Goal: Task Accomplishment & Management: Complete application form

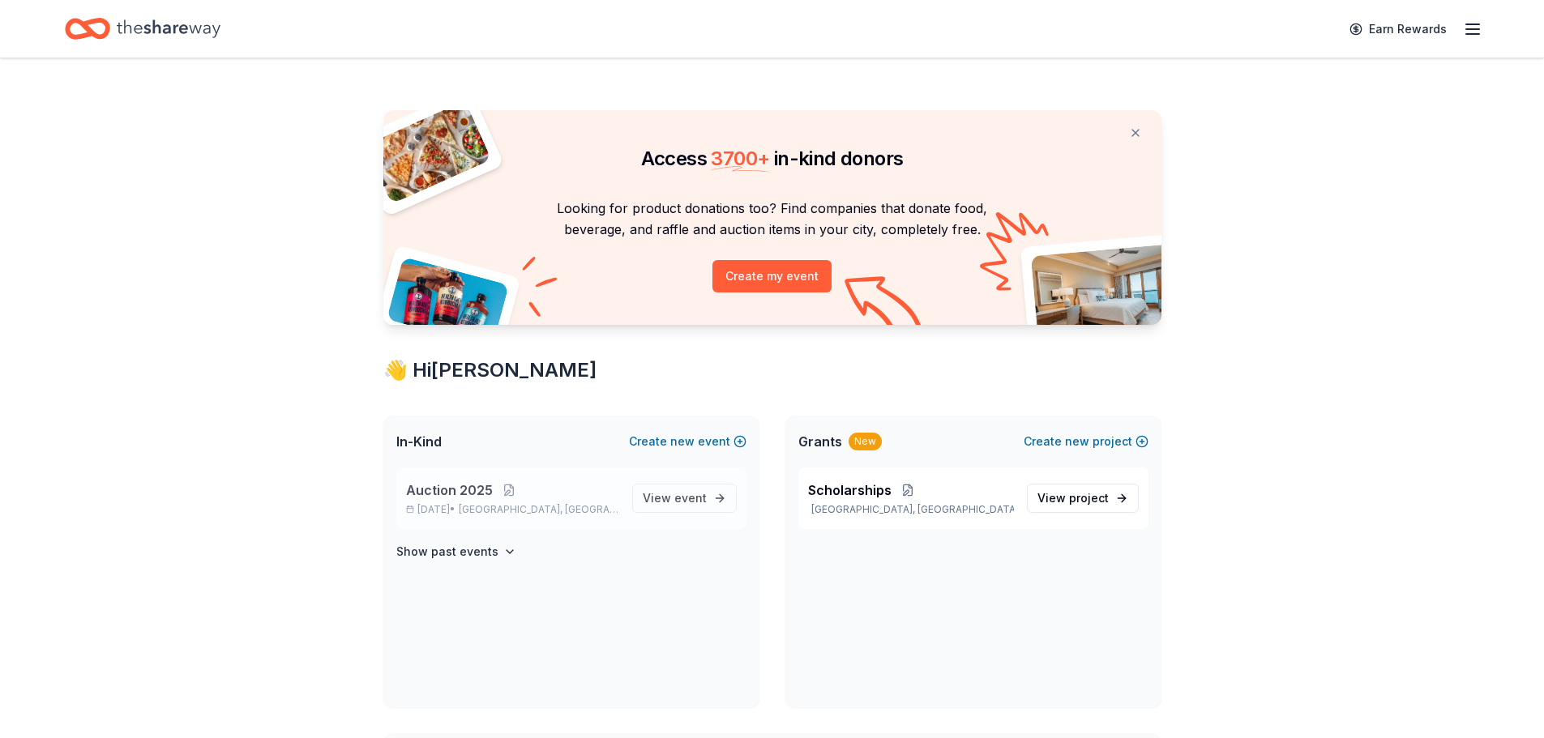
click at [465, 494] on span "Auction 2025" at bounding box center [449, 490] width 87 height 19
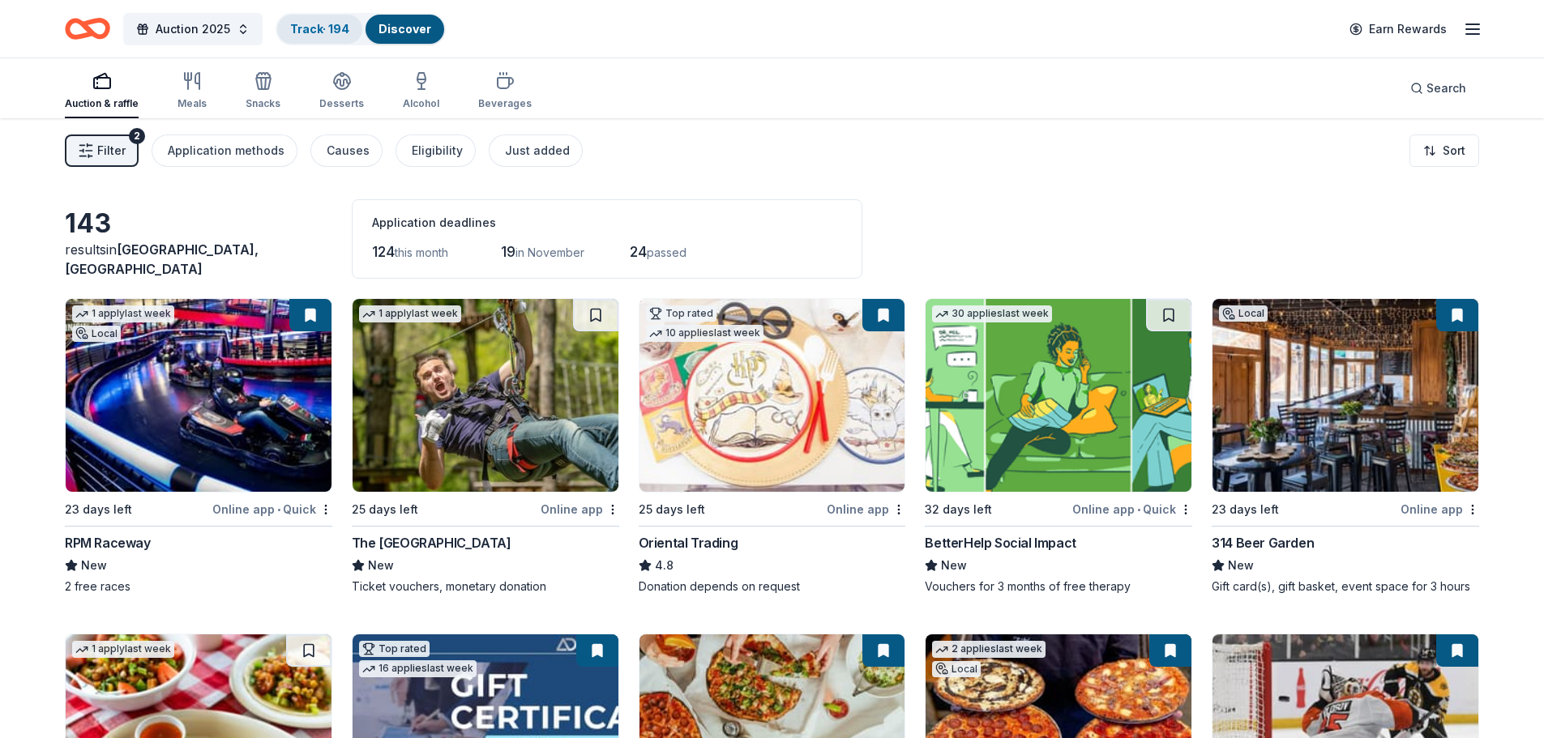
click at [322, 34] on link "Track · 194" at bounding box center [319, 29] width 59 height 14
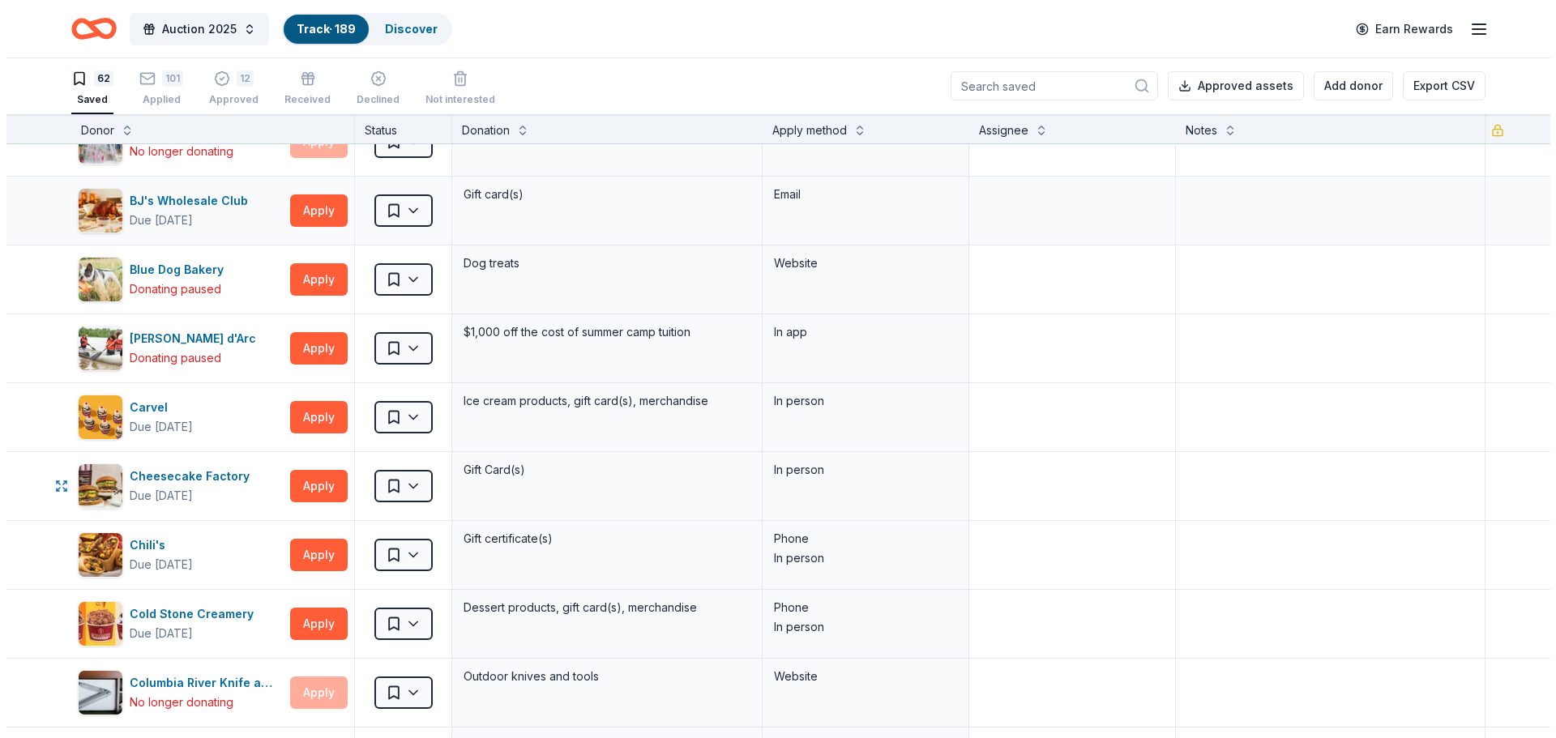
scroll to position [162, 0]
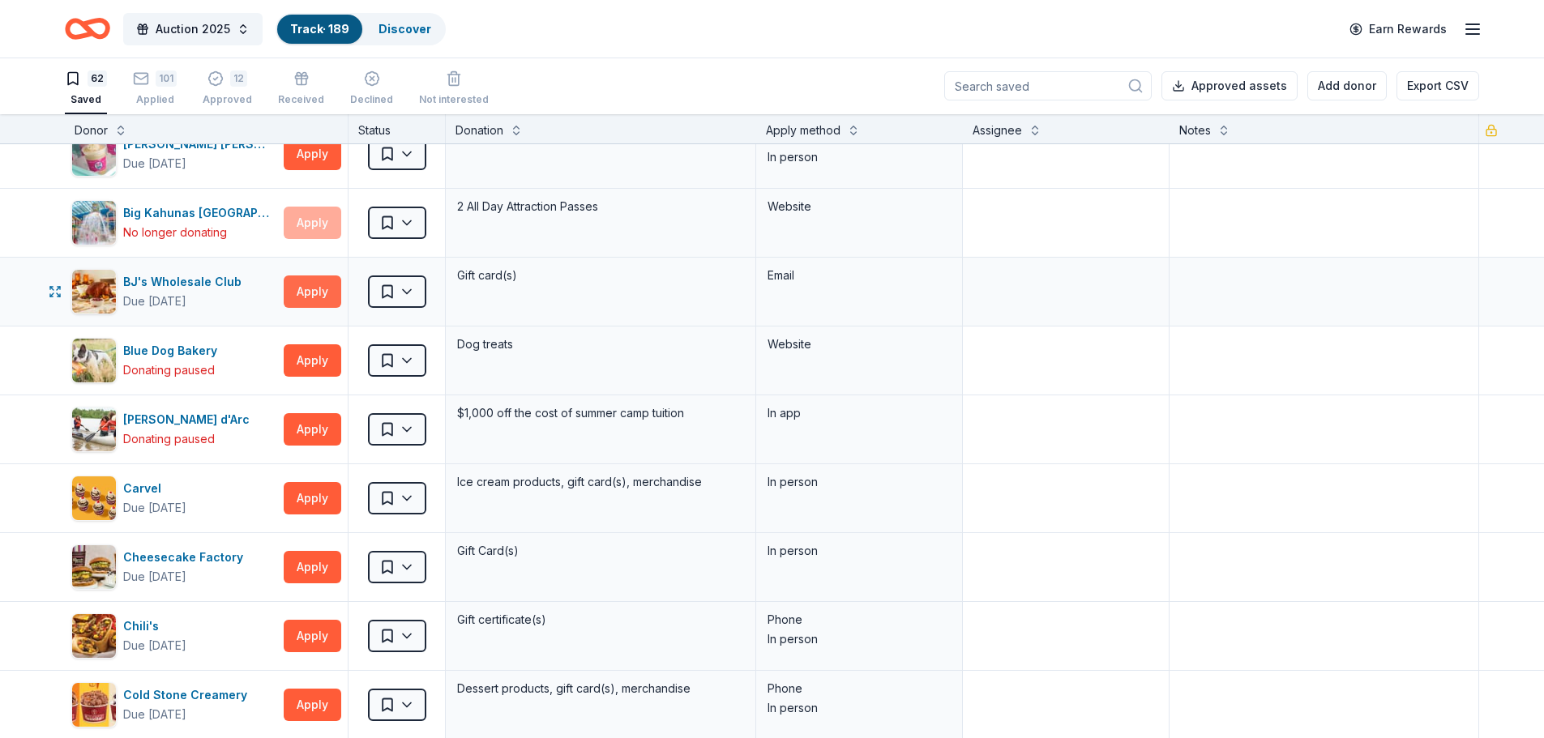
click at [320, 289] on button "Apply" at bounding box center [313, 292] width 58 height 32
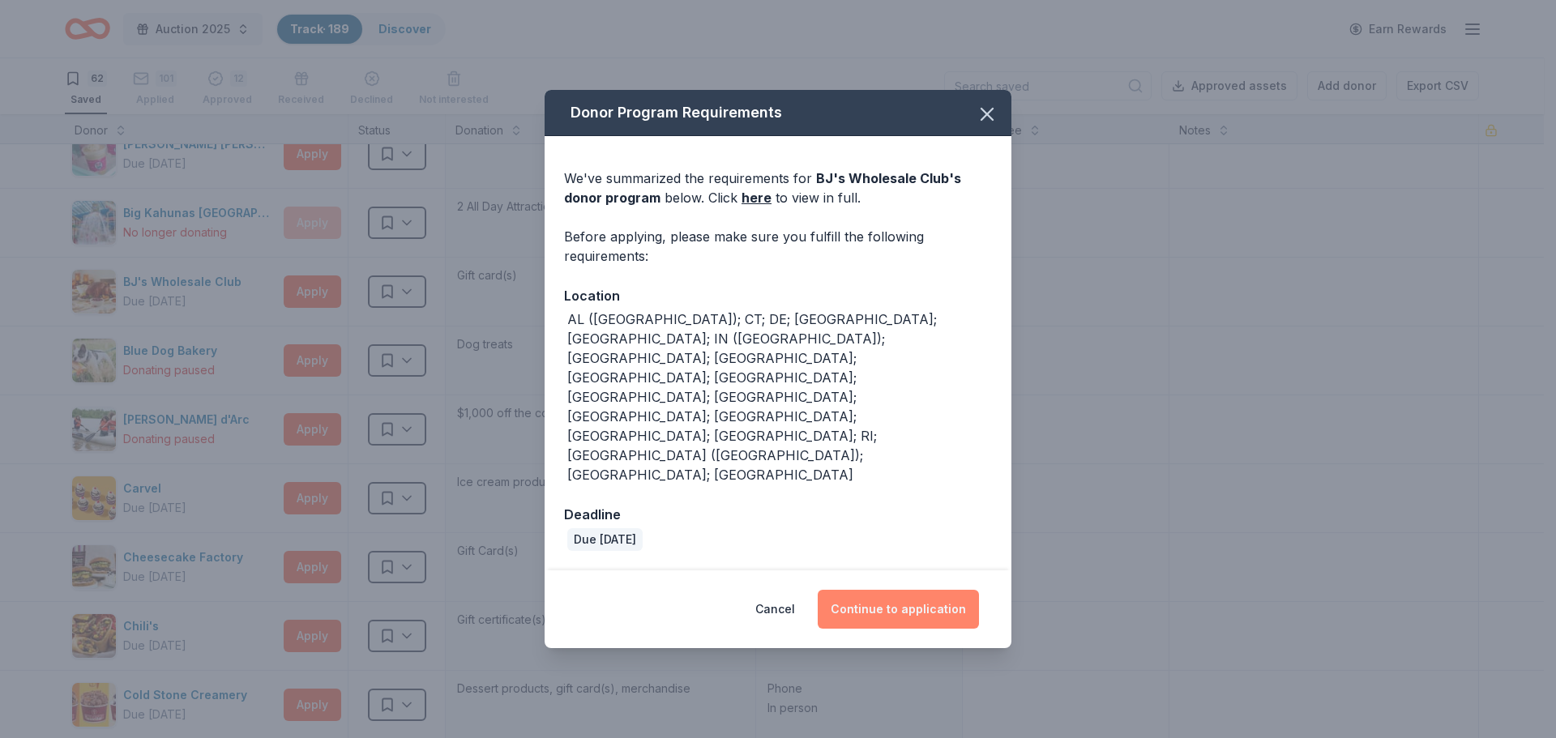
click at [912, 590] on button "Continue to application" at bounding box center [898, 609] width 161 height 39
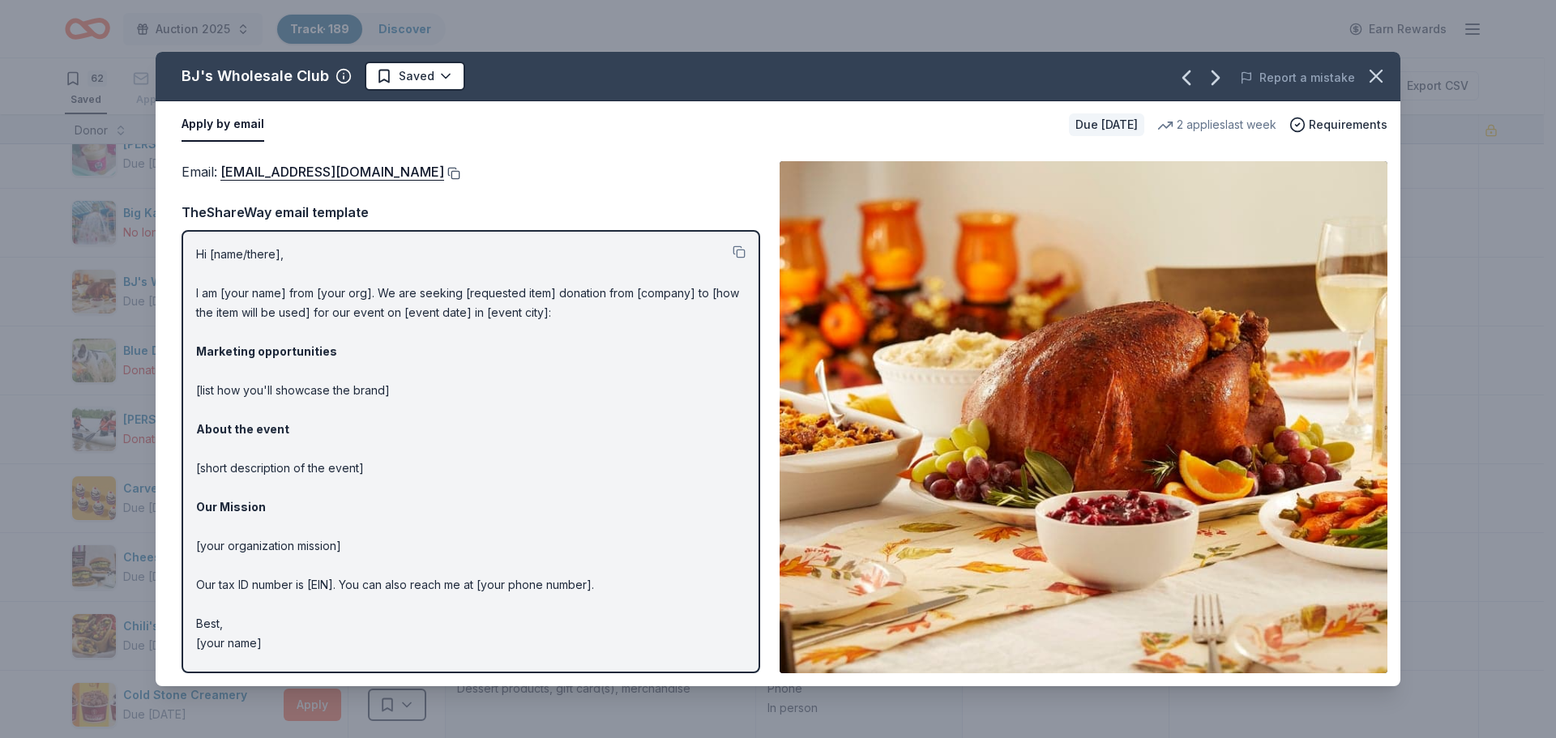
click at [444, 168] on button at bounding box center [452, 173] width 16 height 13
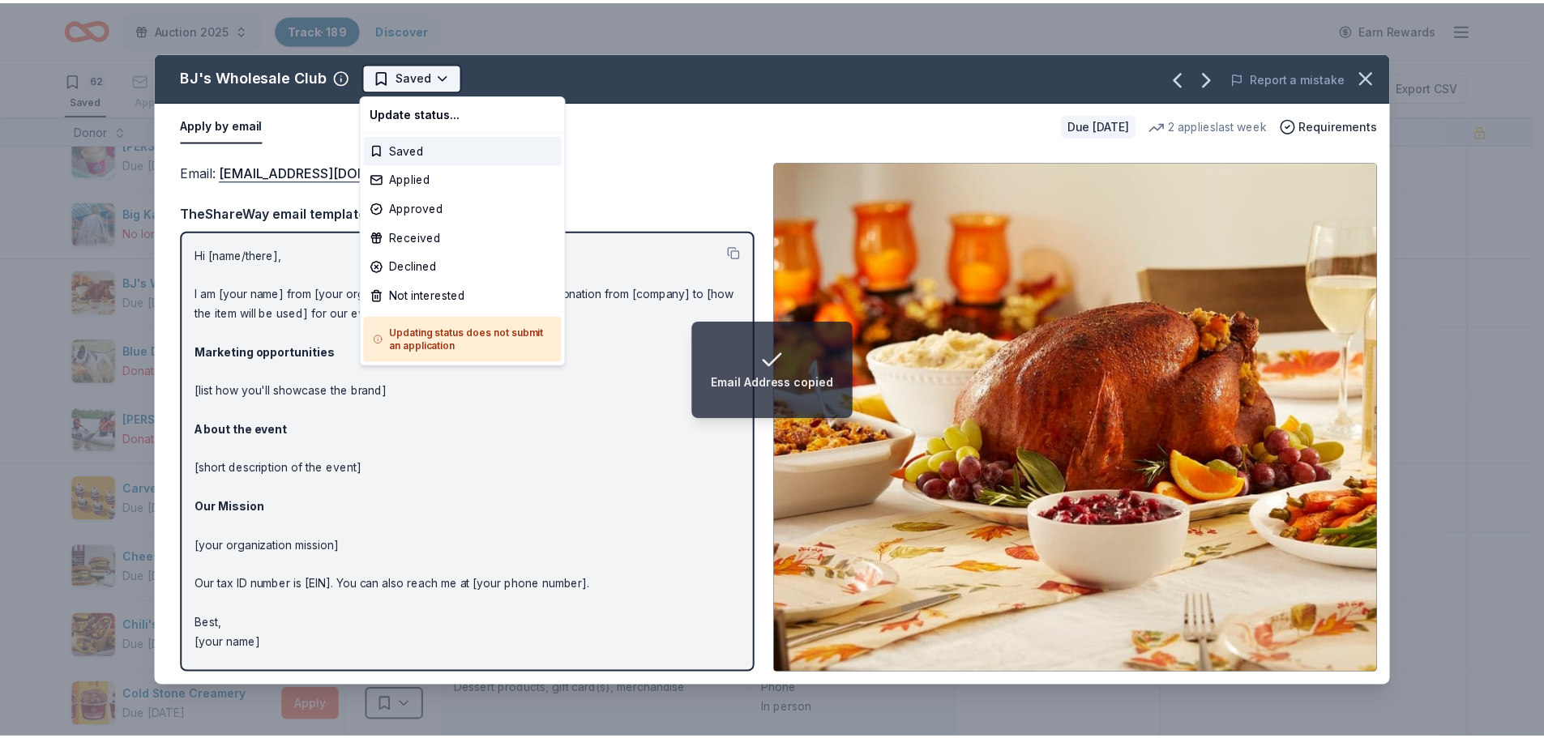
scroll to position [0, 0]
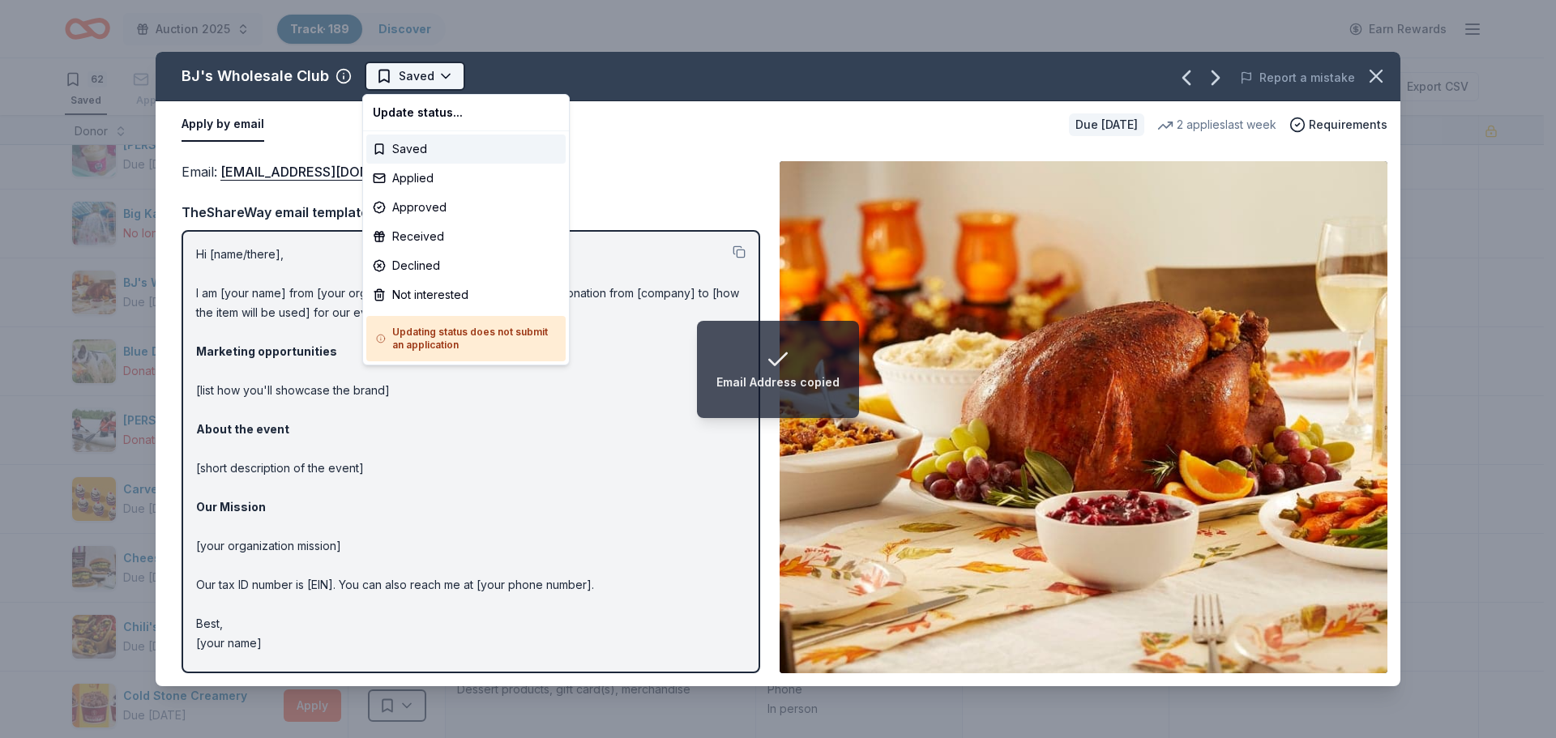
click at [434, 71] on html "Email Address copied Auction 2025 Track · 189 Discover Earn Rewards 62 Saved 10…" at bounding box center [778, 369] width 1556 height 738
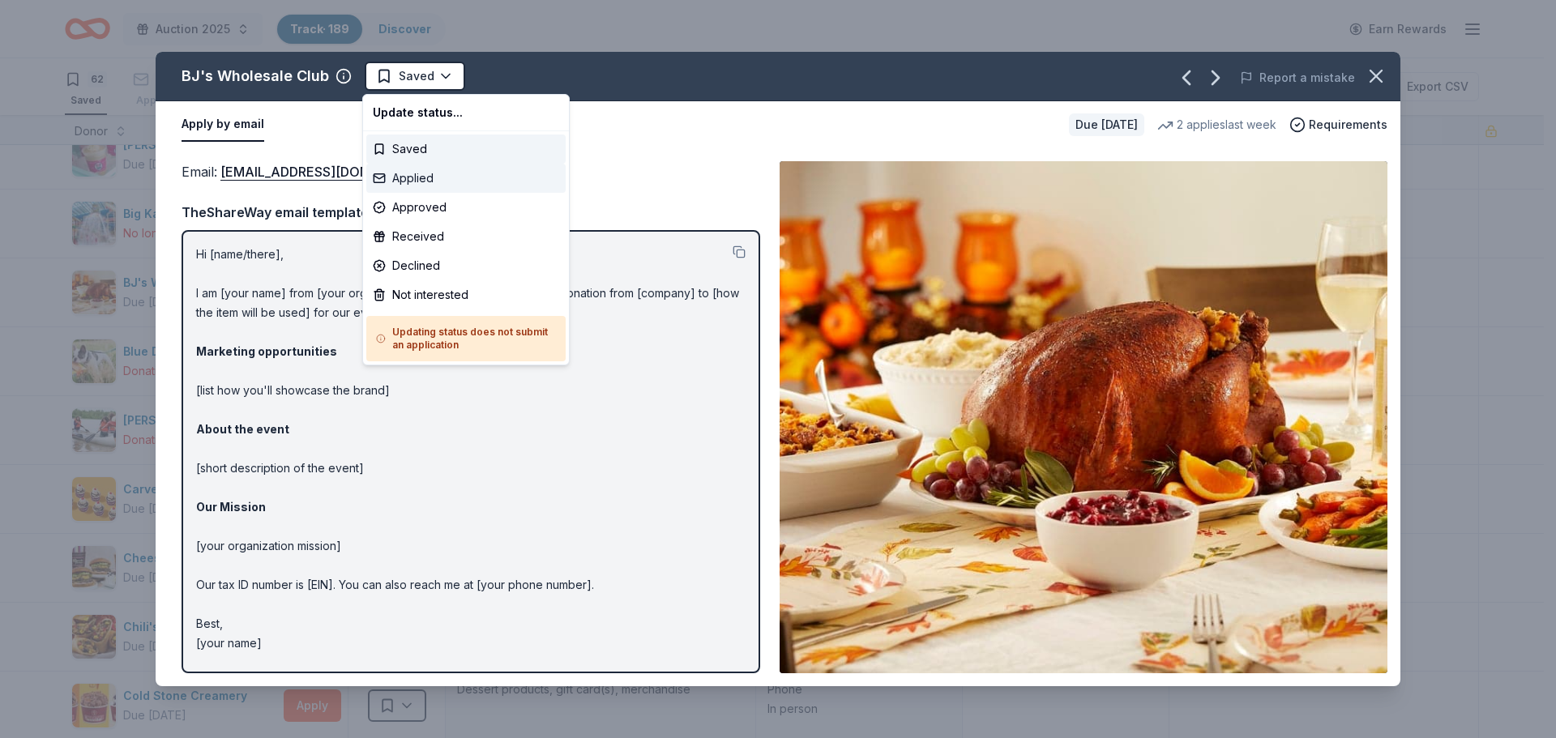
click at [412, 170] on div "Applied" at bounding box center [465, 178] width 199 height 29
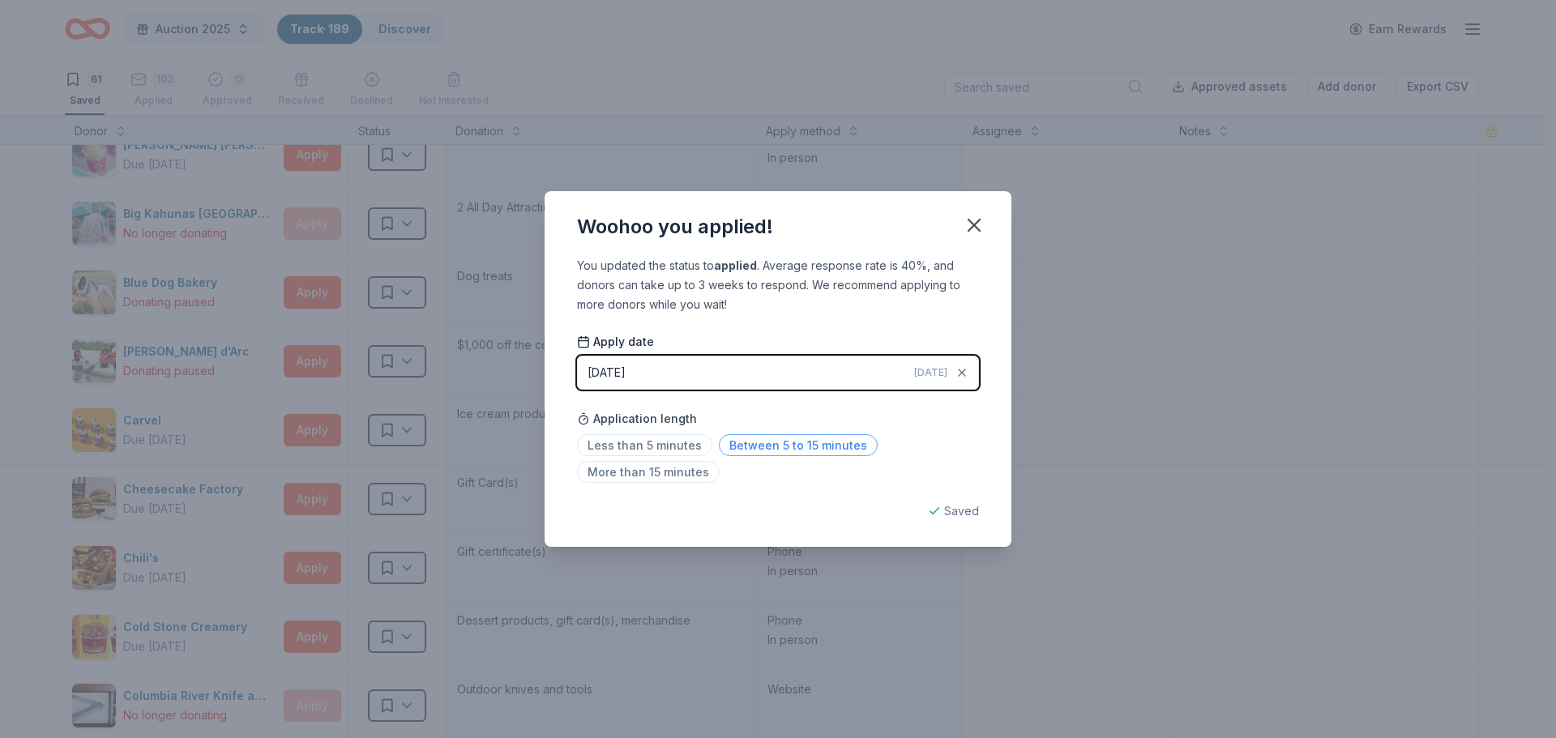
click at [759, 446] on span "Between 5 to 15 minutes" at bounding box center [798, 445] width 159 height 22
click at [976, 220] on icon "button" at bounding box center [974, 225] width 23 height 23
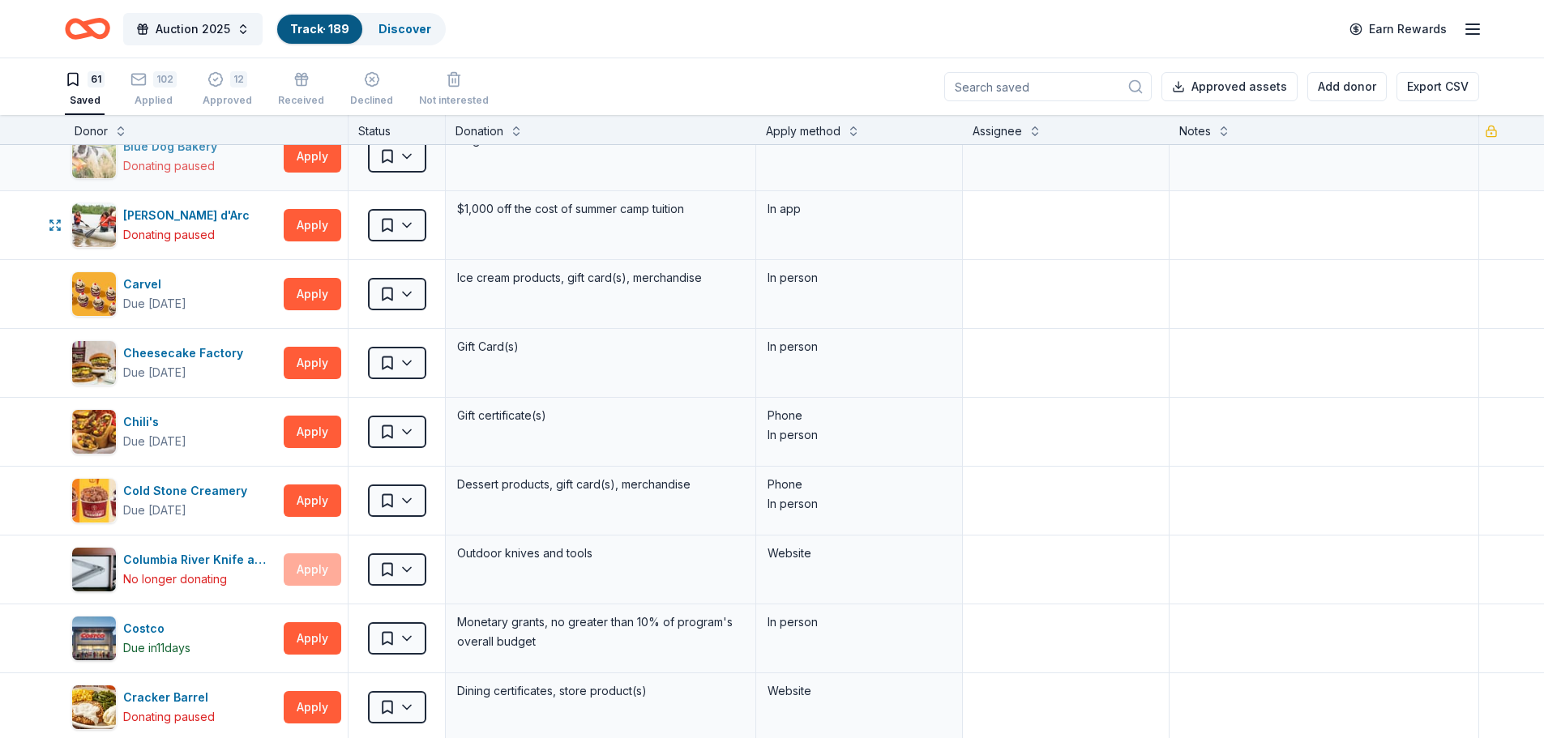
scroll to position [324, 0]
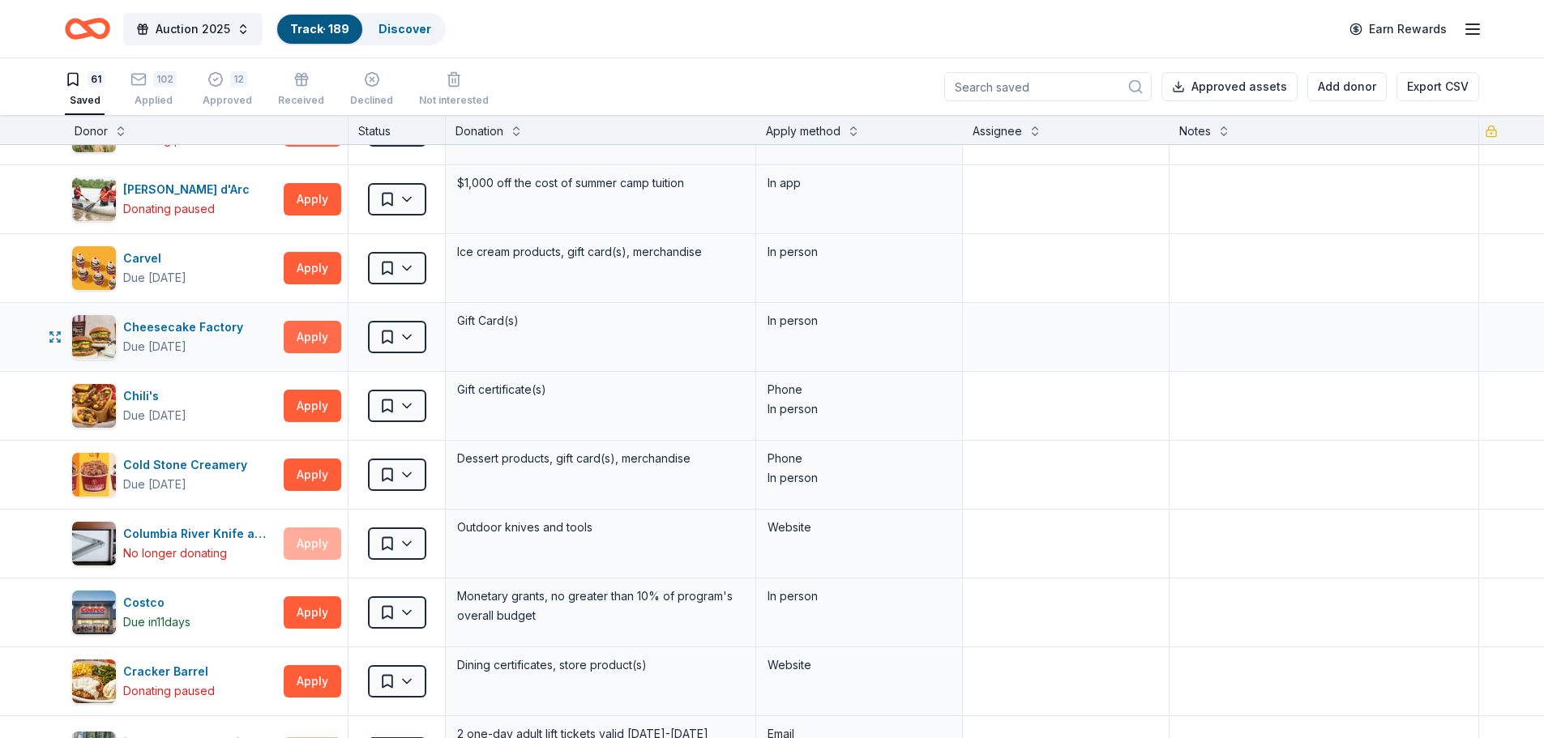
click at [310, 336] on button "Apply" at bounding box center [313, 337] width 58 height 32
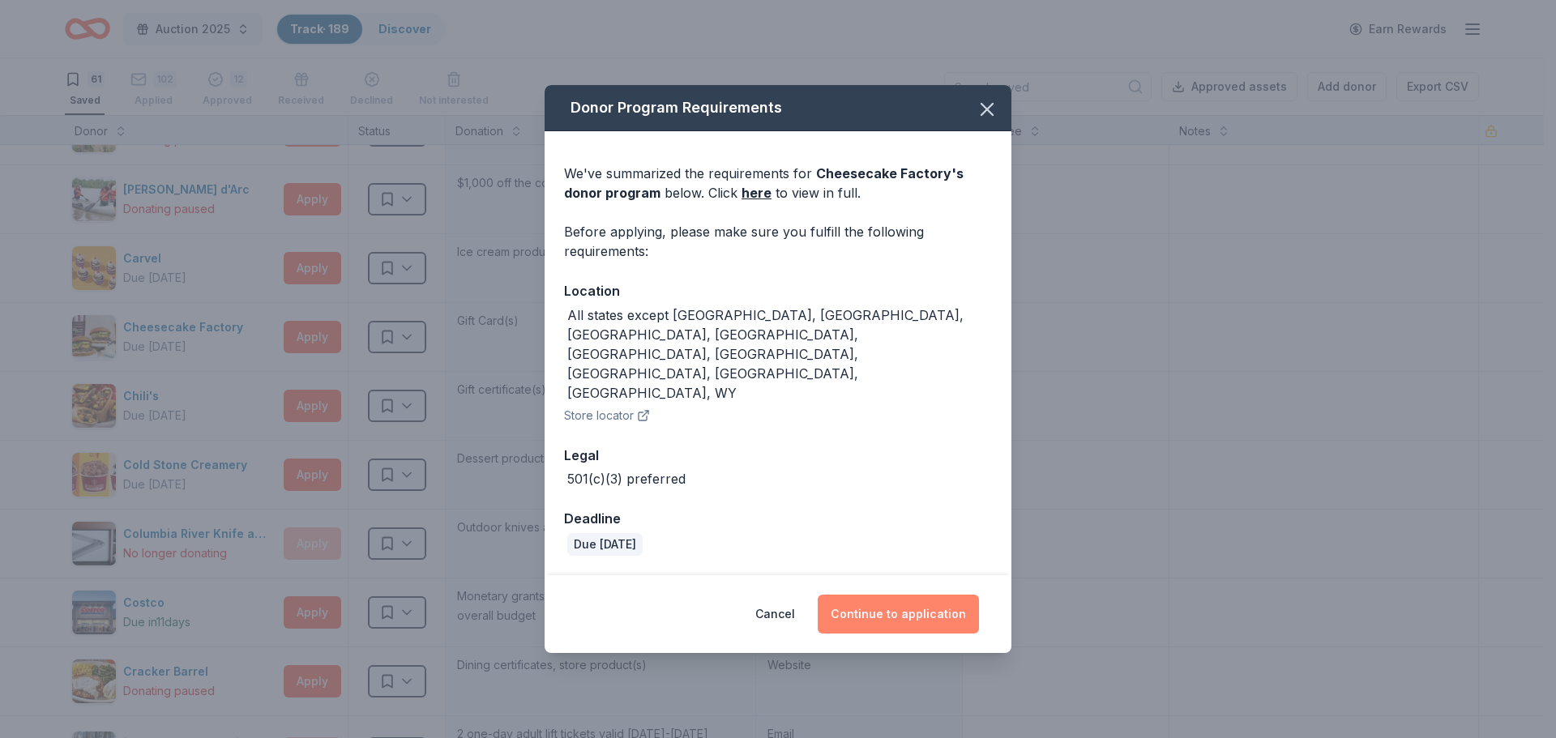
click at [893, 595] on button "Continue to application" at bounding box center [898, 614] width 161 height 39
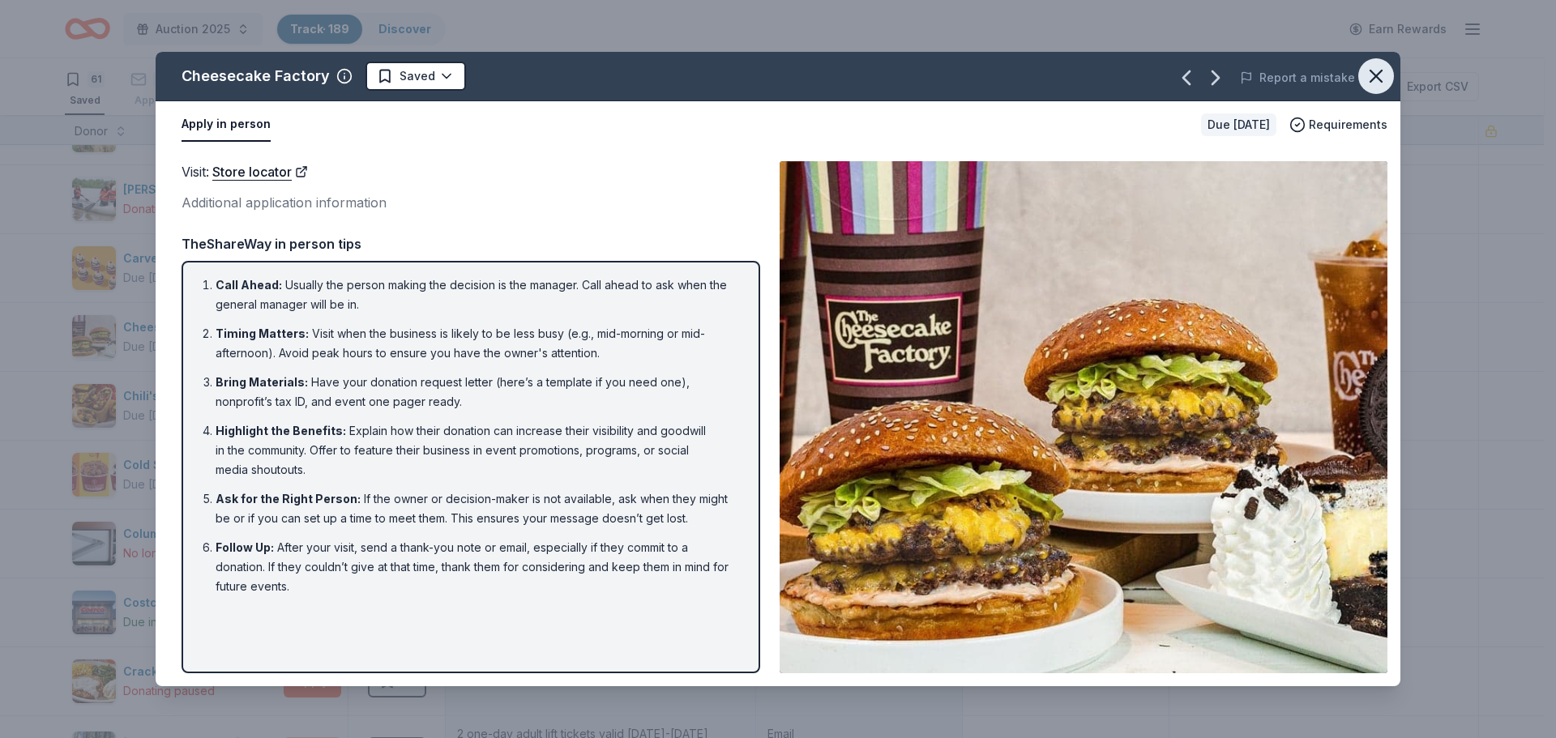
click at [1375, 73] on icon "button" at bounding box center [1376, 76] width 23 height 23
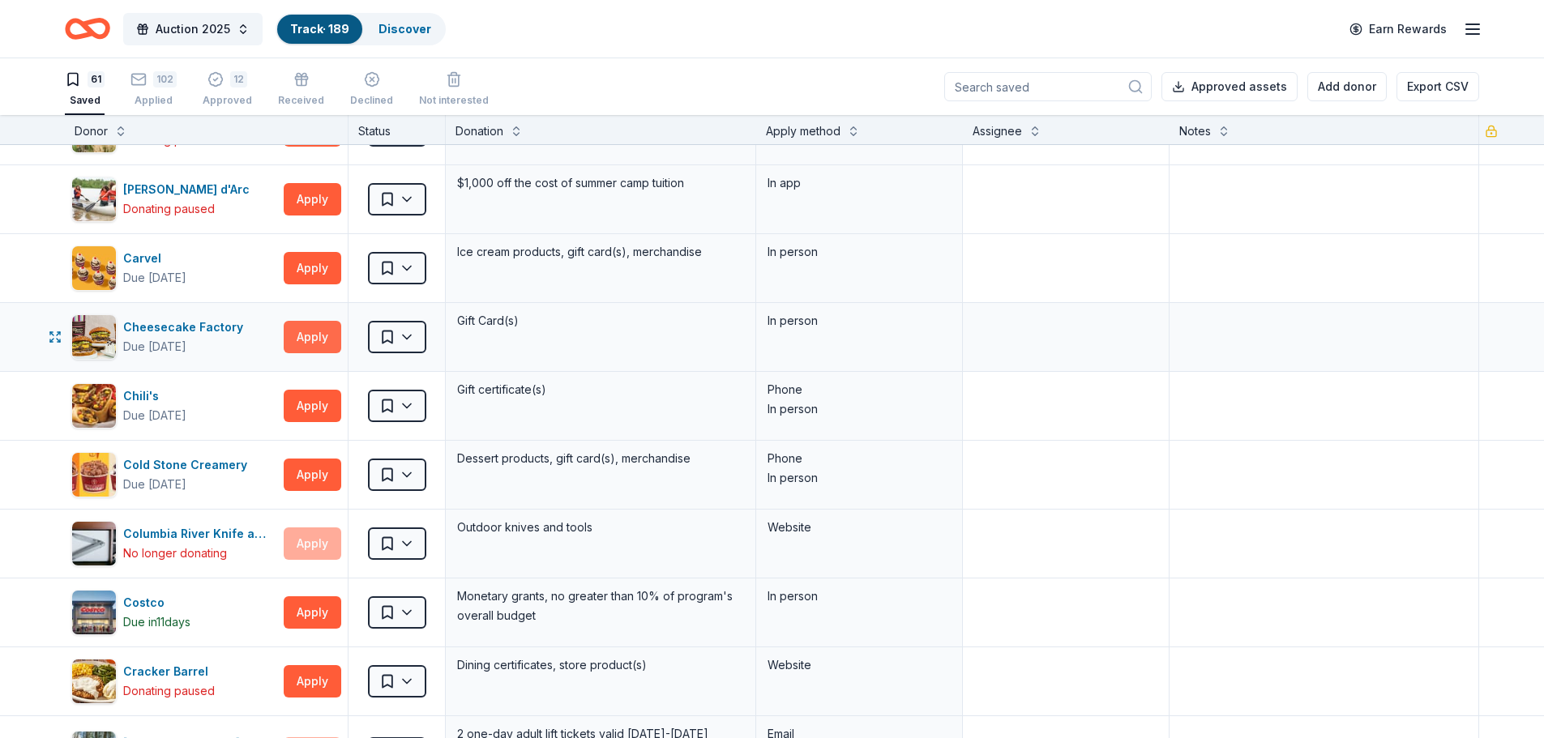
click at [310, 338] on button "Apply" at bounding box center [313, 337] width 58 height 32
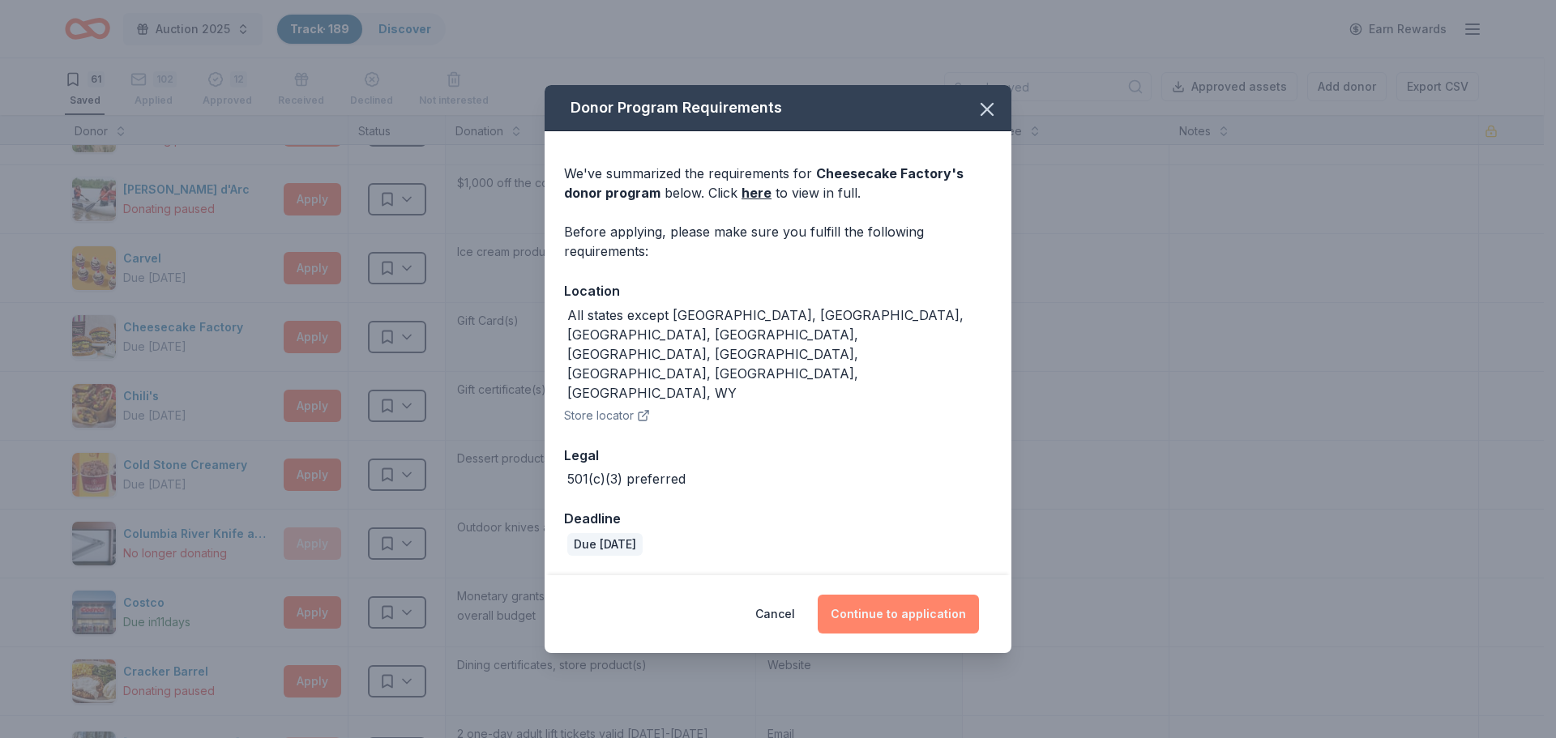
click at [884, 595] on button "Continue to application" at bounding box center [898, 614] width 161 height 39
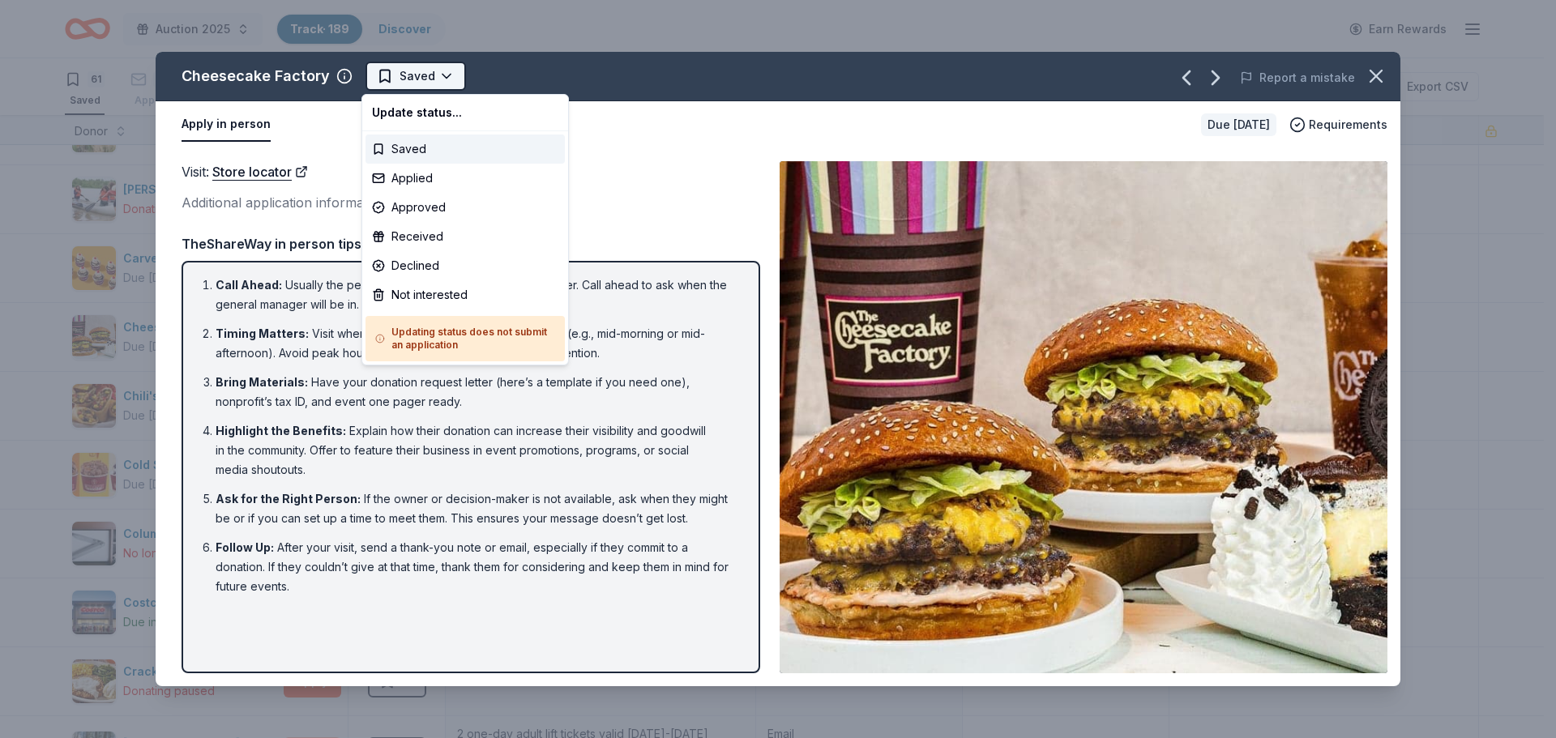
click at [401, 79] on html "Auction 2025 Track · 189 Discover Earn Rewards 61 Saved 102 Applied 12 Approved…" at bounding box center [778, 369] width 1556 height 738
click at [401, 175] on div "Applied" at bounding box center [465, 178] width 199 height 29
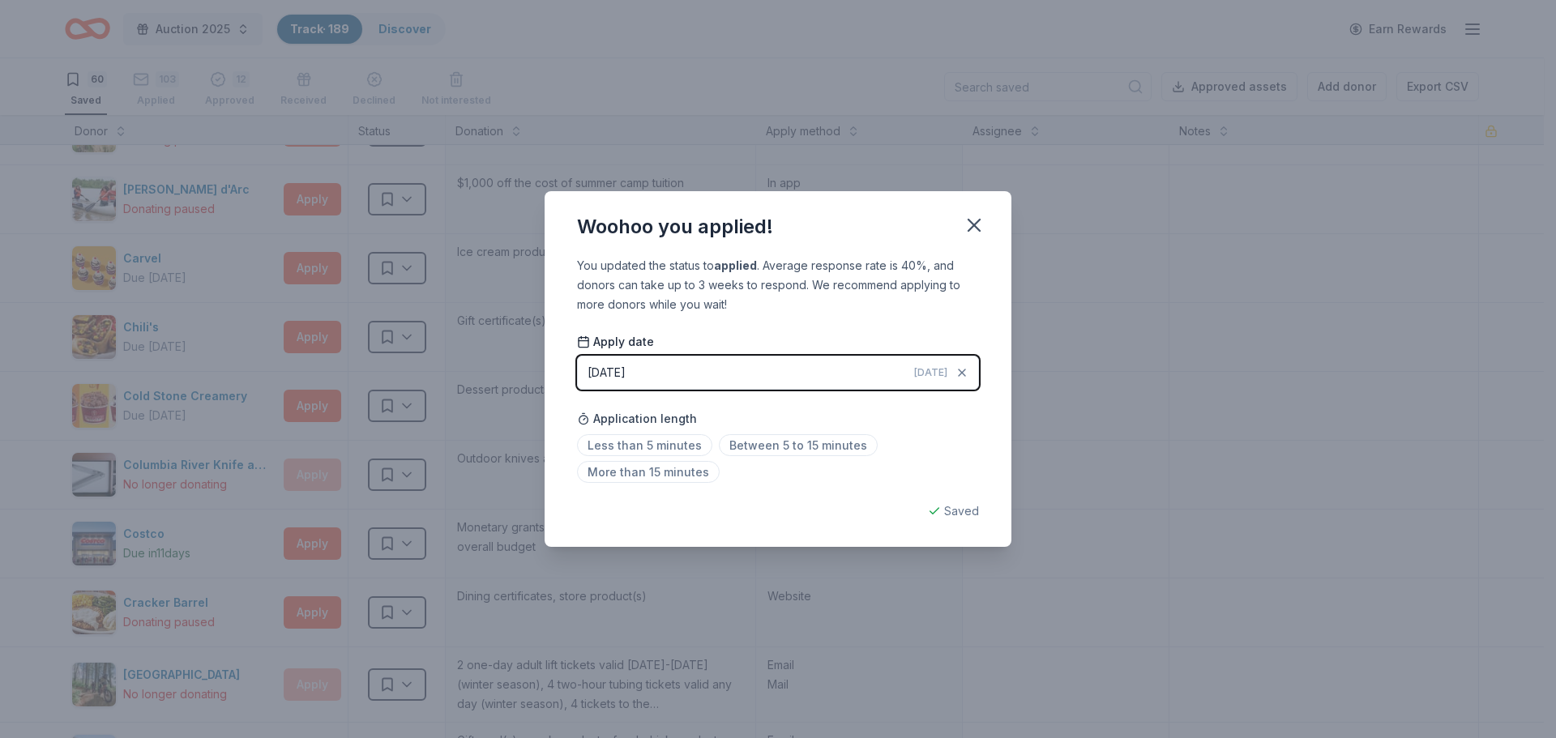
click at [701, 382] on button "[DATE] [DATE]" at bounding box center [778, 373] width 402 height 34
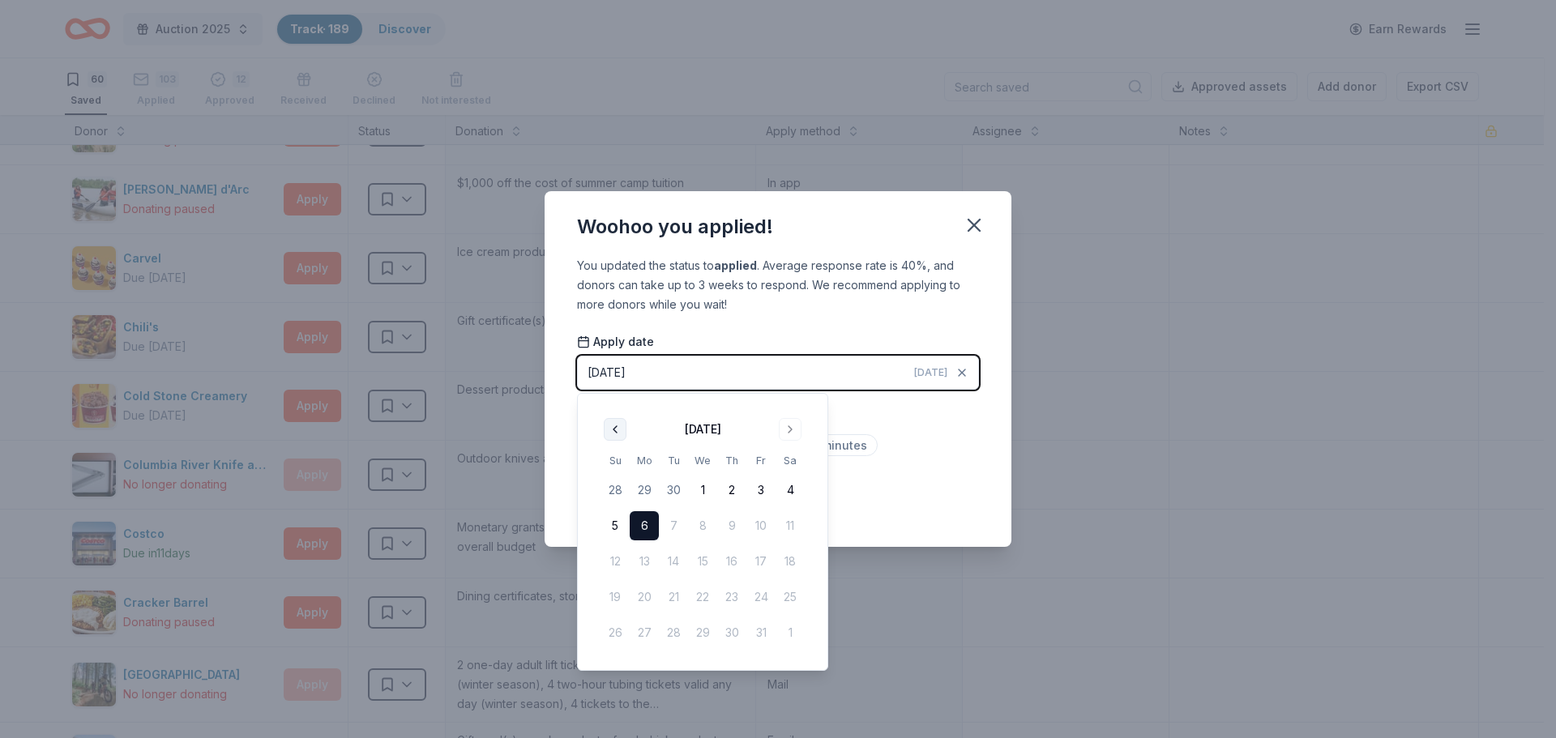
click at [618, 434] on button "Go to previous month" at bounding box center [615, 429] width 23 height 23
click at [646, 563] on button "15" at bounding box center [644, 561] width 29 height 29
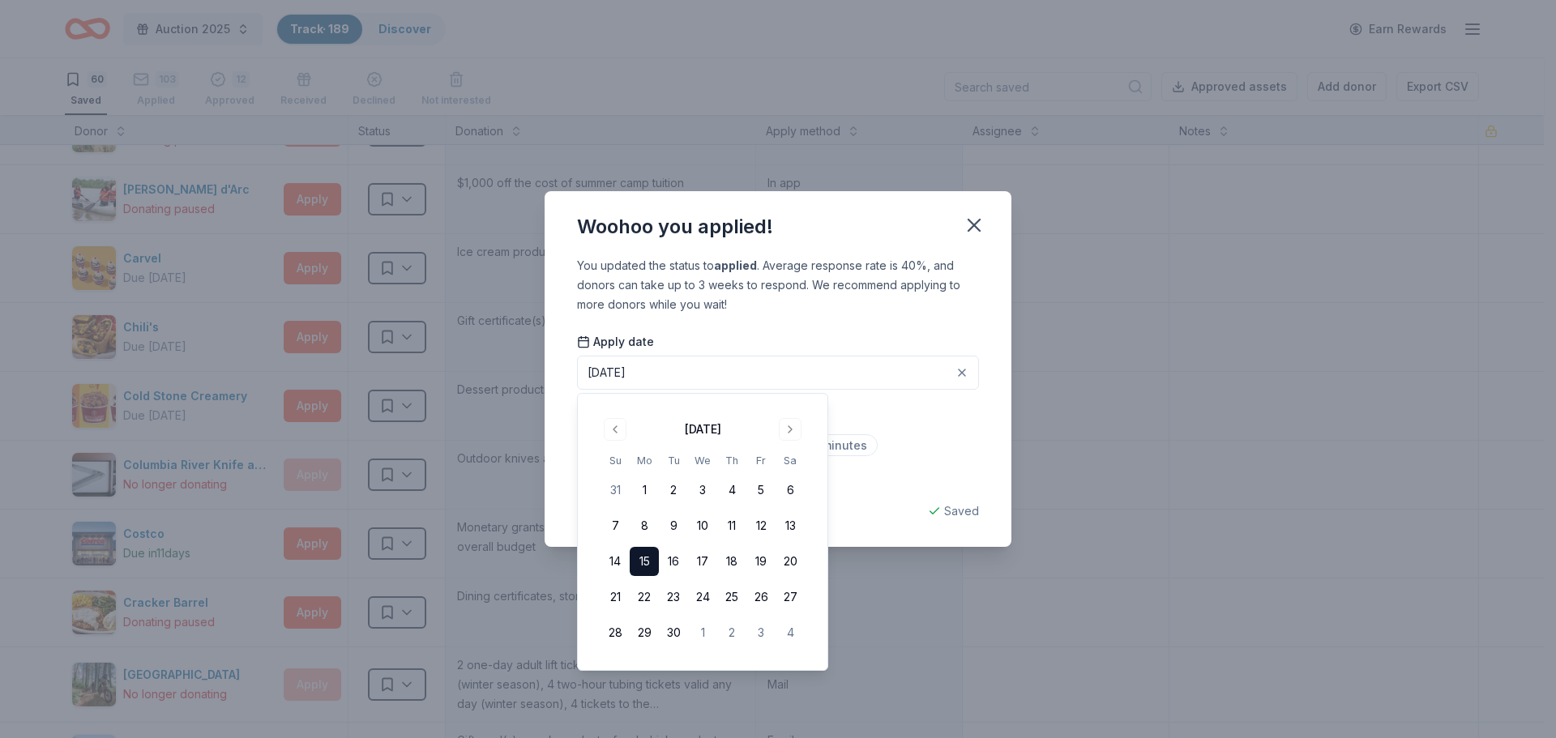
click at [888, 464] on div "Less than 5 minutes Between 5 to 15 minutes More than 15 minutes" at bounding box center [778, 461] width 402 height 53
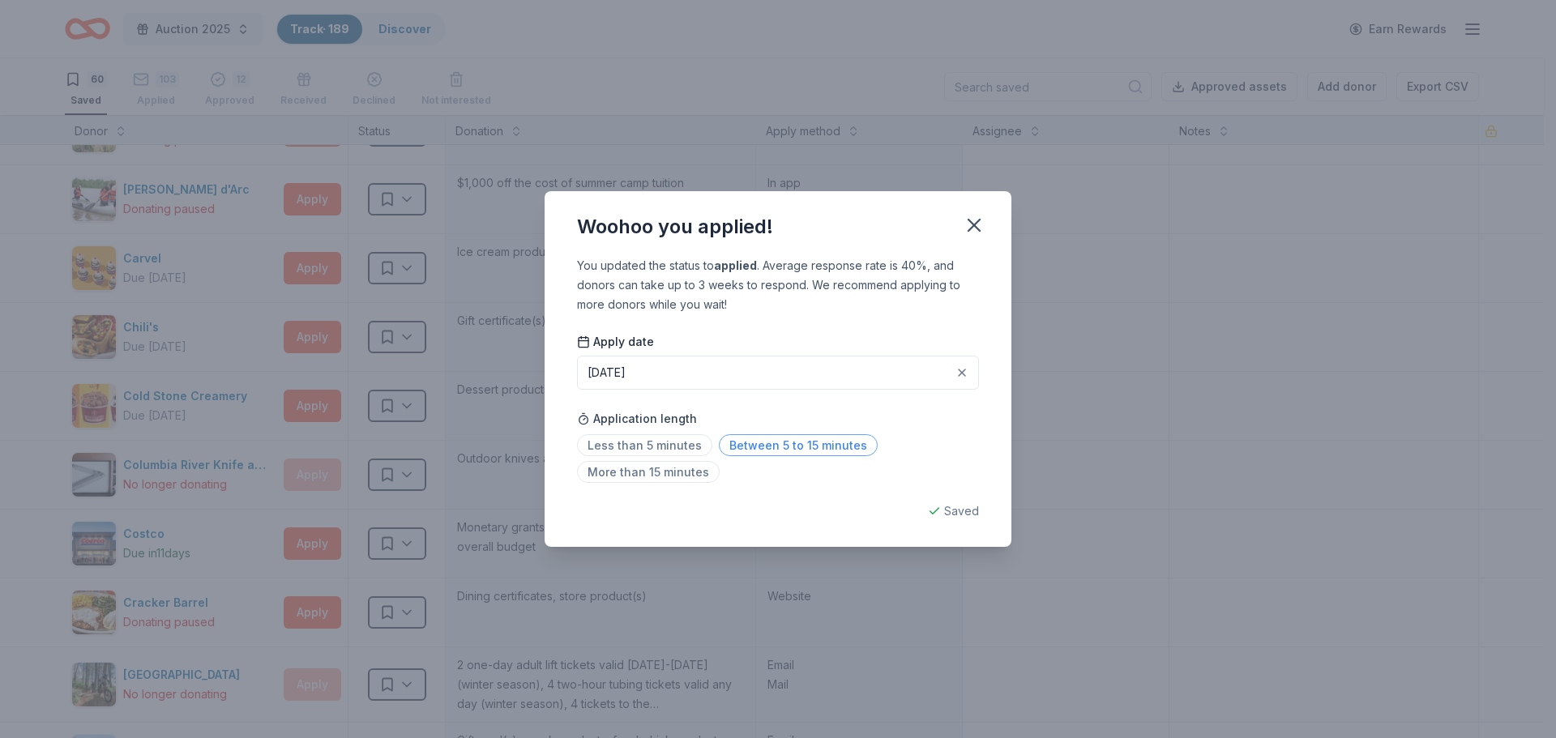
click at [816, 446] on span "Between 5 to 15 minutes" at bounding box center [798, 445] width 159 height 22
click at [977, 226] on icon "button" at bounding box center [973, 225] width 11 height 11
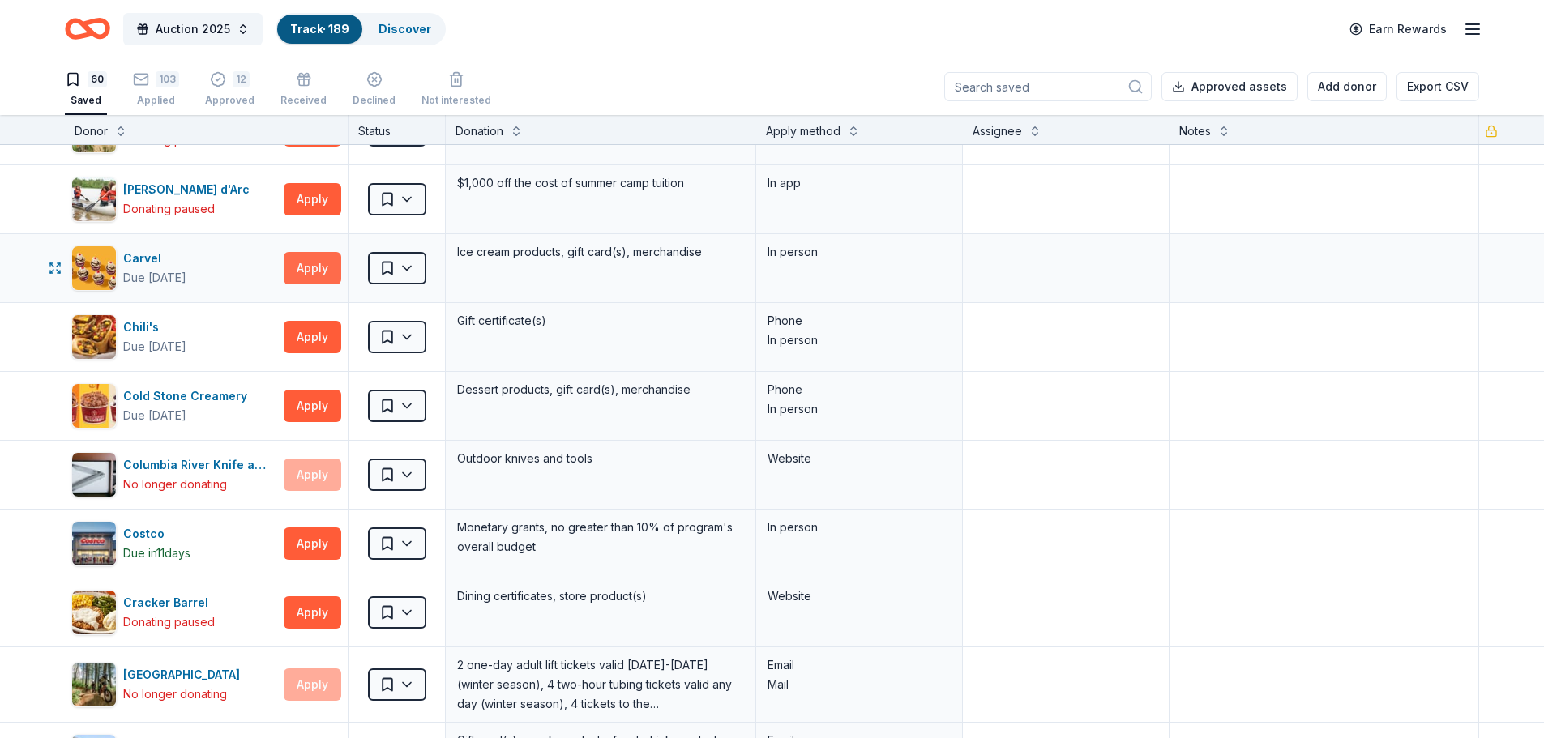
click at [332, 274] on button "Apply" at bounding box center [313, 268] width 58 height 32
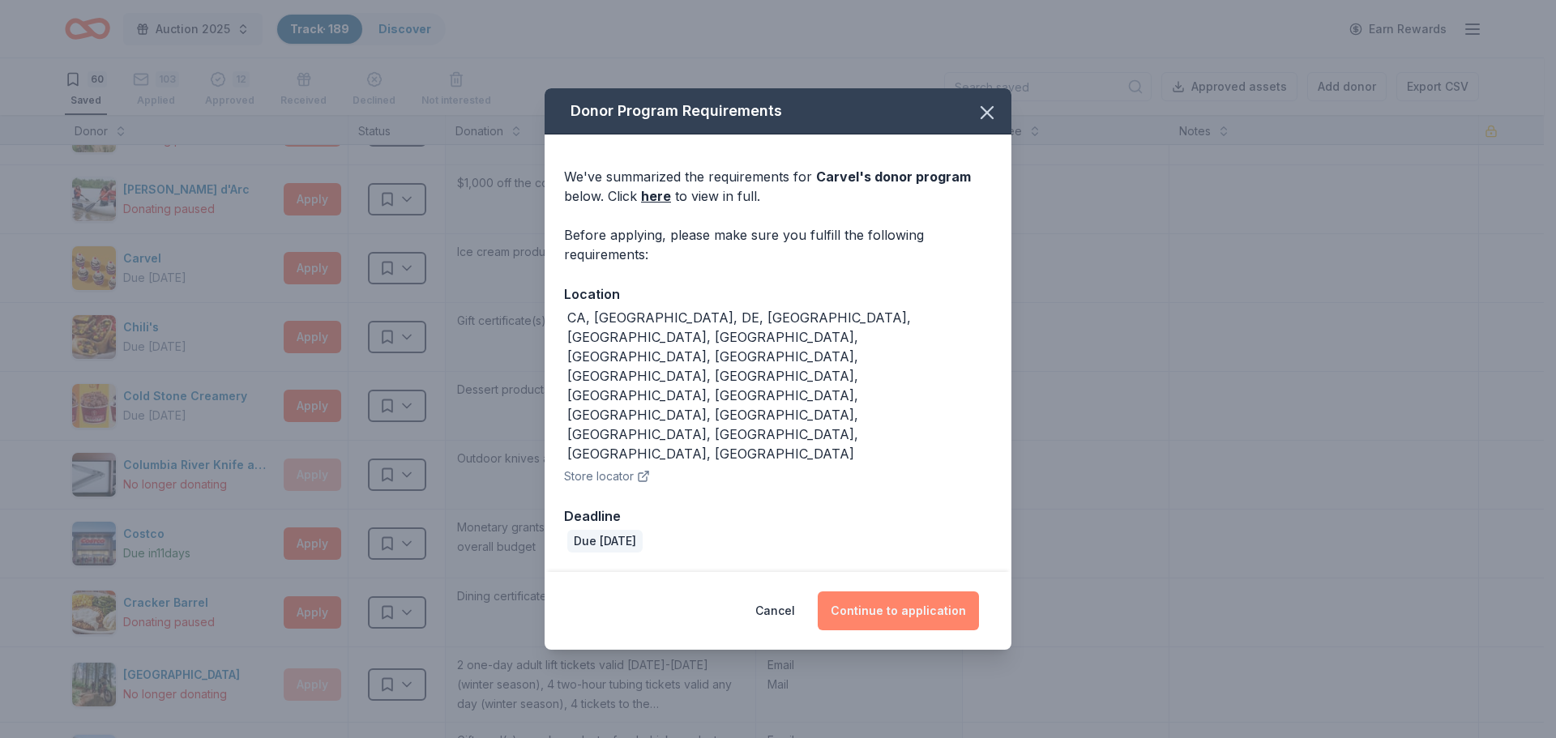
click at [901, 592] on button "Continue to application" at bounding box center [898, 611] width 161 height 39
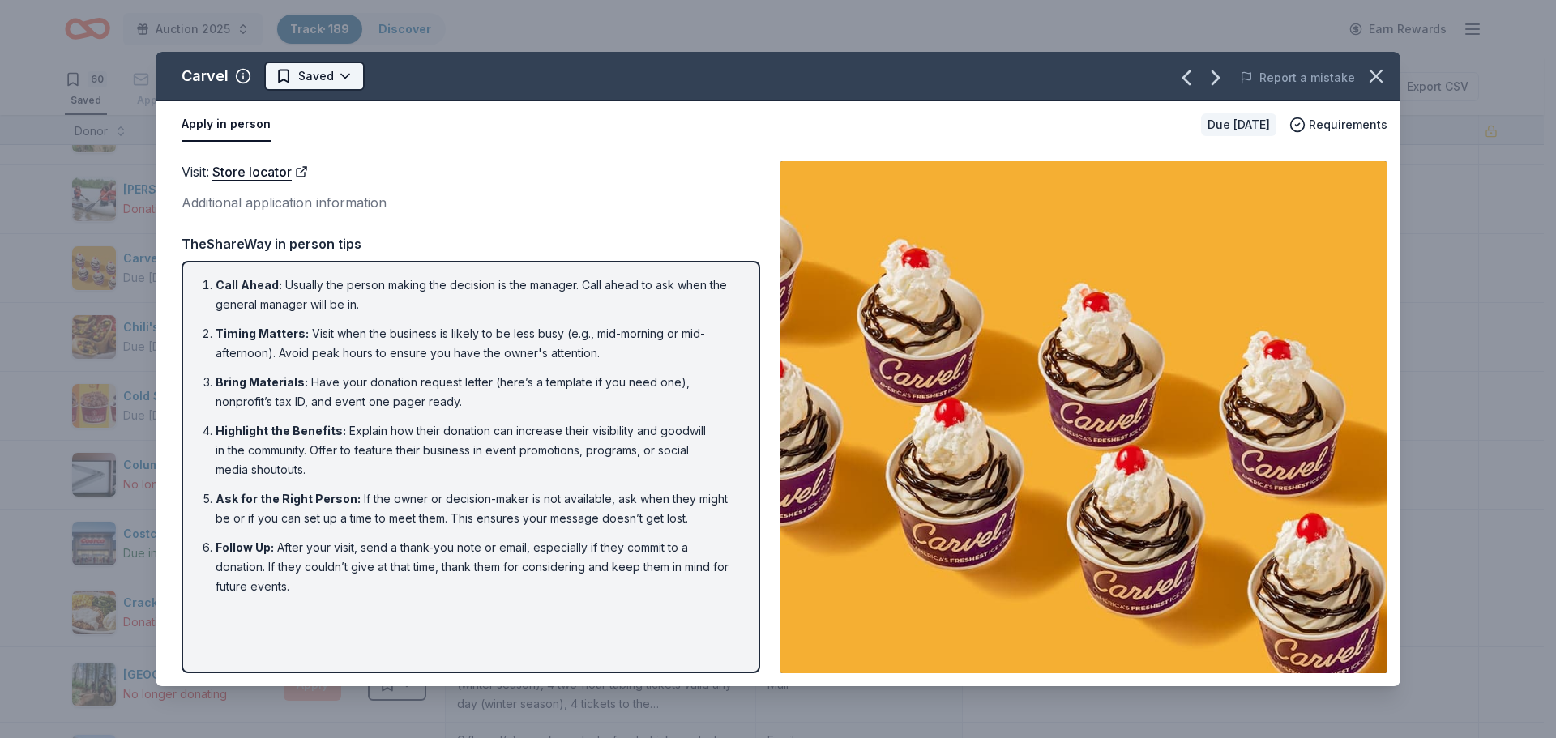
click at [317, 83] on html "Auction 2025 Track · 189 Discover Earn Rewards 60 Saved 103 Applied 12 Approved…" at bounding box center [778, 369] width 1556 height 738
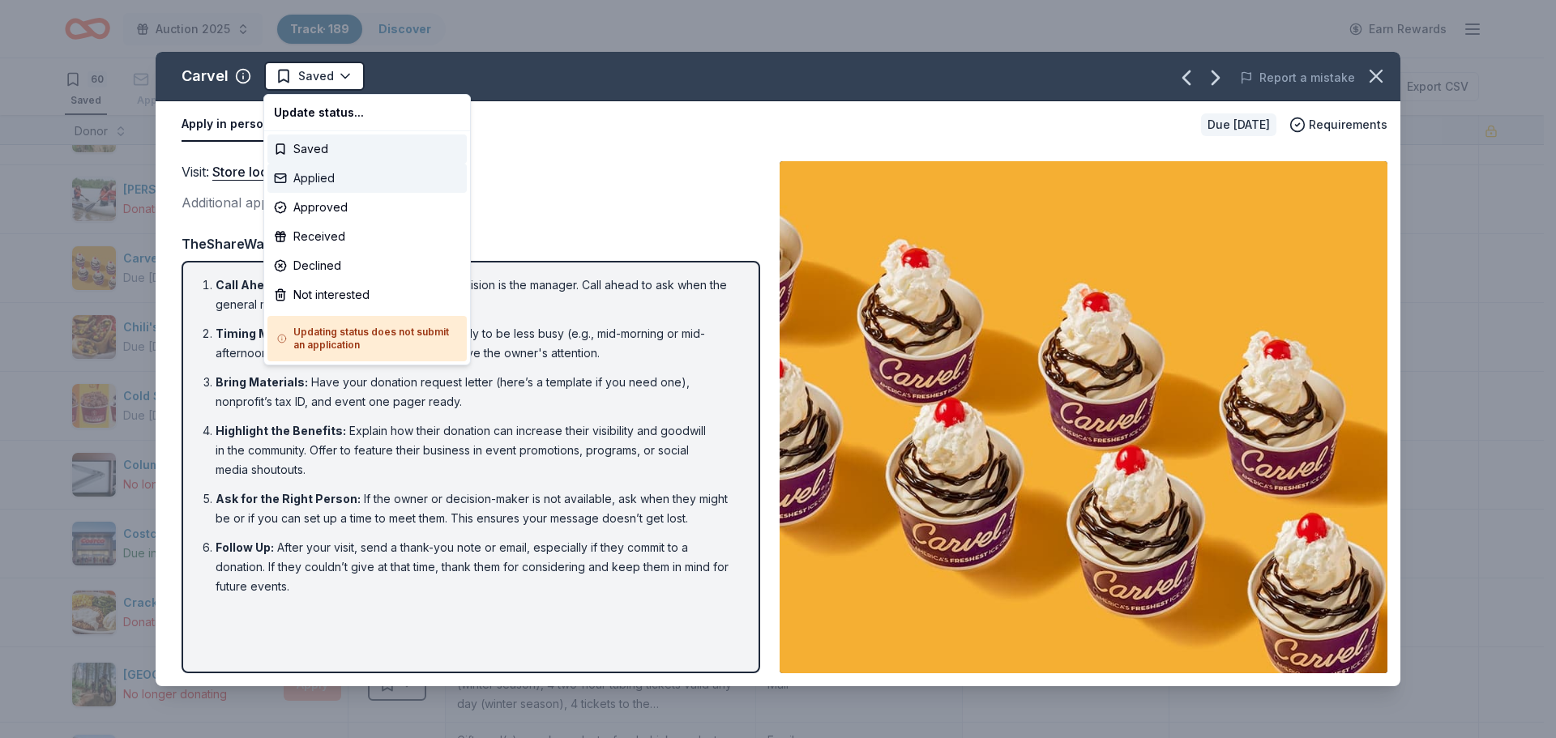
click at [304, 180] on div "Applied" at bounding box center [366, 178] width 199 height 29
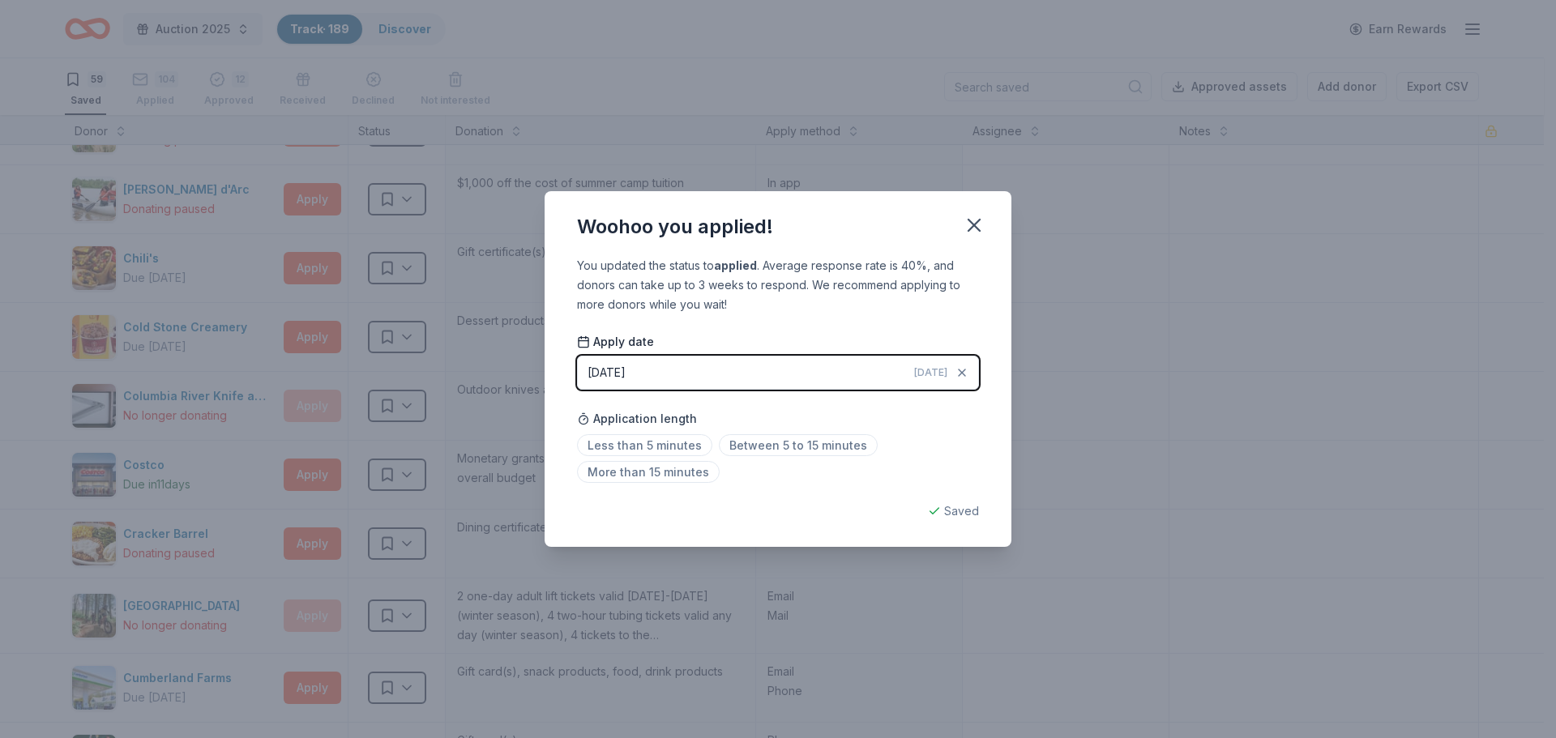
click at [694, 374] on button "[DATE] [DATE]" at bounding box center [778, 373] width 402 height 34
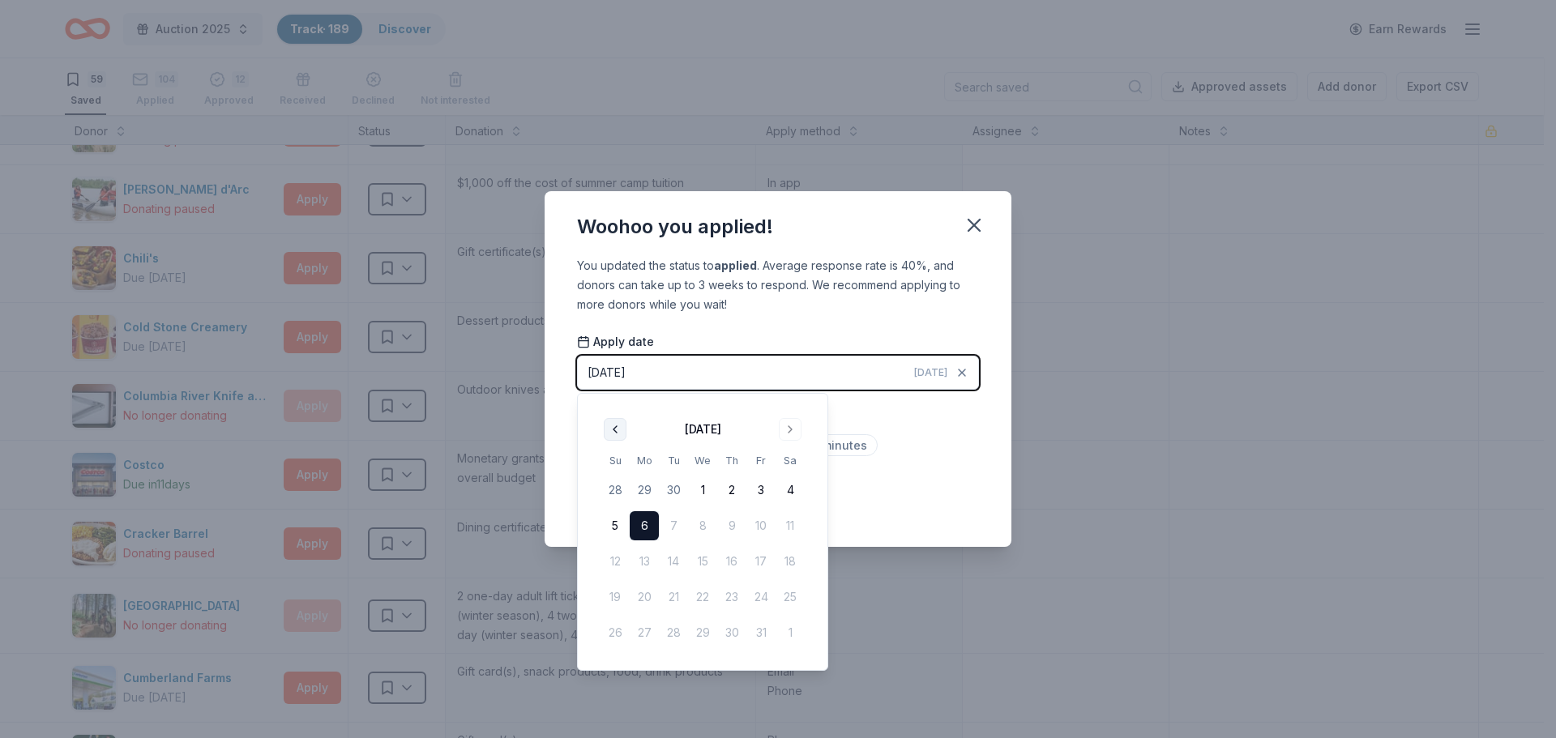
click at [622, 430] on button "Go to previous month" at bounding box center [615, 429] width 23 height 23
click at [702, 596] on button "24" at bounding box center [702, 597] width 29 height 29
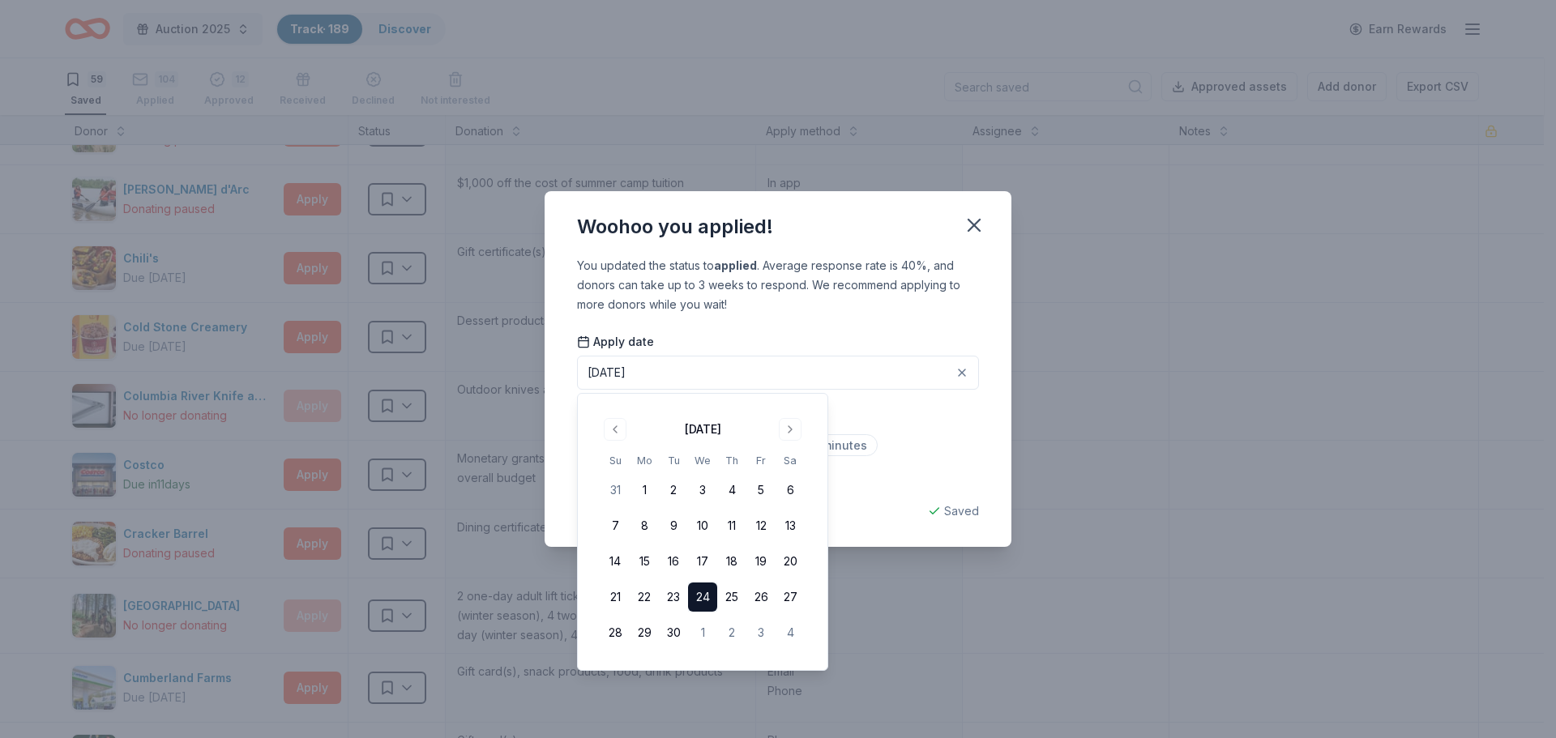
click at [923, 451] on div "Less than 5 minutes Between 5 to 15 minutes More than 15 minutes" at bounding box center [778, 461] width 402 height 53
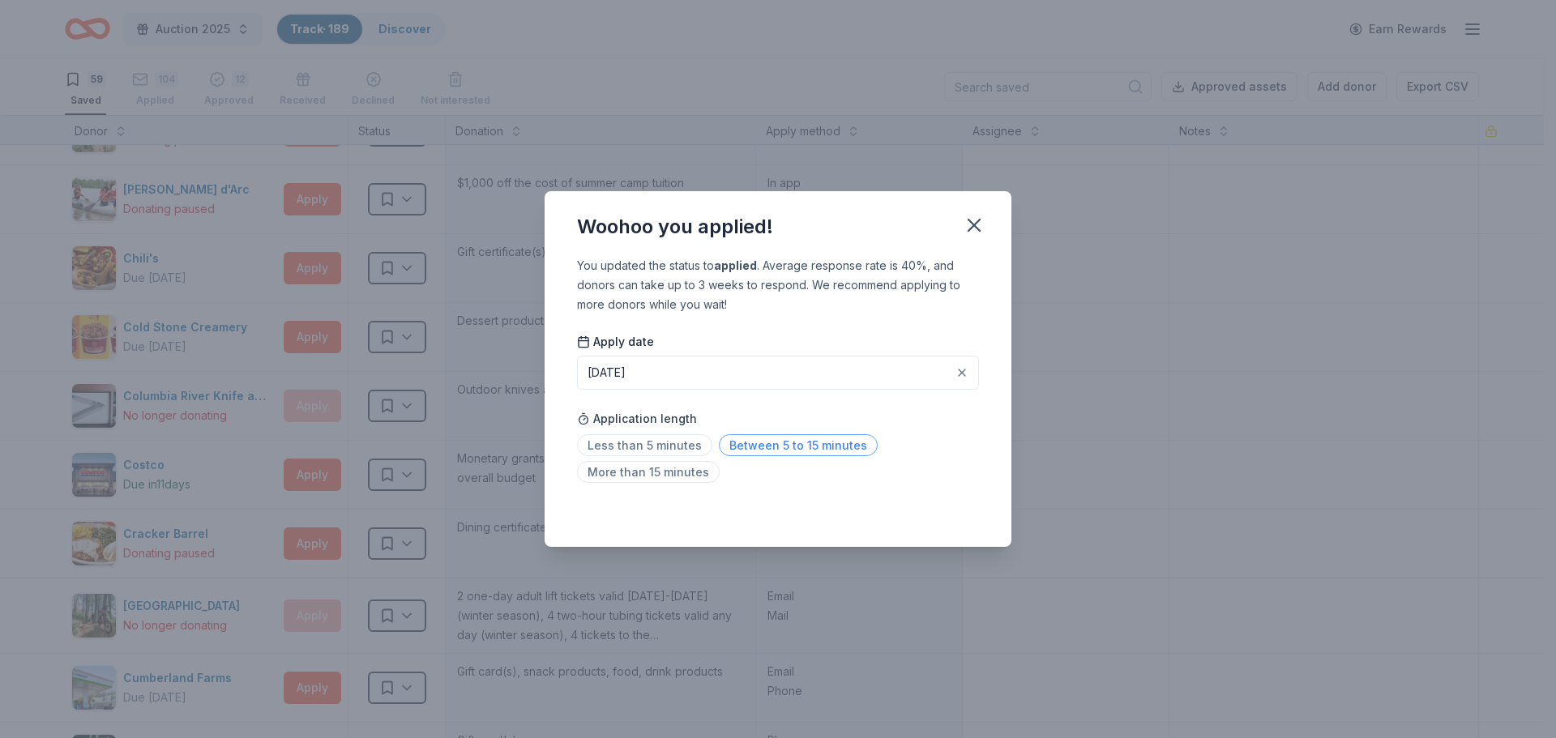
click at [796, 445] on span "Between 5 to 15 minutes" at bounding box center [798, 445] width 159 height 22
click at [977, 224] on icon "button" at bounding box center [974, 225] width 23 height 23
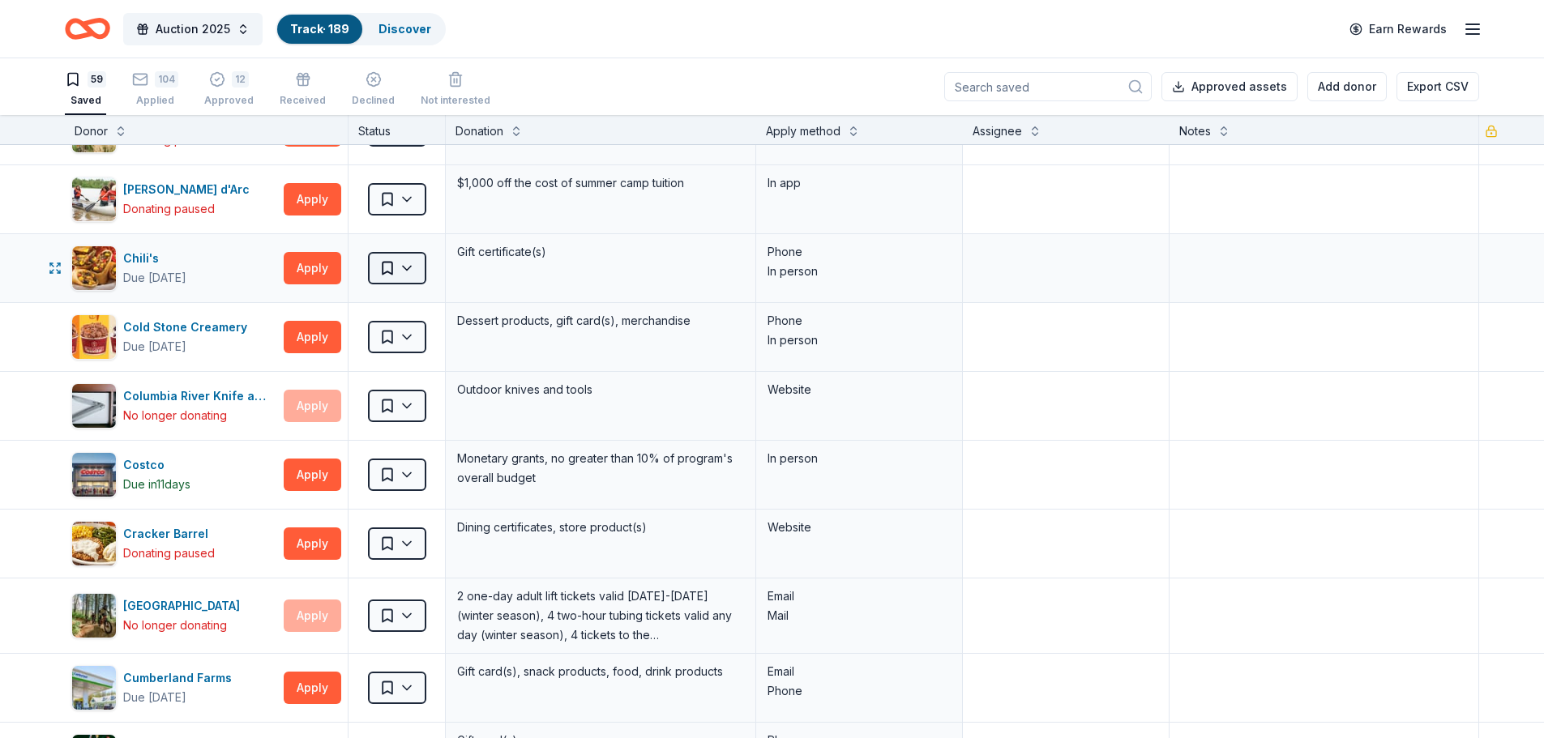
click at [408, 275] on html "Auction 2025 Track · 189 Discover Earn Rewards 59 Saved 104 Applied 12 Approved…" at bounding box center [772, 369] width 1544 height 738
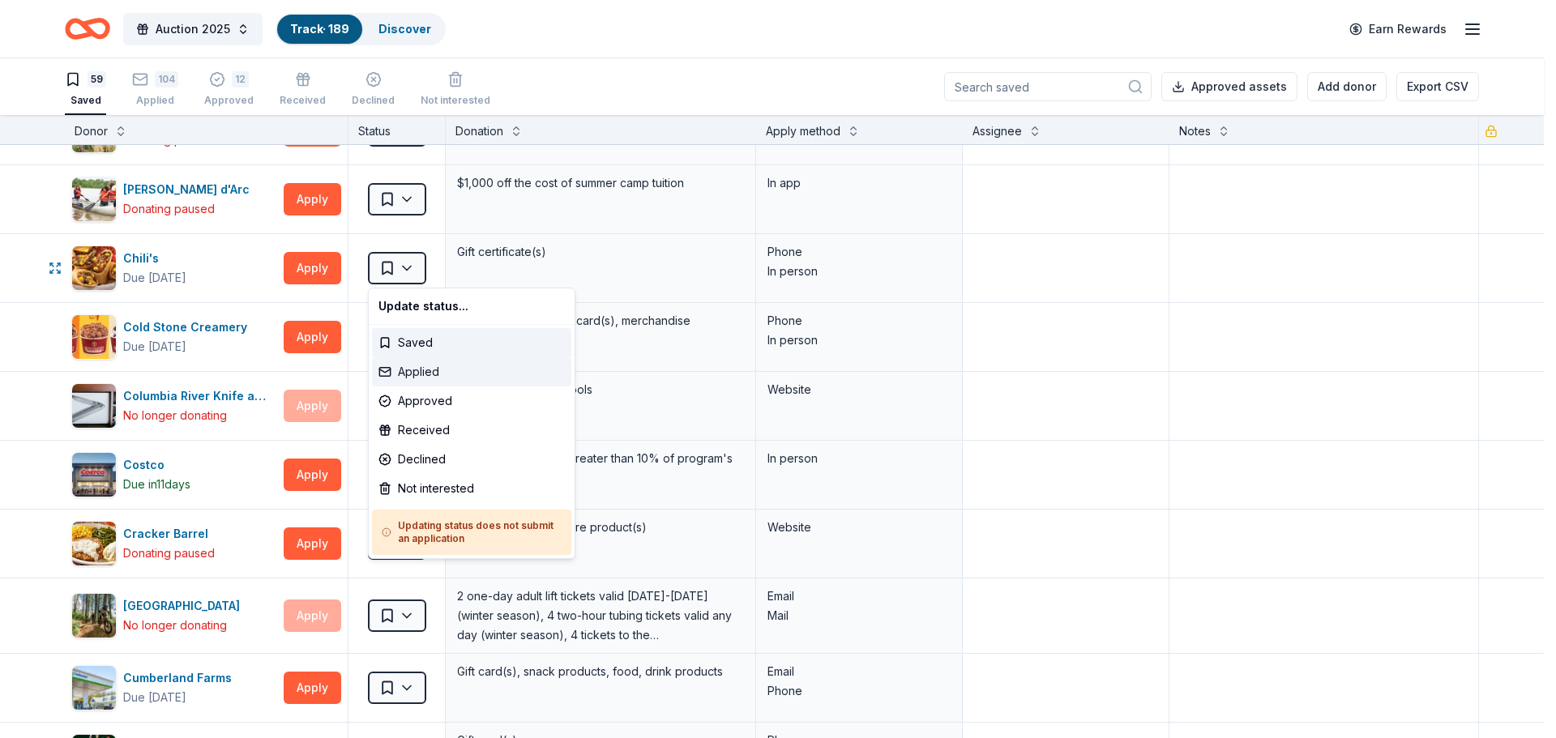
click at [408, 374] on div "Applied" at bounding box center [471, 371] width 199 height 29
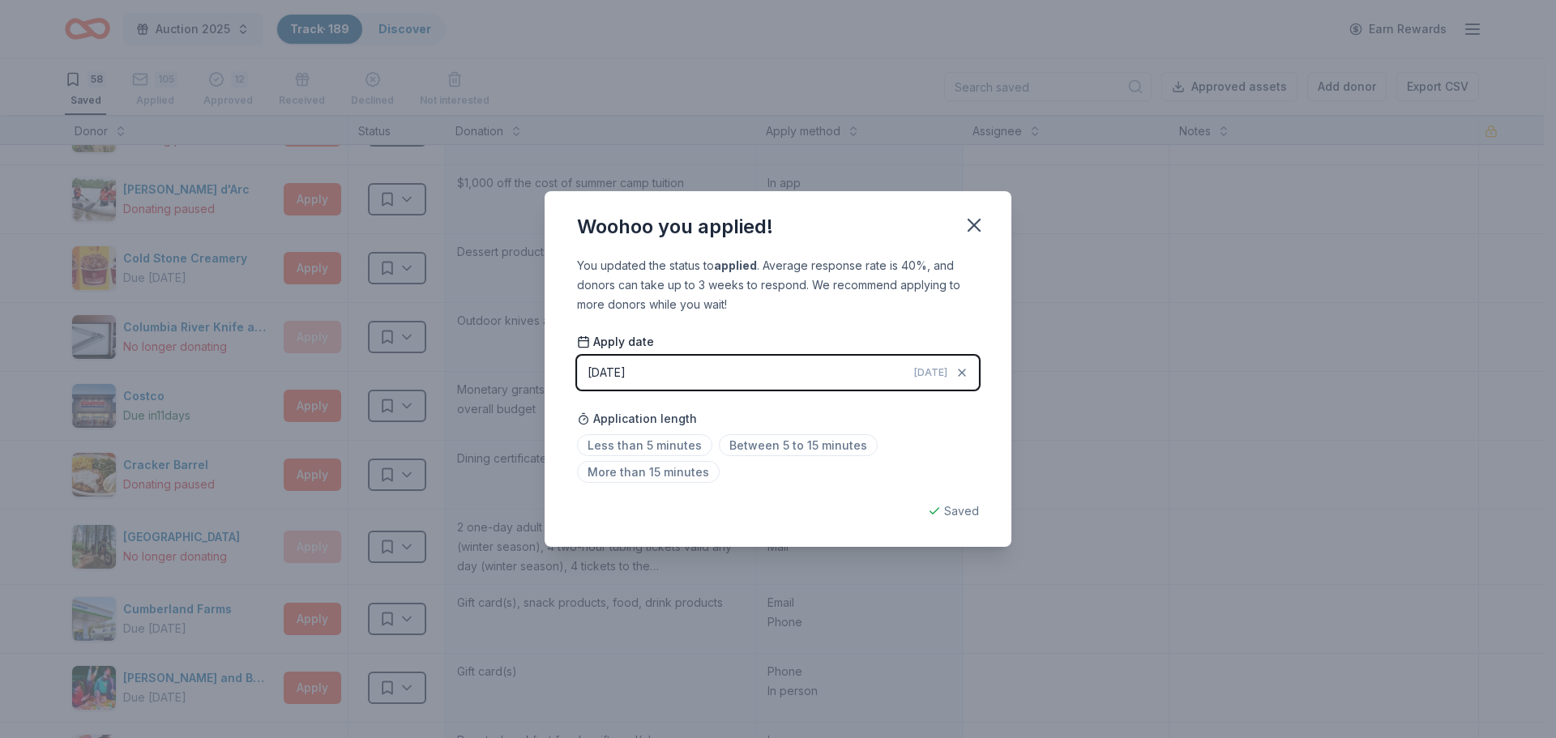
click at [737, 373] on button "[DATE] [DATE]" at bounding box center [778, 373] width 402 height 34
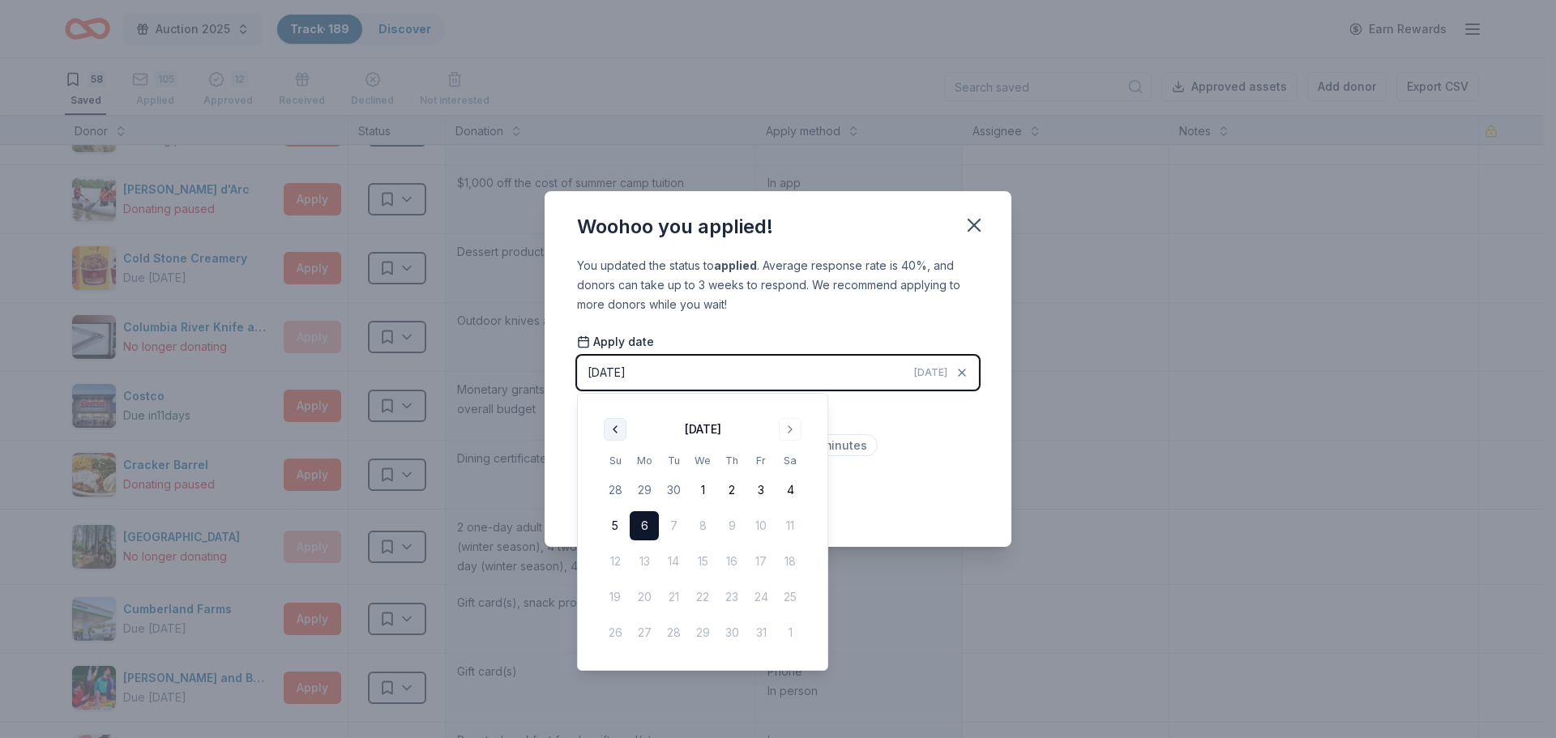
click at [615, 427] on button "Go to previous month" at bounding box center [615, 429] width 23 height 23
click at [700, 595] on button "24" at bounding box center [702, 597] width 29 height 29
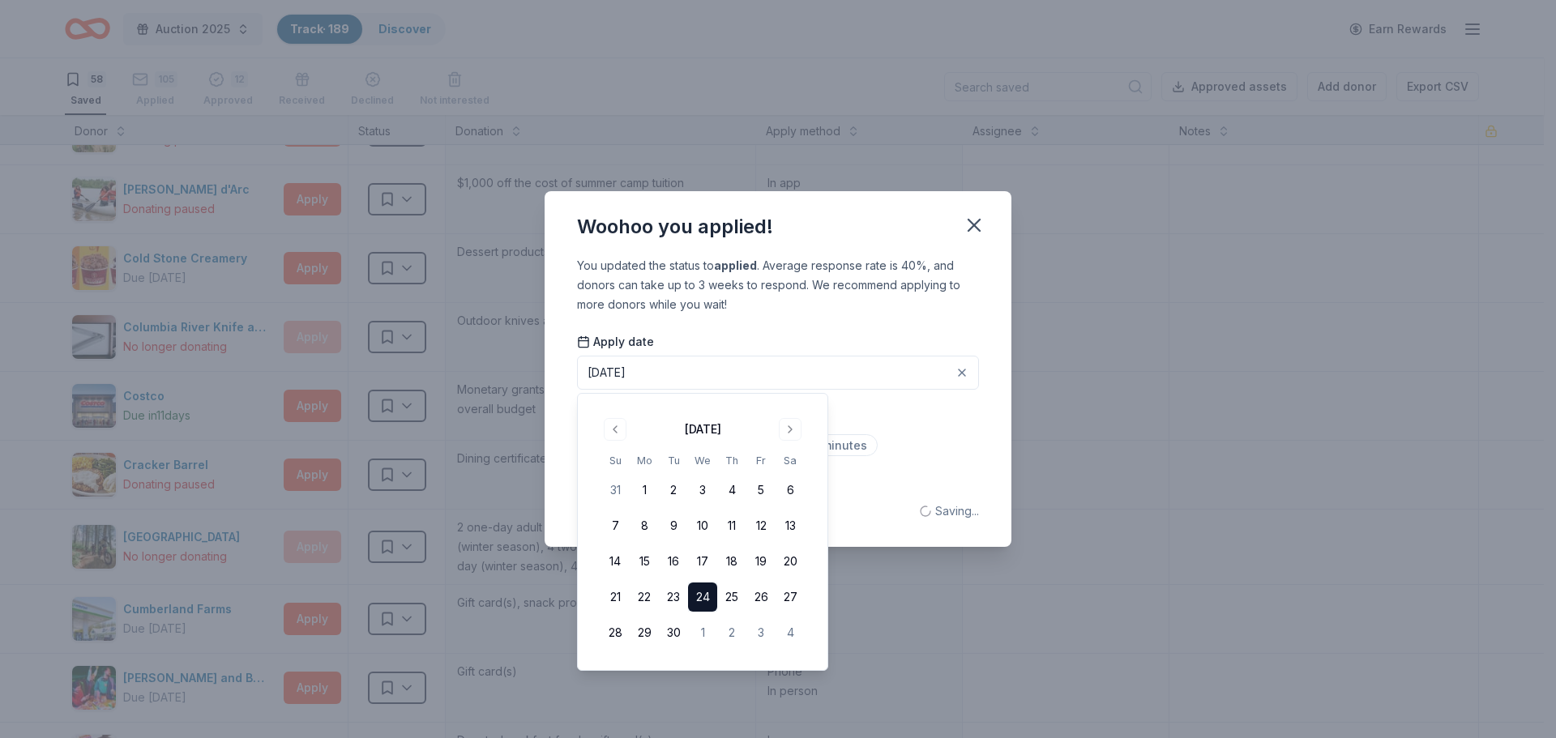
click at [915, 447] on div "Less than 5 minutes Between 5 to 15 minutes More than 15 minutes" at bounding box center [778, 461] width 402 height 53
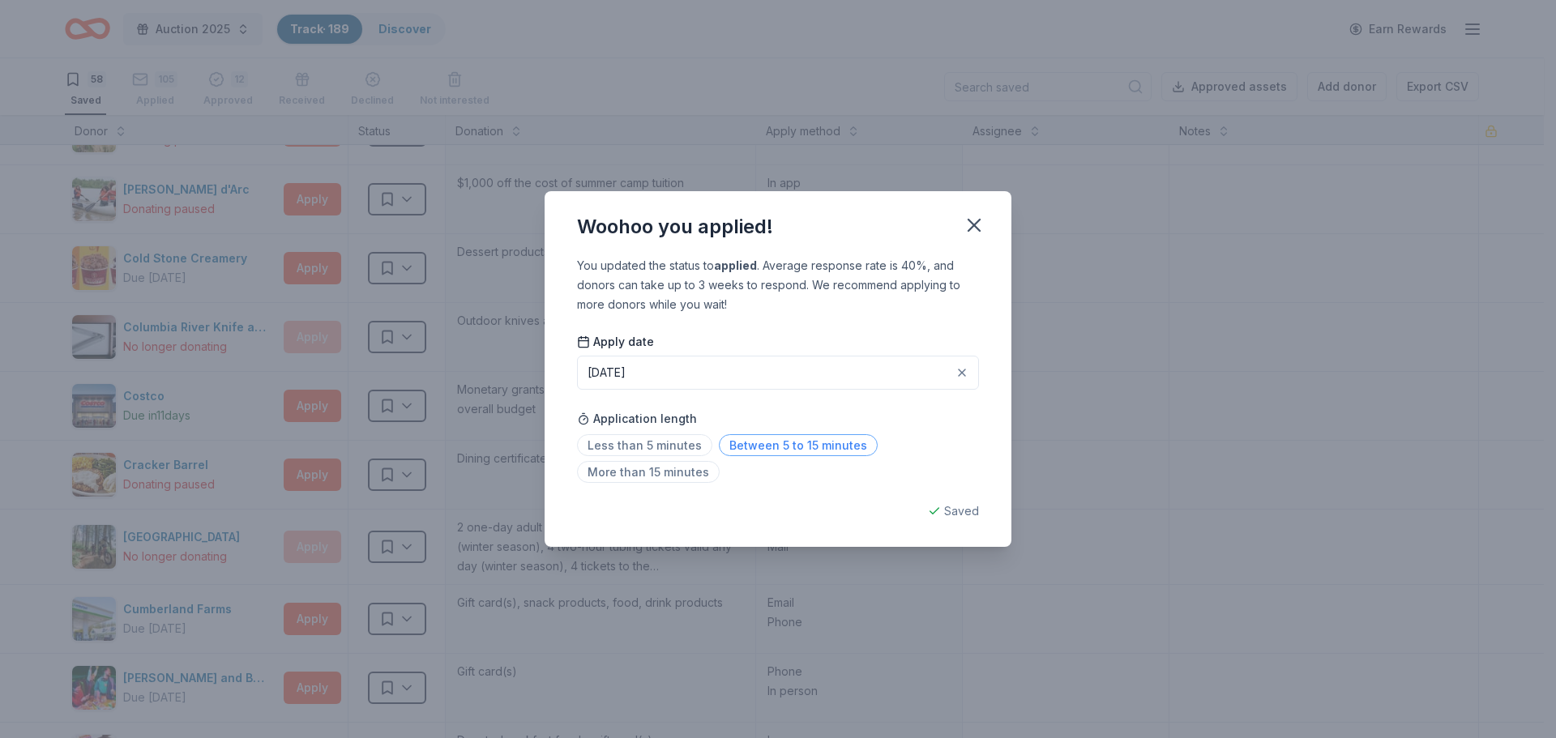
click at [778, 446] on span "Between 5 to 15 minutes" at bounding box center [798, 445] width 159 height 22
click at [980, 226] on icon "button" at bounding box center [974, 225] width 23 height 23
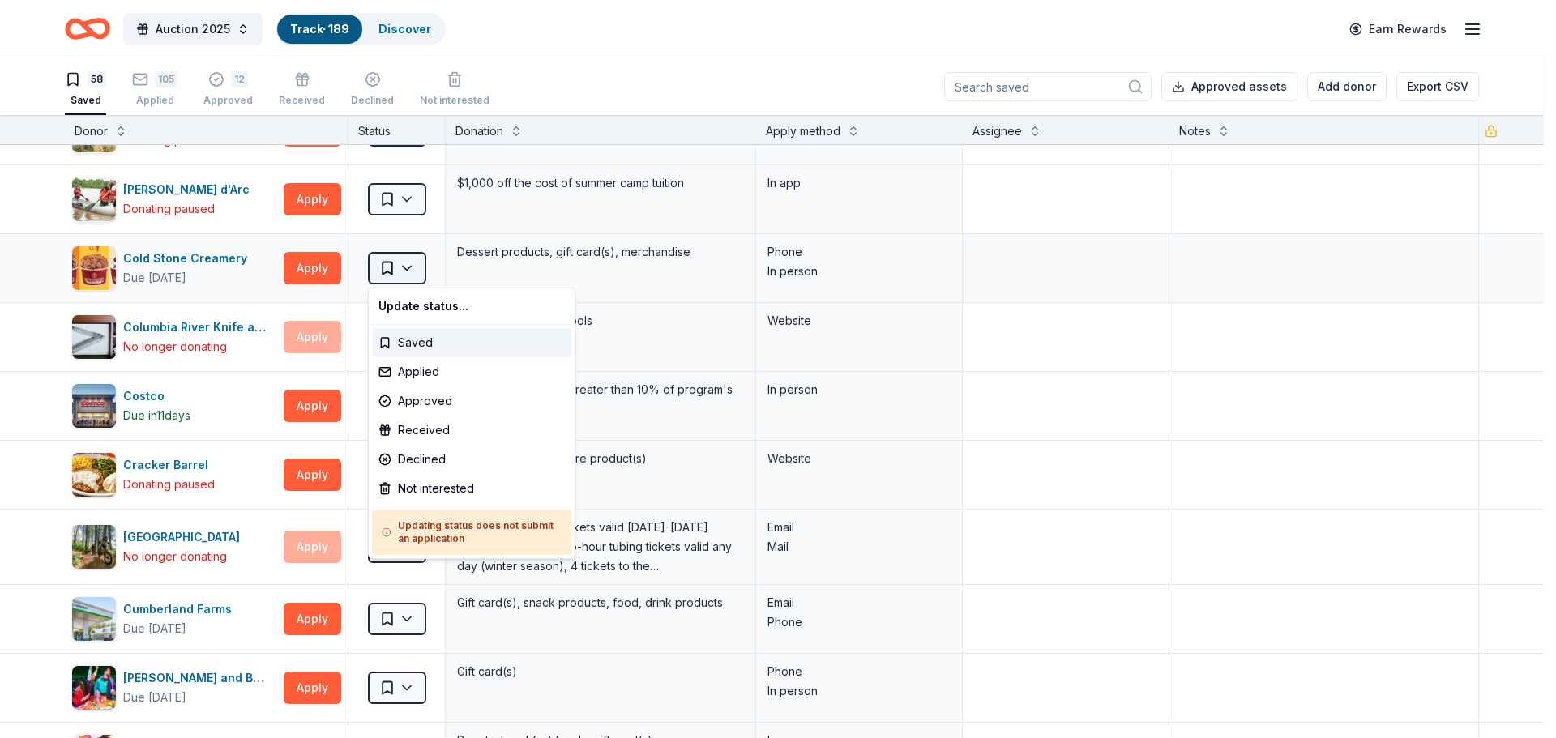
click at [412, 264] on html "Auction 2025 Track · 189 Discover Earn Rewards 58 Saved 105 Applied 12 Approved…" at bounding box center [778, 369] width 1556 height 738
click at [413, 378] on div "Applied" at bounding box center [471, 371] width 199 height 29
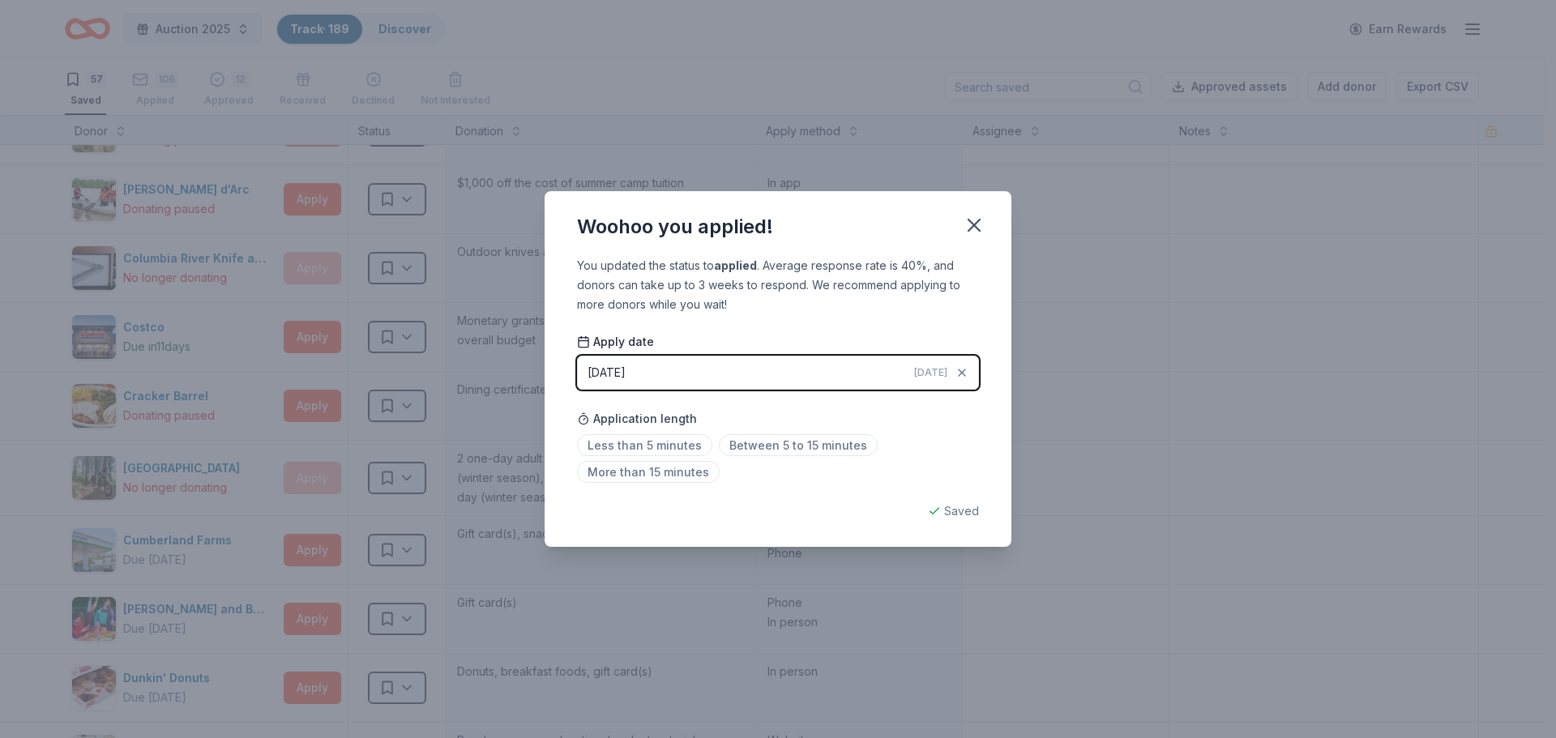
click at [718, 370] on button "[DATE] [DATE]" at bounding box center [778, 373] width 402 height 34
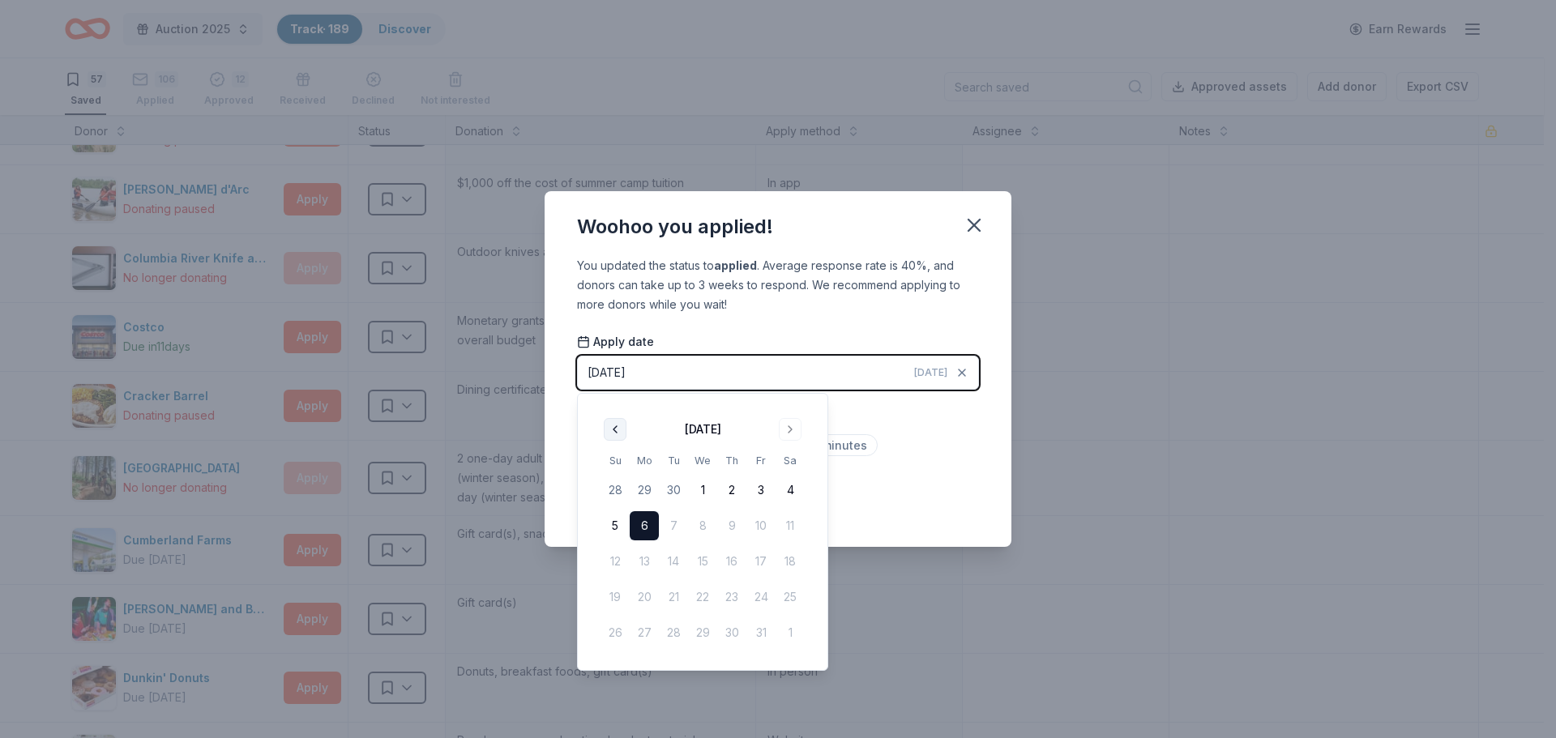
click at [608, 428] on button "Go to previous month" at bounding box center [615, 429] width 23 height 23
click at [697, 598] on button "24" at bounding box center [702, 597] width 29 height 29
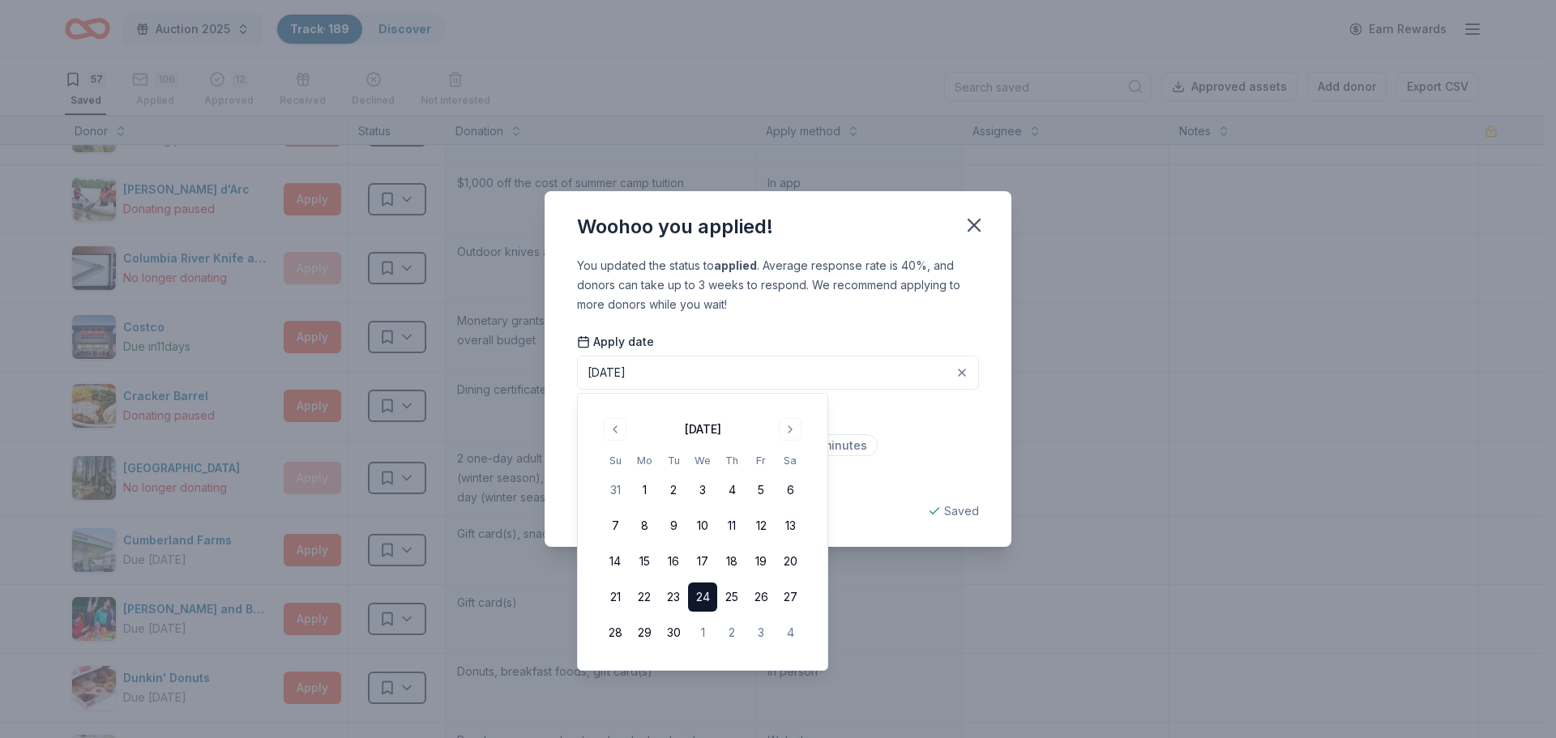
click at [891, 497] on div "You updated the status to applied . Average response rate is 40%, and donors ca…" at bounding box center [778, 402] width 467 height 292
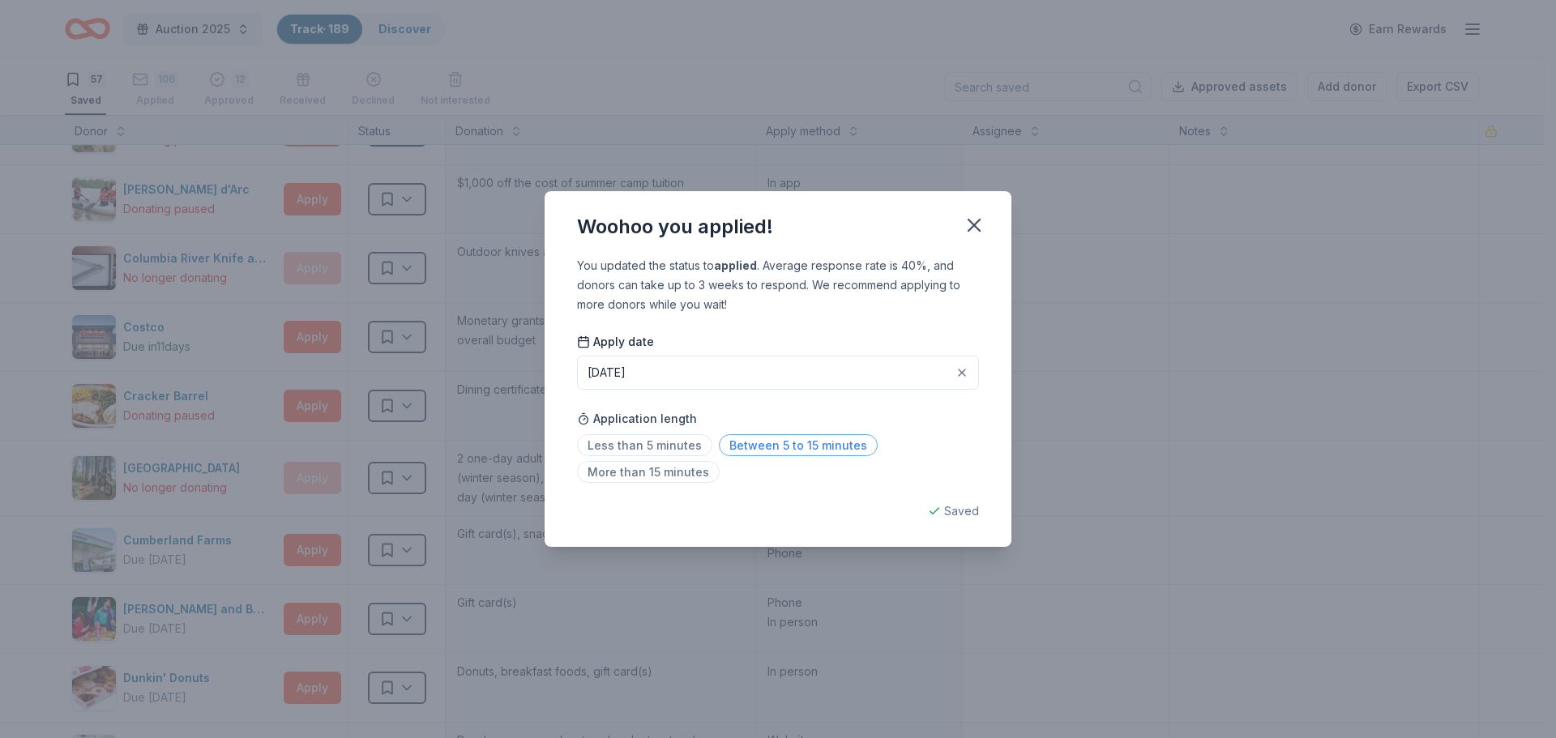
click at [809, 448] on span "Between 5 to 15 minutes" at bounding box center [798, 445] width 159 height 22
click at [977, 225] on icon "button" at bounding box center [974, 225] width 23 height 23
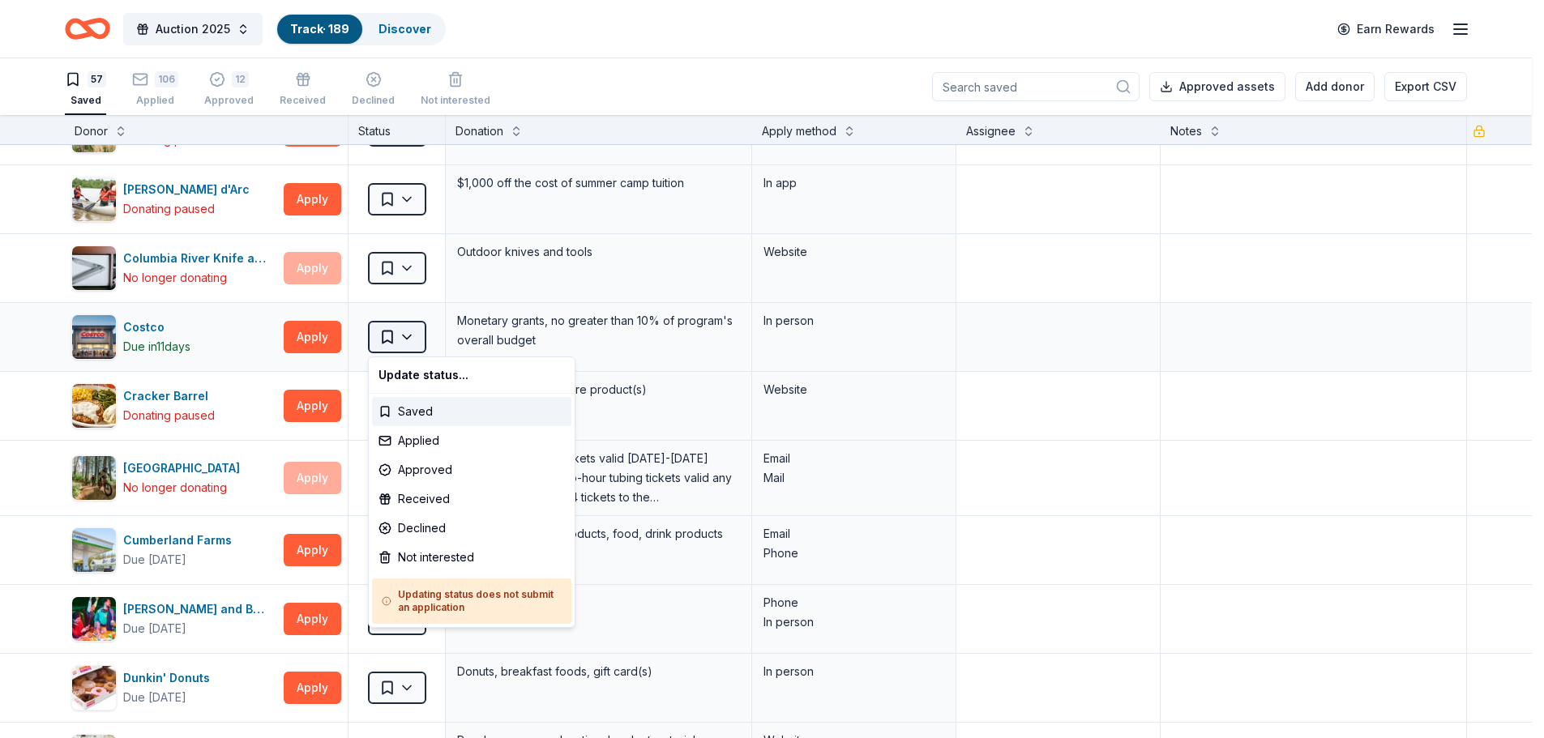
click at [417, 334] on html "Auction 2025 Track · 189 Discover Earn Rewards 57 Saved 106 Applied 12 Approved…" at bounding box center [772, 369] width 1544 height 738
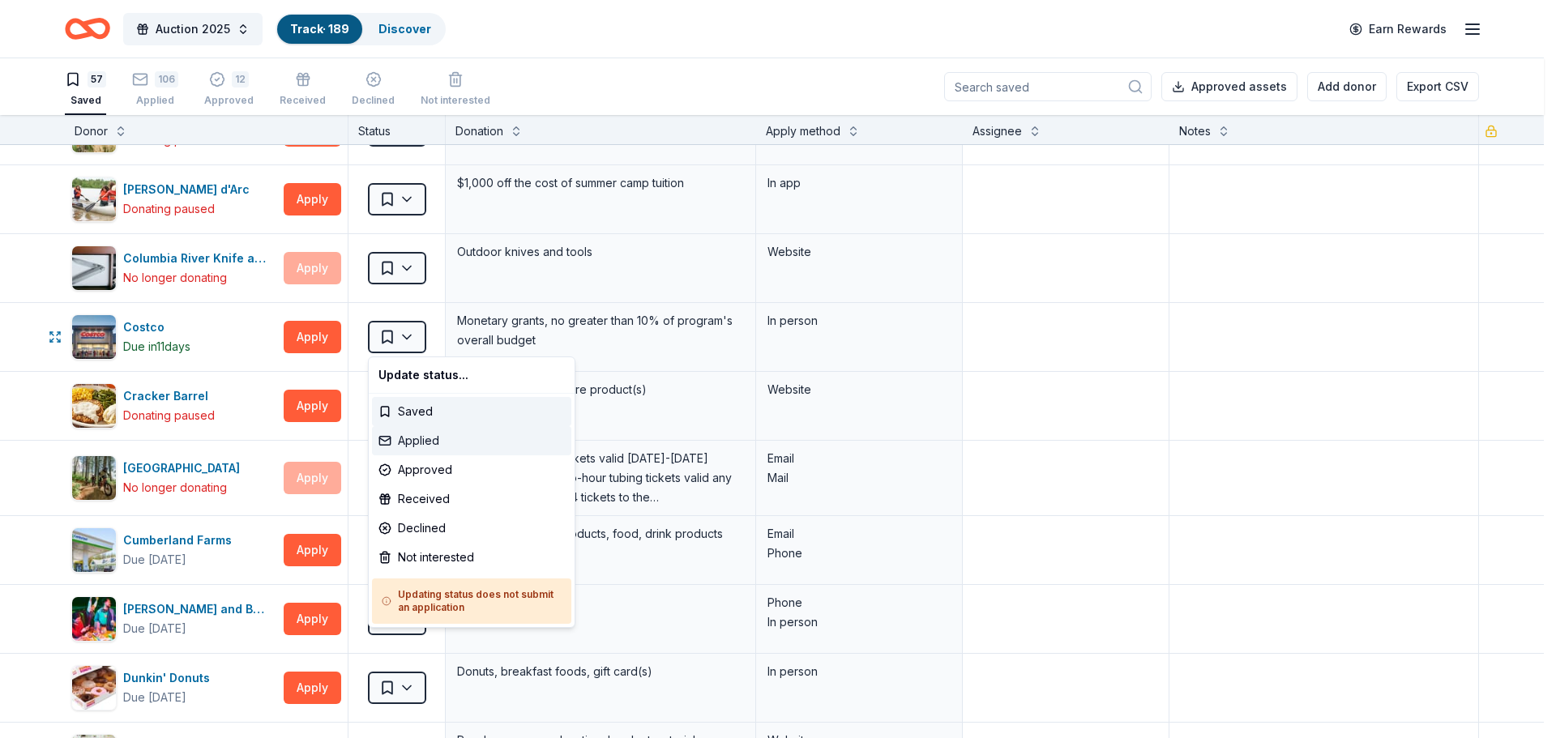
click at [423, 438] on div "Applied" at bounding box center [471, 440] width 199 height 29
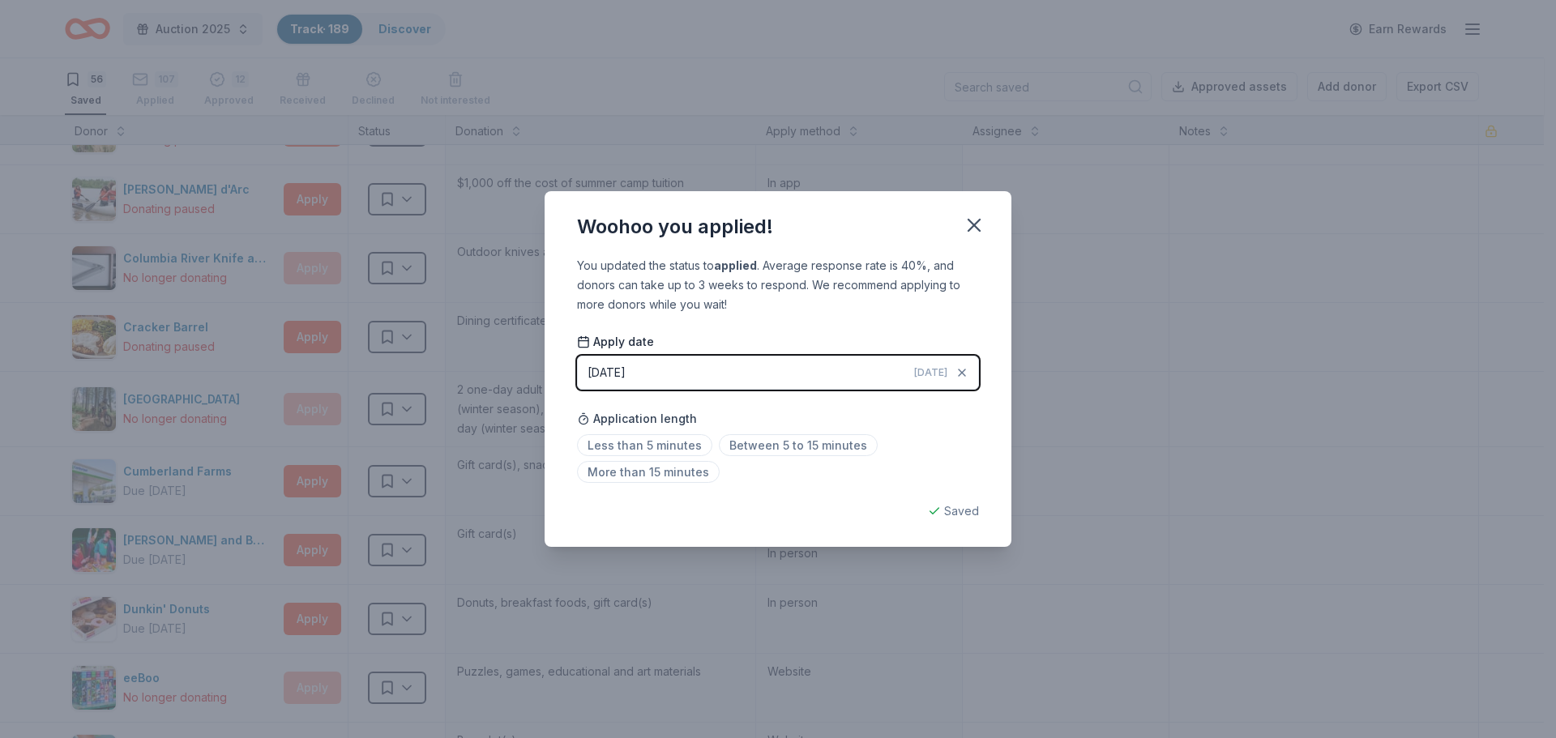
click at [667, 370] on button "[DATE] [DATE]" at bounding box center [778, 373] width 402 height 34
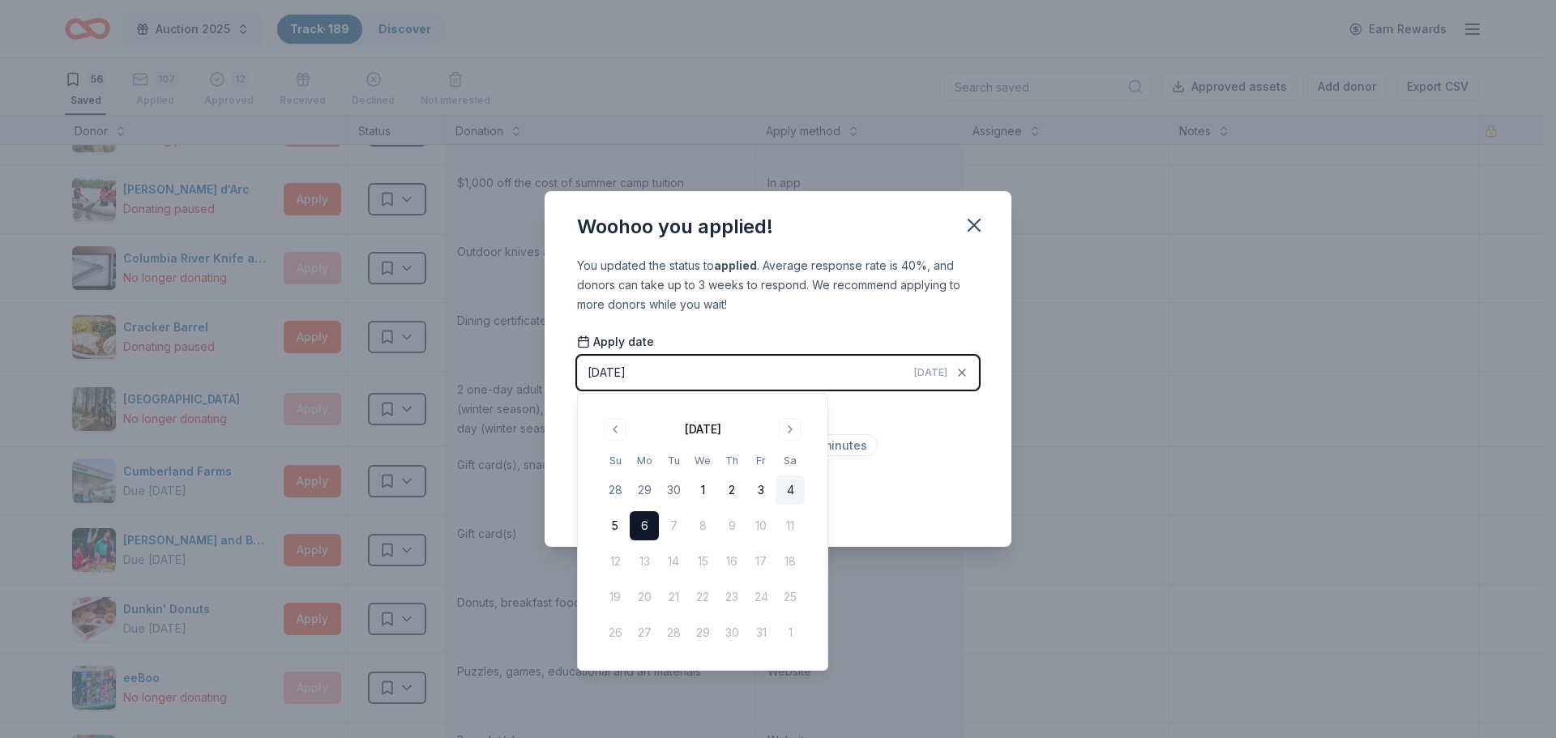
click at [788, 489] on button "4" at bounding box center [790, 490] width 29 height 29
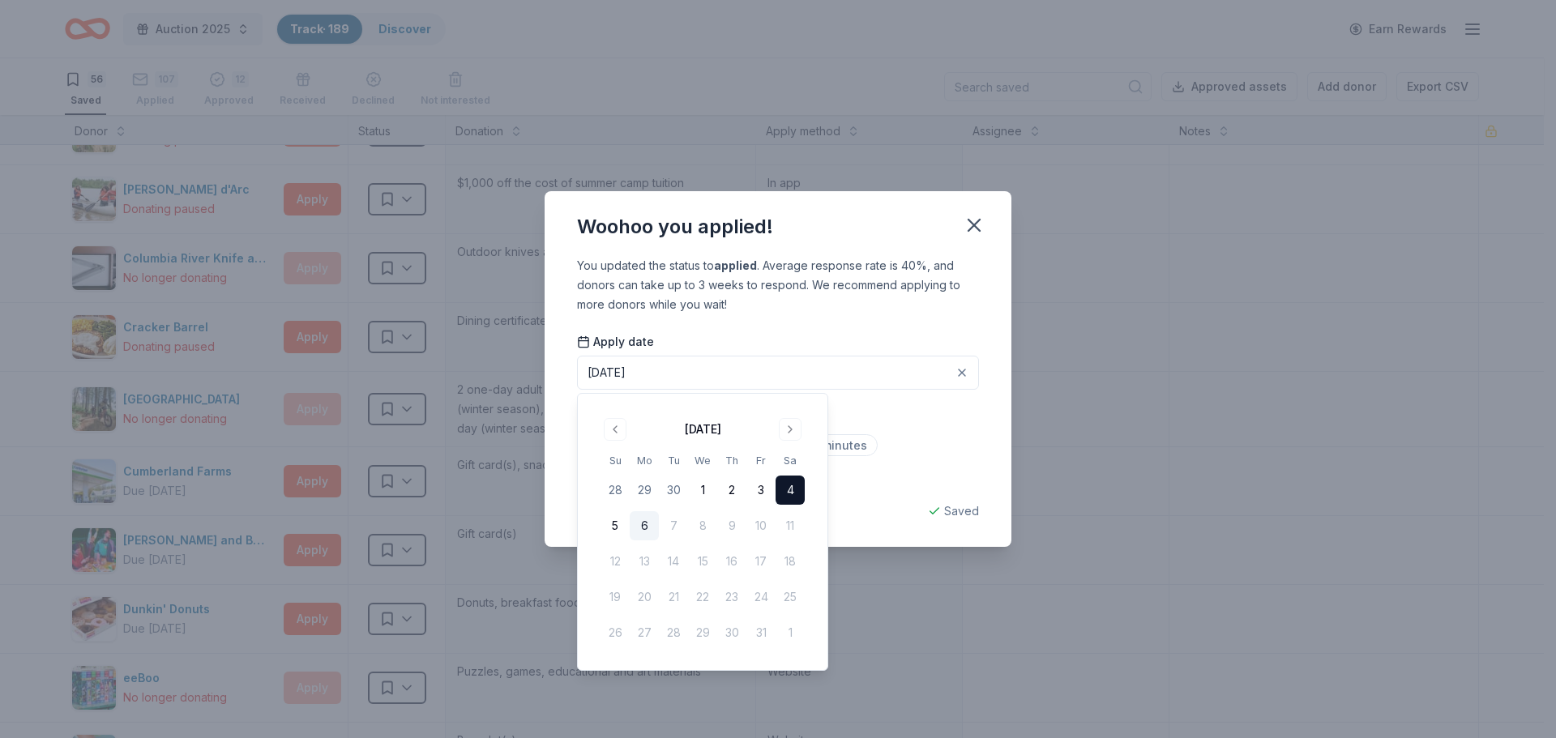
click at [902, 437] on div "Less than 5 minutes Between 5 to 15 minutes More than 15 minutes" at bounding box center [778, 461] width 402 height 53
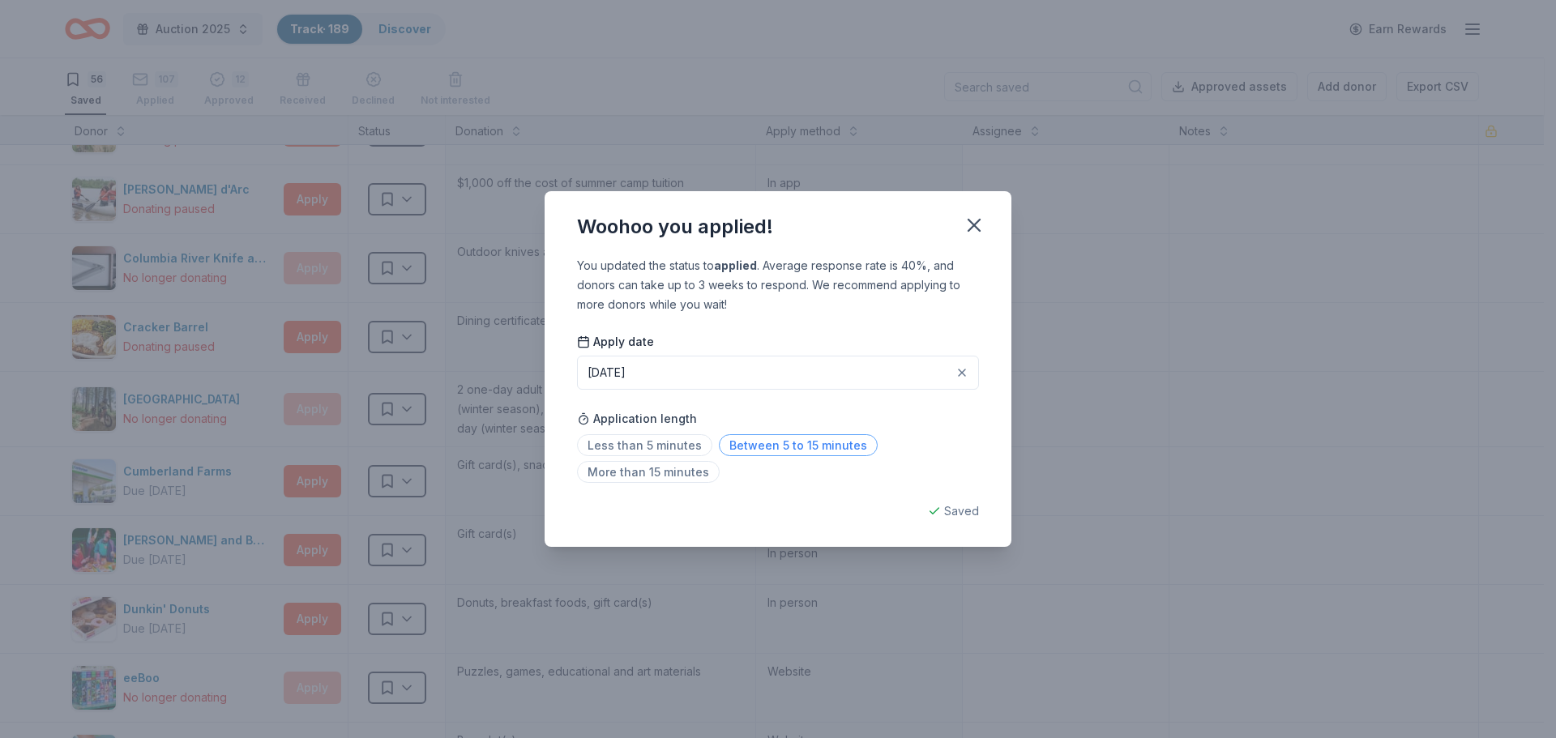
click at [772, 447] on span "Between 5 to 15 minutes" at bounding box center [798, 445] width 159 height 22
click at [975, 222] on icon "button" at bounding box center [974, 225] width 23 height 23
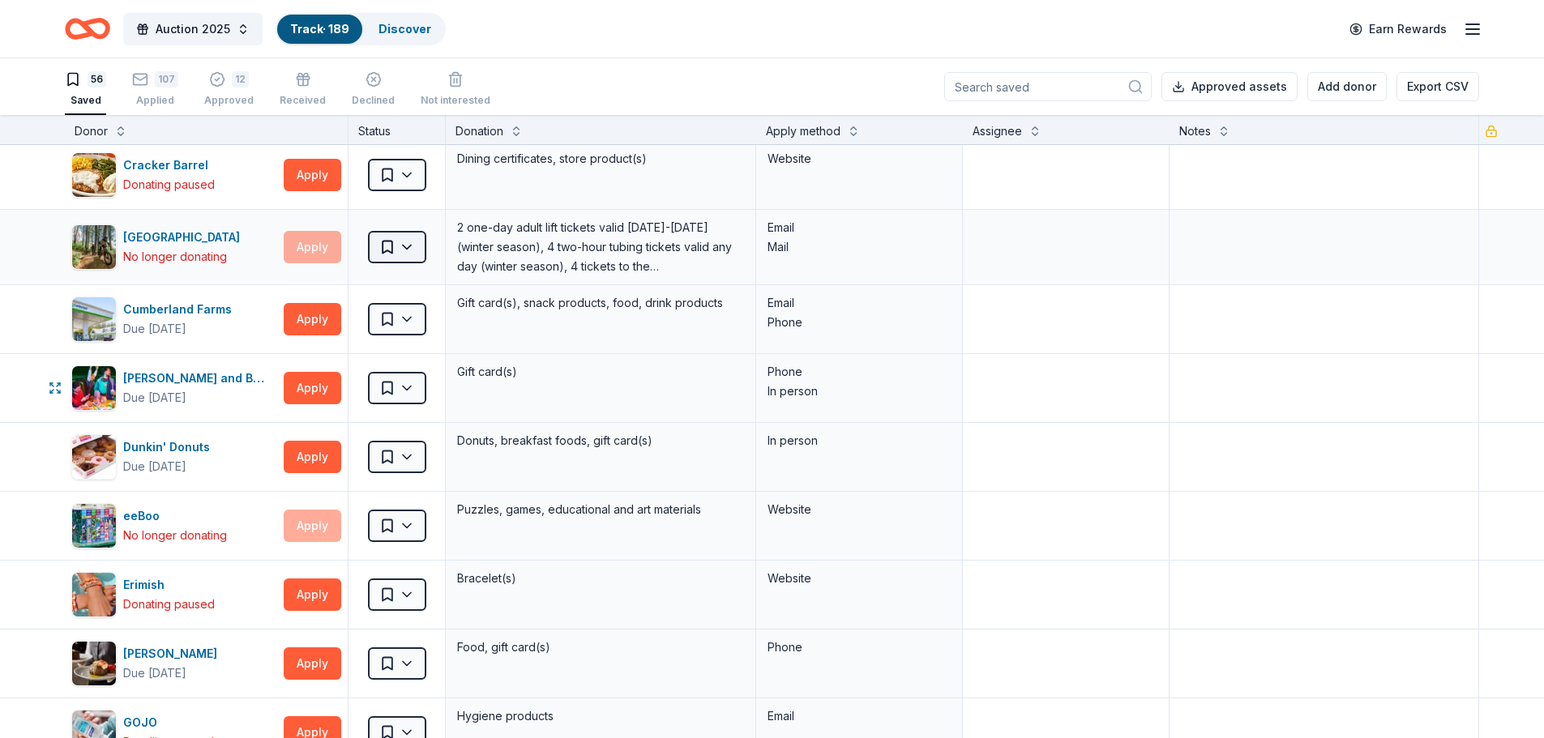
scroll to position [567, 0]
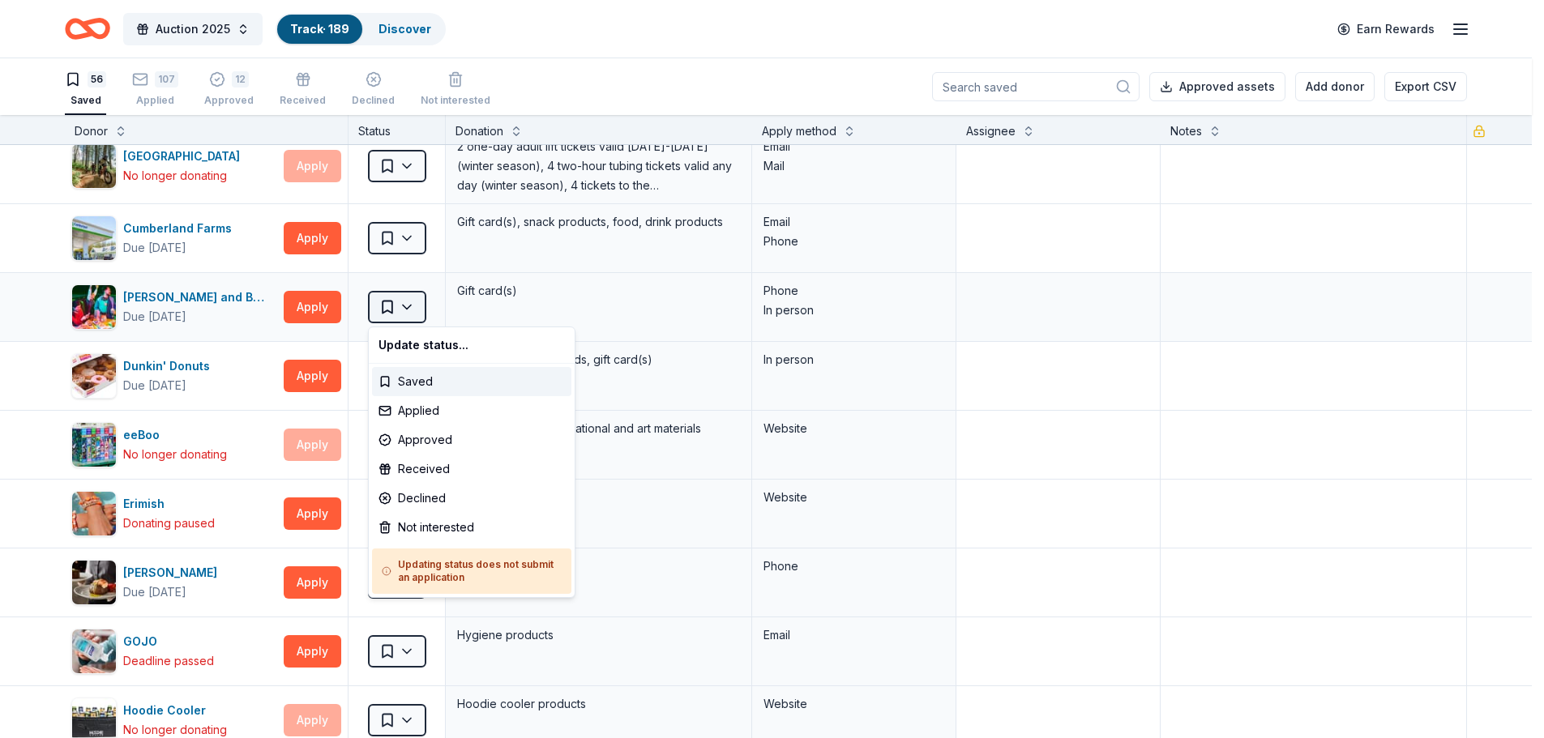
click at [409, 301] on html "Auction 2025 Track · 189 Discover Earn Rewards 56 Saved 107 Applied 12 Approved…" at bounding box center [772, 369] width 1544 height 738
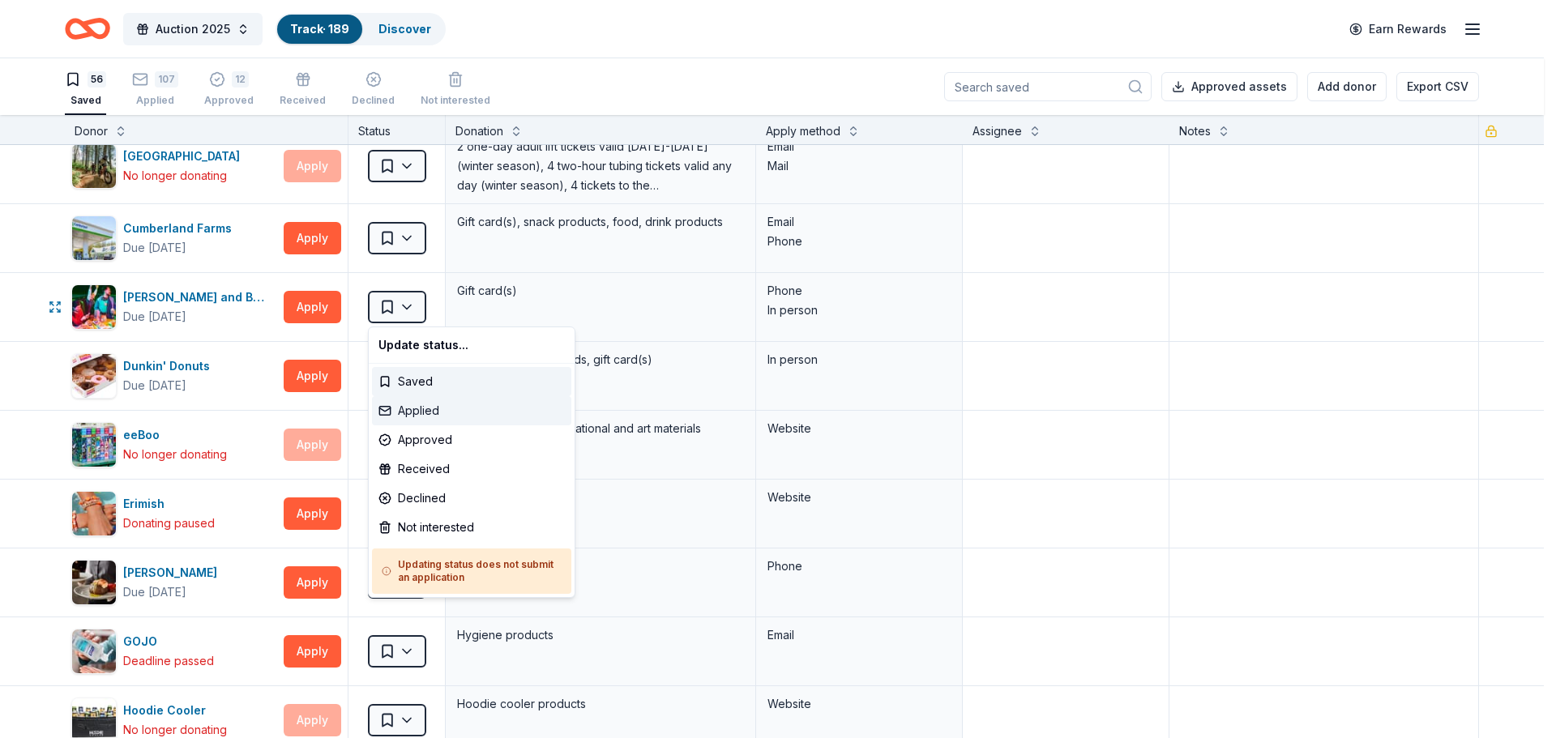
click at [434, 415] on div "Applied" at bounding box center [471, 410] width 199 height 29
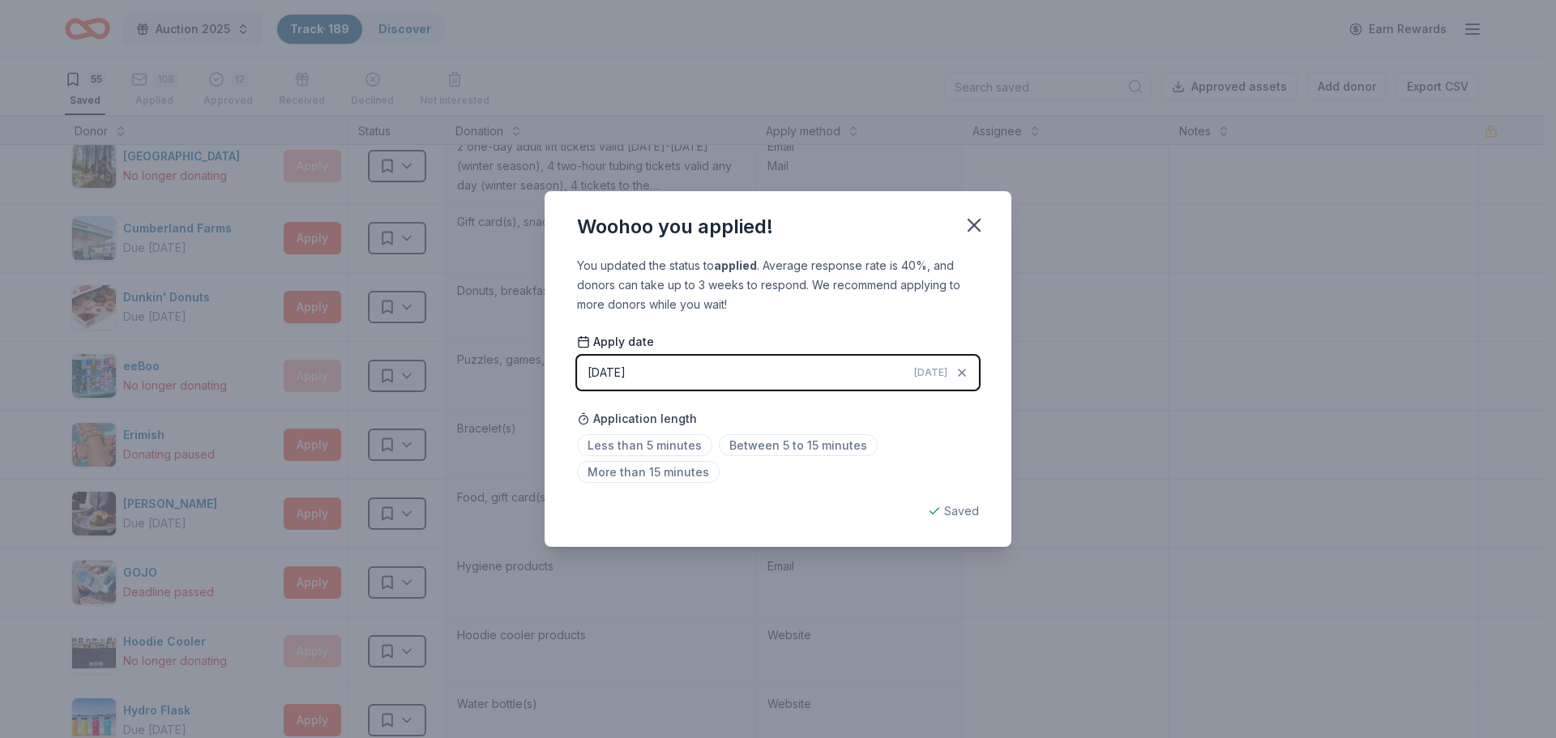
click at [626, 378] on div "[DATE]" at bounding box center [607, 372] width 38 height 19
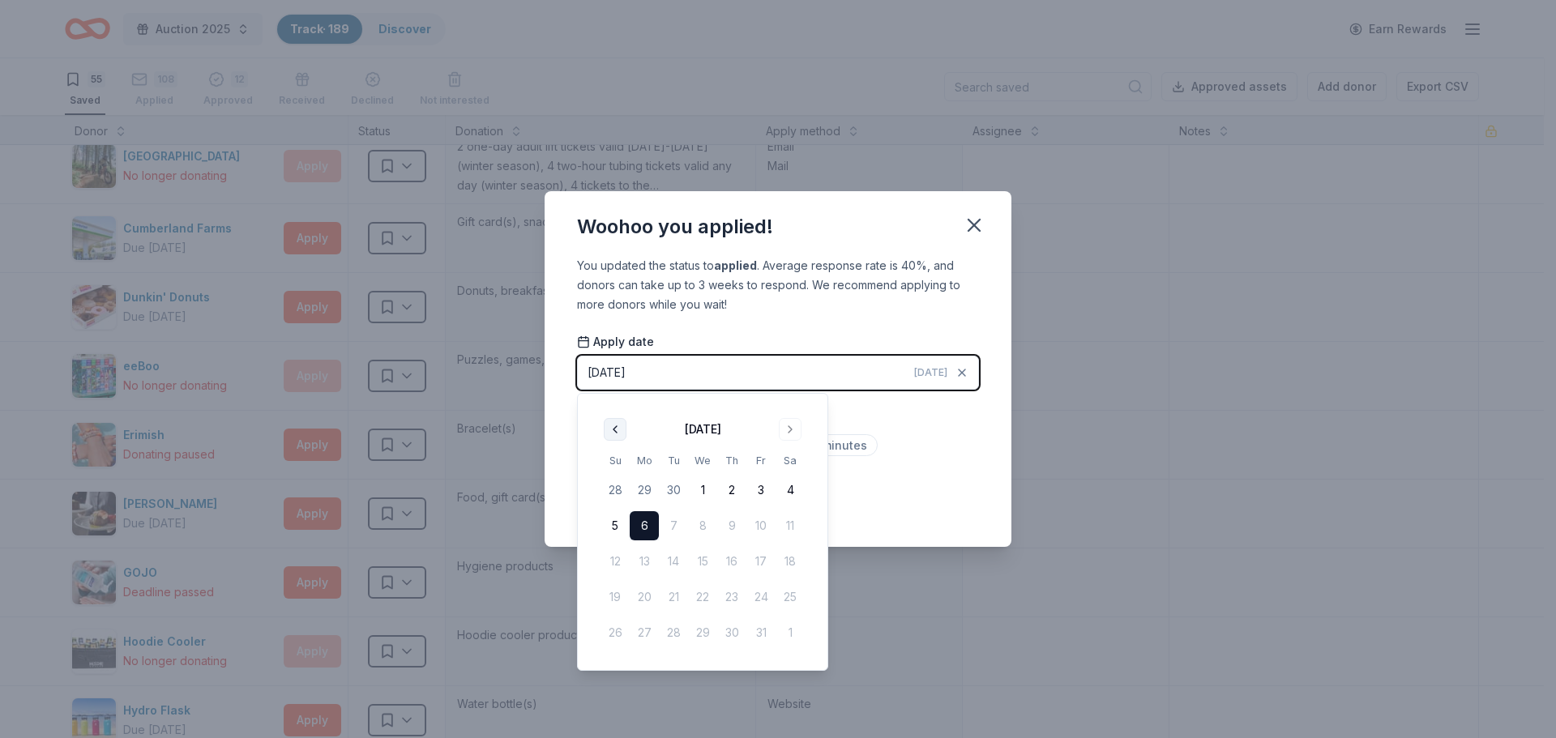
click at [618, 426] on button "Go to previous month" at bounding box center [615, 429] width 23 height 23
click at [643, 562] on button "15" at bounding box center [644, 561] width 29 height 29
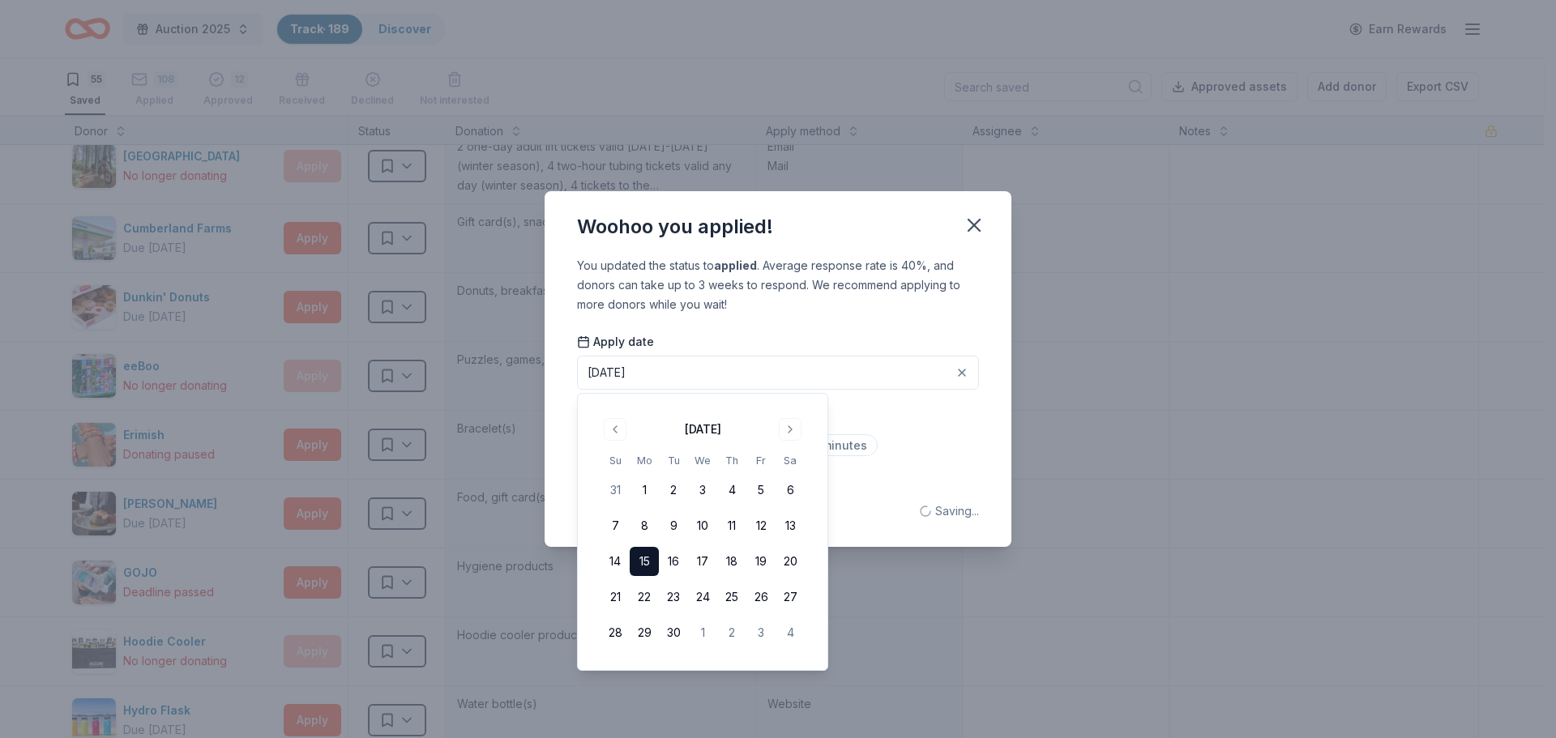
click at [836, 332] on div "You updated the status to applied . Average response rate is 40%, and donors ca…" at bounding box center [778, 402] width 467 height 292
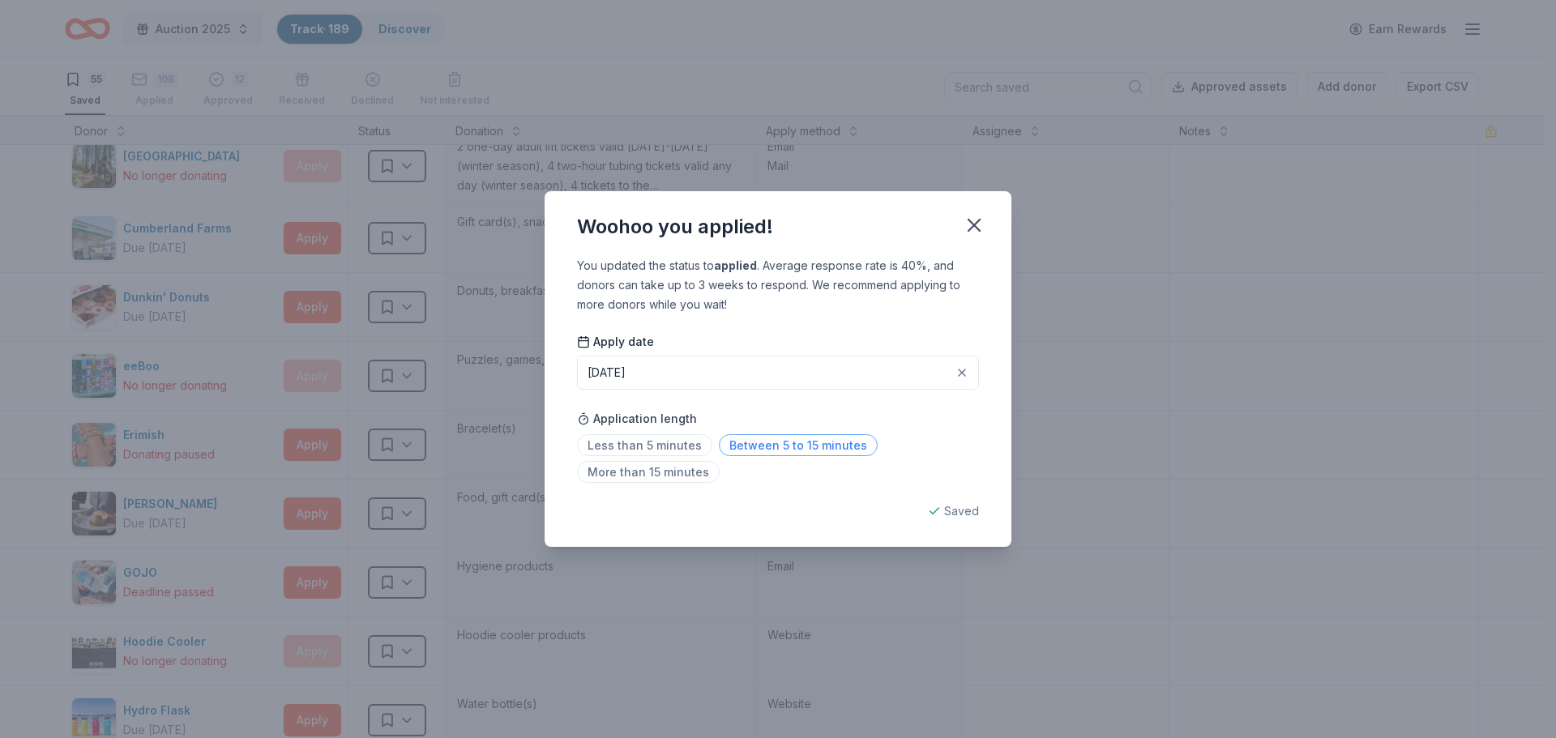
click at [828, 447] on span "Between 5 to 15 minutes" at bounding box center [798, 445] width 159 height 22
click at [974, 223] on icon "button" at bounding box center [974, 225] width 23 height 23
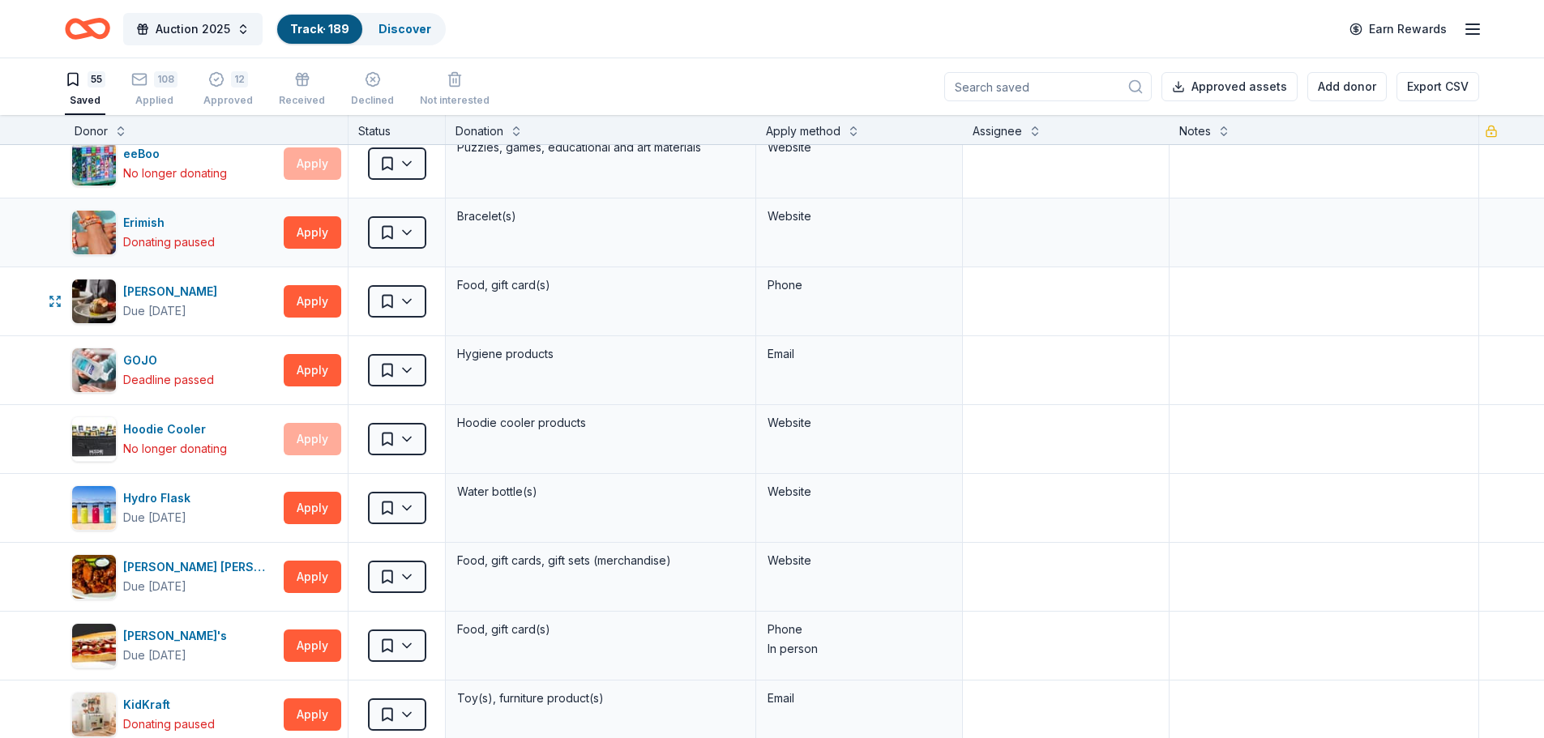
scroll to position [810, 0]
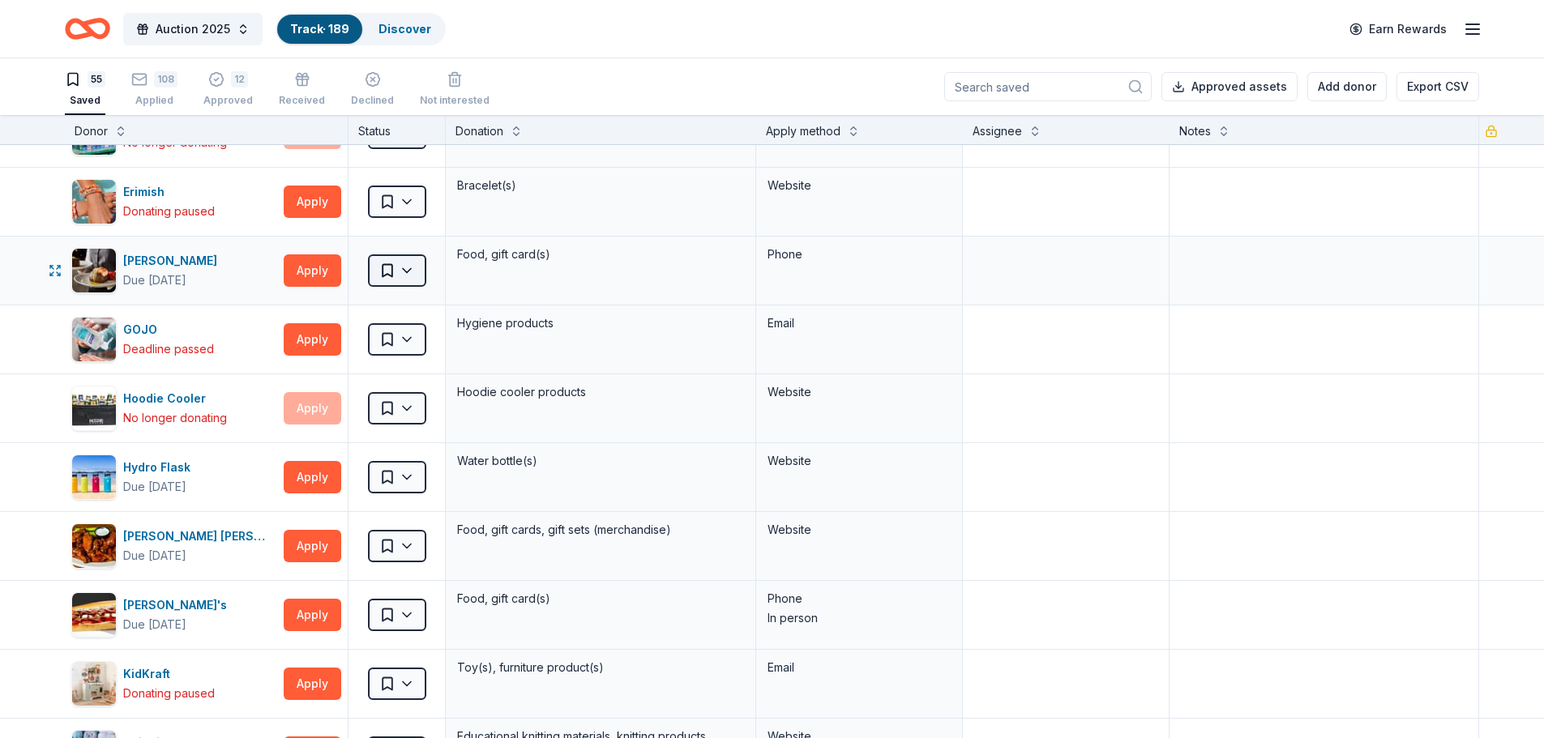
click at [412, 267] on html "Auction 2025 Track · 189 Discover Earn Rewards 55 Saved 108 Applied 12 Approved…" at bounding box center [772, 369] width 1544 height 738
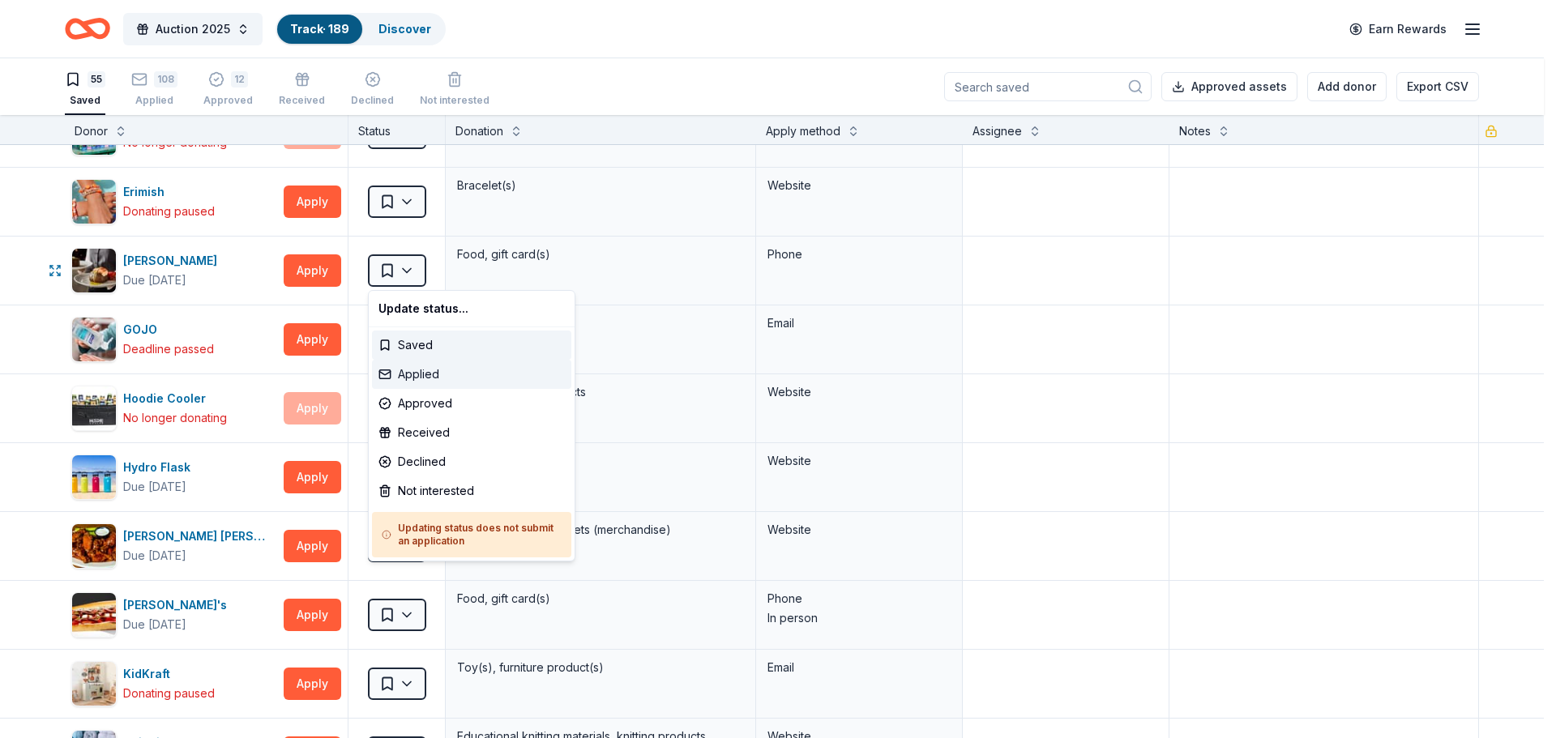
click at [419, 373] on div "Applied" at bounding box center [471, 374] width 199 height 29
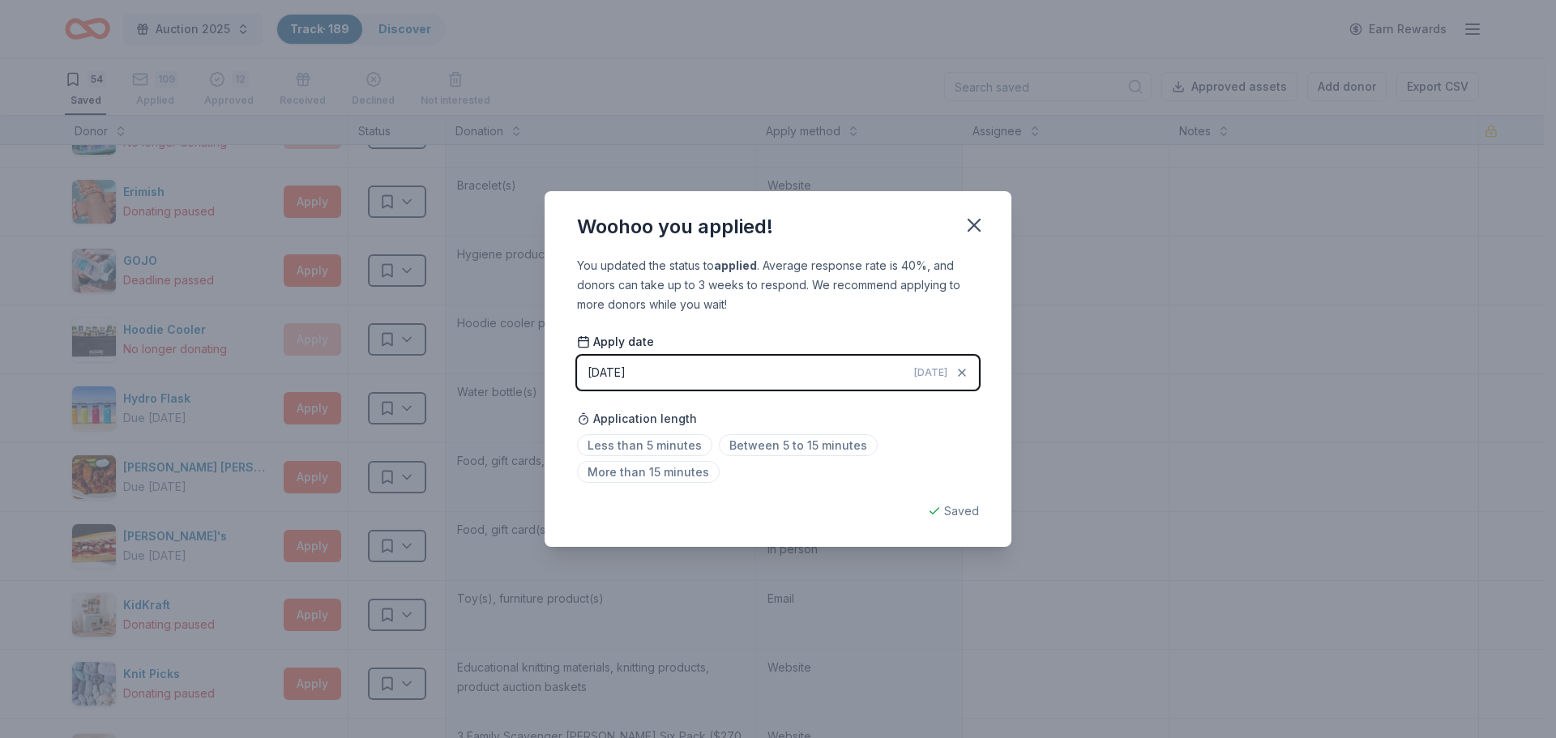
click at [626, 378] on div "[DATE]" at bounding box center [607, 372] width 38 height 19
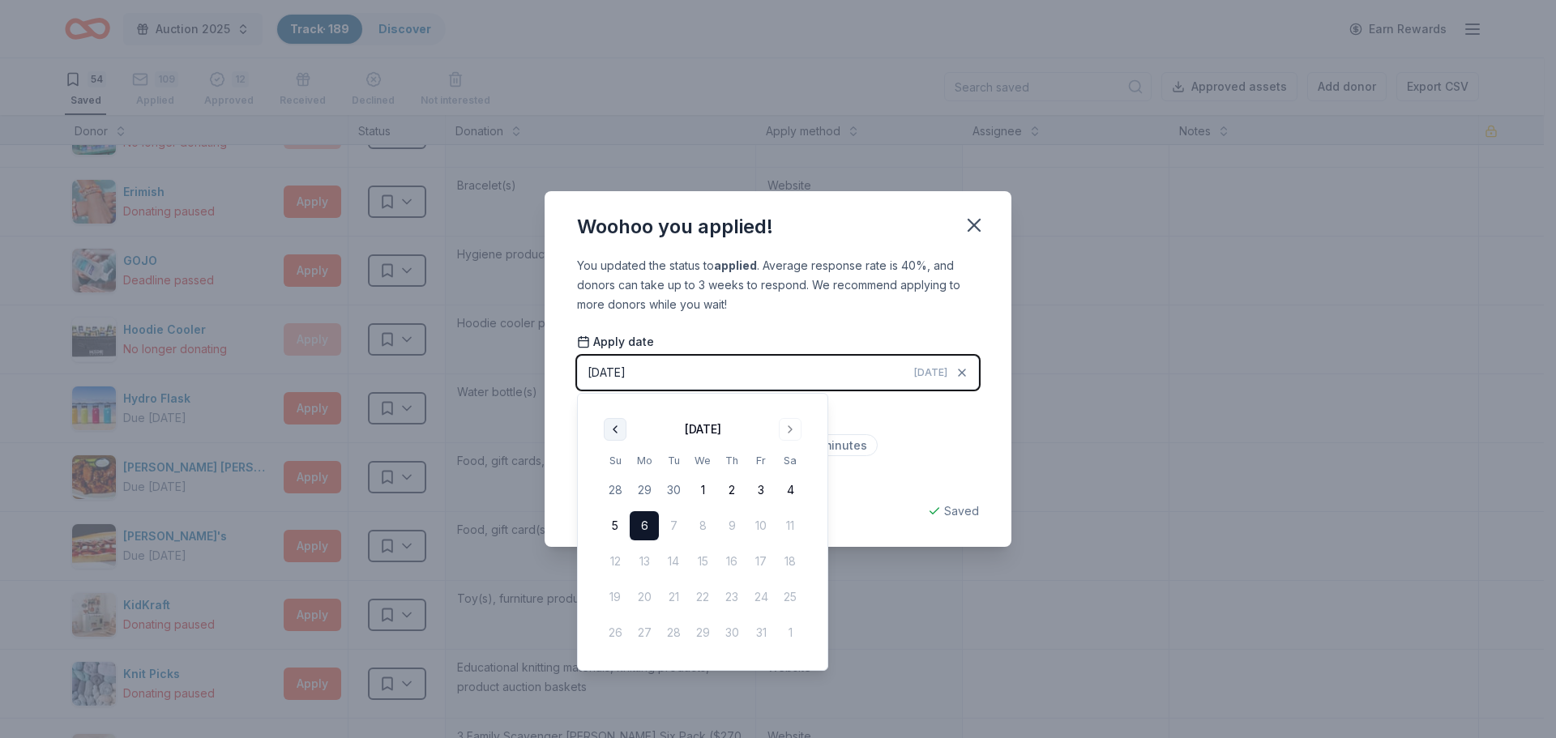
click at [615, 430] on button "Go to previous month" at bounding box center [615, 429] width 23 height 23
click at [703, 597] on button "24" at bounding box center [702, 597] width 29 height 29
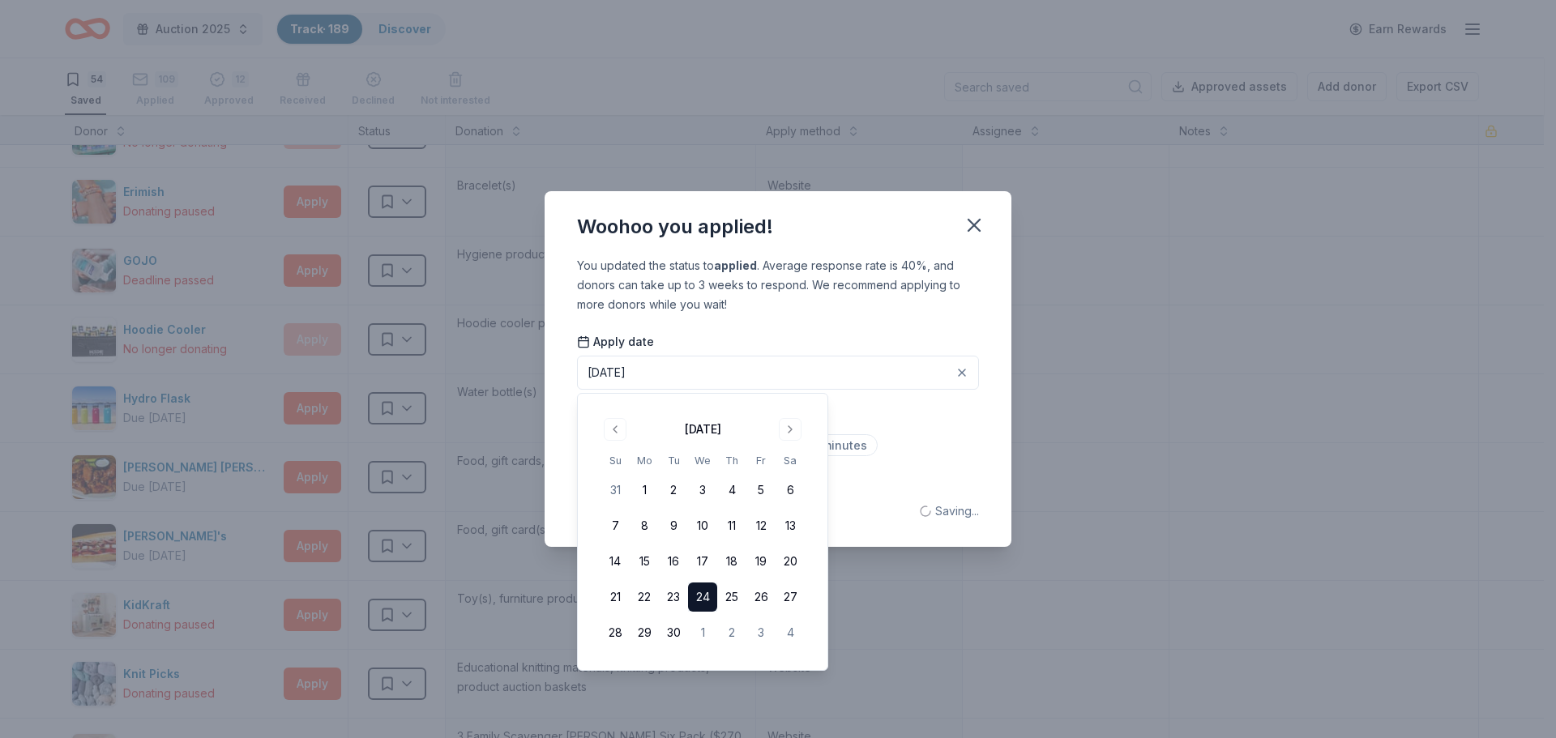
click at [875, 338] on div "Apply date [DATE]" at bounding box center [778, 362] width 402 height 57
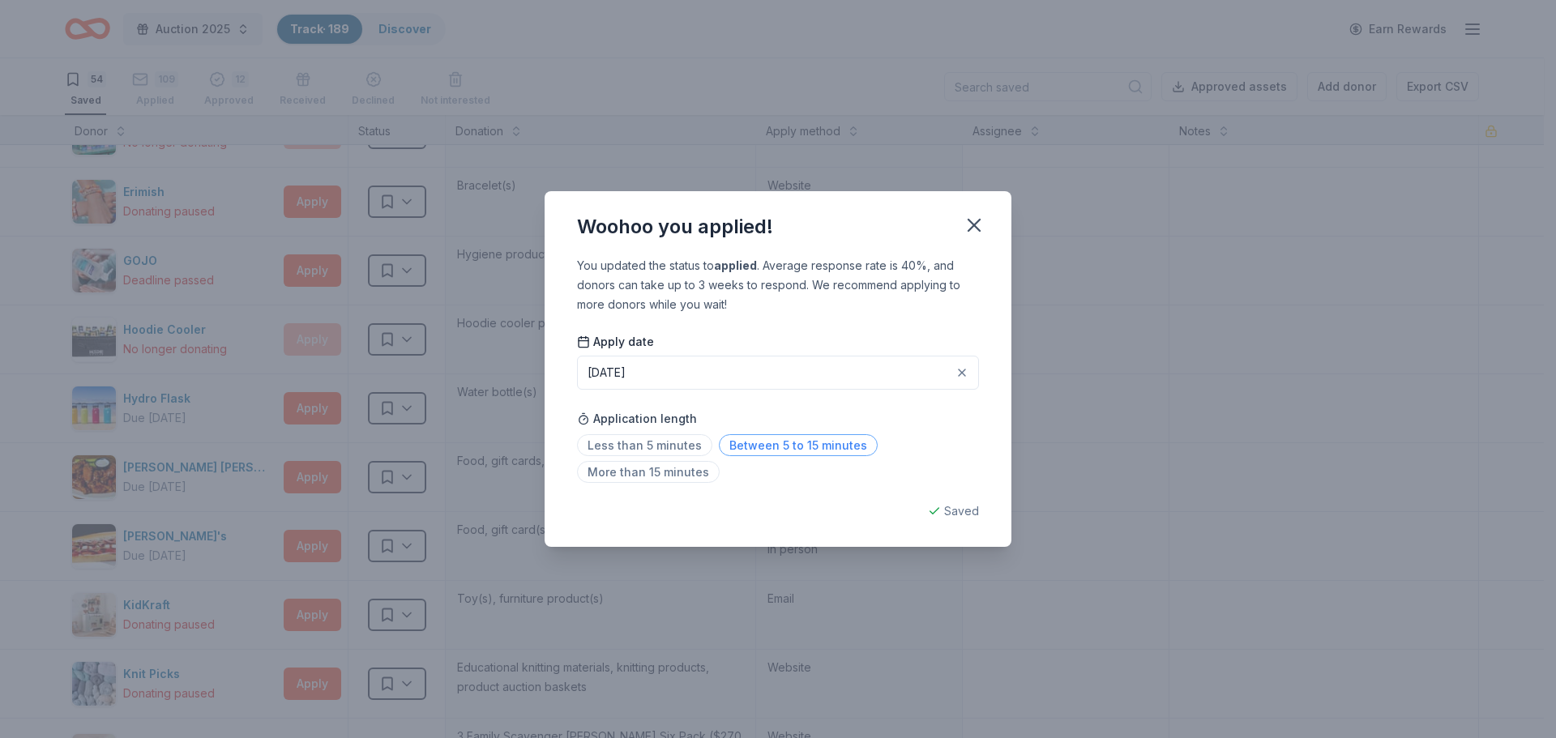
drag, startPoint x: 814, startPoint y: 447, endPoint x: 863, endPoint y: 404, distance: 65.4
click at [814, 447] on span "Between 5 to 15 minutes" at bounding box center [798, 445] width 159 height 22
click at [979, 230] on icon "button" at bounding box center [973, 225] width 11 height 11
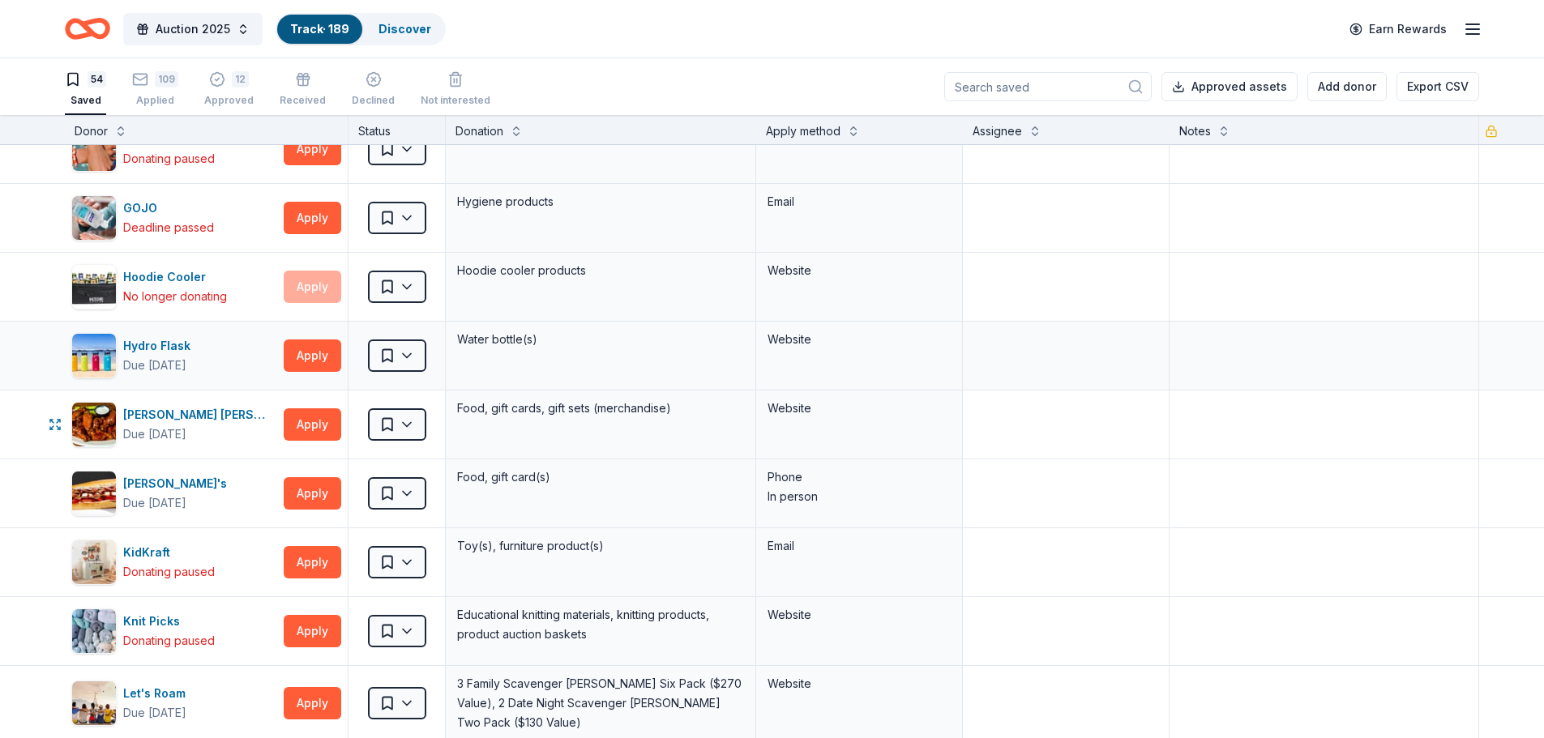
scroll to position [891, 0]
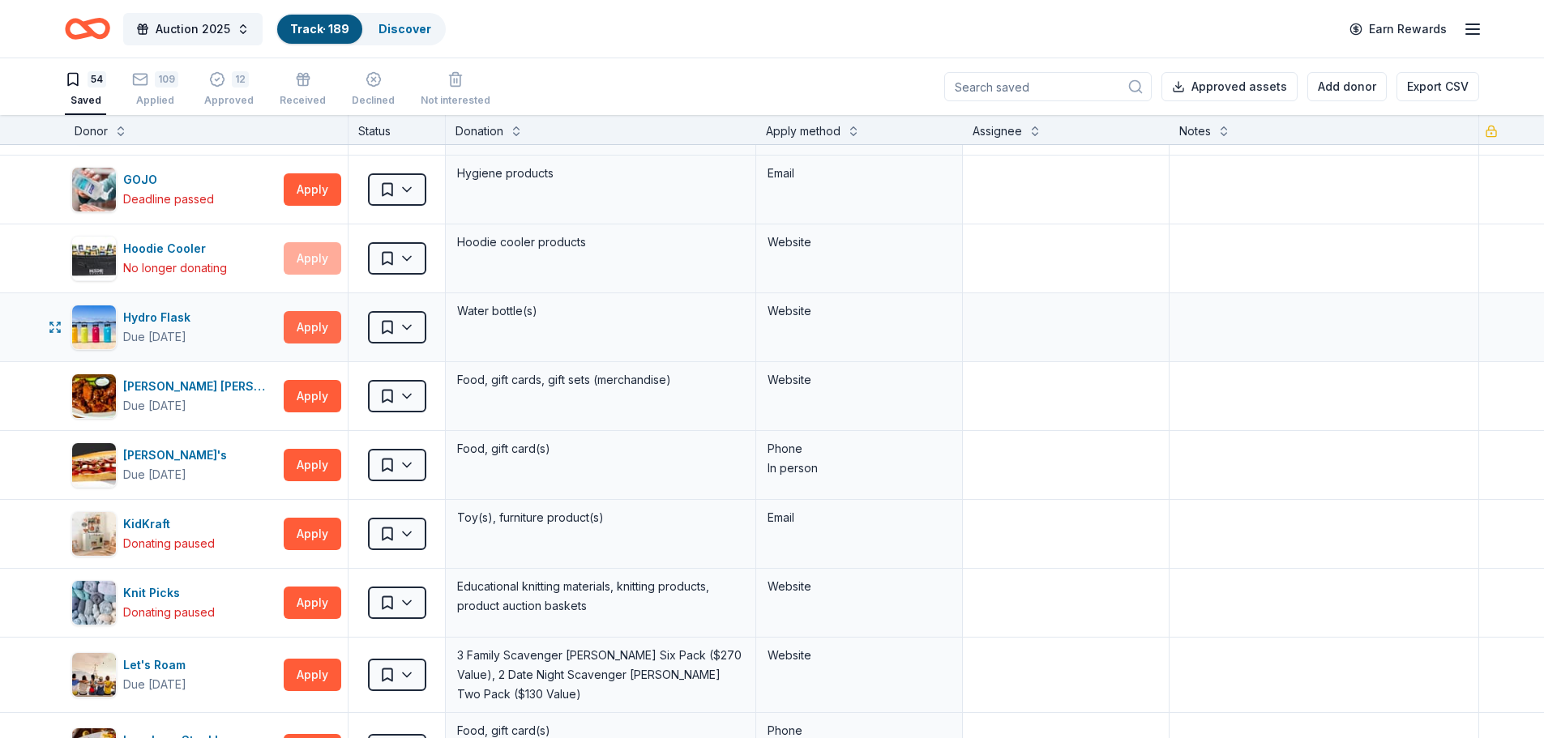
click at [317, 333] on button "Apply" at bounding box center [313, 327] width 58 height 32
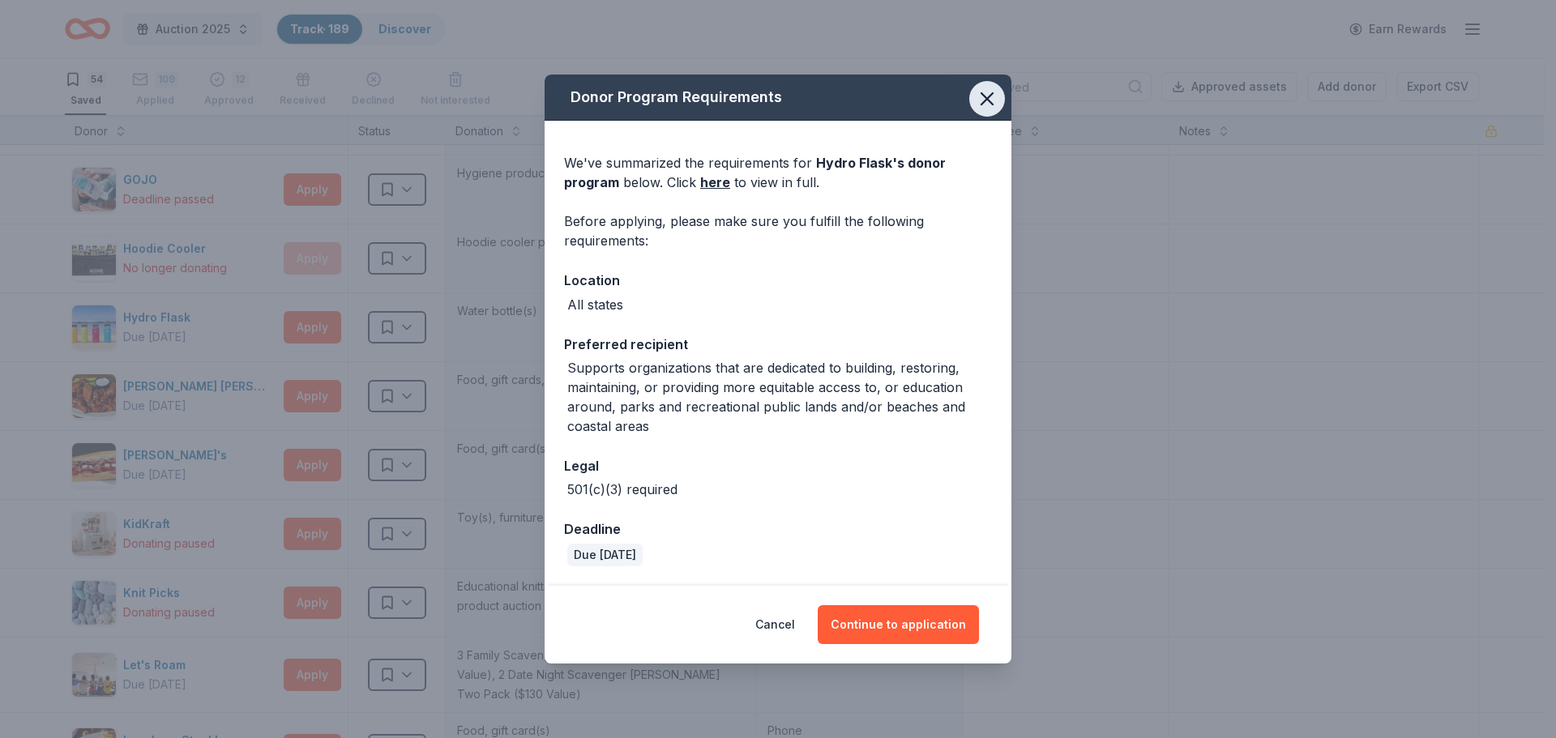
click at [986, 96] on icon "button" at bounding box center [987, 99] width 23 height 23
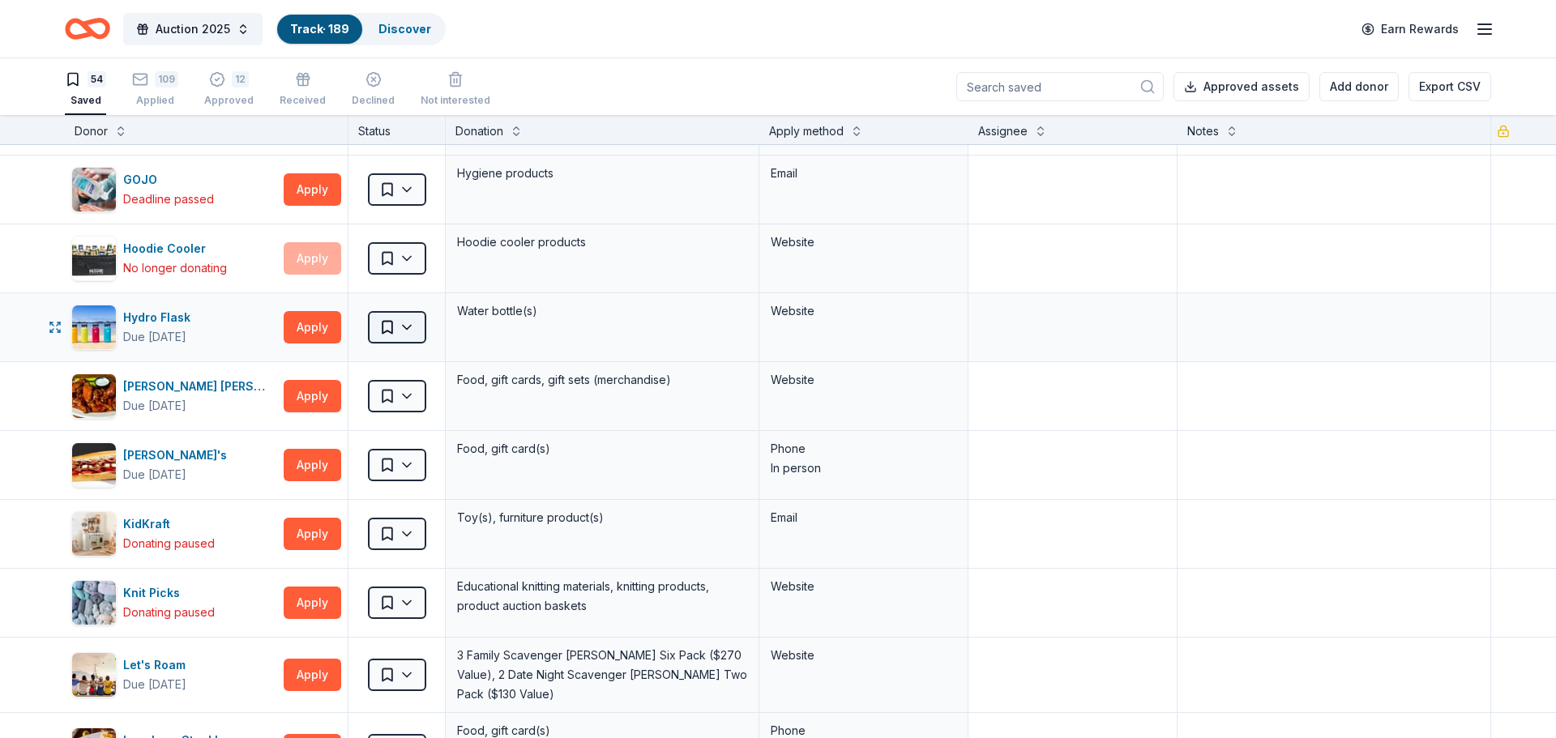
click at [417, 327] on html "Auction 2025 Track · 189 Discover Earn Rewards 54 Saved 109 Applied 12 Approved…" at bounding box center [778, 369] width 1556 height 738
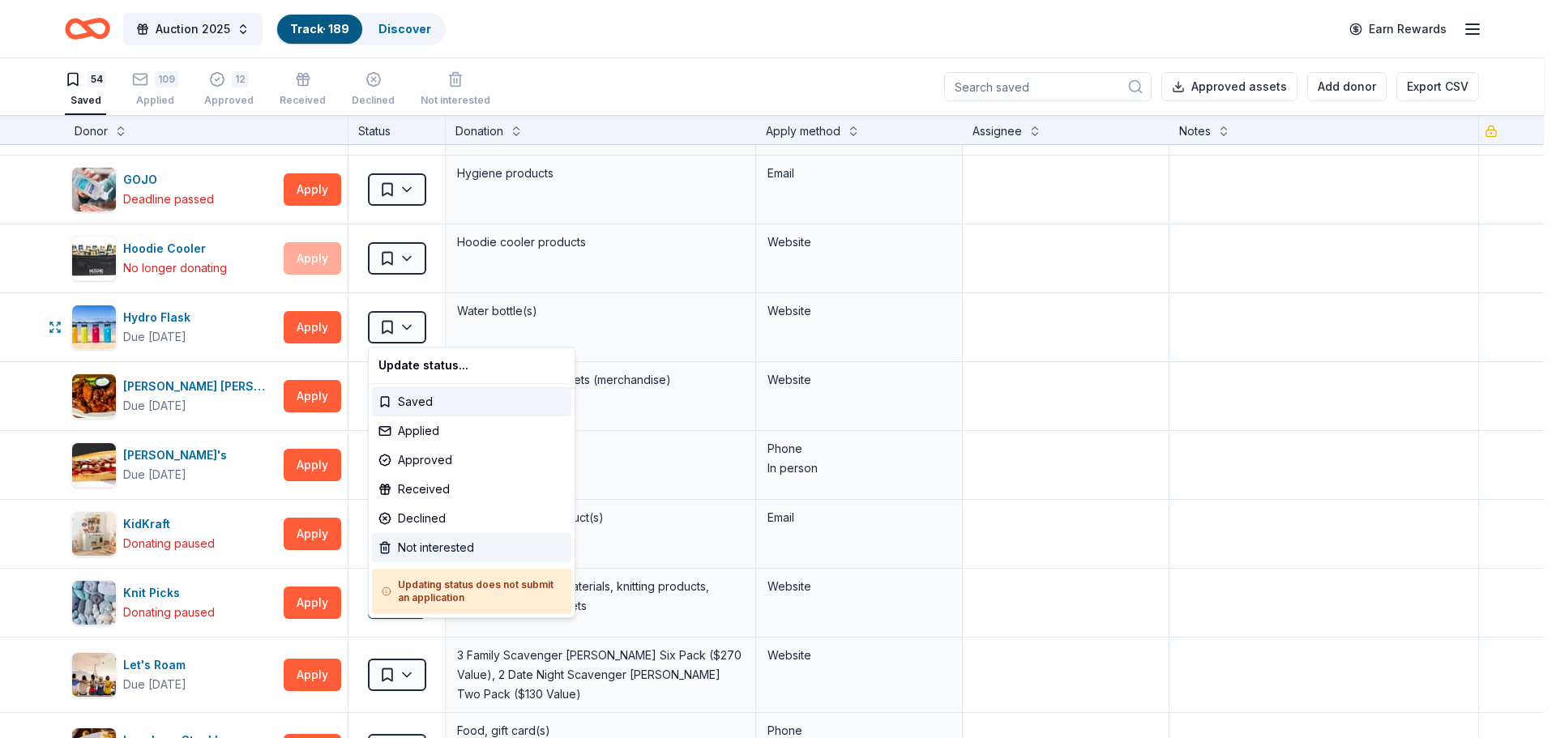
drag, startPoint x: 432, startPoint y: 515, endPoint x: 432, endPoint y: 554, distance: 39.7
click at [432, 554] on div "Update status... Saved Applied Approved Received Declined Not interested Updati…" at bounding box center [471, 482] width 207 height 271
click at [430, 550] on div "Not interested" at bounding box center [471, 547] width 199 height 29
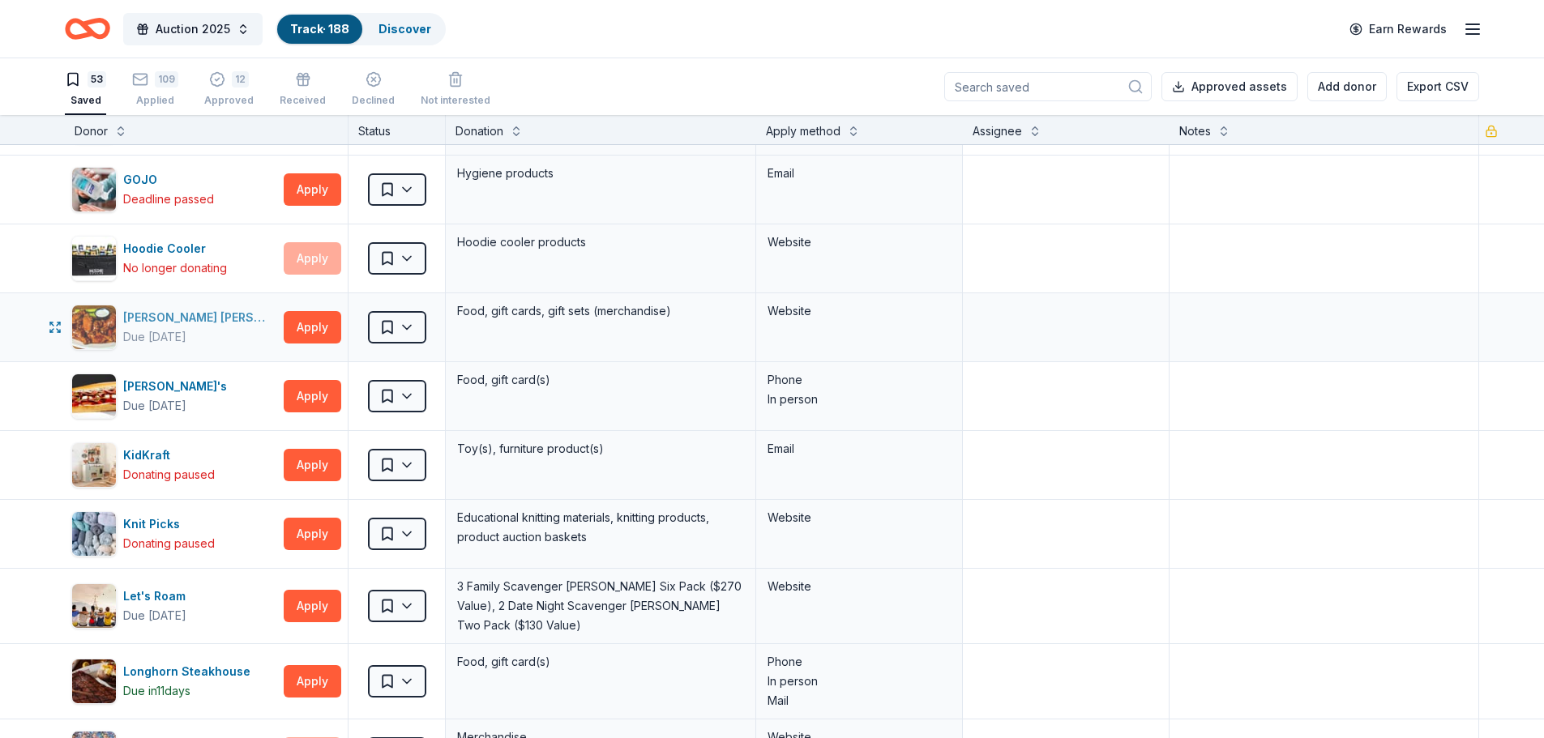
click at [162, 318] on div "[PERSON_NAME] [PERSON_NAME]’s" at bounding box center [200, 317] width 154 height 19
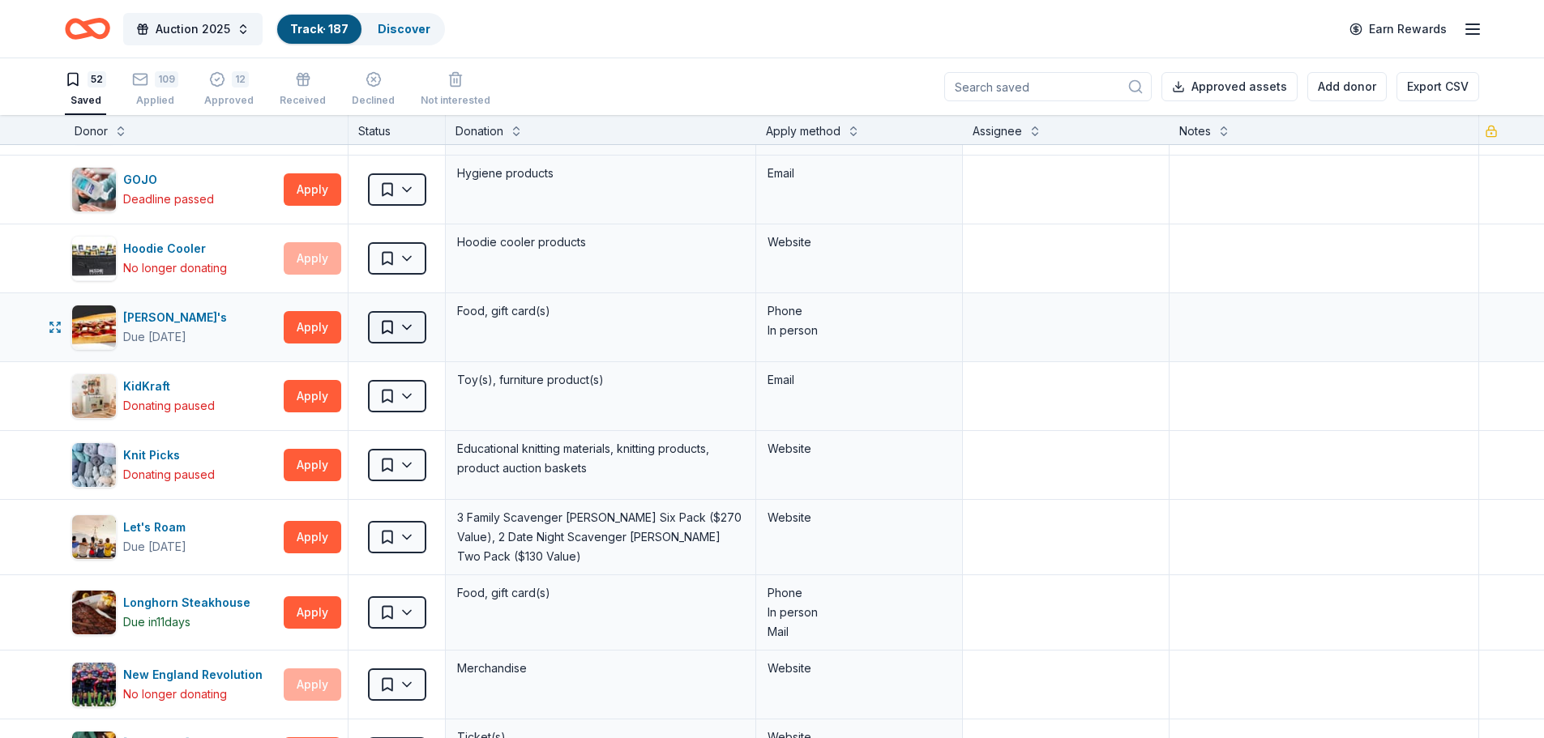
click at [408, 323] on html "Auction 2025 Track · 187 Discover Earn Rewards 52 Saved 109 Applied 12 Approved…" at bounding box center [772, 369] width 1544 height 738
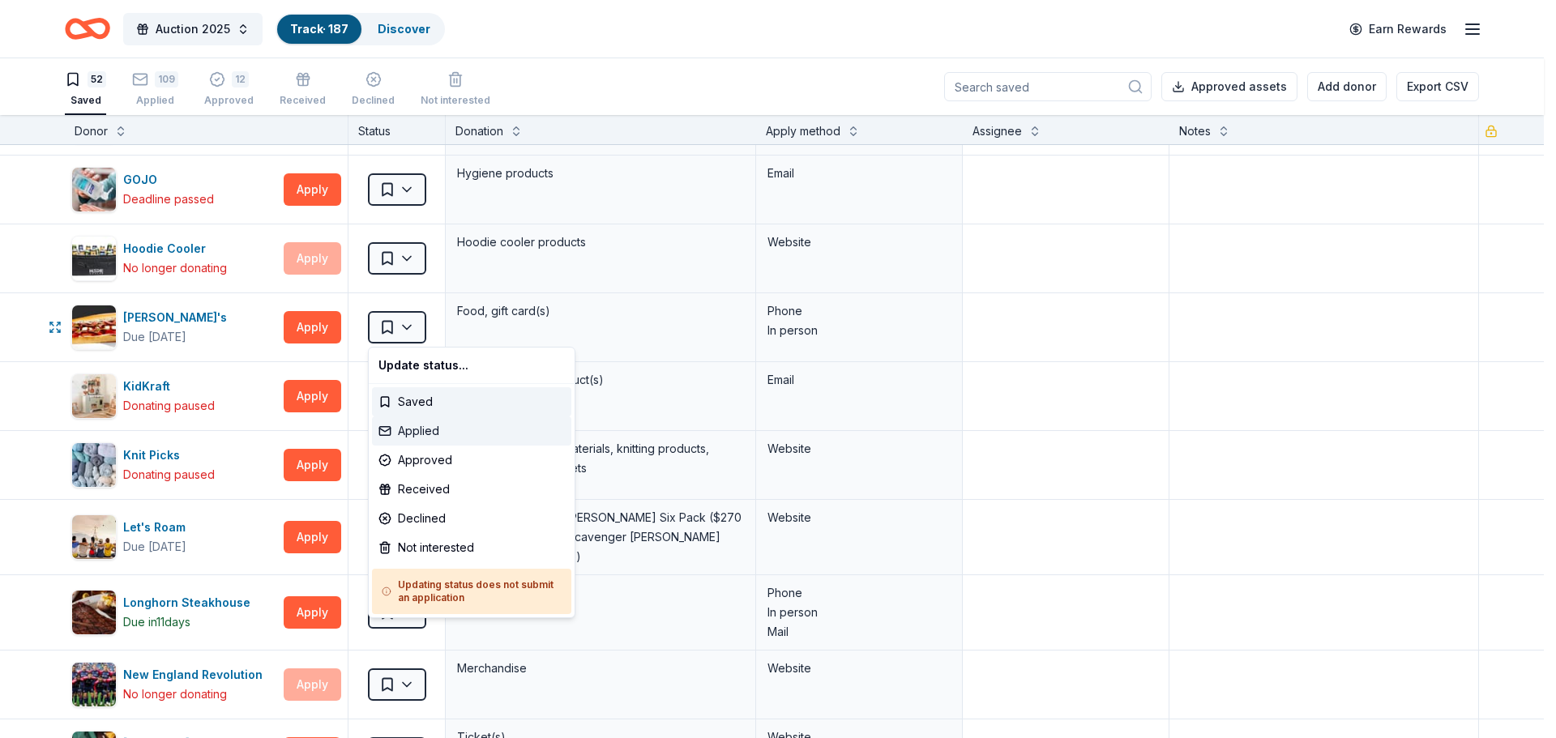
click at [425, 434] on div "Applied" at bounding box center [471, 431] width 199 height 29
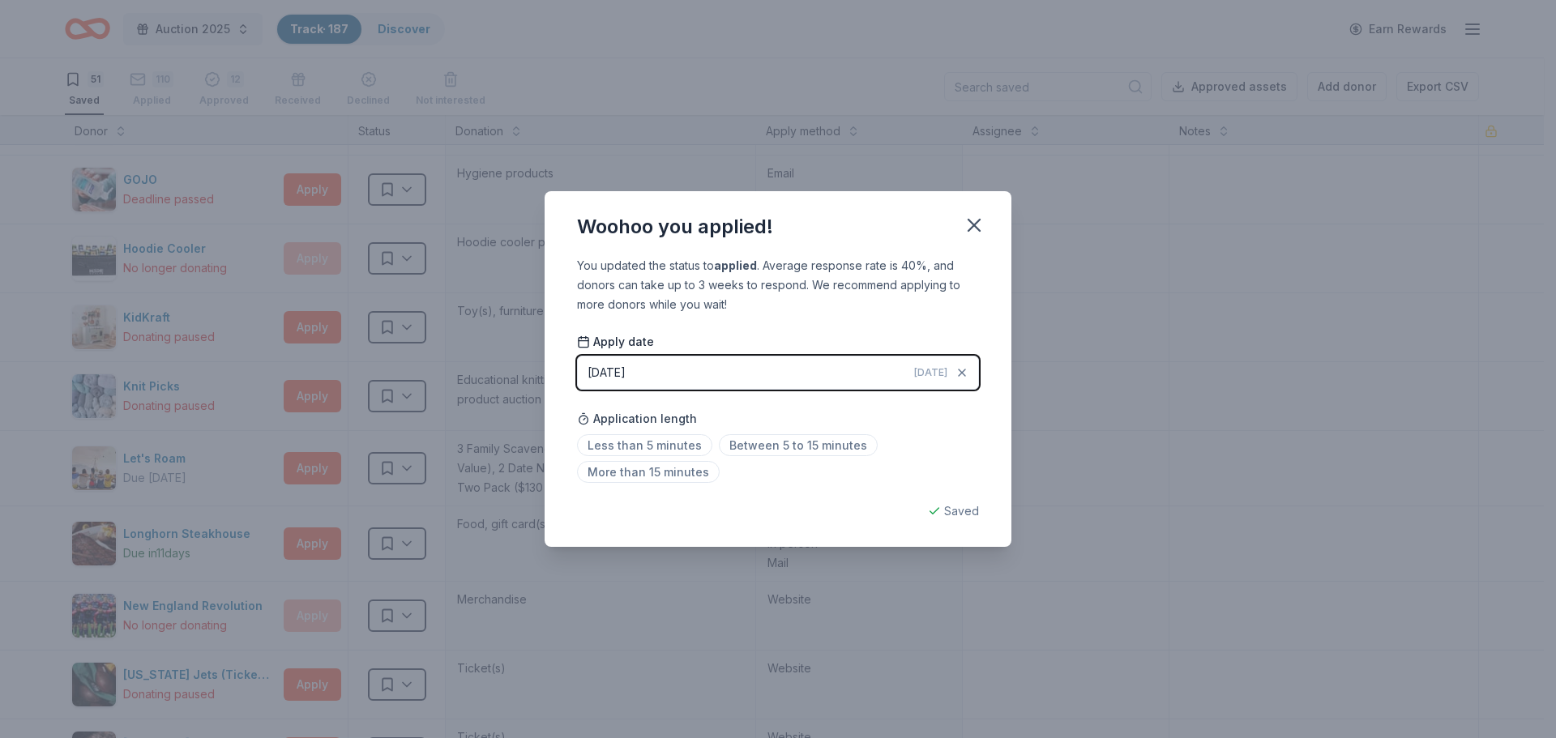
click at [700, 371] on button "[DATE] [DATE]" at bounding box center [778, 373] width 402 height 34
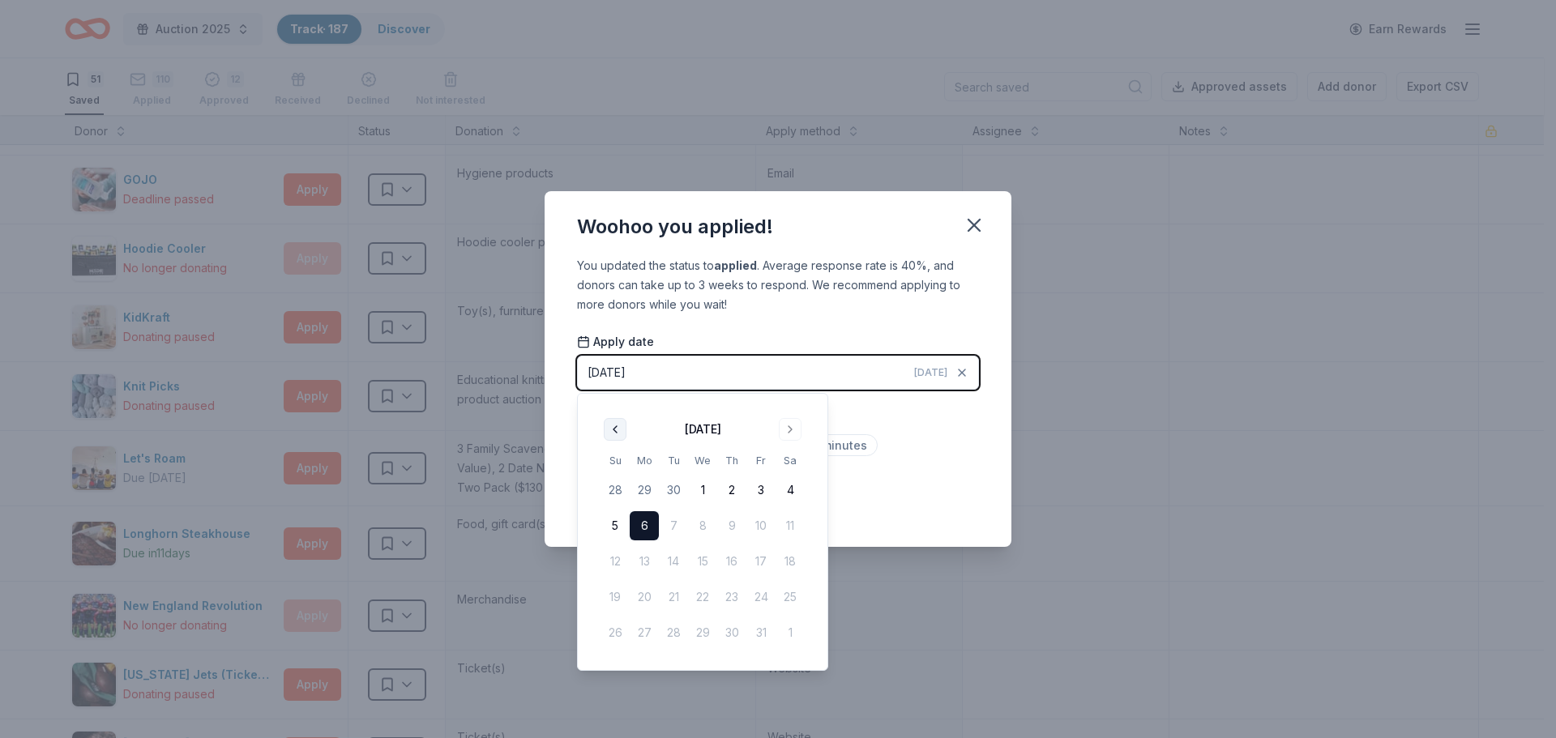
click at [614, 428] on button "Go to previous month" at bounding box center [615, 429] width 23 height 23
click at [702, 598] on button "24" at bounding box center [702, 597] width 29 height 29
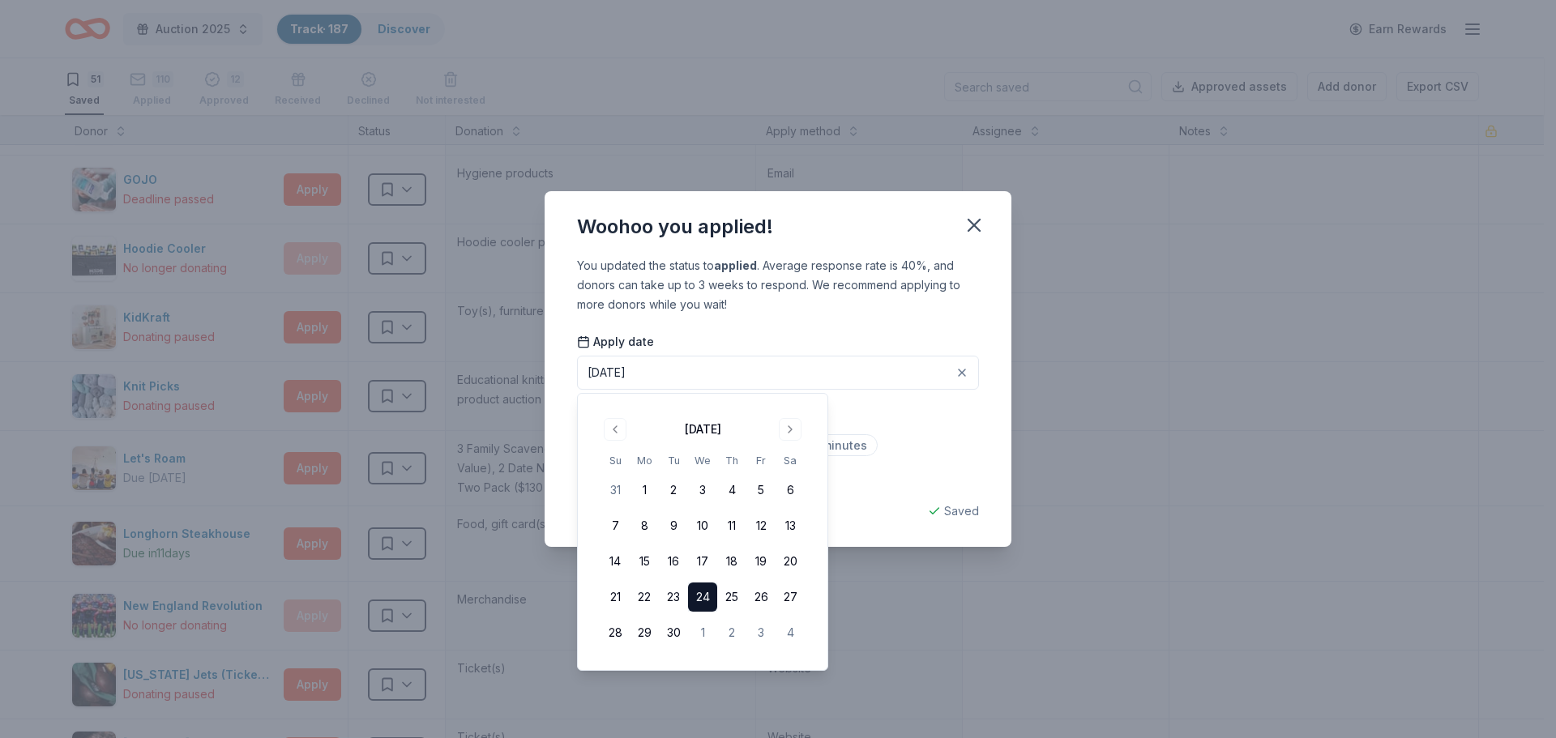
click at [863, 324] on div "You updated the status to applied . Average response rate is 40%, and donors ca…" at bounding box center [778, 402] width 467 height 292
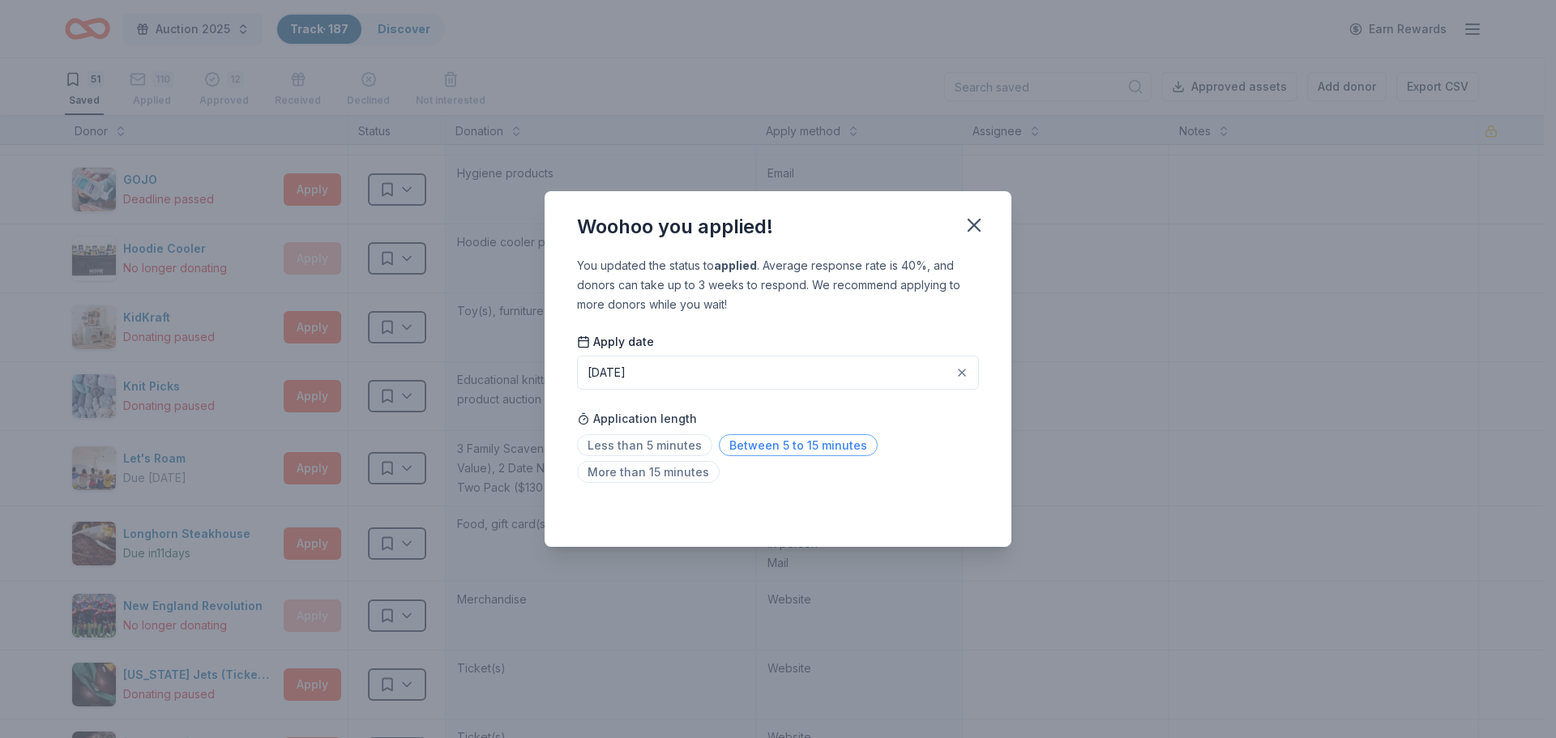
click at [833, 442] on span "Between 5 to 15 minutes" at bounding box center [798, 445] width 159 height 22
click at [977, 221] on icon "button" at bounding box center [973, 225] width 11 height 11
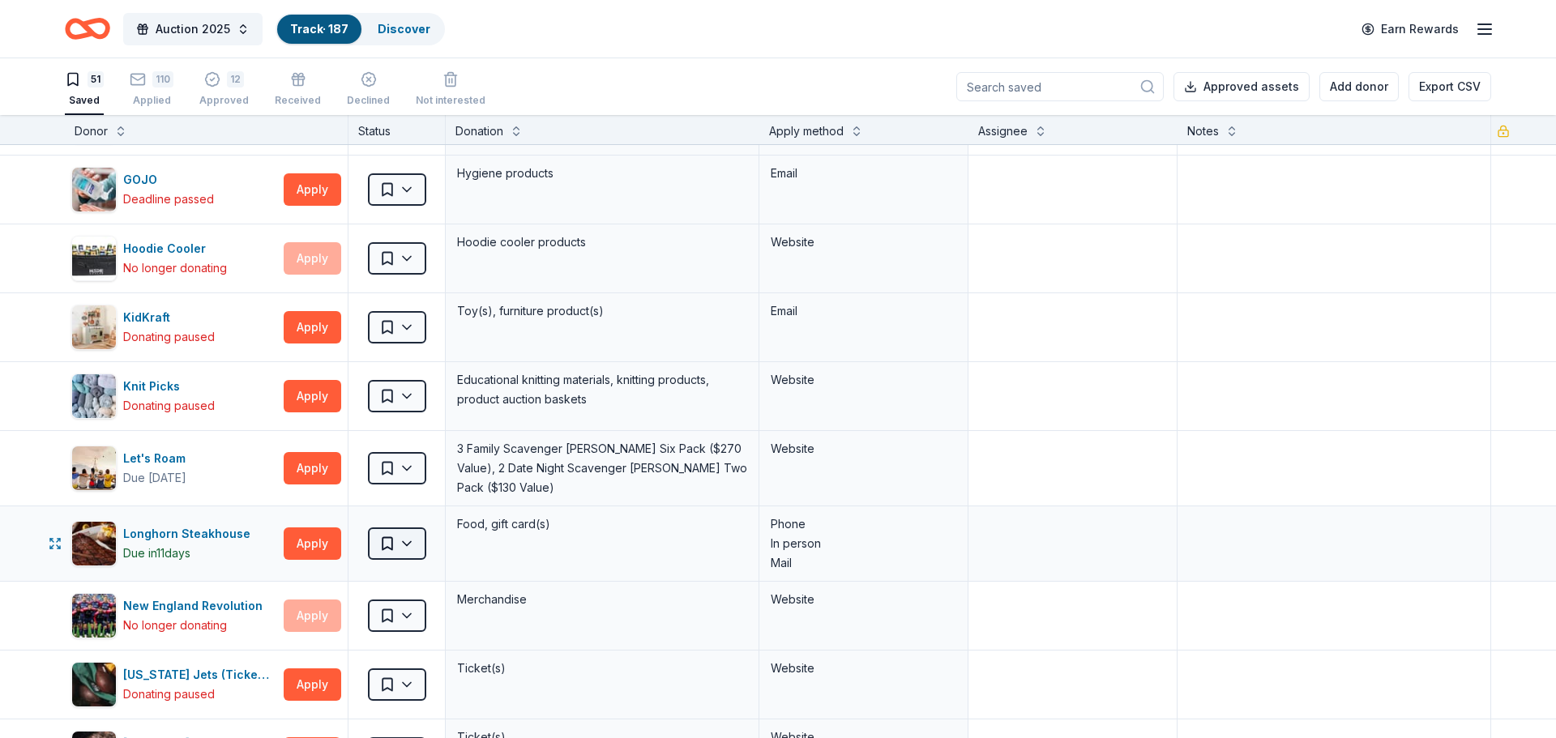
click at [409, 532] on html "Auction 2025 Track · 187 Discover Earn Rewards 51 Saved 110 Applied 12 Approved…" at bounding box center [778, 369] width 1556 height 738
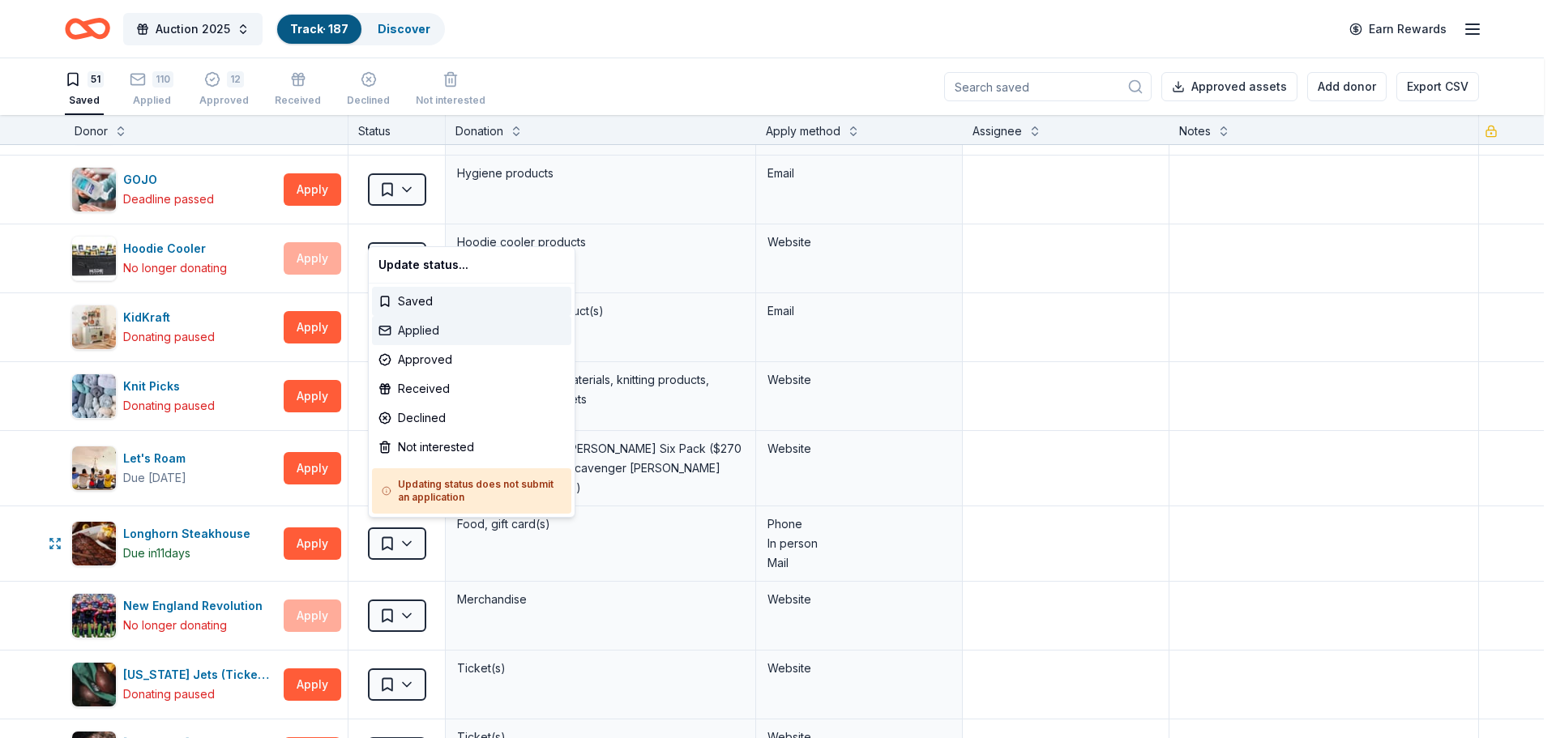
click at [436, 329] on div "Applied" at bounding box center [471, 330] width 199 height 29
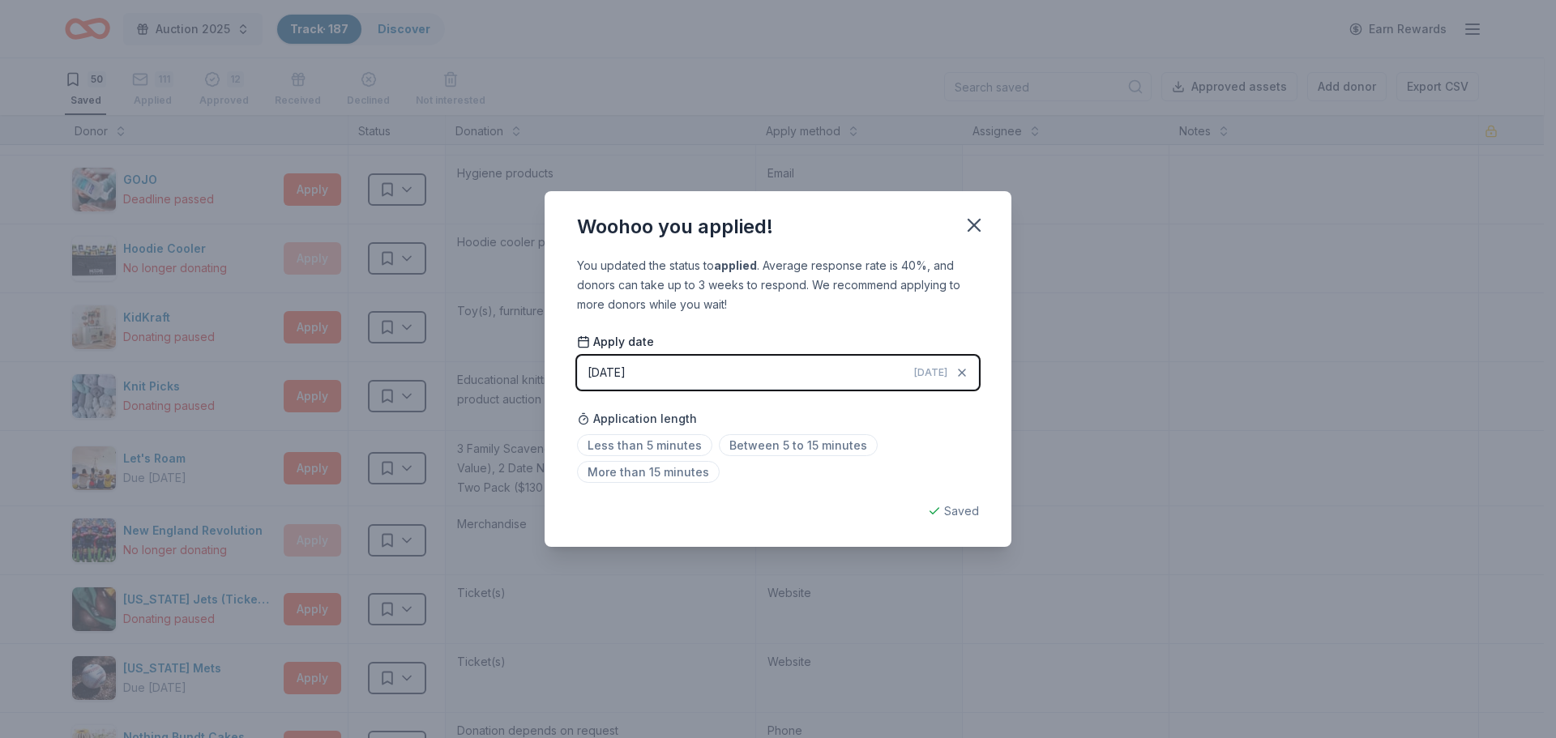
click at [662, 374] on button "[DATE] [DATE]" at bounding box center [778, 373] width 402 height 34
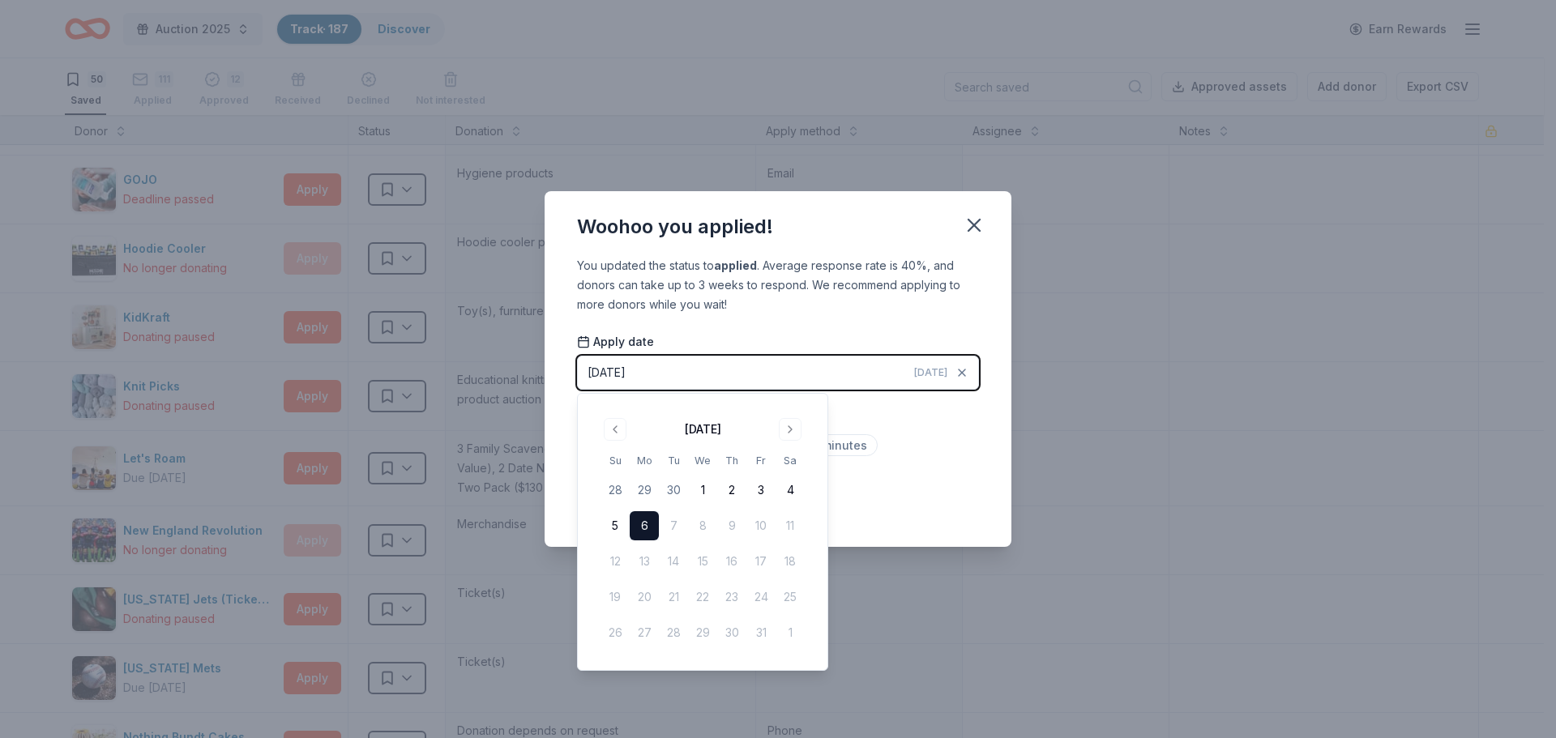
click at [703, 562] on td "15" at bounding box center [702, 561] width 29 height 29
click at [619, 428] on button "Go to previous month" at bounding box center [615, 429] width 23 height 23
click at [646, 562] on button "15" at bounding box center [644, 561] width 29 height 29
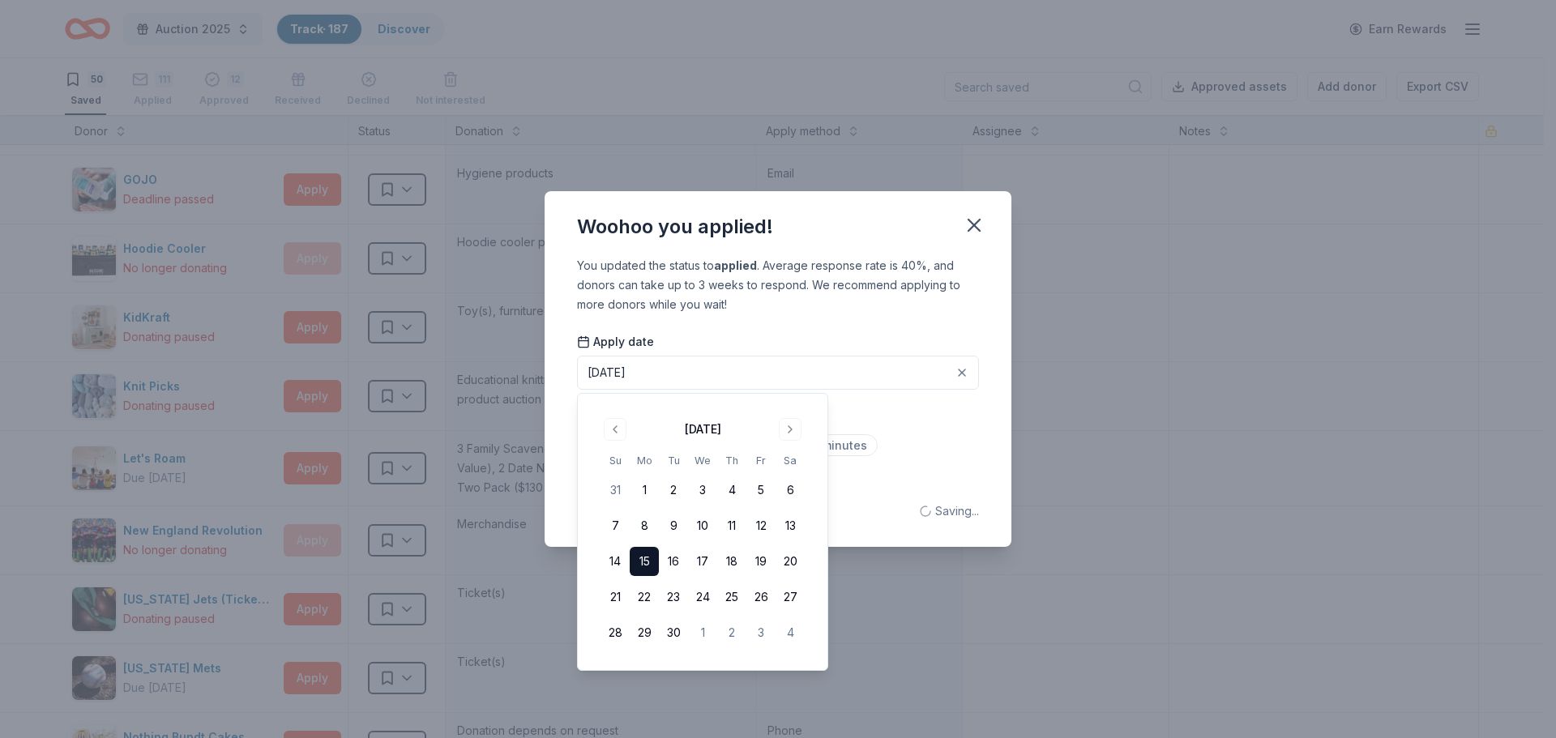
click at [819, 342] on div "Apply date [DATE]" at bounding box center [778, 362] width 402 height 57
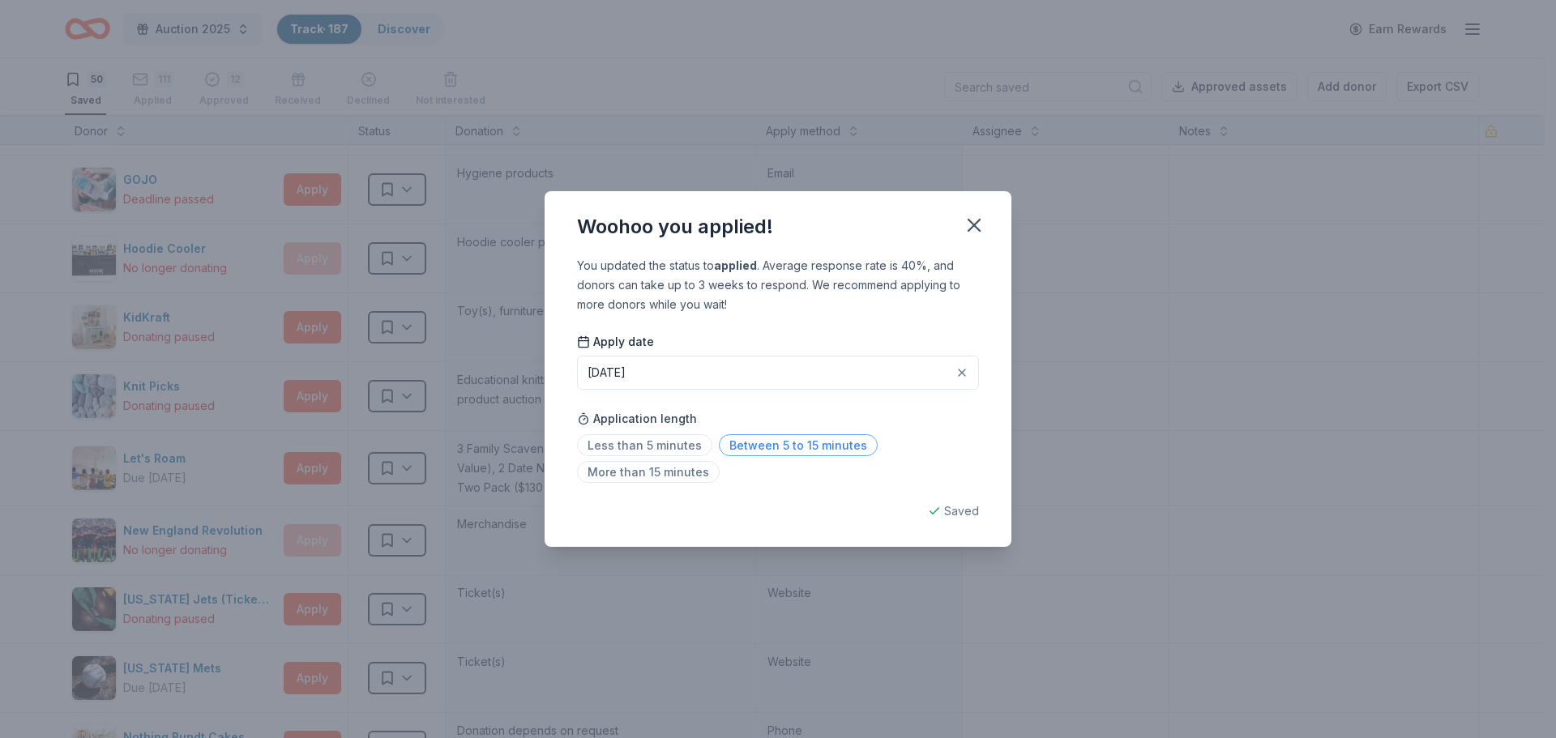
click at [818, 451] on span "Between 5 to 15 minutes" at bounding box center [798, 445] width 159 height 22
click at [976, 225] on icon "button" at bounding box center [973, 225] width 11 height 11
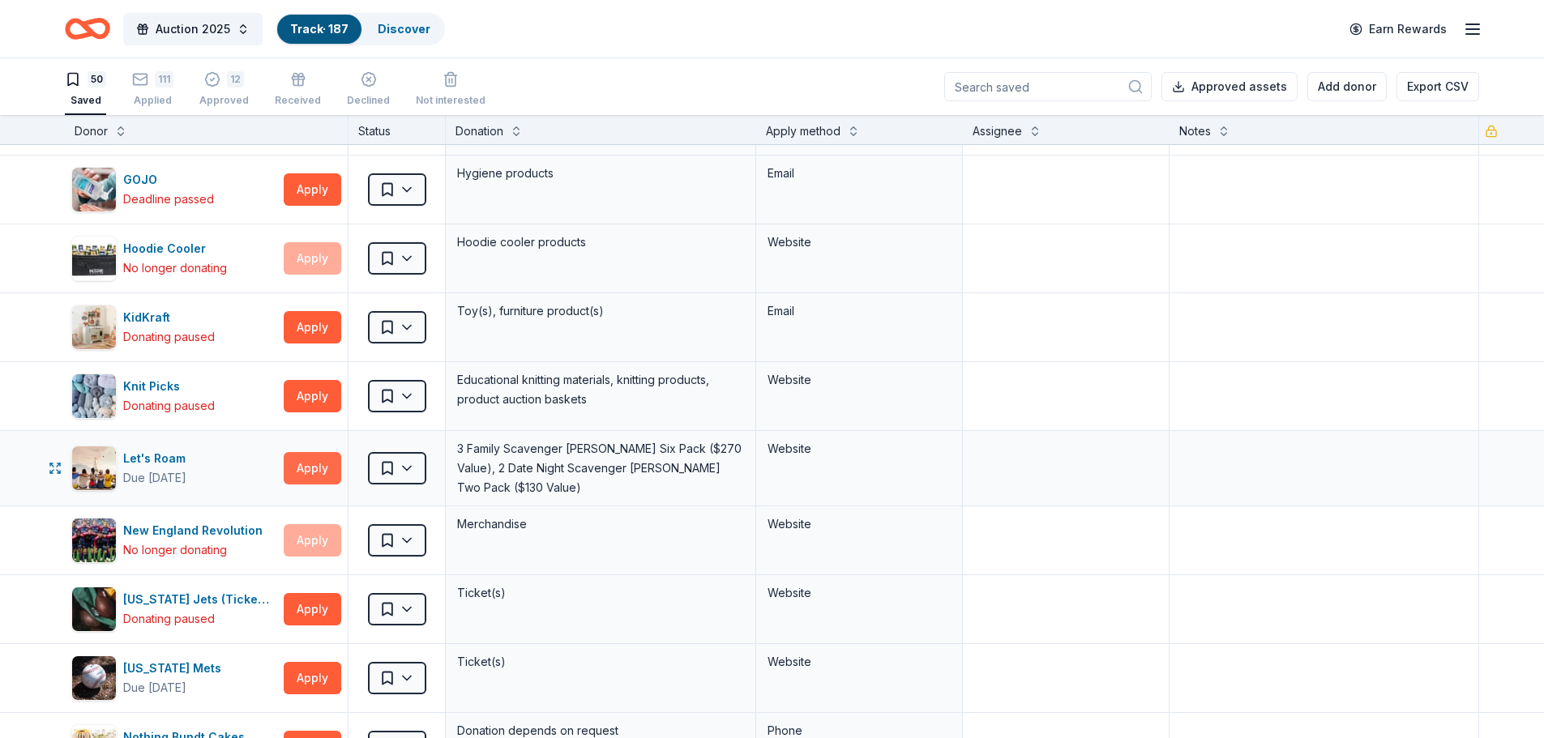
click at [321, 466] on button "Apply" at bounding box center [313, 468] width 58 height 32
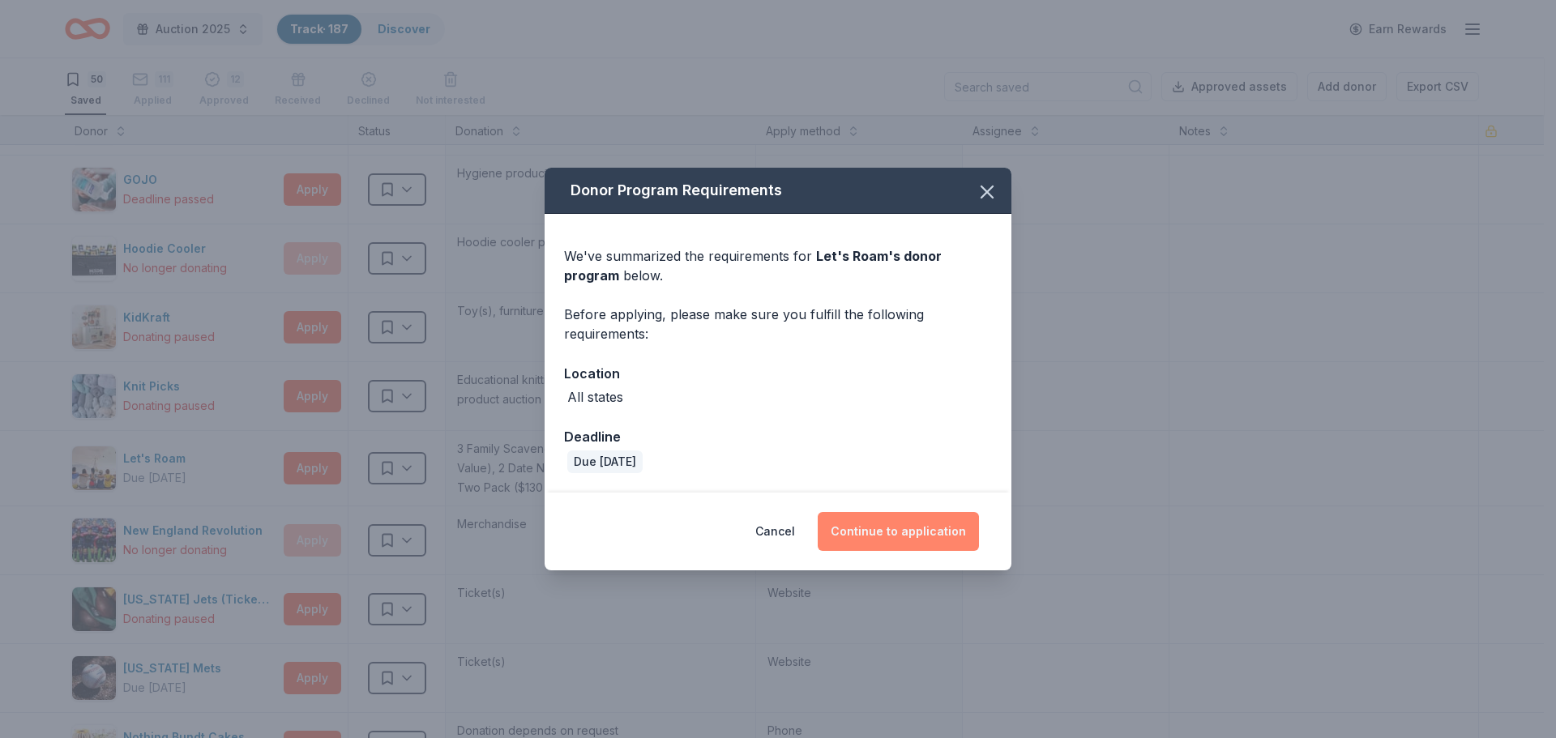
click at [883, 530] on button "Continue to application" at bounding box center [898, 531] width 161 height 39
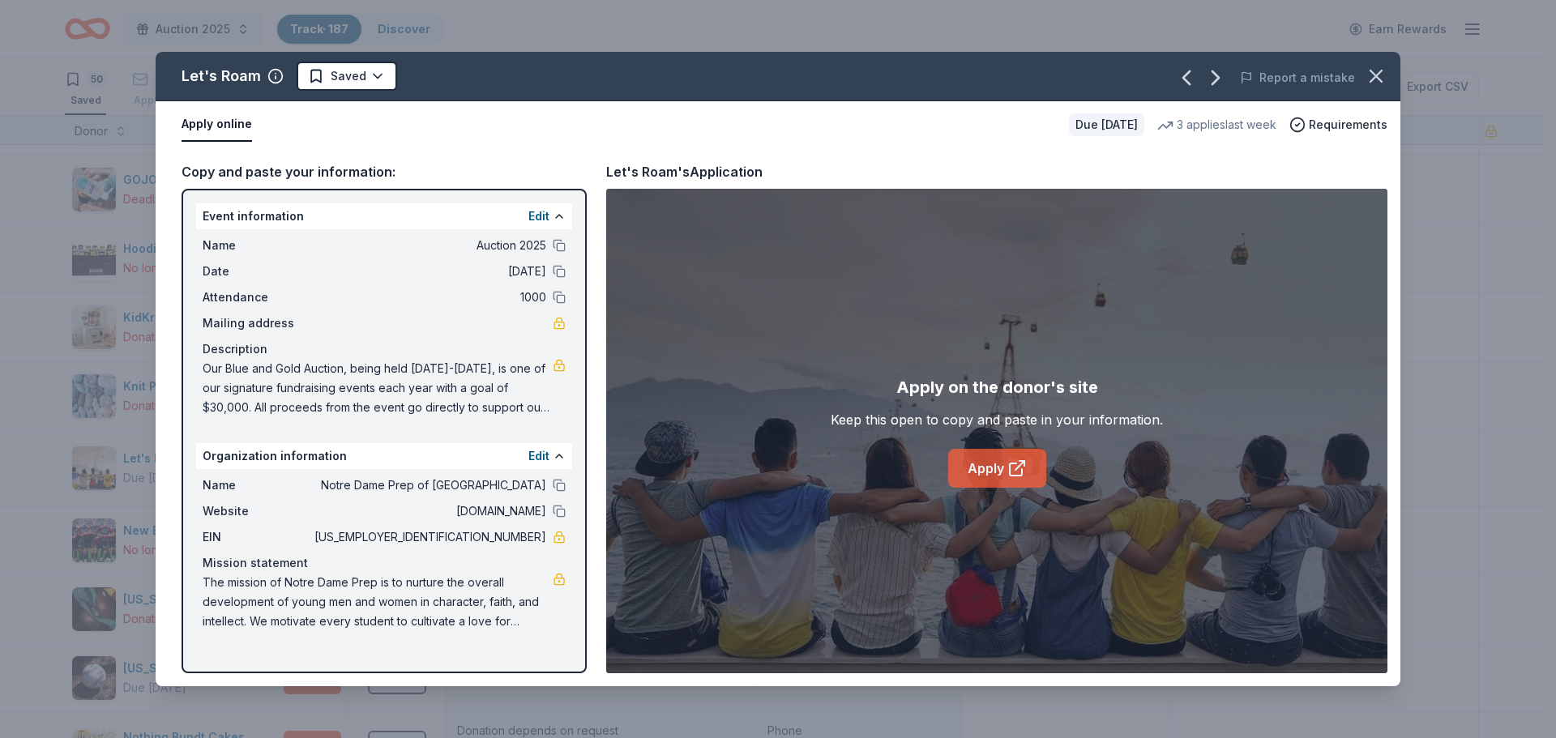
click at [994, 455] on link "Apply" at bounding box center [997, 468] width 98 height 39
click at [1373, 75] on icon "button" at bounding box center [1376, 76] width 23 height 23
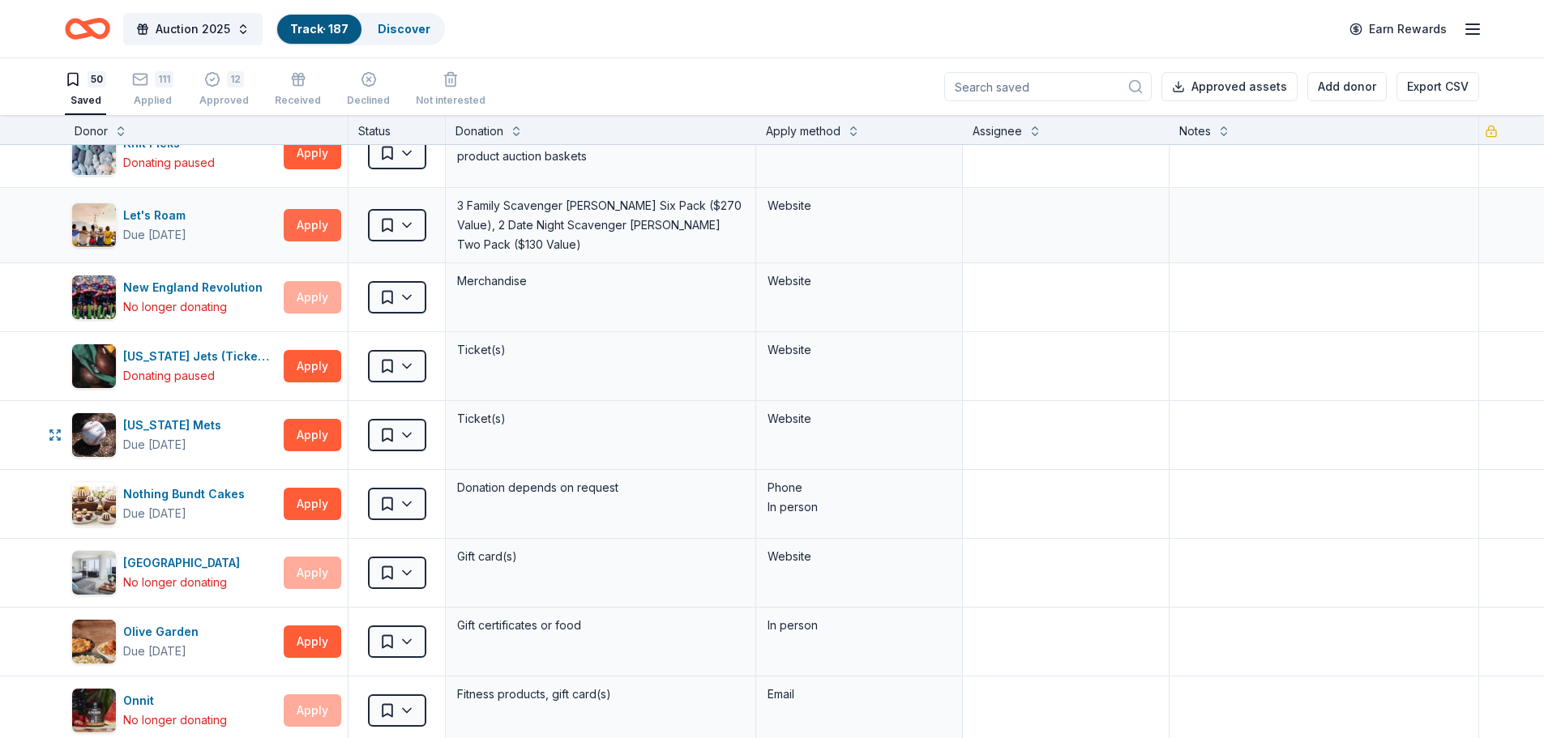
scroll to position [1216, 0]
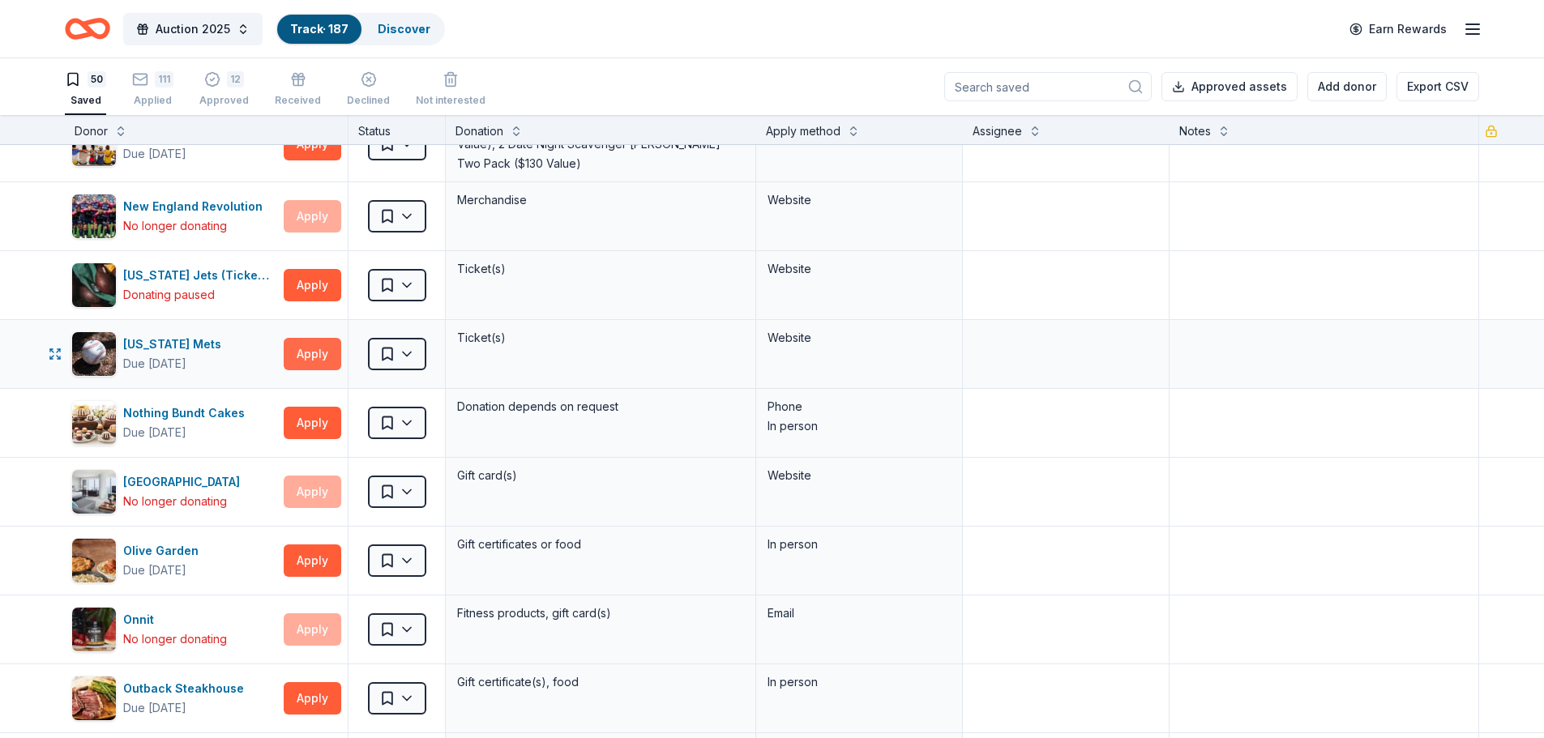
click at [318, 354] on button "Apply" at bounding box center [313, 354] width 58 height 32
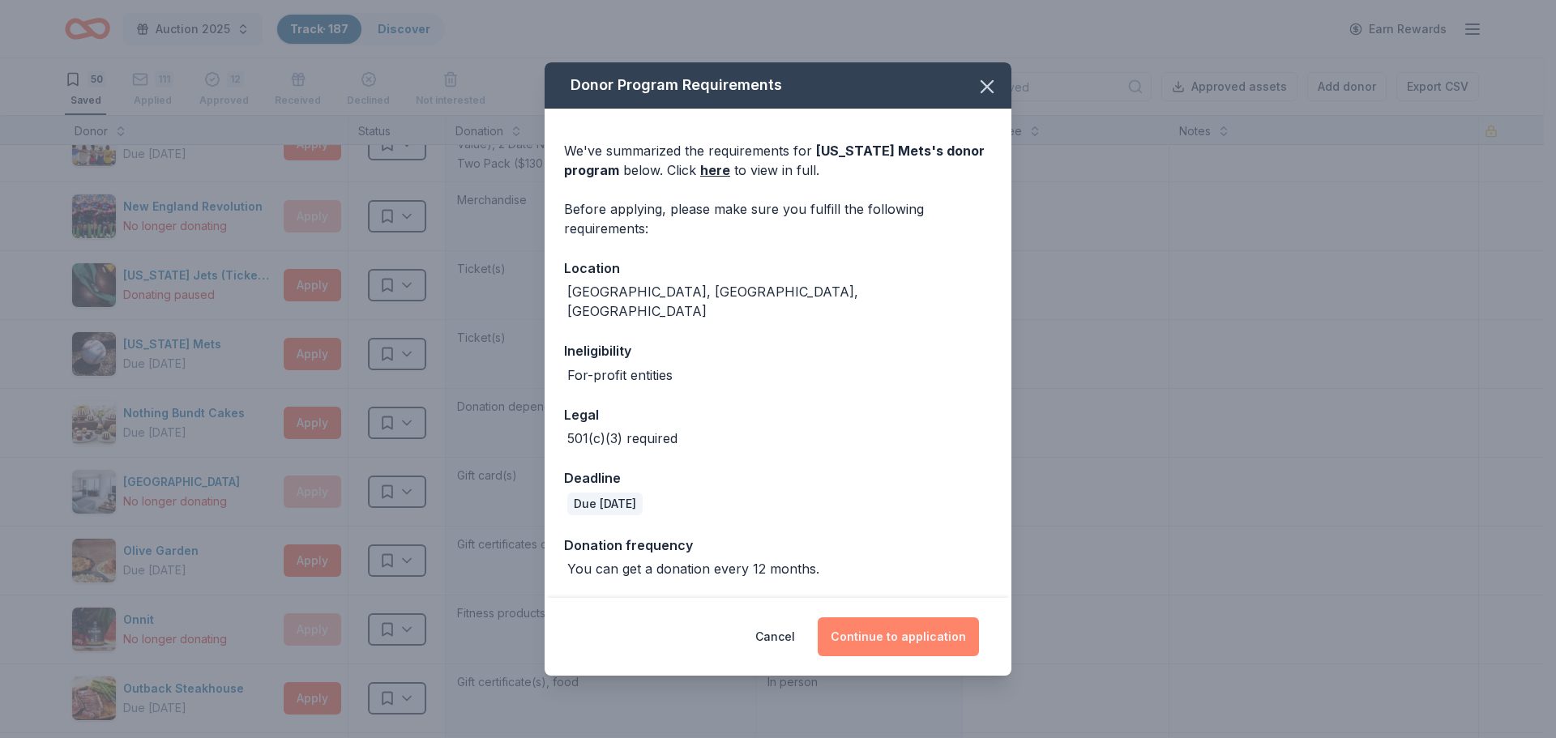
click at [903, 625] on button "Continue to application" at bounding box center [898, 637] width 161 height 39
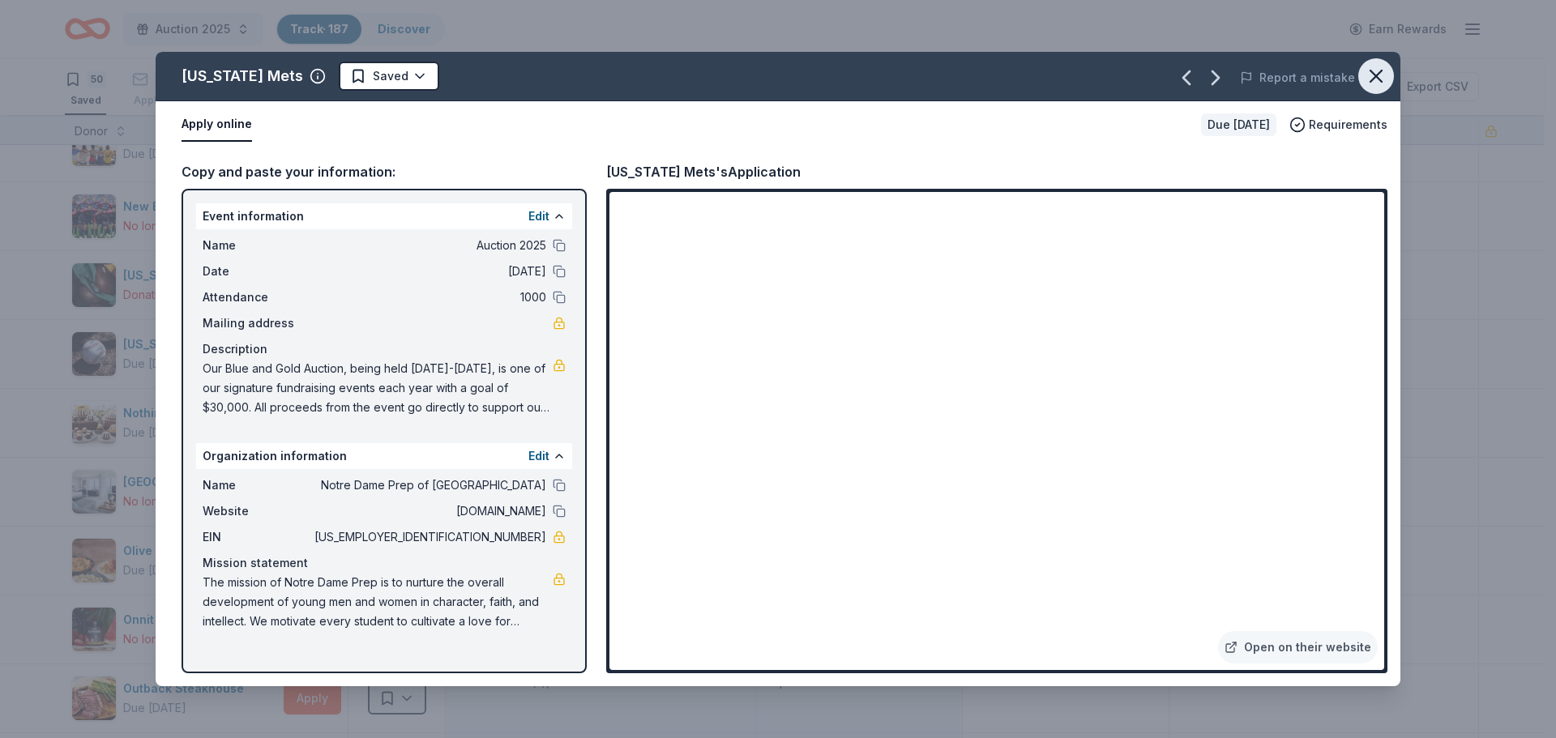
click at [1374, 84] on icon "button" at bounding box center [1376, 76] width 23 height 23
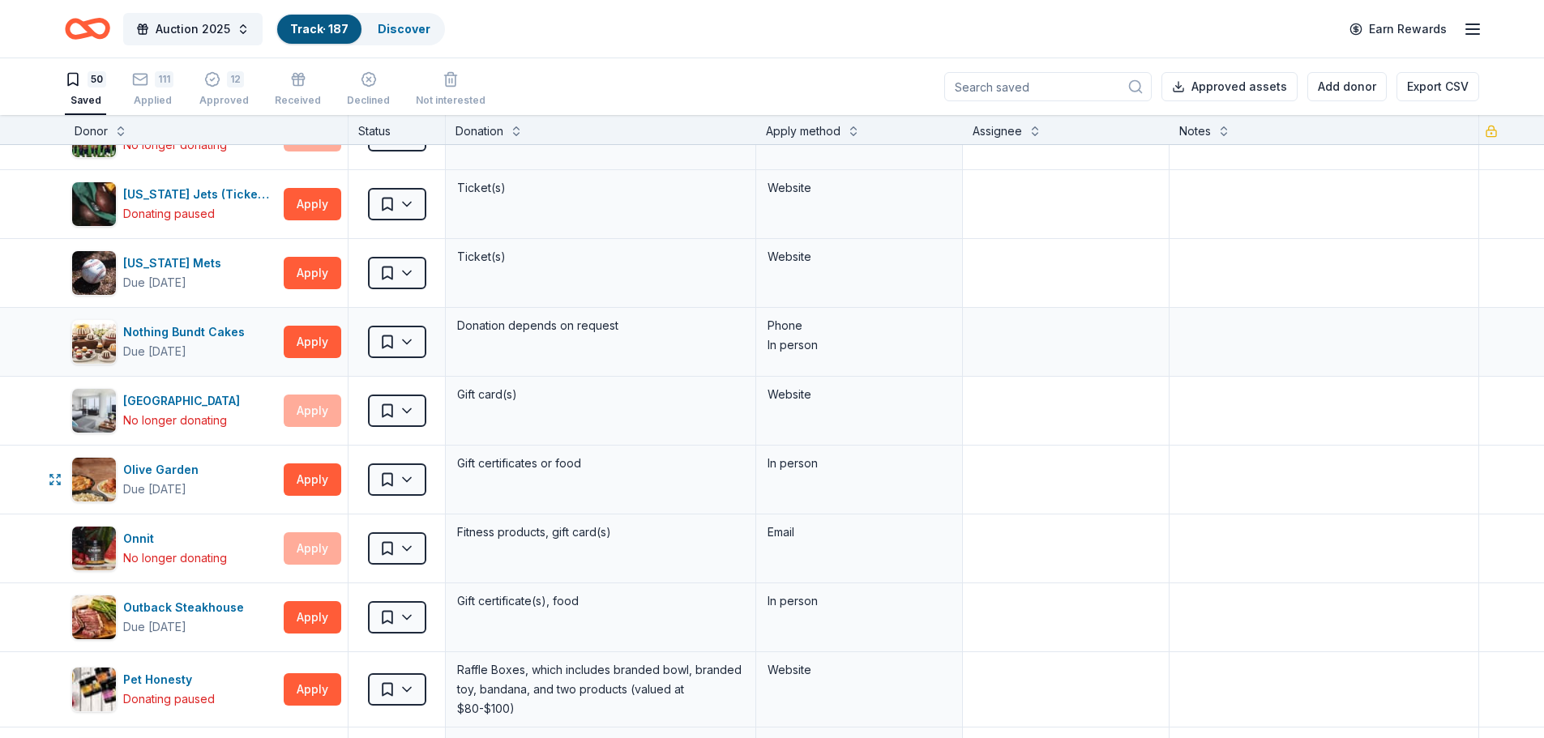
scroll to position [1378, 0]
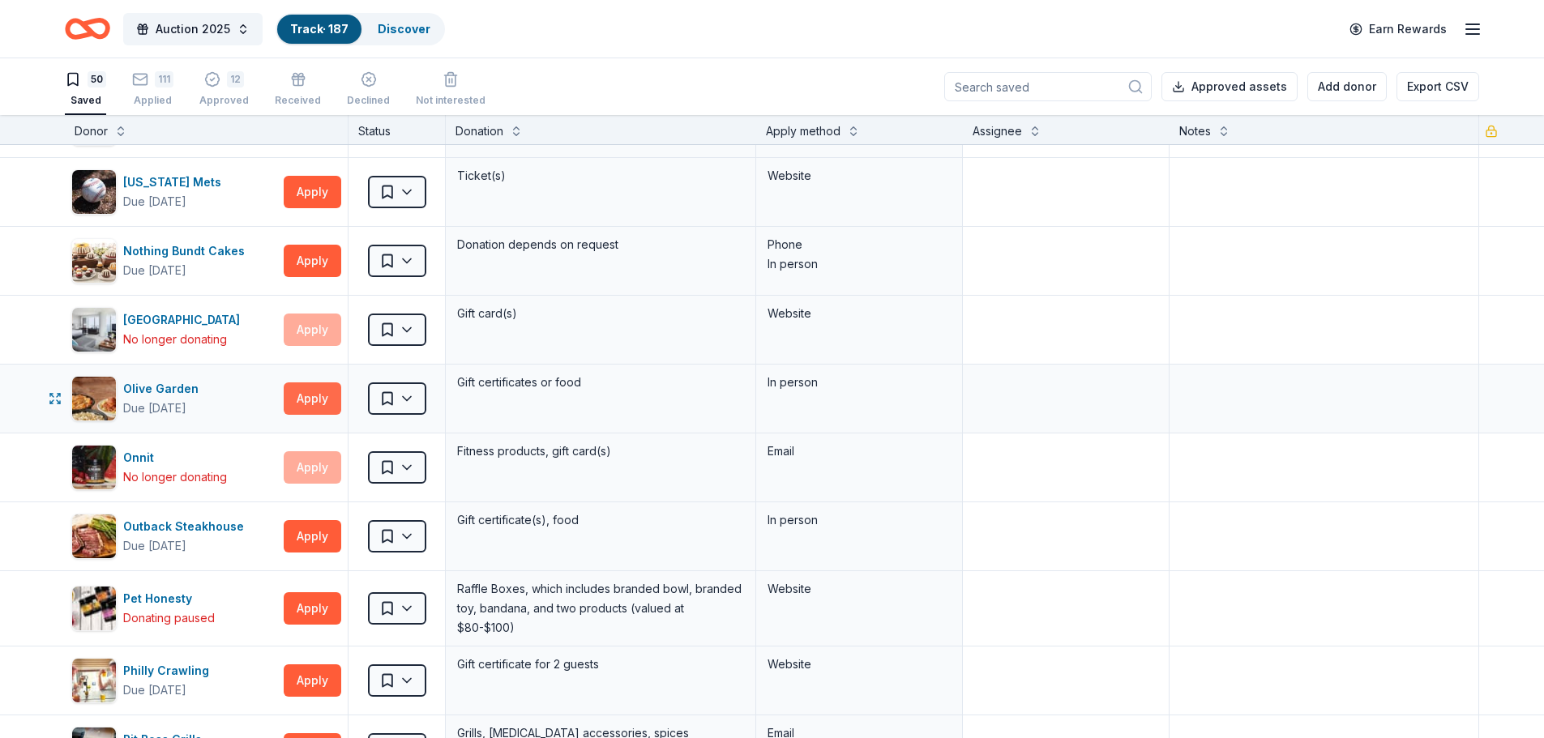
click at [313, 392] on button "Apply" at bounding box center [313, 399] width 58 height 32
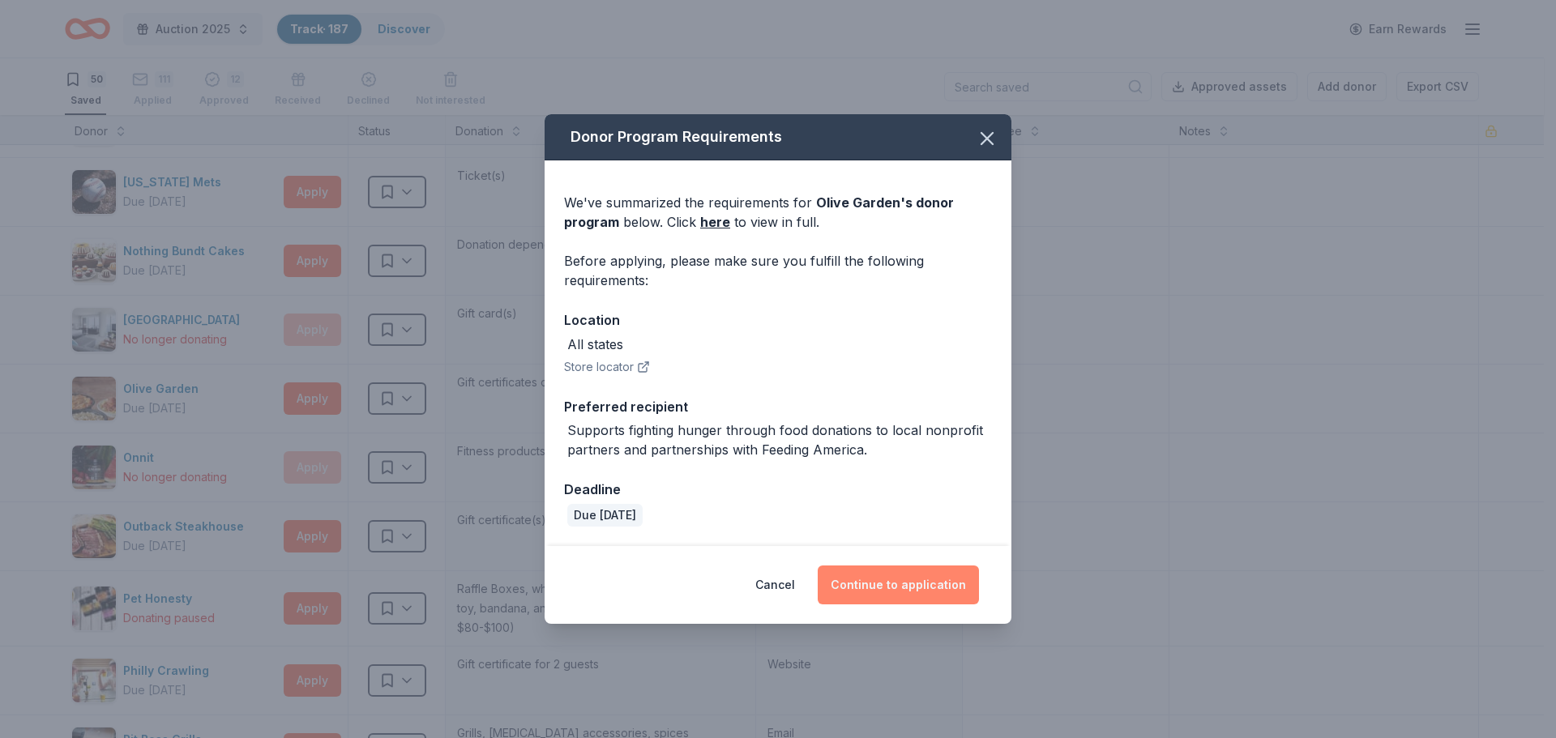
click at [873, 596] on button "Continue to application" at bounding box center [898, 585] width 161 height 39
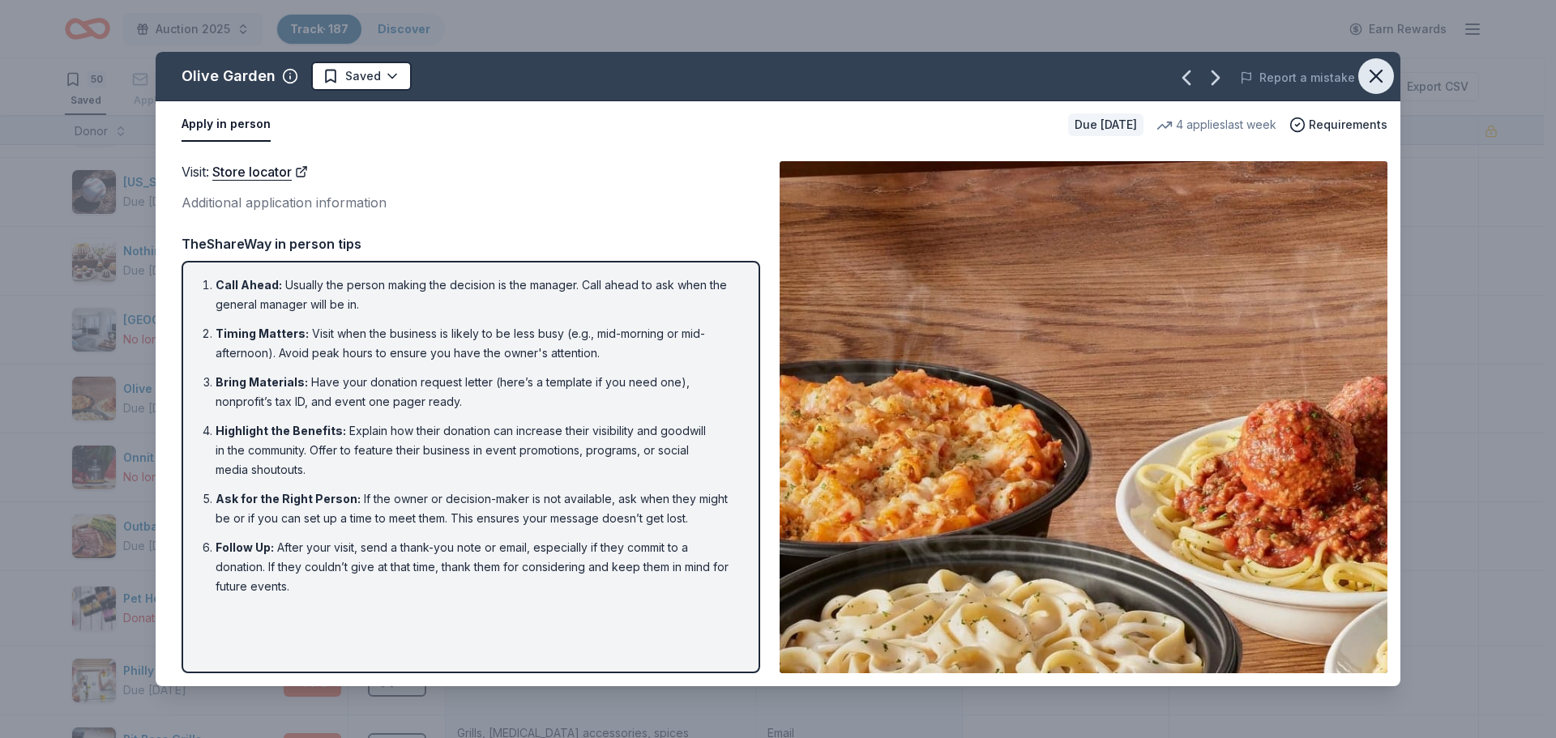
click at [1380, 75] on icon "button" at bounding box center [1376, 76] width 23 height 23
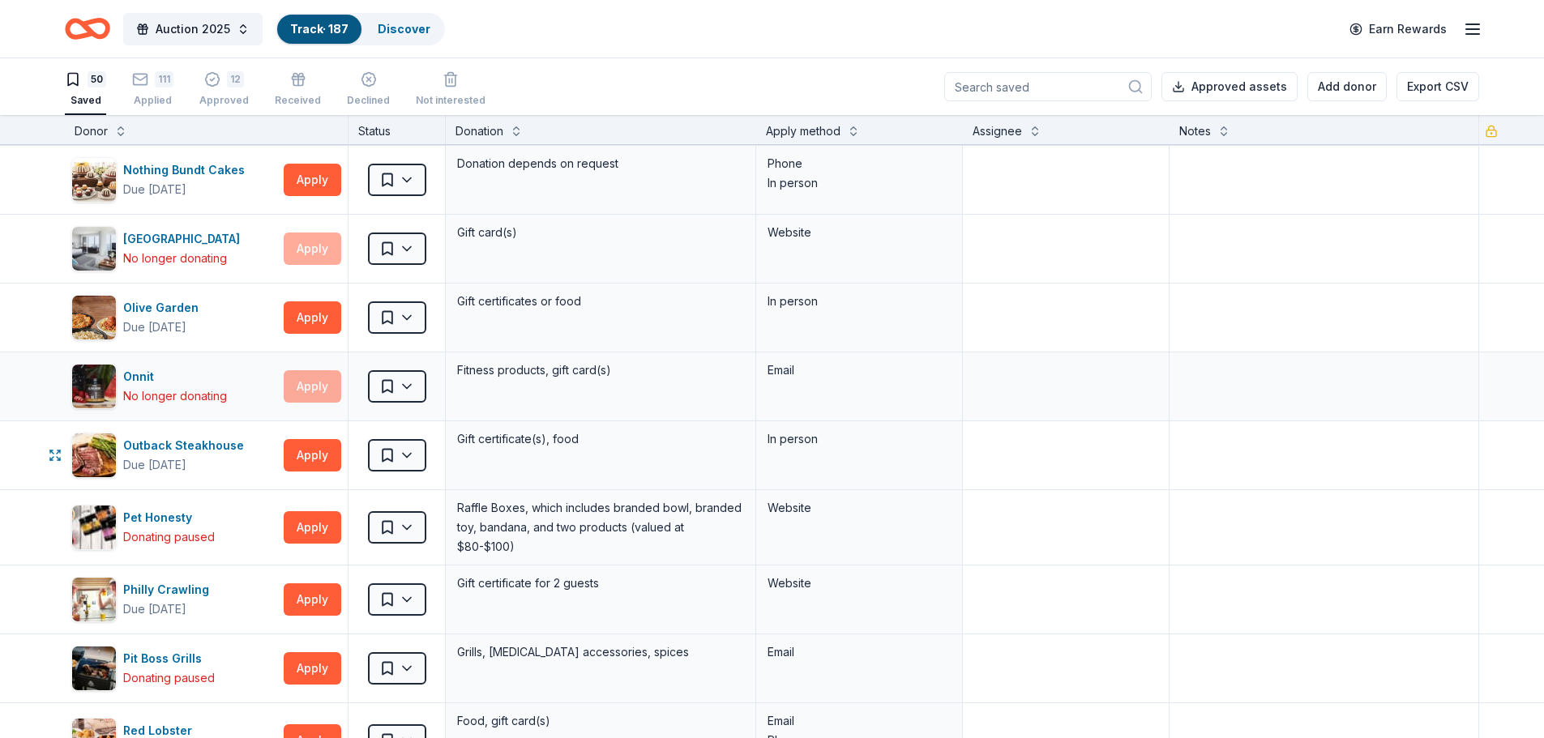
scroll to position [1540, 0]
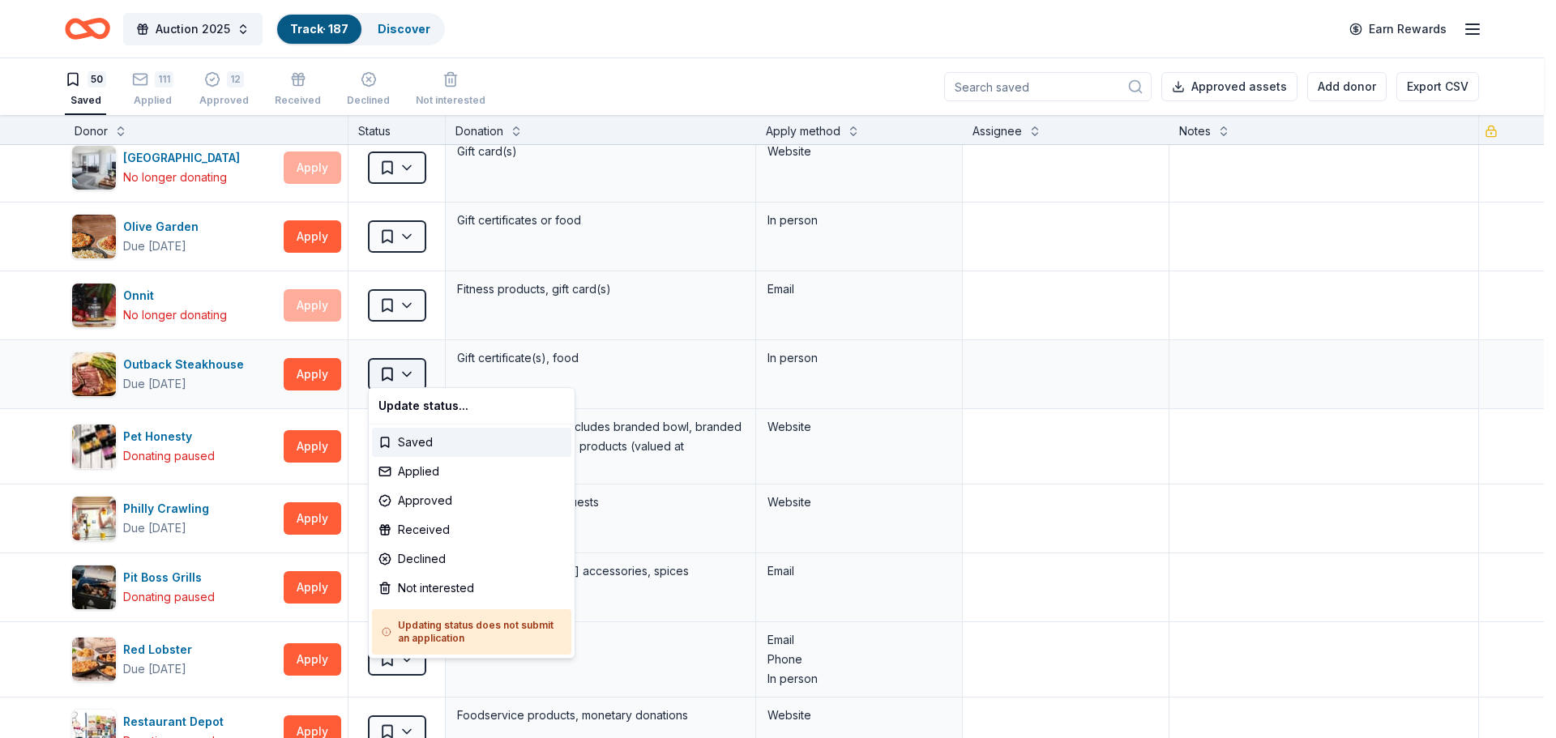
click at [403, 366] on html "Auction 2025 Track · 187 Discover Earn Rewards 50 Saved 111 Applied 12 Approved…" at bounding box center [778, 369] width 1556 height 738
click at [425, 468] on div "Applied" at bounding box center [471, 471] width 199 height 29
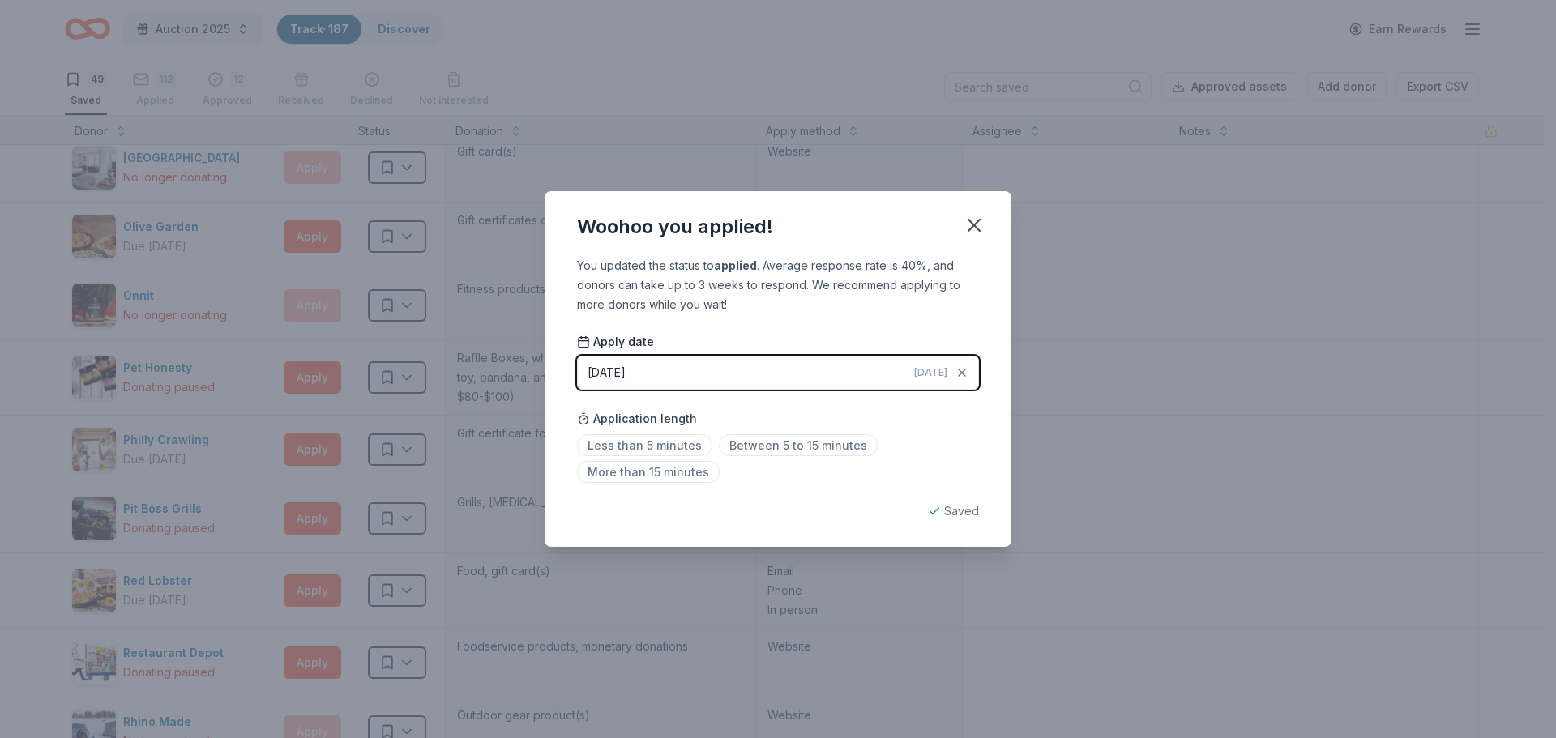
click at [678, 374] on button "[DATE] [DATE]" at bounding box center [778, 373] width 402 height 34
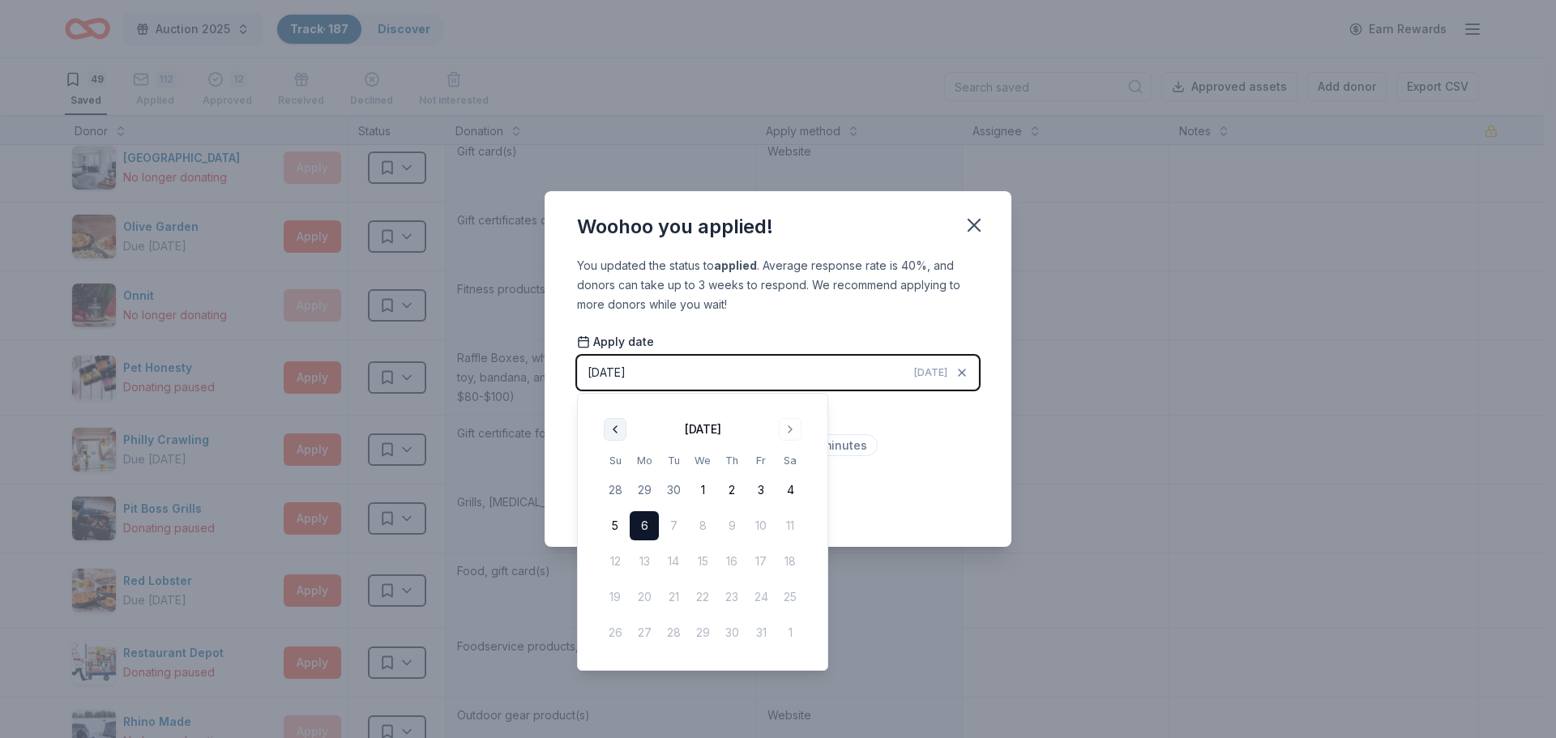
click at [609, 425] on button "Go to previous month" at bounding box center [615, 429] width 23 height 23
click at [642, 566] on button "15" at bounding box center [644, 561] width 29 height 29
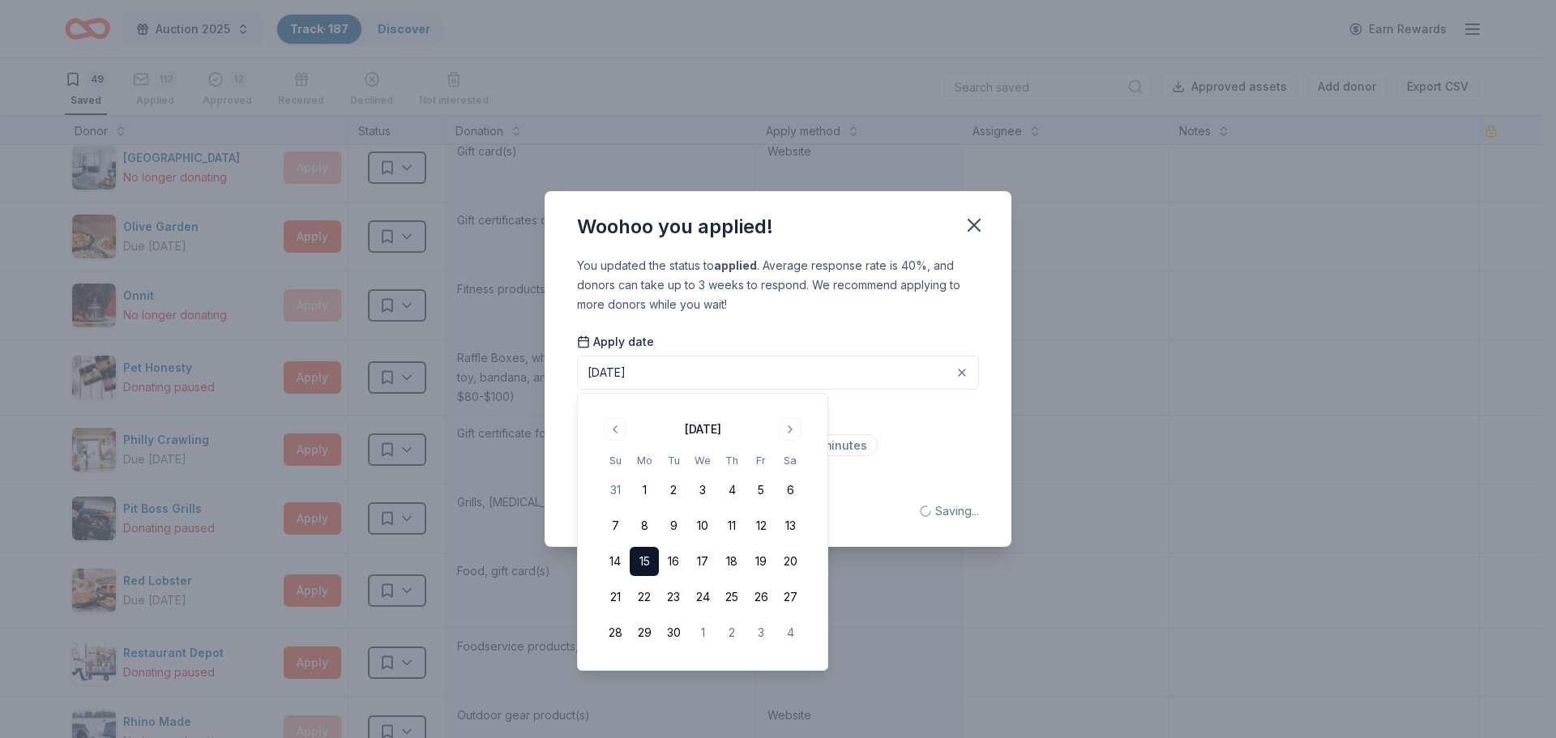
click at [907, 429] on div "Application length Less than 5 minutes Between 5 to 15 minutes More than 15 min…" at bounding box center [778, 446] width 402 height 86
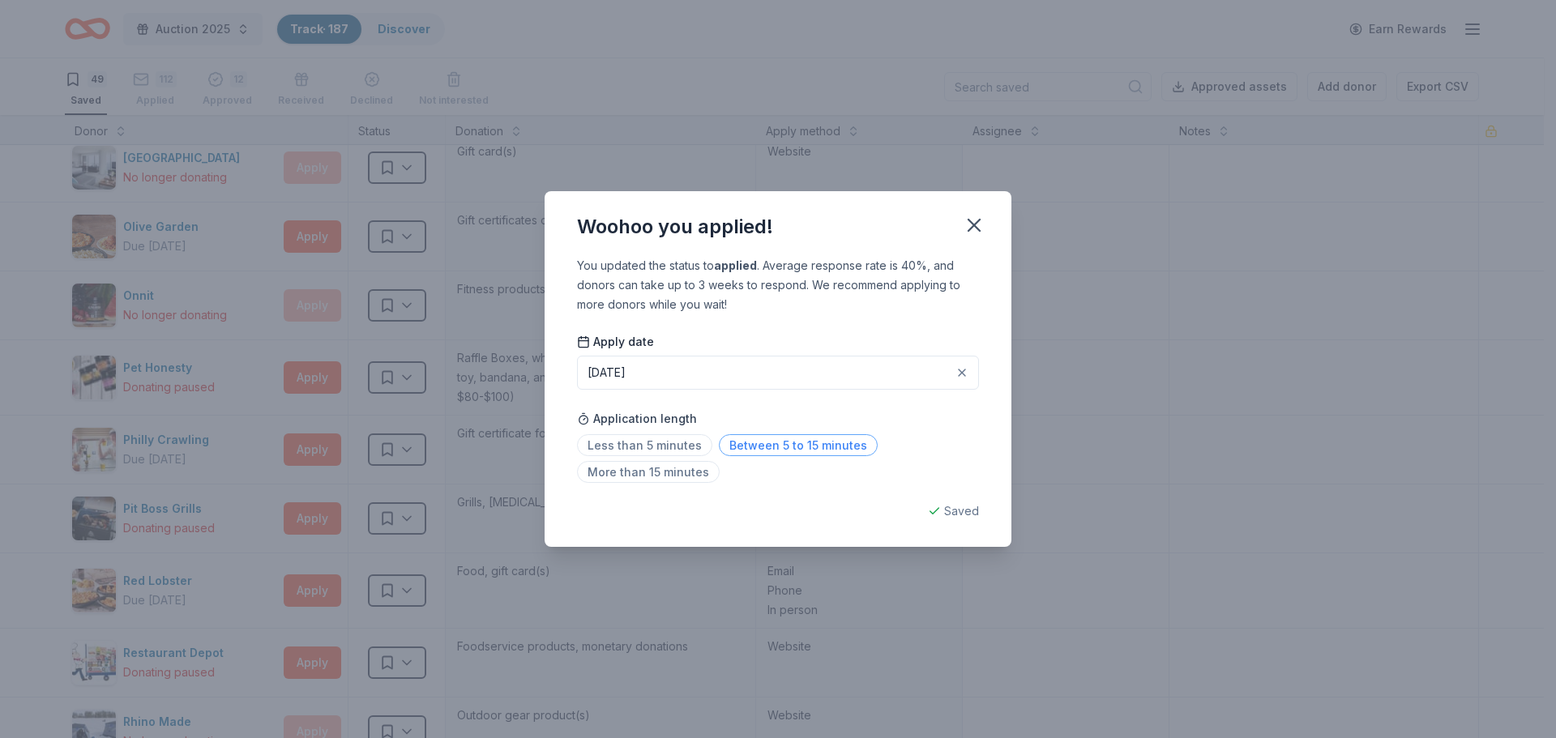
click at [822, 443] on span "Between 5 to 15 minutes" at bounding box center [798, 445] width 159 height 22
click at [981, 219] on icon "button" at bounding box center [974, 225] width 23 height 23
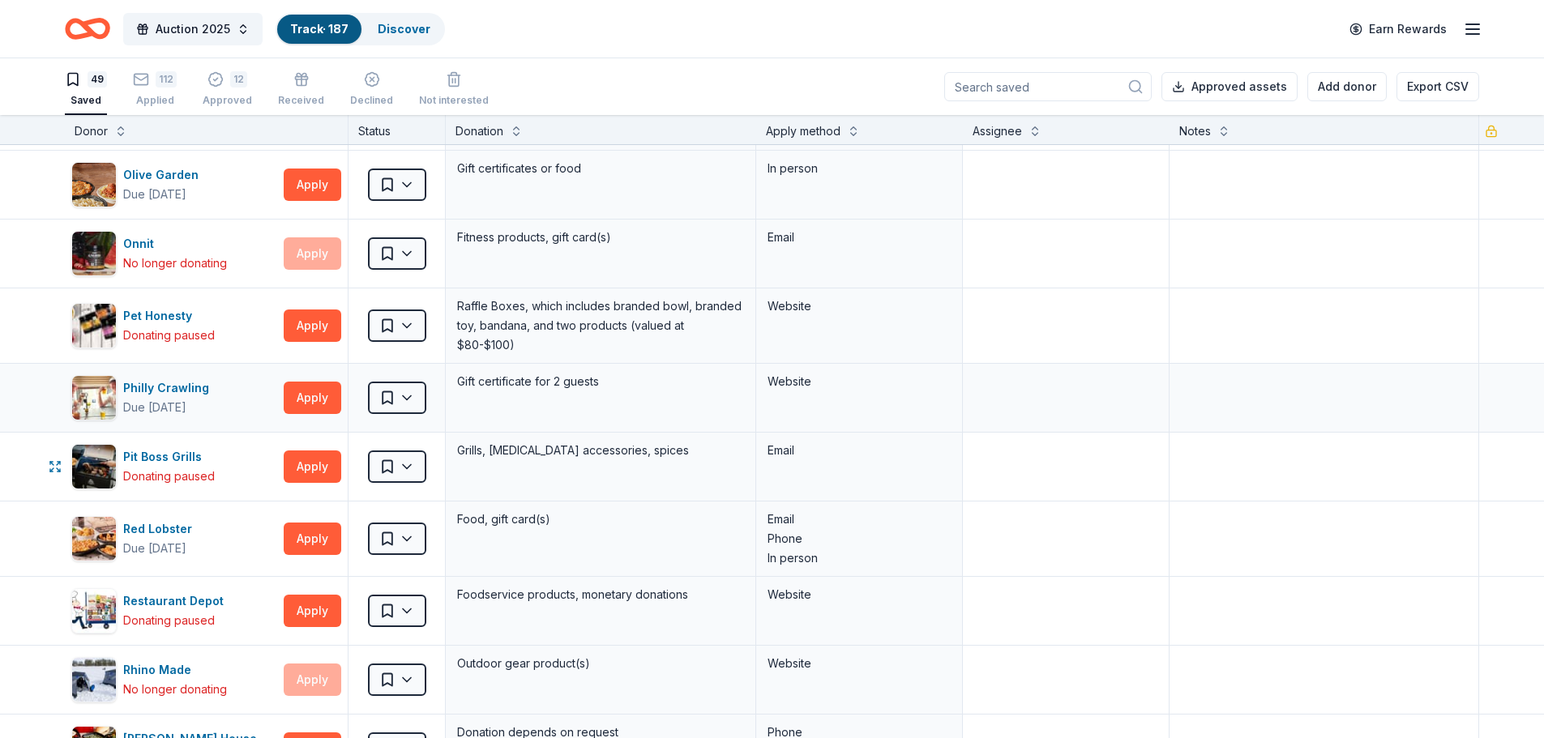
scroll to position [1621, 0]
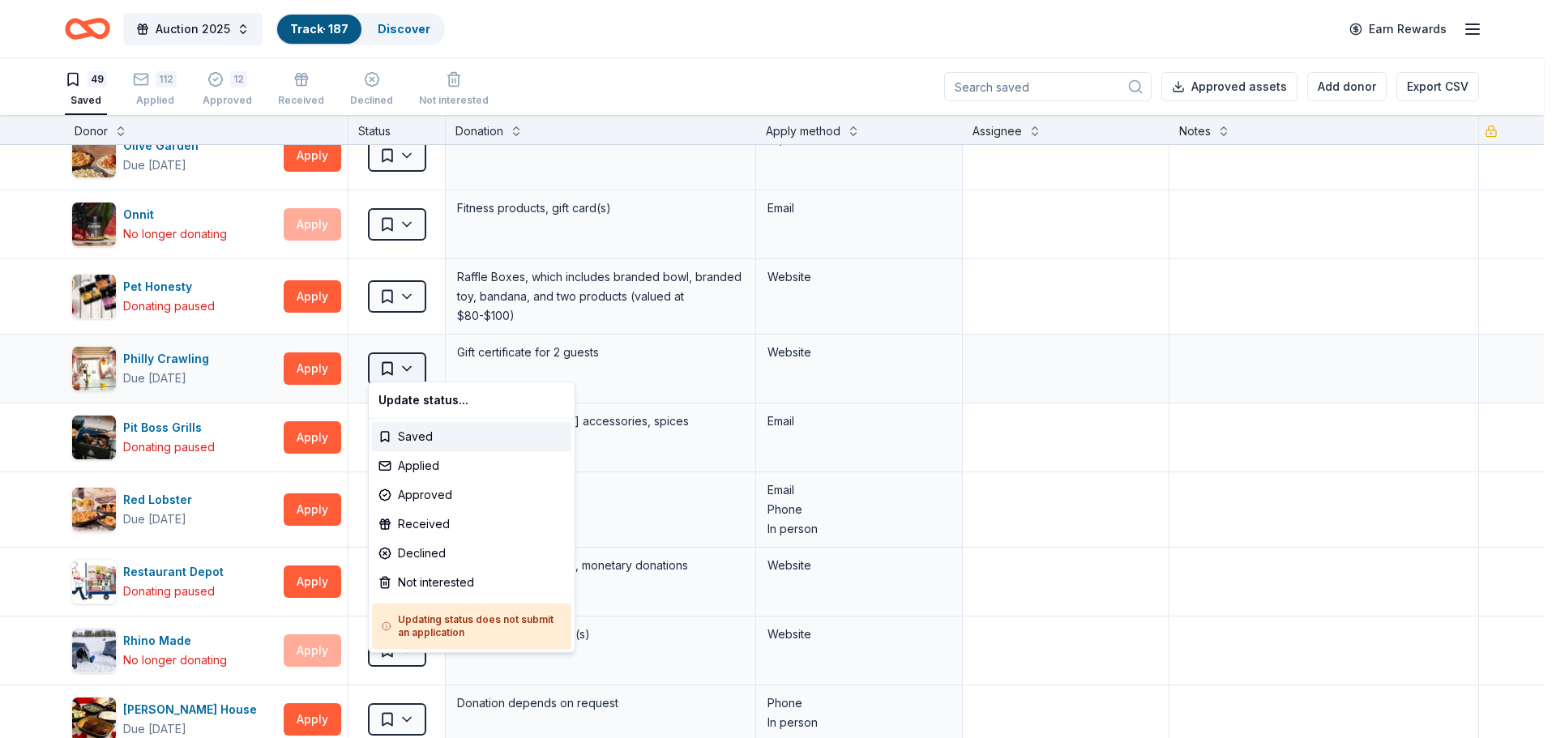
click at [407, 362] on html "Auction 2025 Track · 187 Discover Earn Rewards 49 Saved 112 Applied 12 Approved…" at bounding box center [778, 369] width 1556 height 738
click at [263, 359] on html "Auction 2025 Track · 187 Discover Earn Rewards 49 Saved 112 Applied 12 Approved…" at bounding box center [778, 369] width 1556 height 738
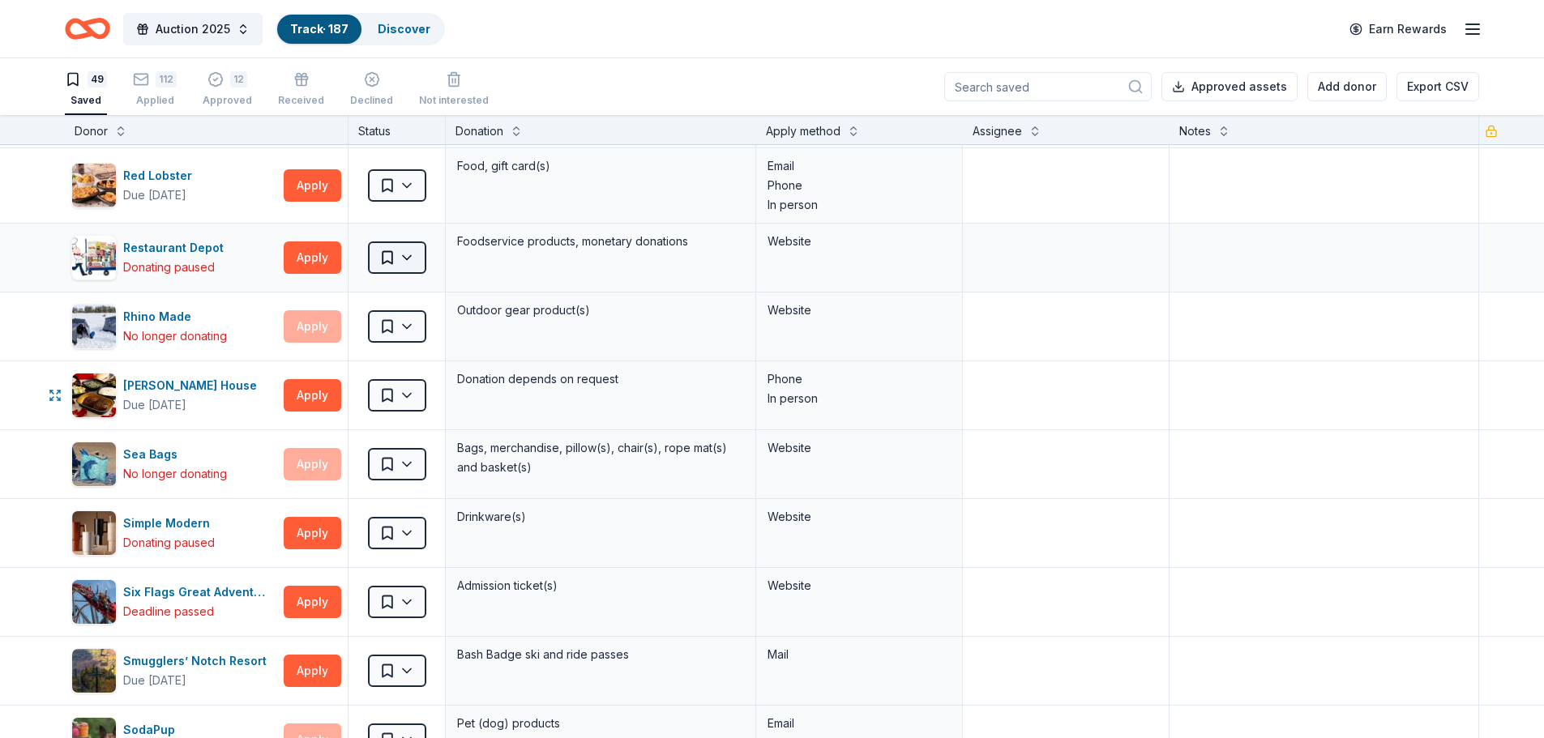
scroll to position [2026, 0]
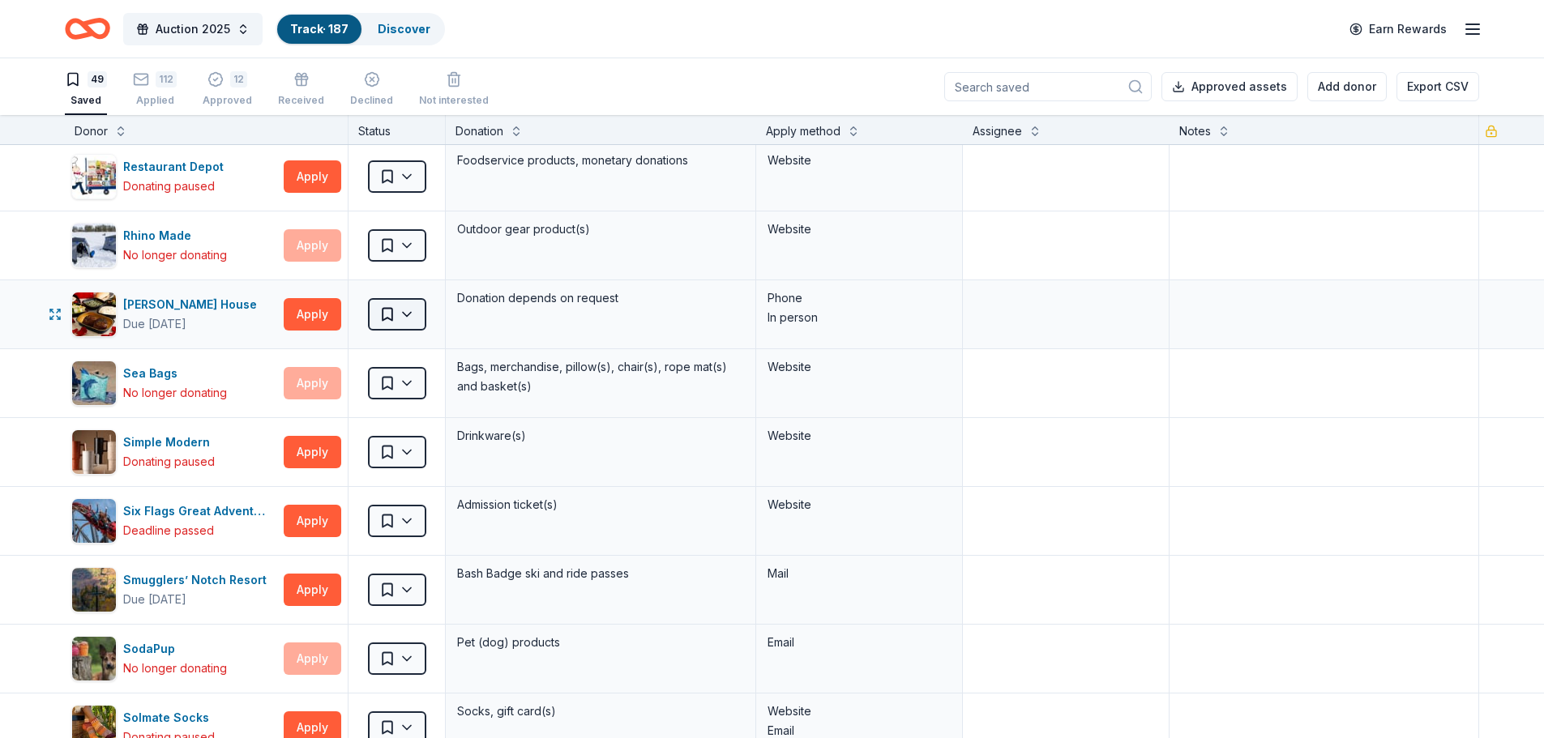
click at [409, 310] on html "Auction 2025 Track · 187 Discover Earn Rewards 49 Saved 112 Applied 12 Approved…" at bounding box center [772, 369] width 1544 height 738
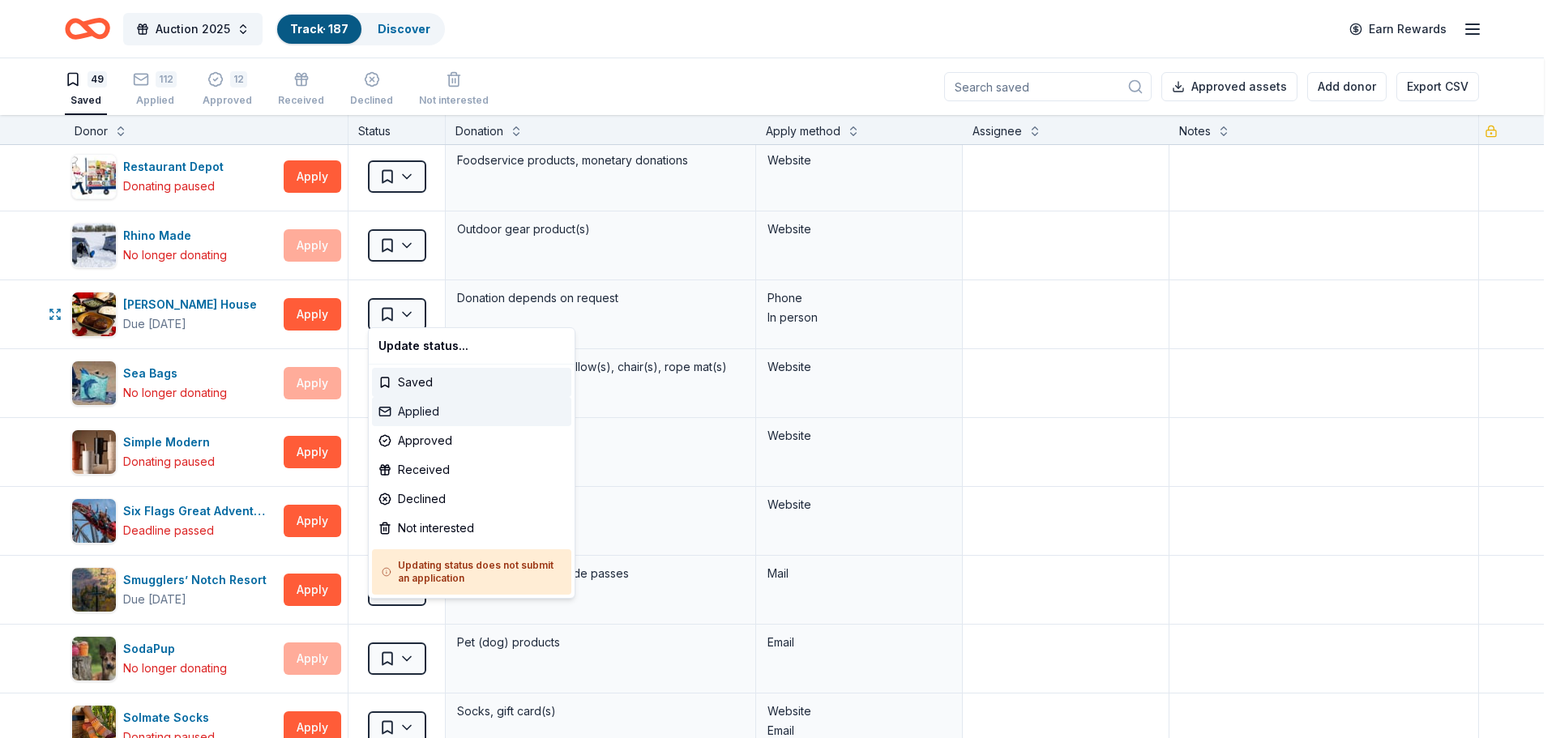
click at [421, 410] on div "Applied" at bounding box center [471, 411] width 199 height 29
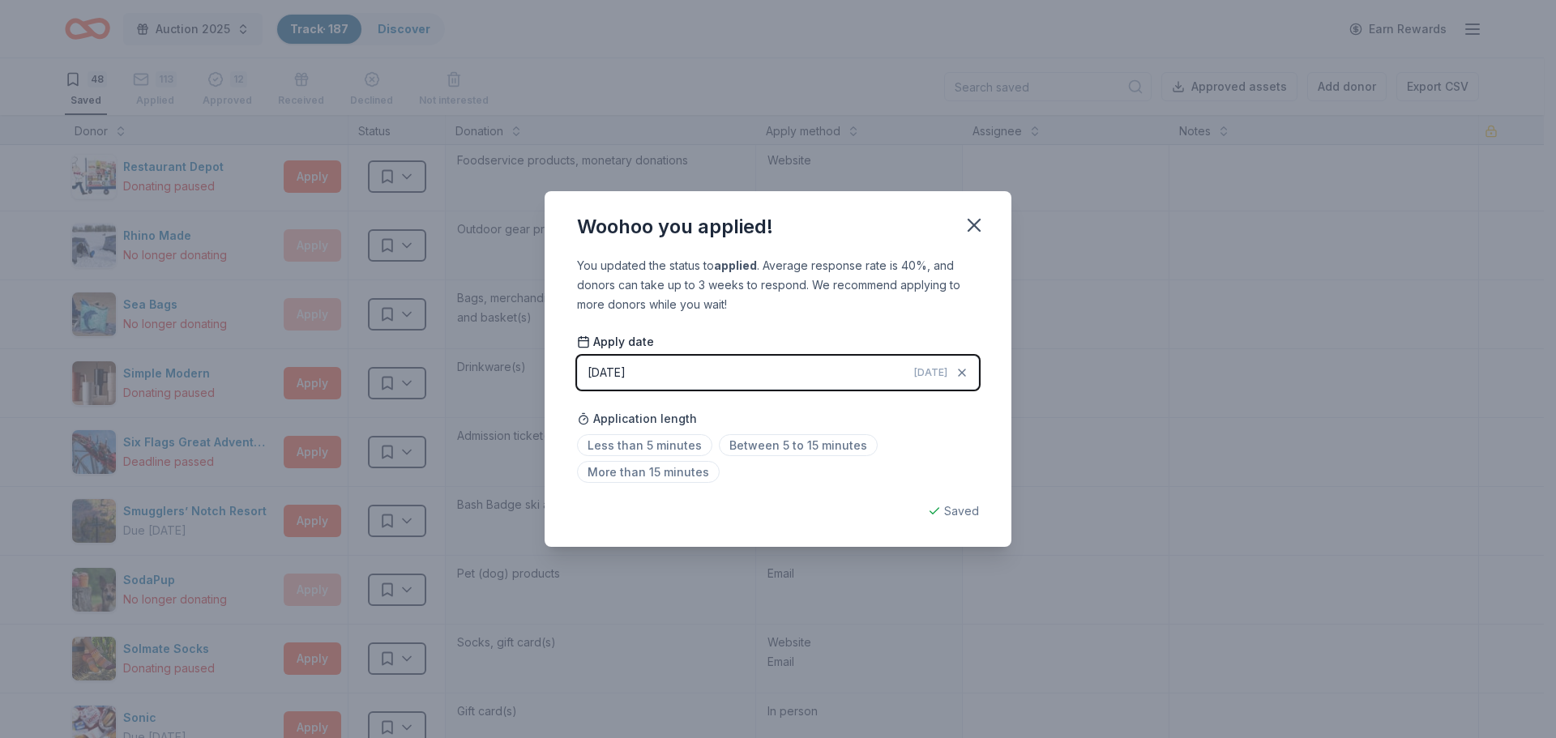
click at [626, 380] on div "[DATE]" at bounding box center [607, 372] width 38 height 19
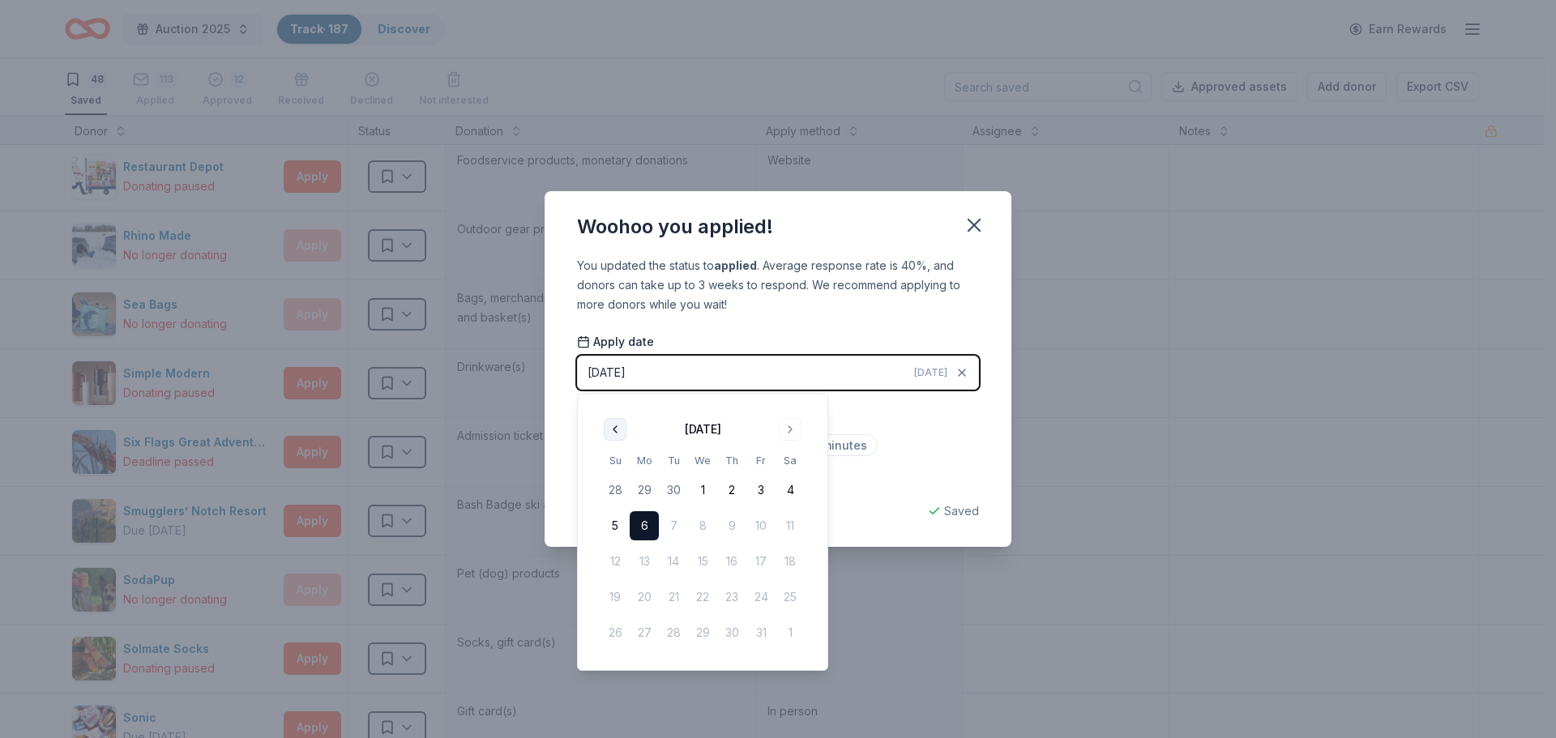
click at [618, 435] on button "Go to previous month" at bounding box center [615, 429] width 23 height 23
click at [695, 602] on button "24" at bounding box center [702, 597] width 29 height 29
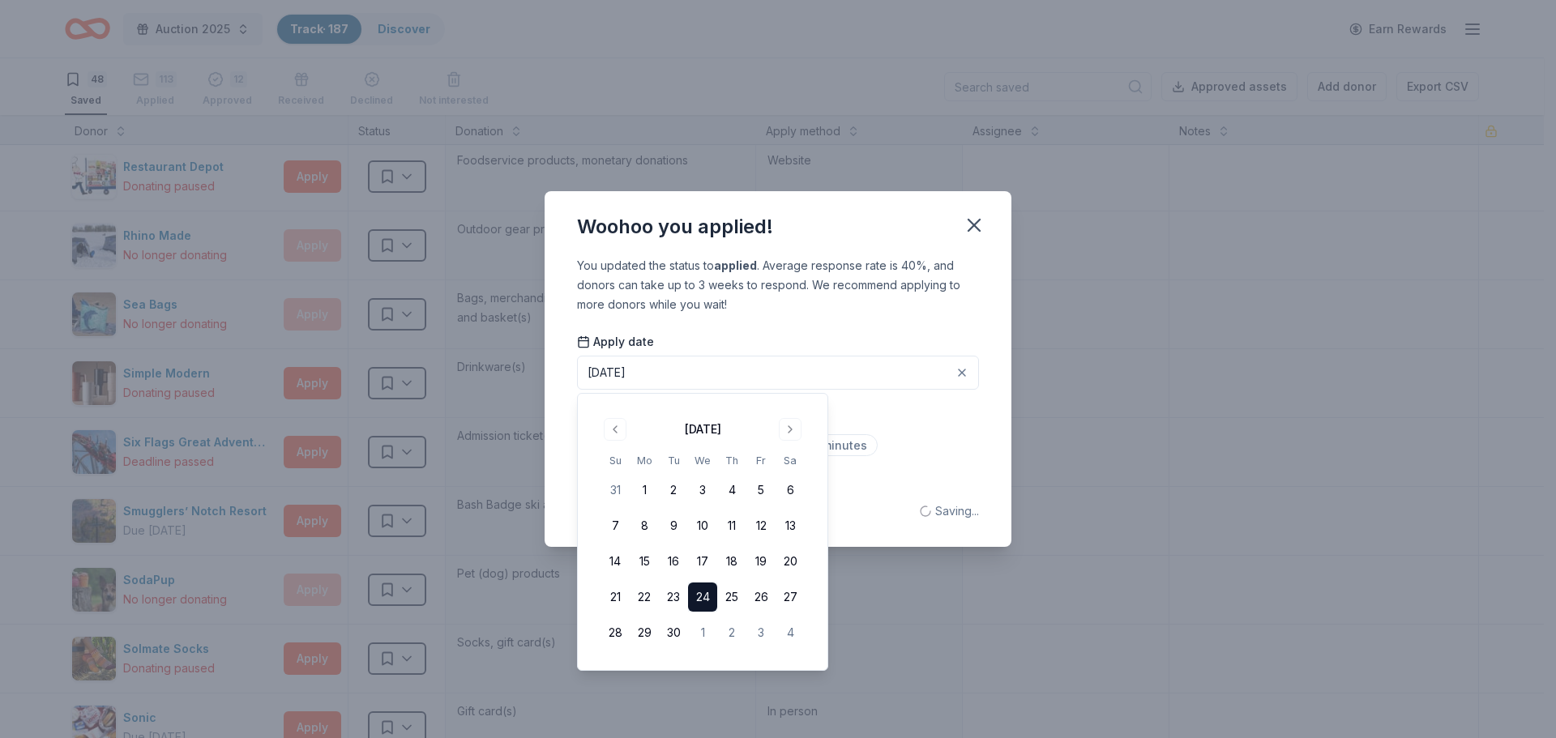
click at [920, 477] on div "Less than 5 minutes Between 5 to 15 minutes More than 15 minutes" at bounding box center [778, 461] width 402 height 53
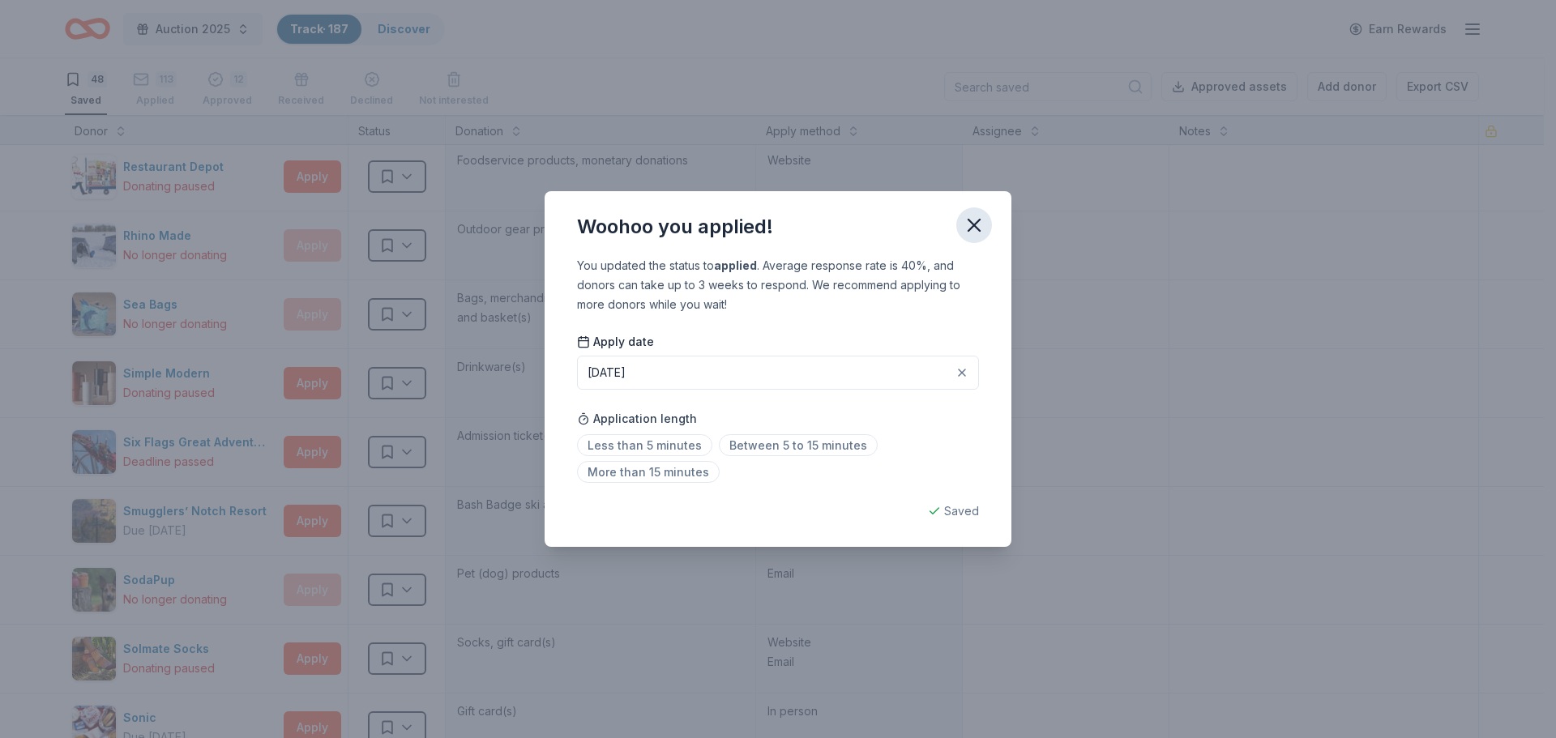
click at [973, 229] on icon "button" at bounding box center [974, 225] width 23 height 23
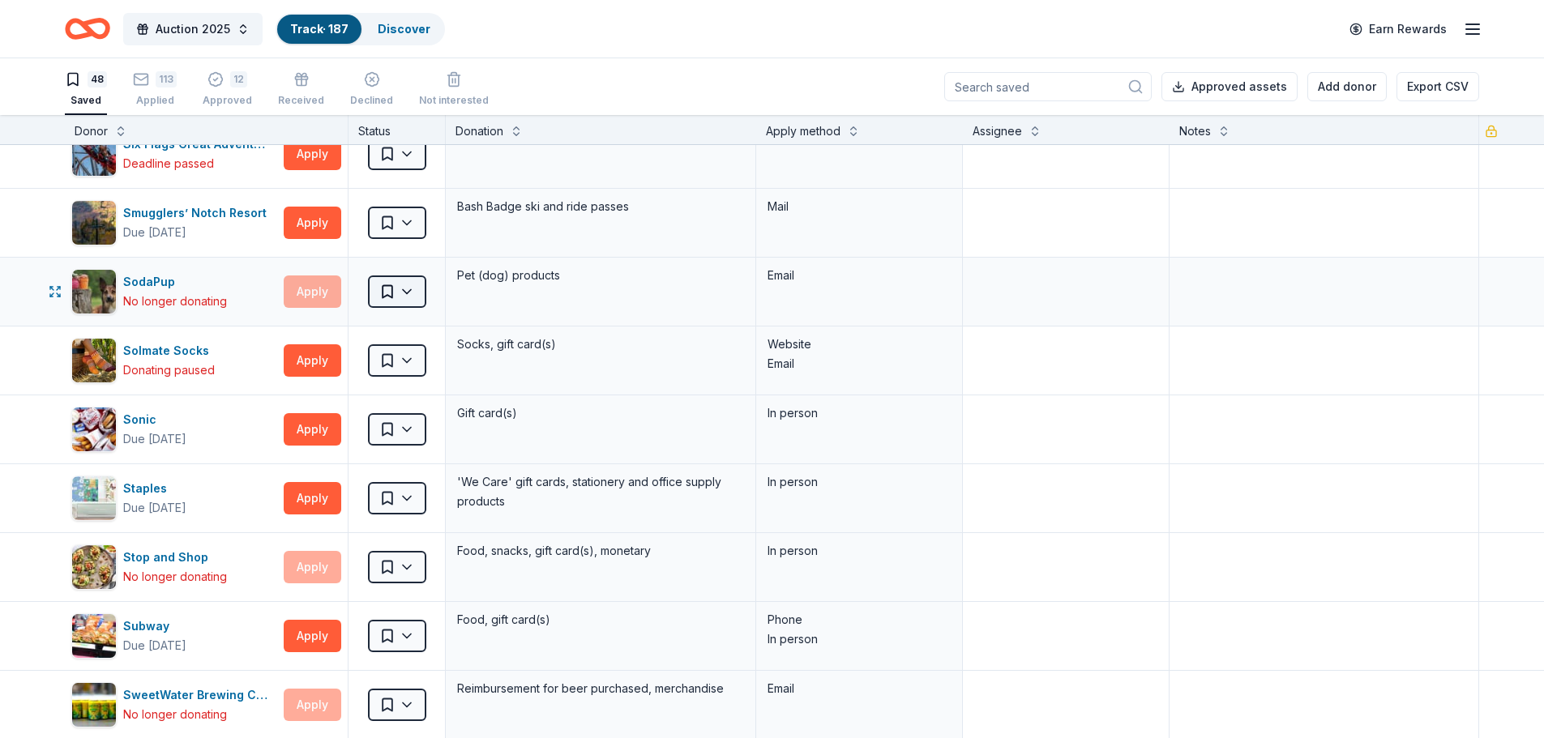
scroll to position [2350, 0]
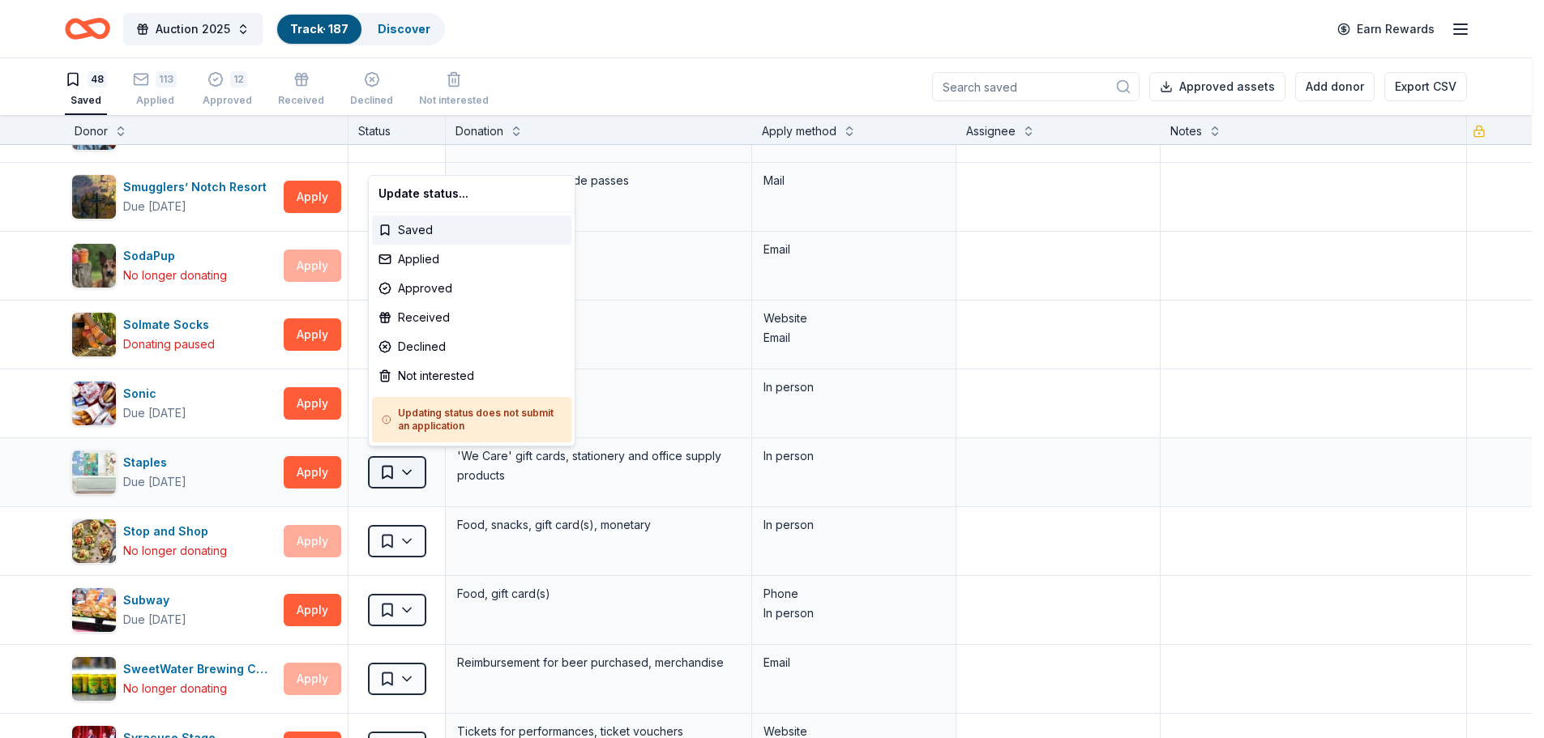
click at [413, 470] on html "Auction 2025 Track · 187 Discover Earn Rewards 48 Saved 113 Applied 12 Approved…" at bounding box center [772, 369] width 1544 height 738
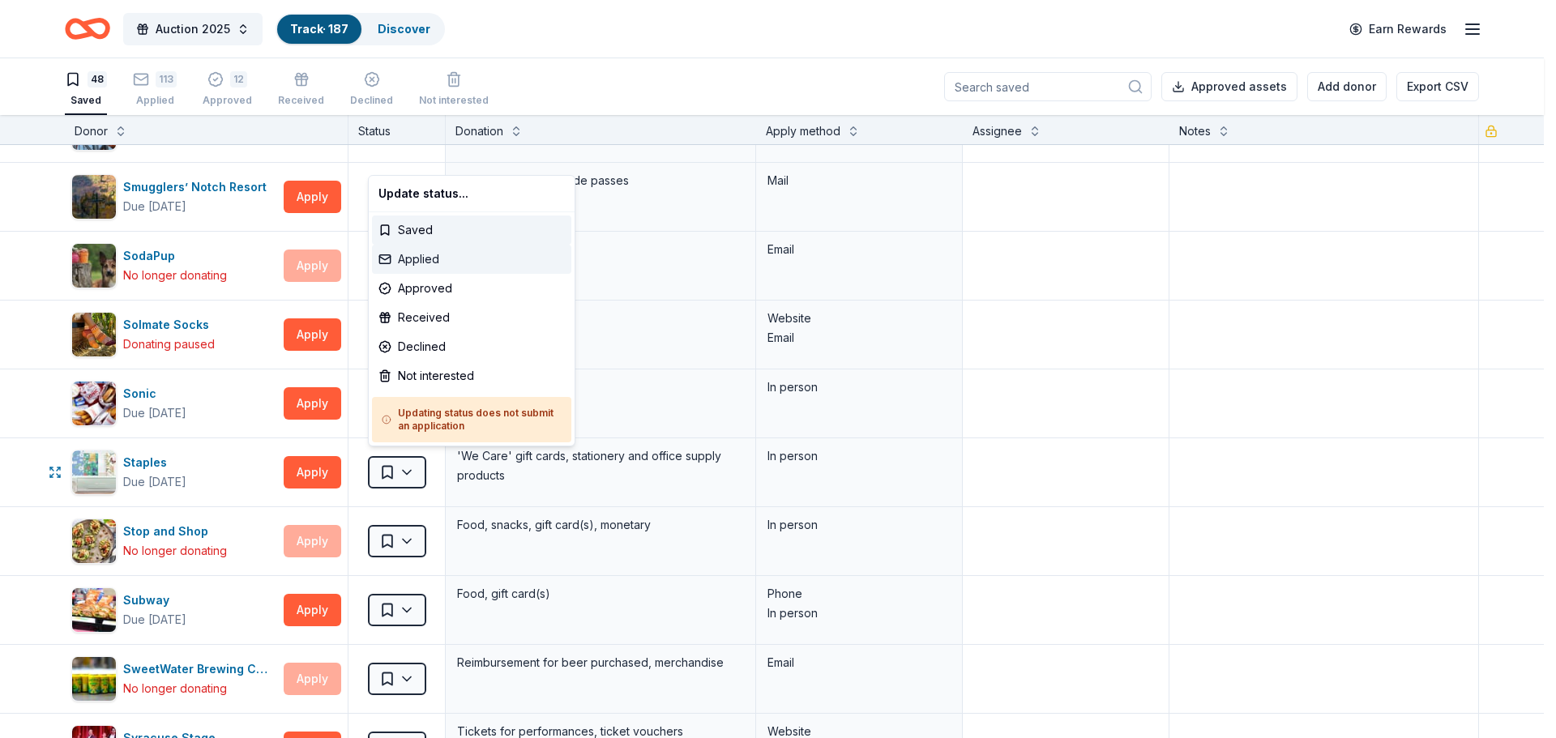
click at [438, 253] on div "Applied" at bounding box center [471, 259] width 199 height 29
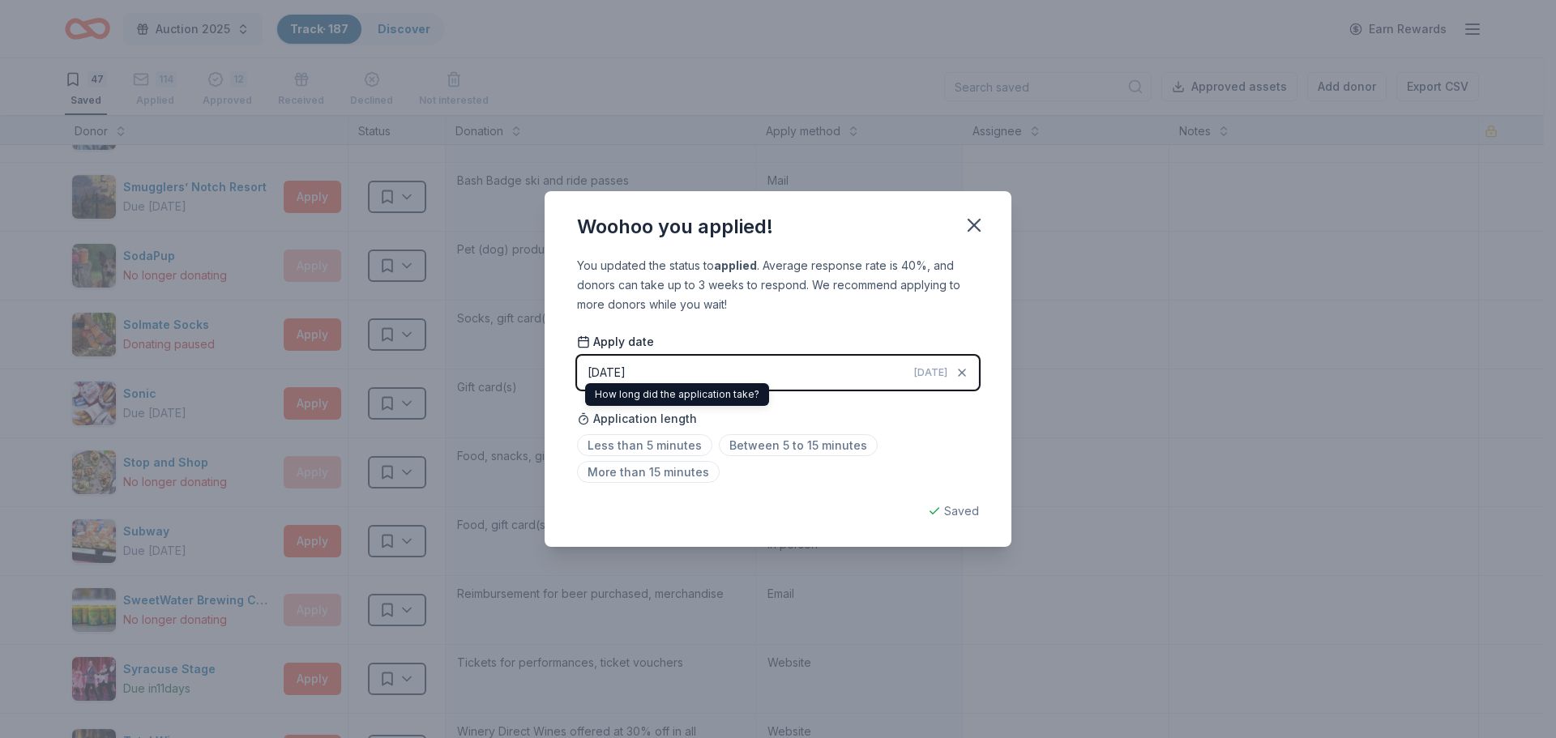
click at [718, 371] on button "[DATE] [DATE]" at bounding box center [778, 373] width 402 height 34
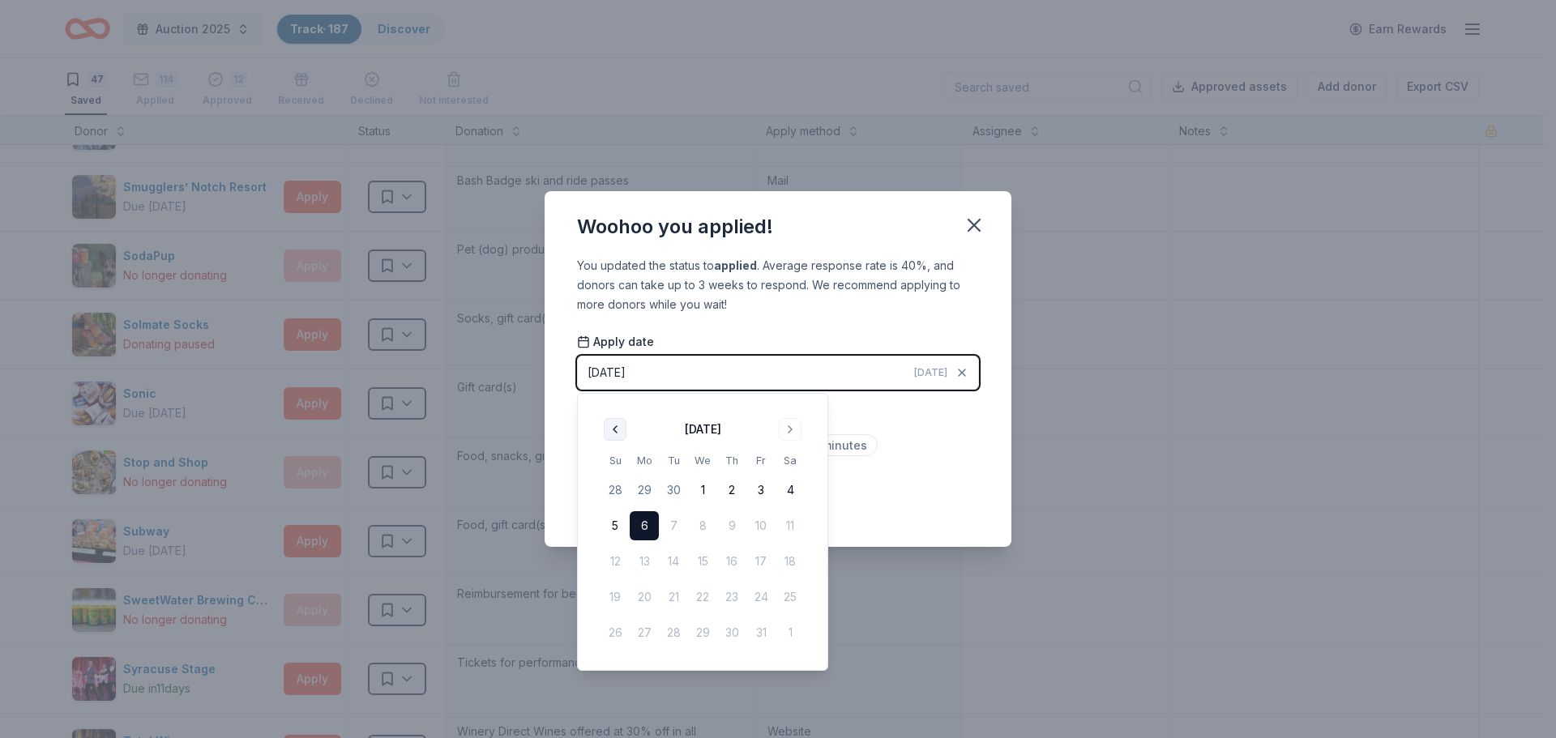
click at [614, 430] on button "Go to previous month" at bounding box center [615, 429] width 23 height 23
click at [695, 599] on button "24" at bounding box center [702, 597] width 29 height 29
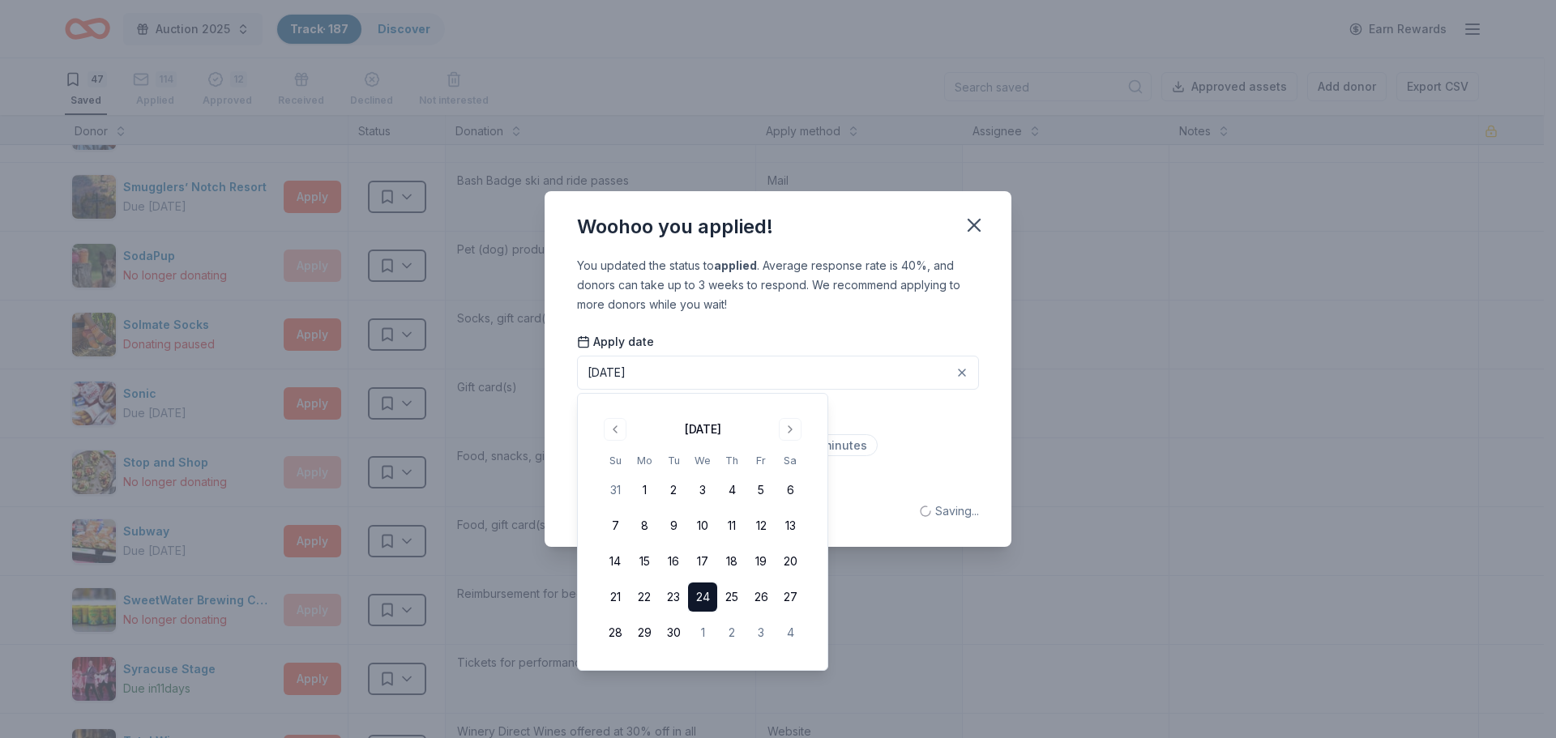
click at [917, 458] on div "Less than 5 minutes Between 5 to 15 minutes More than 15 minutes" at bounding box center [778, 461] width 402 height 53
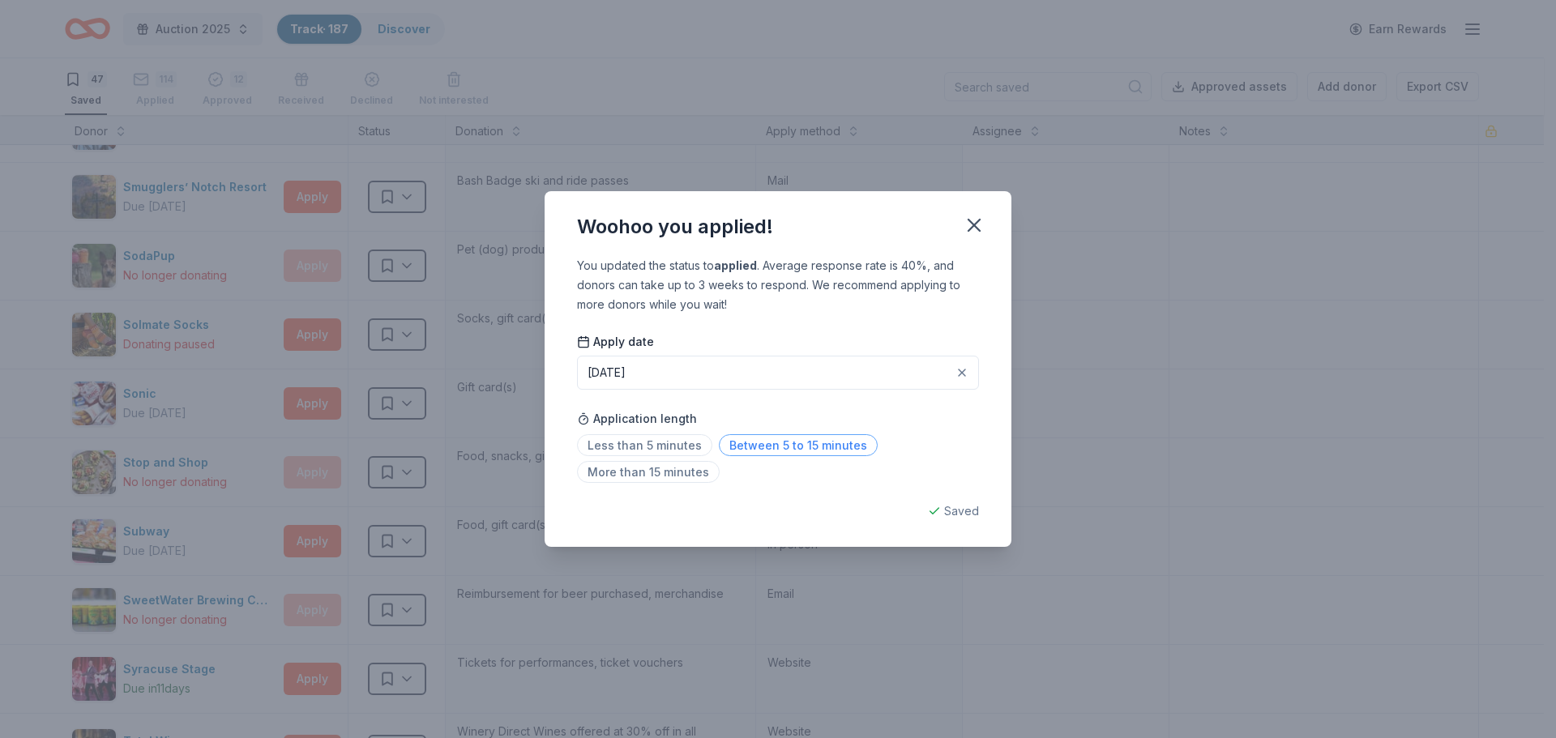
click at [793, 446] on span "Between 5 to 15 minutes" at bounding box center [798, 445] width 159 height 22
click at [976, 220] on icon "button" at bounding box center [974, 225] width 23 height 23
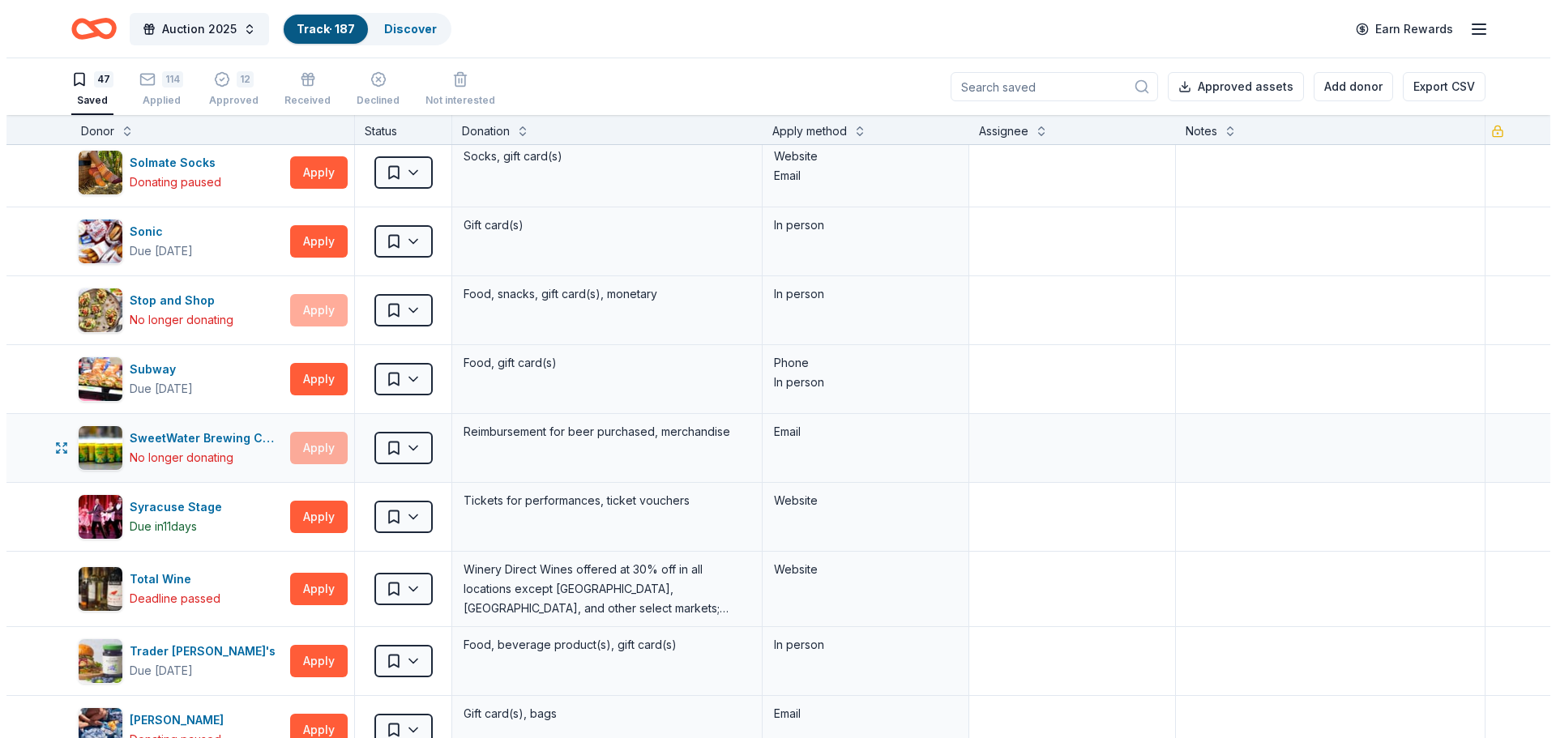
scroll to position [2593, 0]
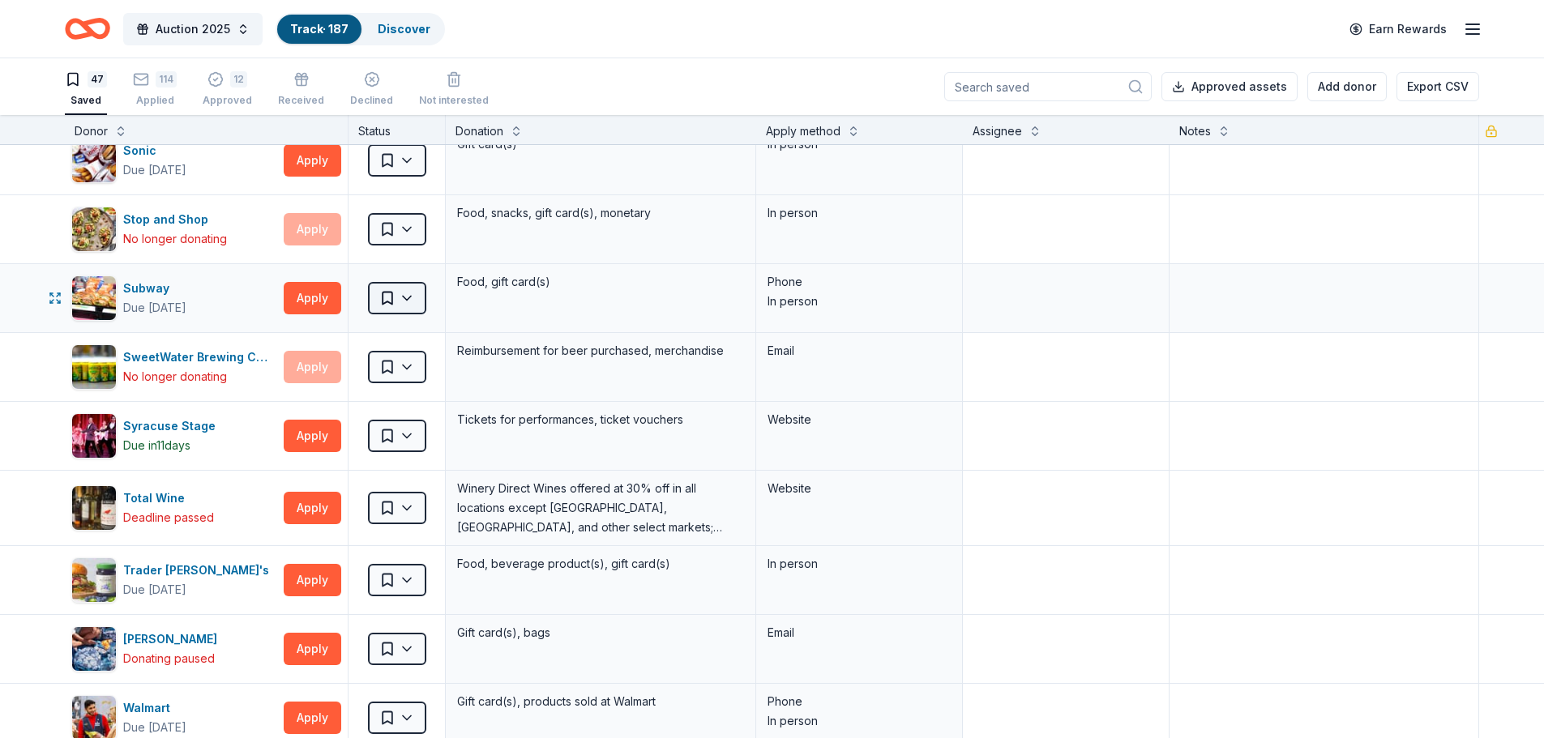
click at [408, 291] on html "Auction 2025 Track · 187 Discover Earn Rewards 47 Saved 114 Applied 12 Approved…" at bounding box center [772, 369] width 1544 height 738
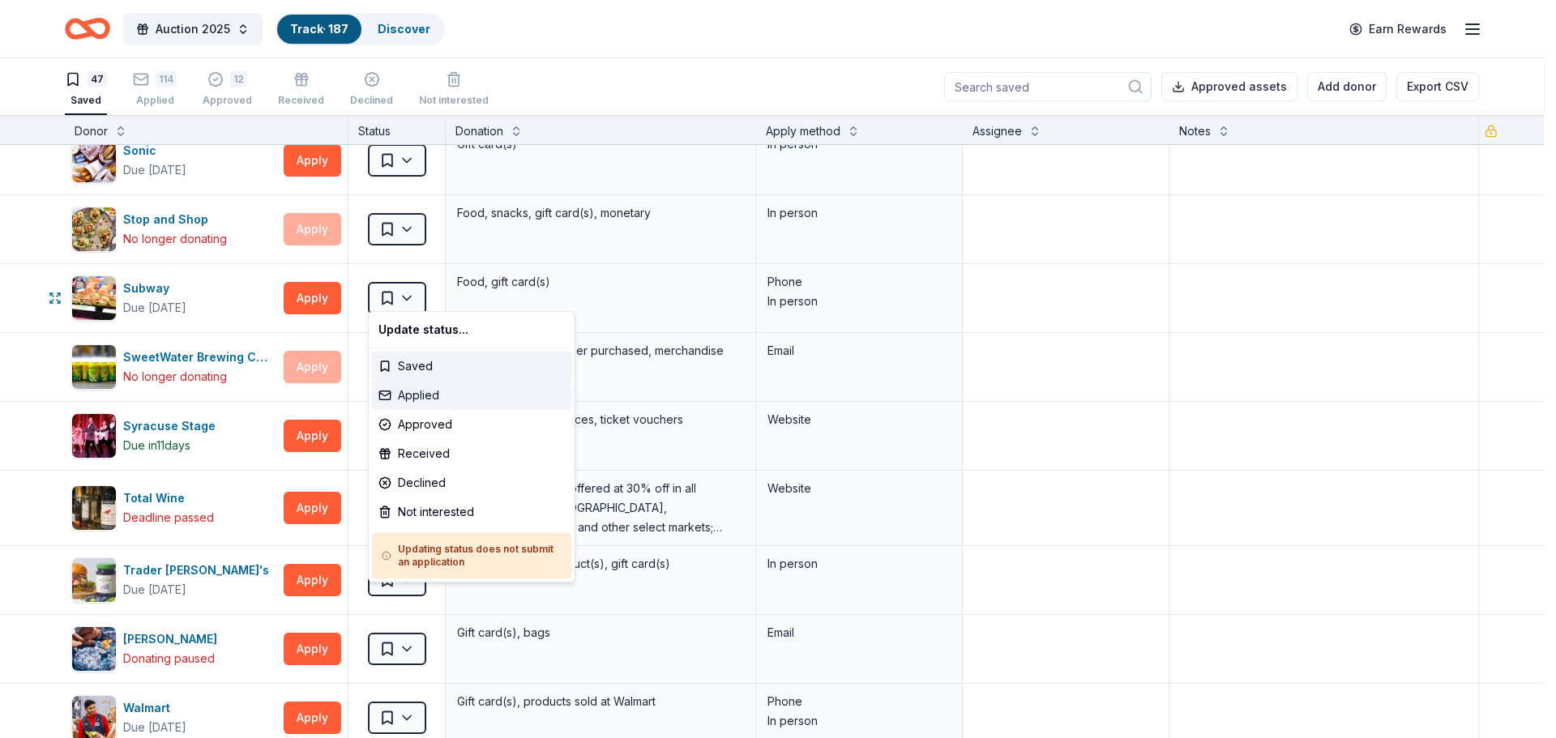
click at [408, 396] on div "Applied" at bounding box center [471, 395] width 199 height 29
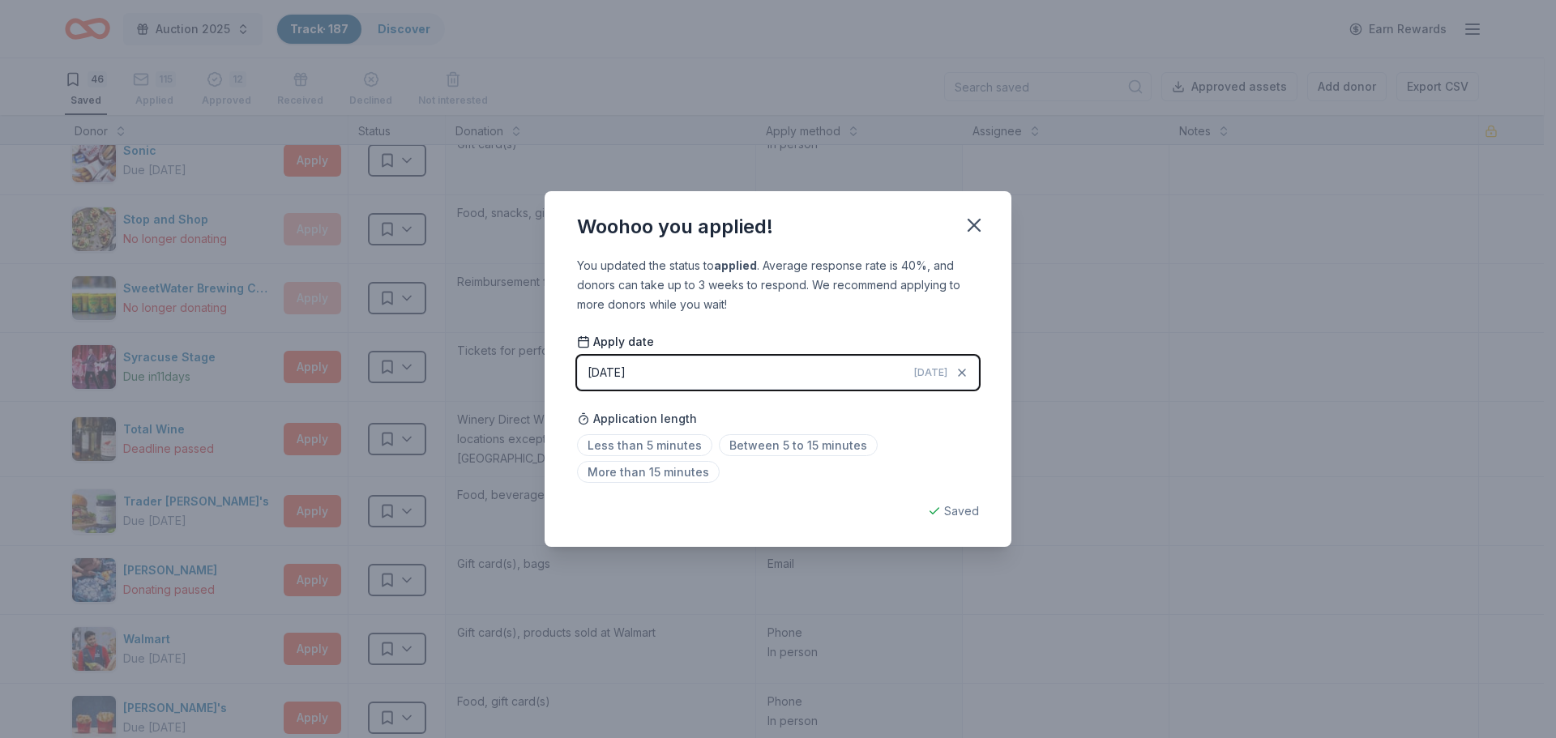
click at [666, 374] on button "[DATE] [DATE]" at bounding box center [778, 373] width 402 height 34
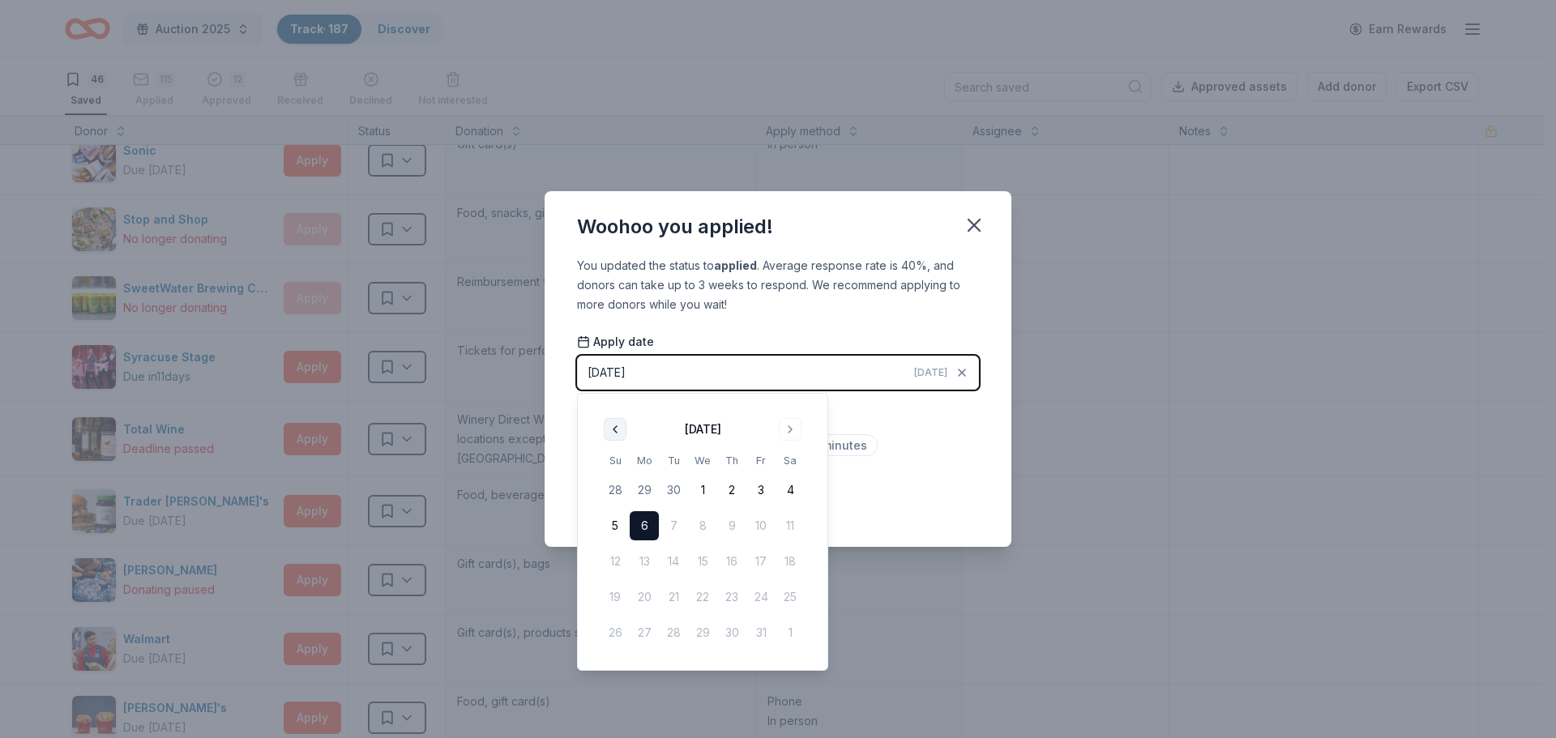
click at [610, 425] on button "Go to previous month" at bounding box center [615, 429] width 23 height 23
click at [695, 596] on button "24" at bounding box center [702, 597] width 29 height 29
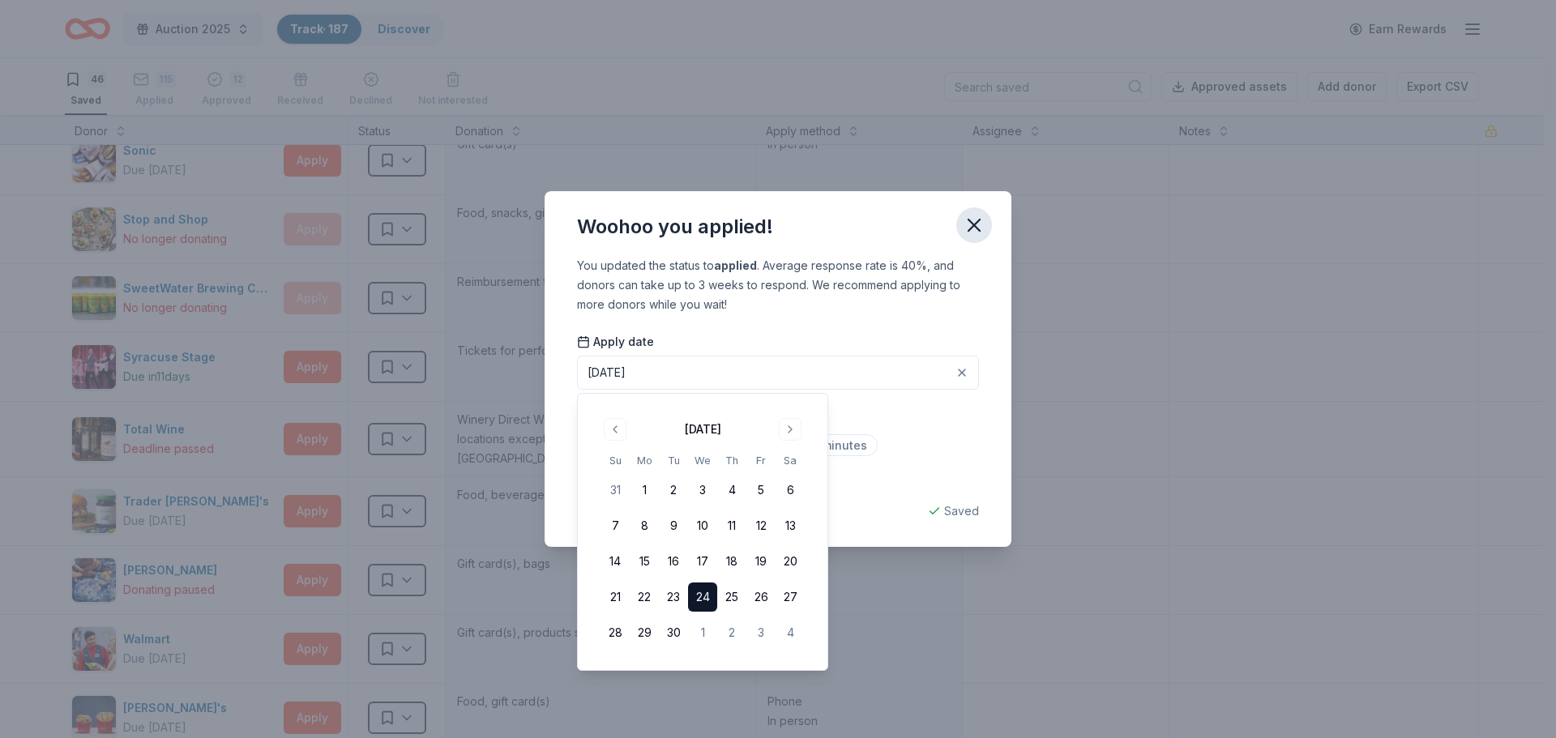
click at [975, 226] on icon "button" at bounding box center [973, 225] width 11 height 11
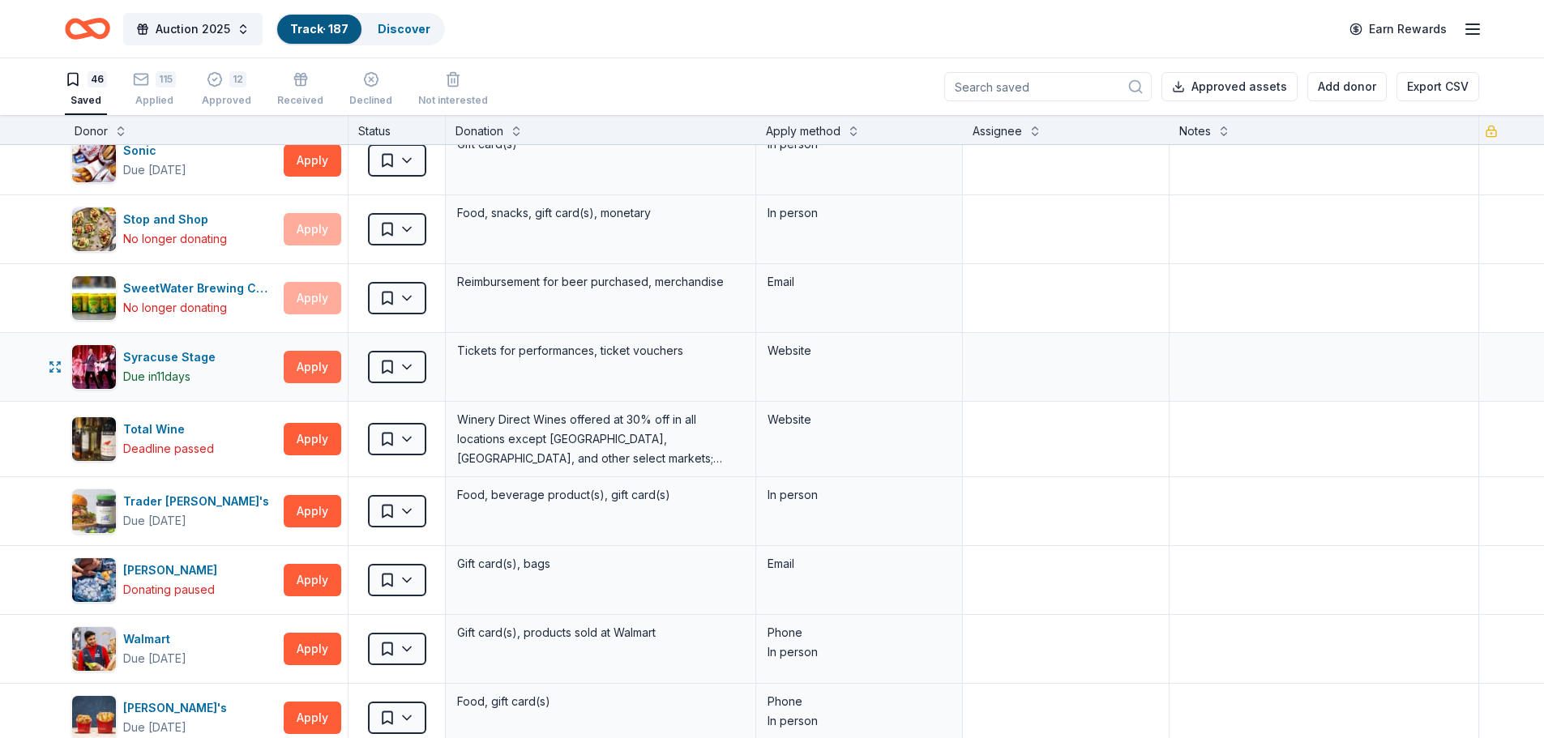
click at [306, 354] on button "Apply" at bounding box center [313, 367] width 58 height 32
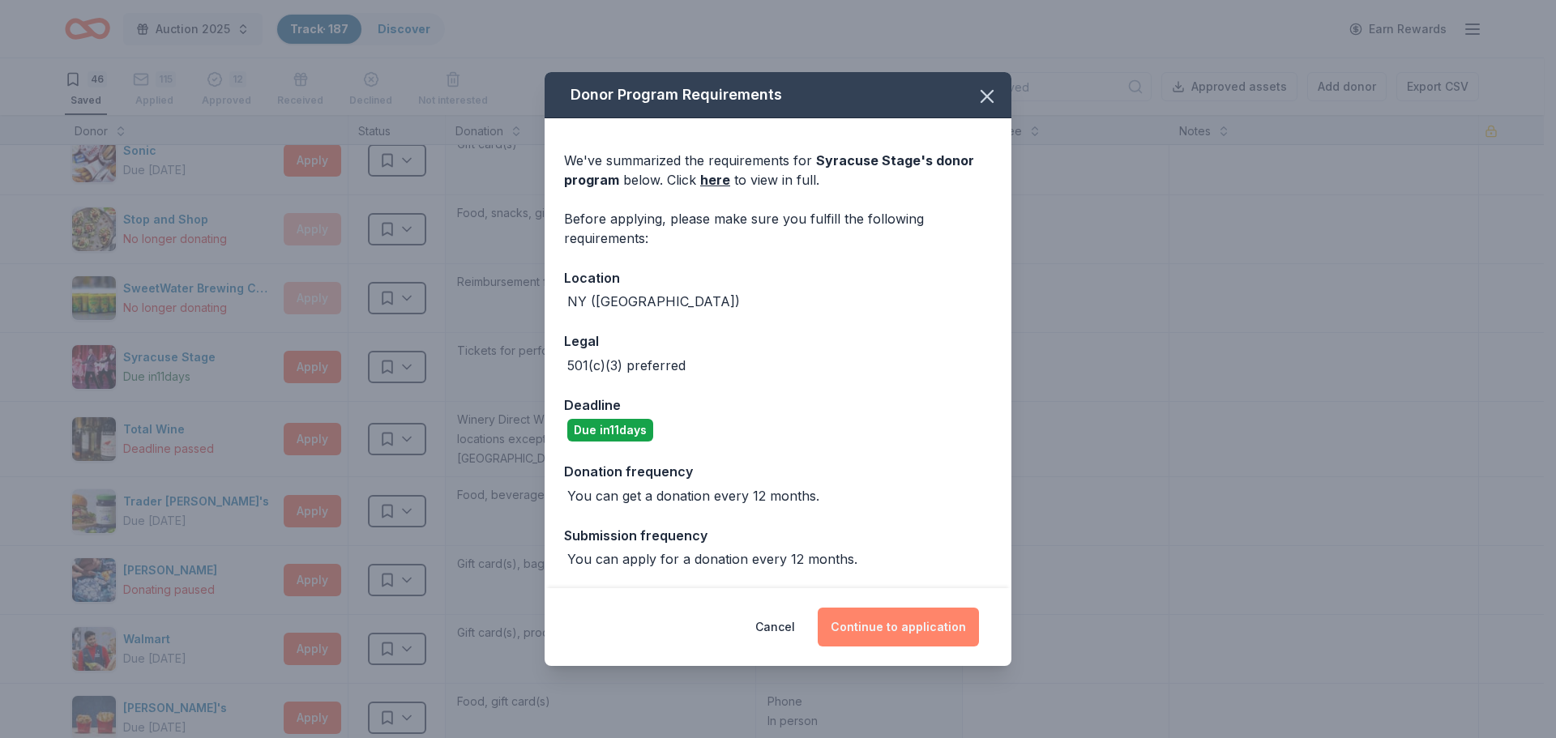
click at [891, 624] on button "Continue to application" at bounding box center [898, 627] width 161 height 39
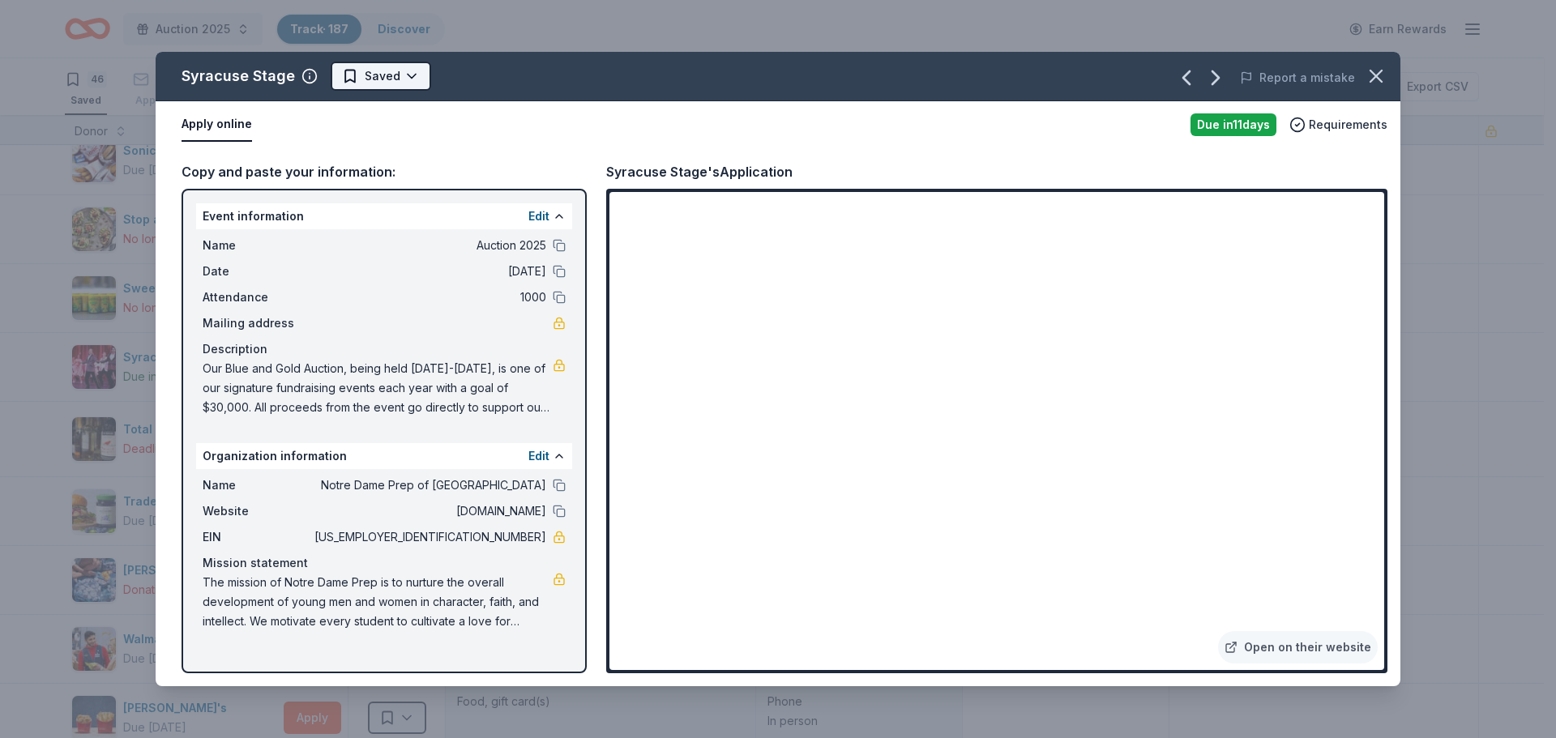
click at [378, 79] on html "Auction 2025 Track · 187 Discover Earn Rewards 46 Saved 115 Applied 12 Approved…" at bounding box center [778, 369] width 1556 height 738
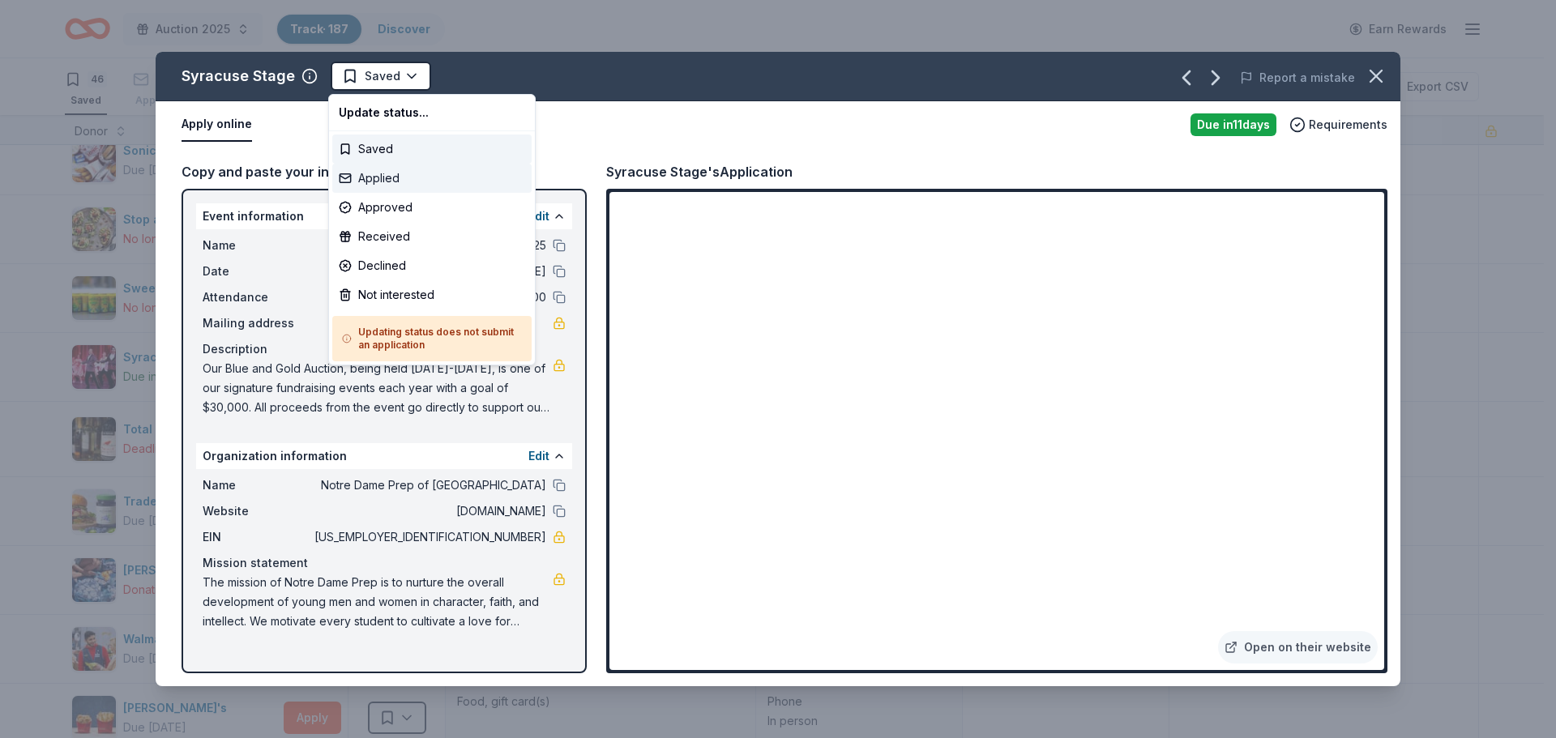
click at [374, 186] on div "Applied" at bounding box center [431, 178] width 199 height 29
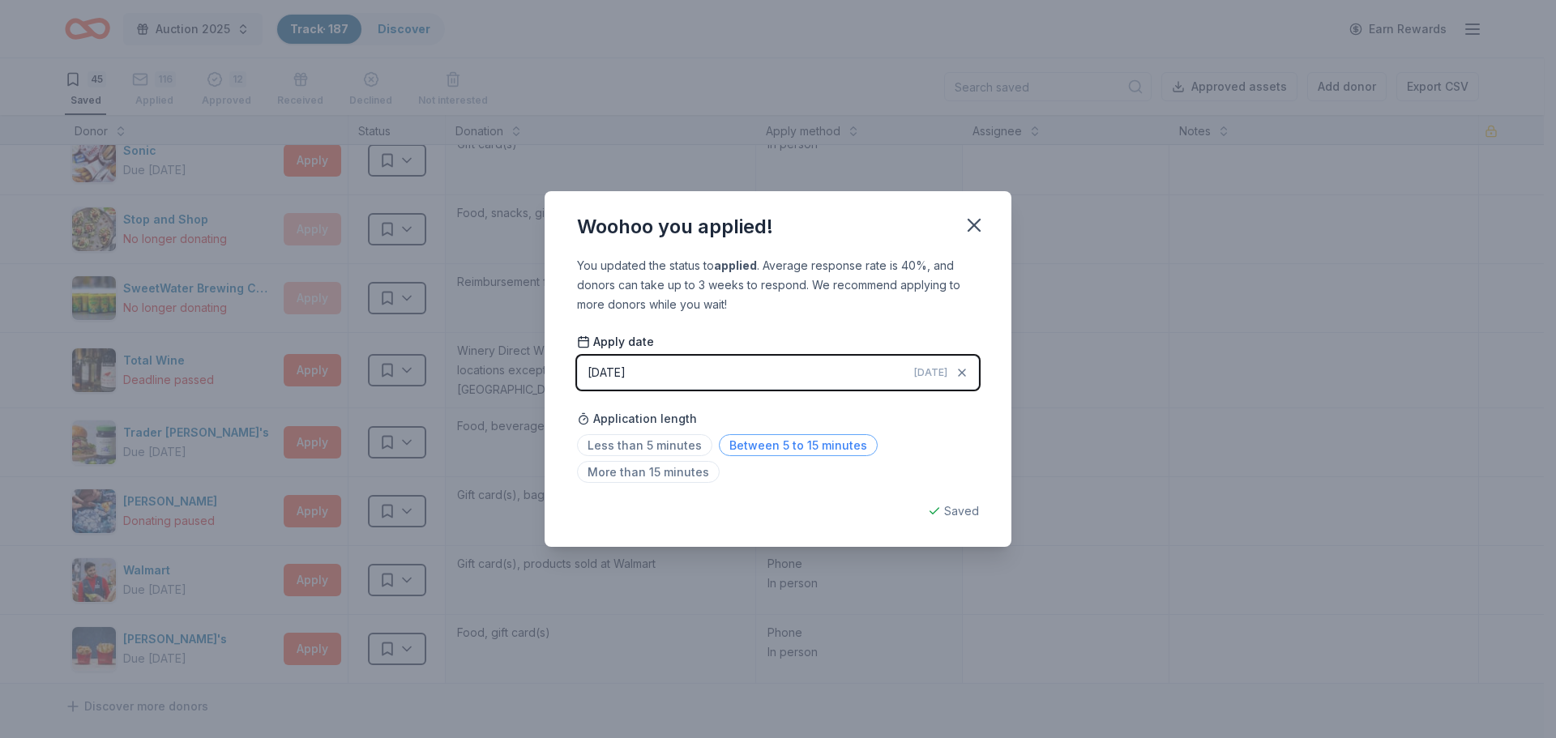
click at [757, 451] on span "Between 5 to 15 minutes" at bounding box center [798, 445] width 159 height 22
click at [977, 225] on icon "button" at bounding box center [974, 225] width 23 height 23
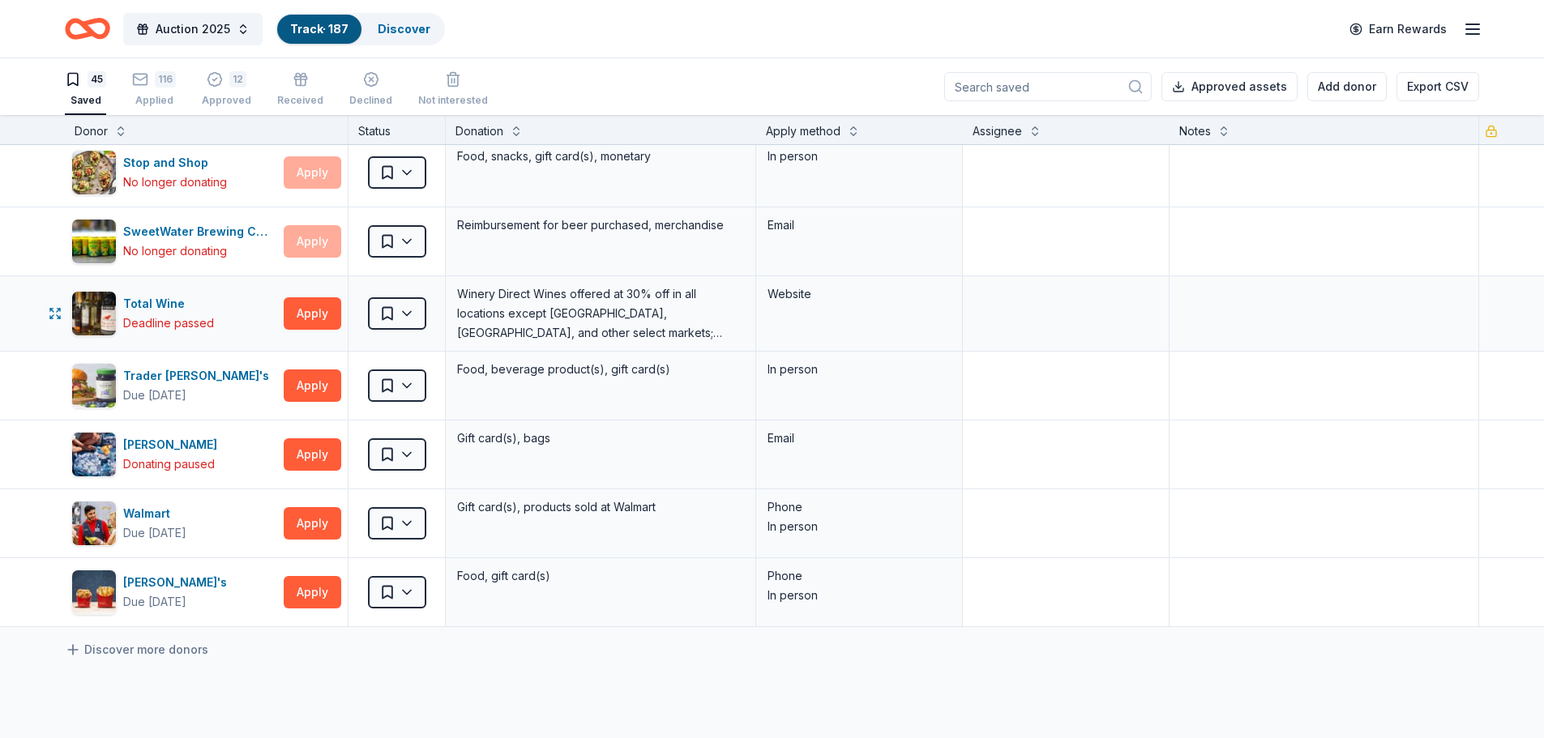
scroll to position [2674, 0]
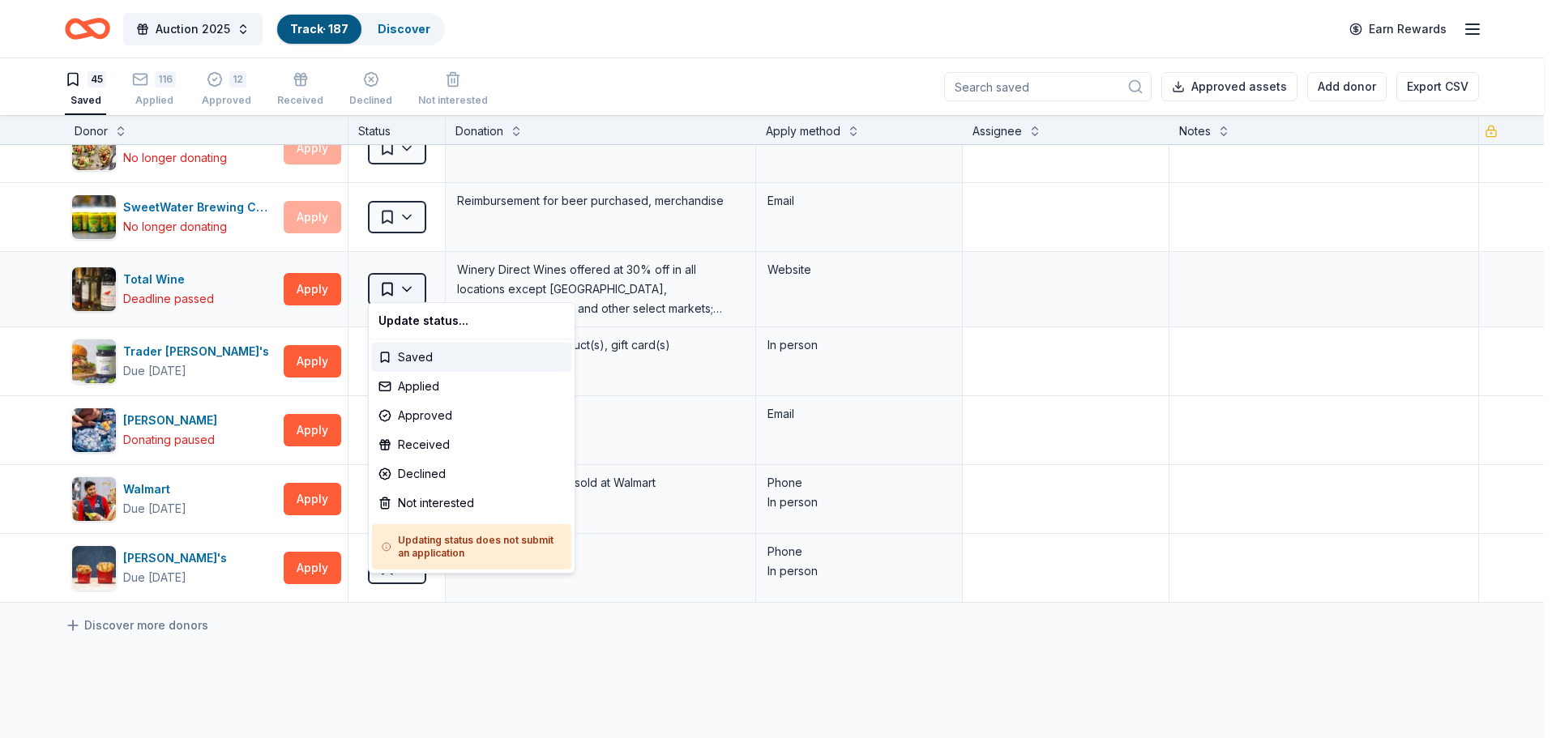
click at [410, 280] on html "Auction 2025 Track · 187 Discover Earn Rewards 45 Saved 116 Applied 12 Approved…" at bounding box center [778, 369] width 1556 height 738
click at [434, 410] on div "Approved" at bounding box center [471, 415] width 199 height 29
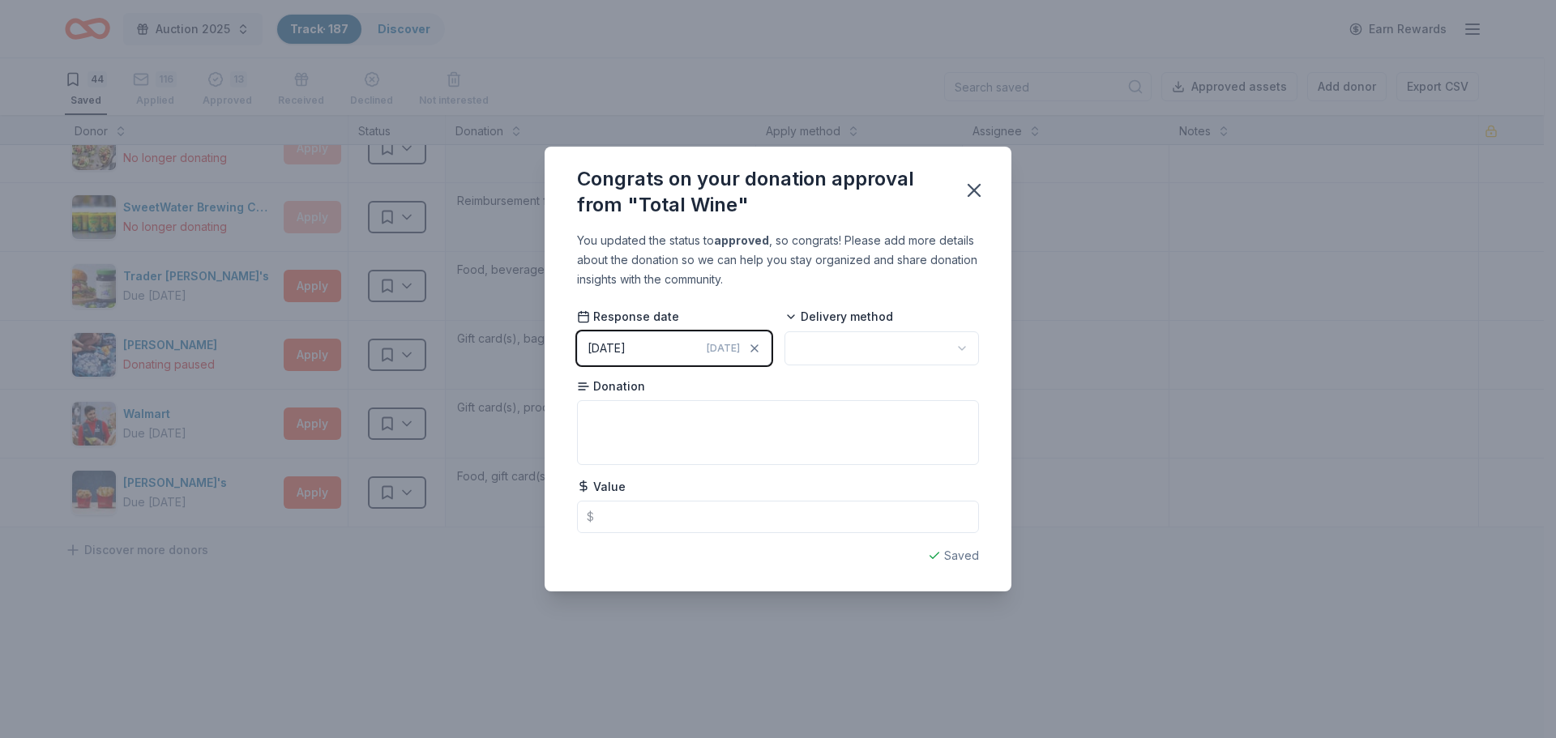
click at [677, 358] on button "[DATE] [DATE]" at bounding box center [674, 348] width 195 height 34
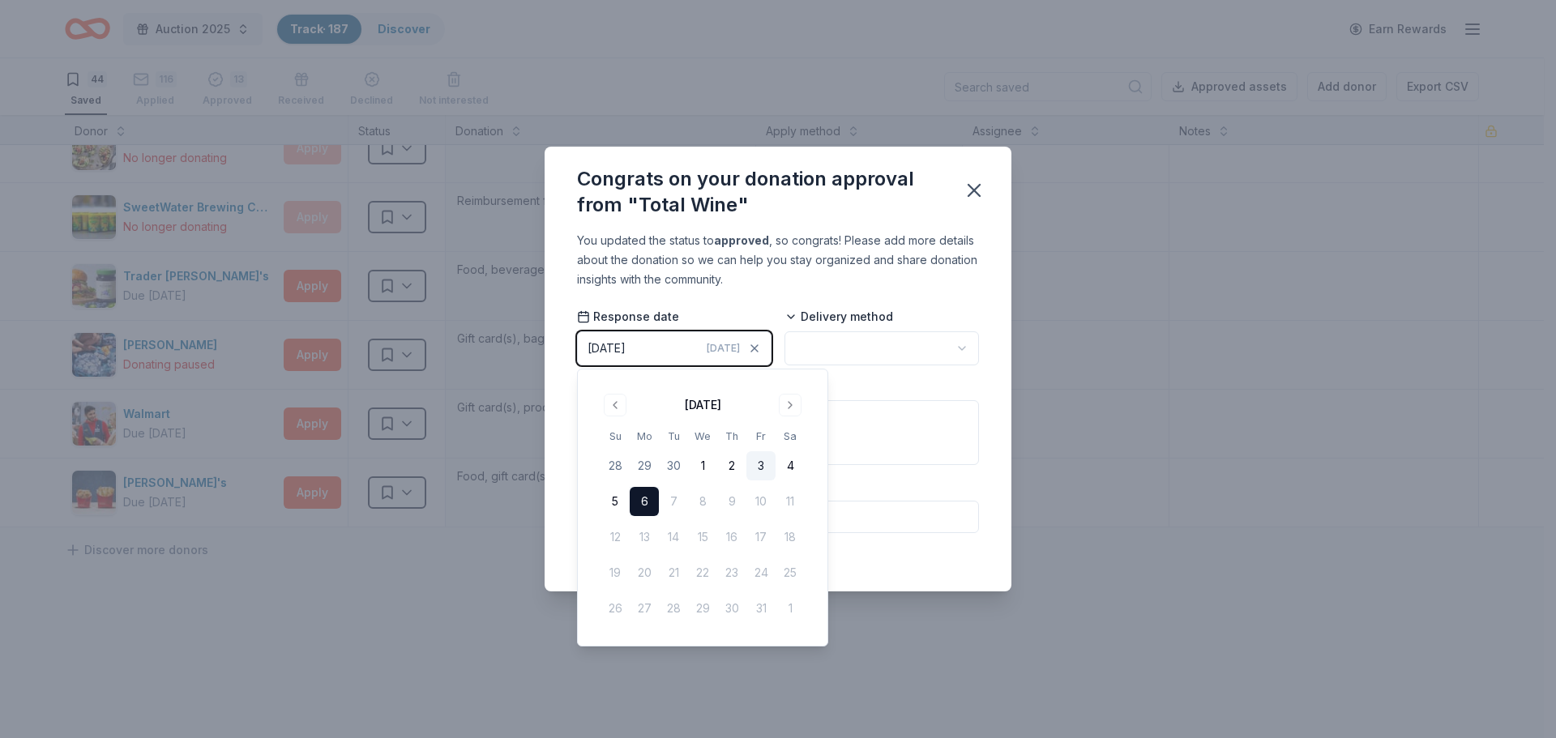
click at [763, 462] on button "3" at bounding box center [760, 465] width 29 height 29
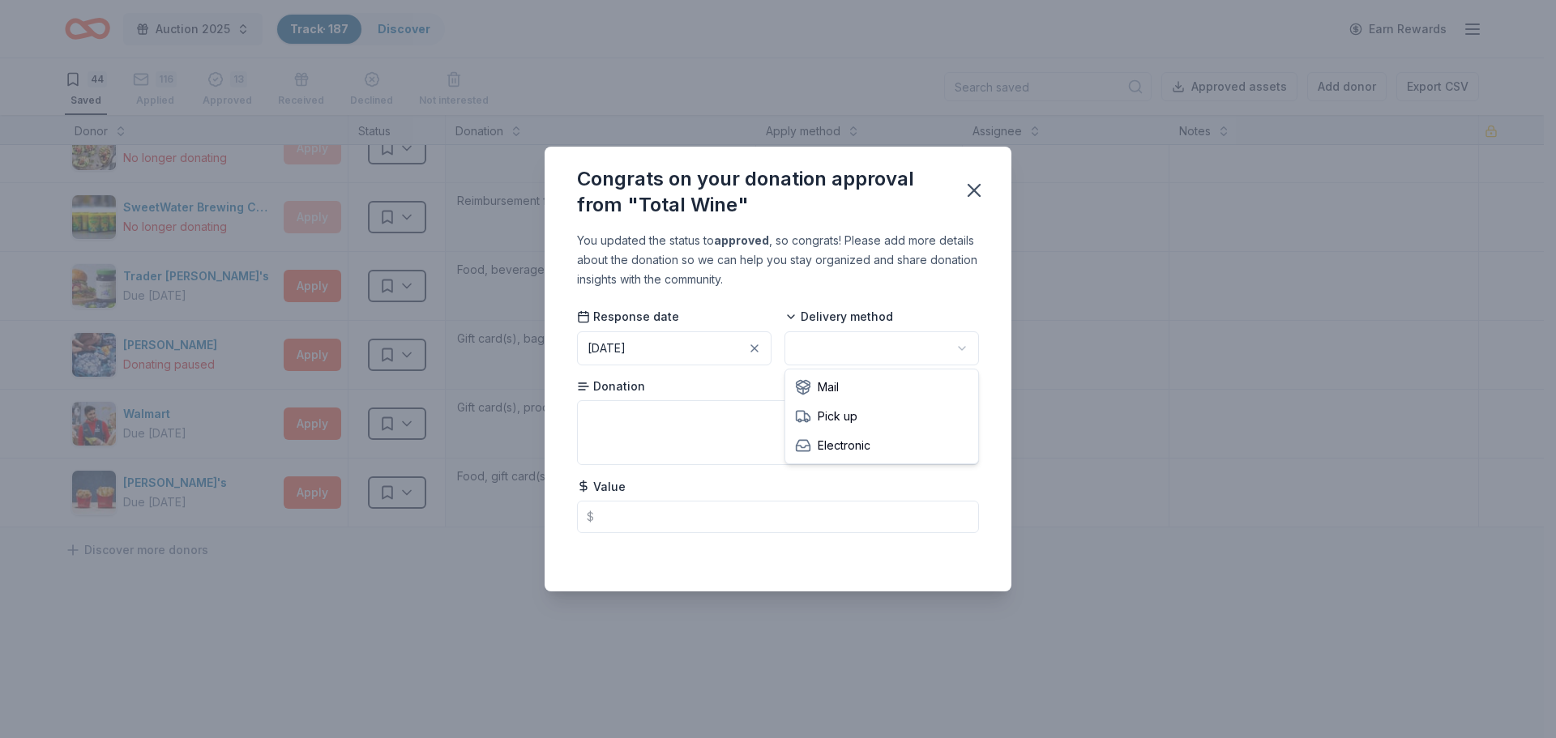
click at [852, 355] on html "Auction 2025 Track · 187 Discover Earn Rewards 44 Saved 116 Applied 13 Approved…" at bounding box center [778, 369] width 1556 height 738
click at [614, 430] on textarea at bounding box center [778, 432] width 402 height 65
type textarea "Private wine class for 20"
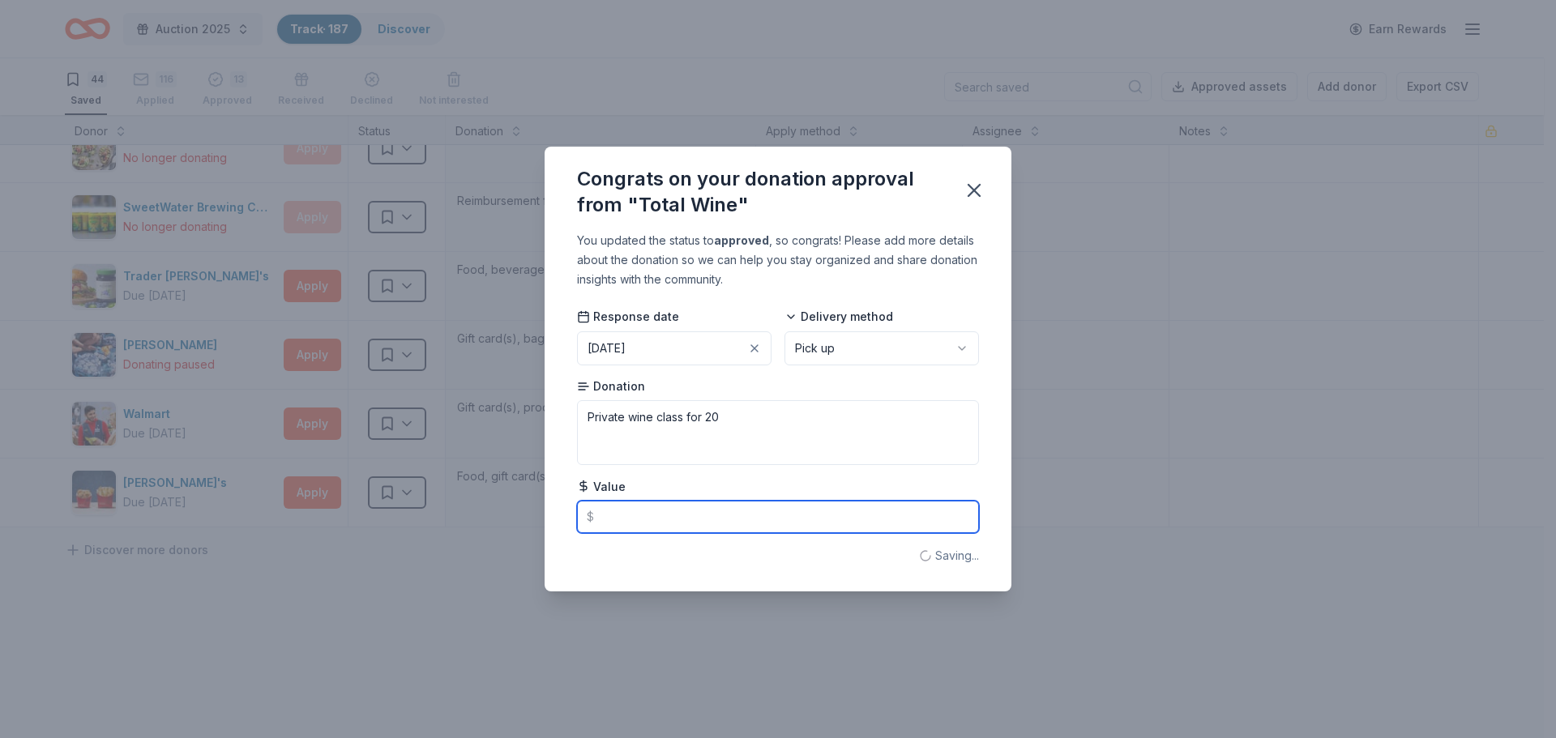
click at [607, 521] on input "text" at bounding box center [778, 517] width 402 height 32
type input "600.00"
click at [971, 188] on icon "button" at bounding box center [973, 190] width 11 height 11
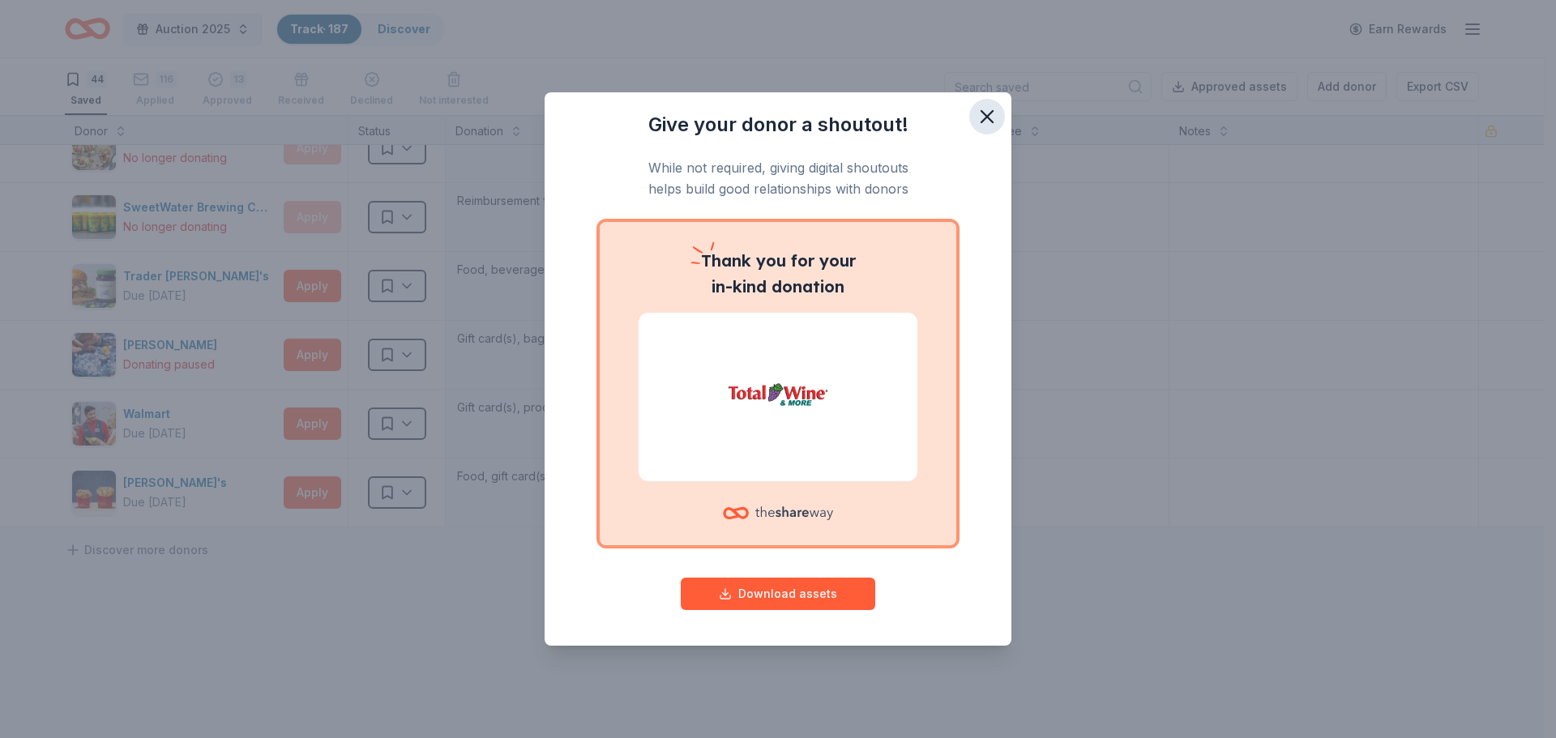
click at [990, 110] on icon "button" at bounding box center [987, 116] width 23 height 23
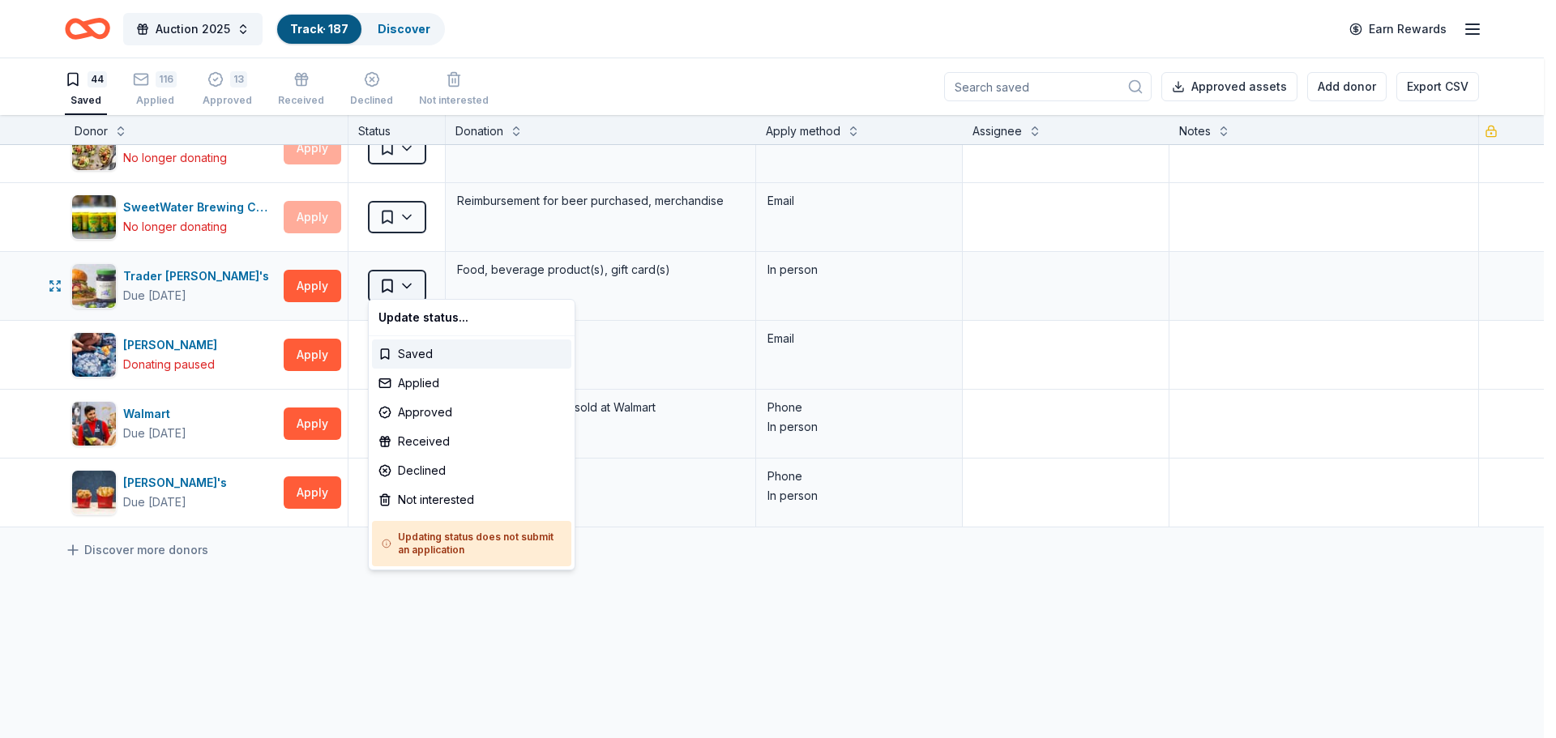
click at [413, 280] on html "Auction 2025 Track · 187 Discover Earn Rewards 44 Saved 116 Applied 13 Approved…" at bounding box center [778, 369] width 1556 height 738
click at [400, 385] on div "Applied" at bounding box center [471, 383] width 199 height 29
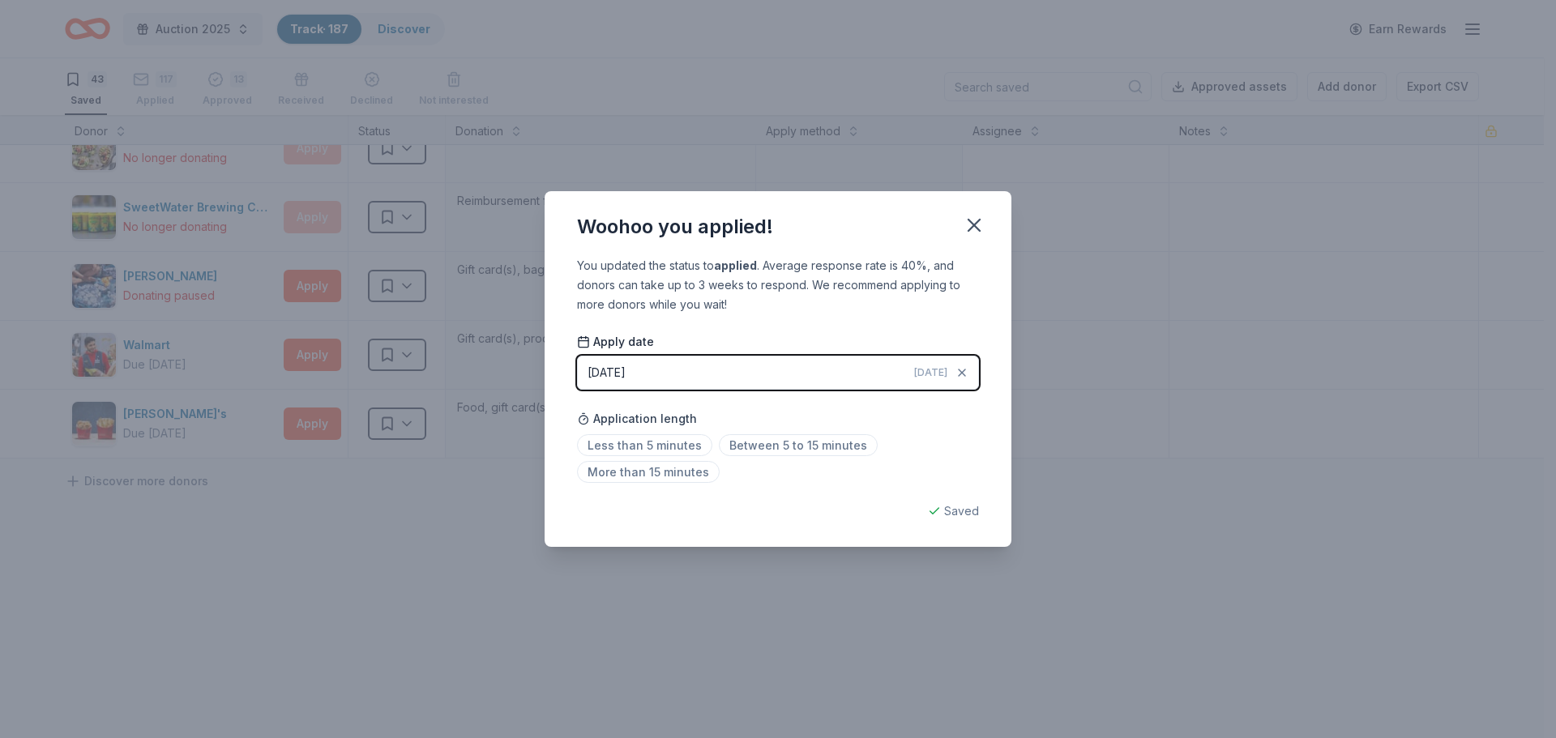
click at [653, 370] on button "[DATE] [DATE]" at bounding box center [778, 373] width 402 height 34
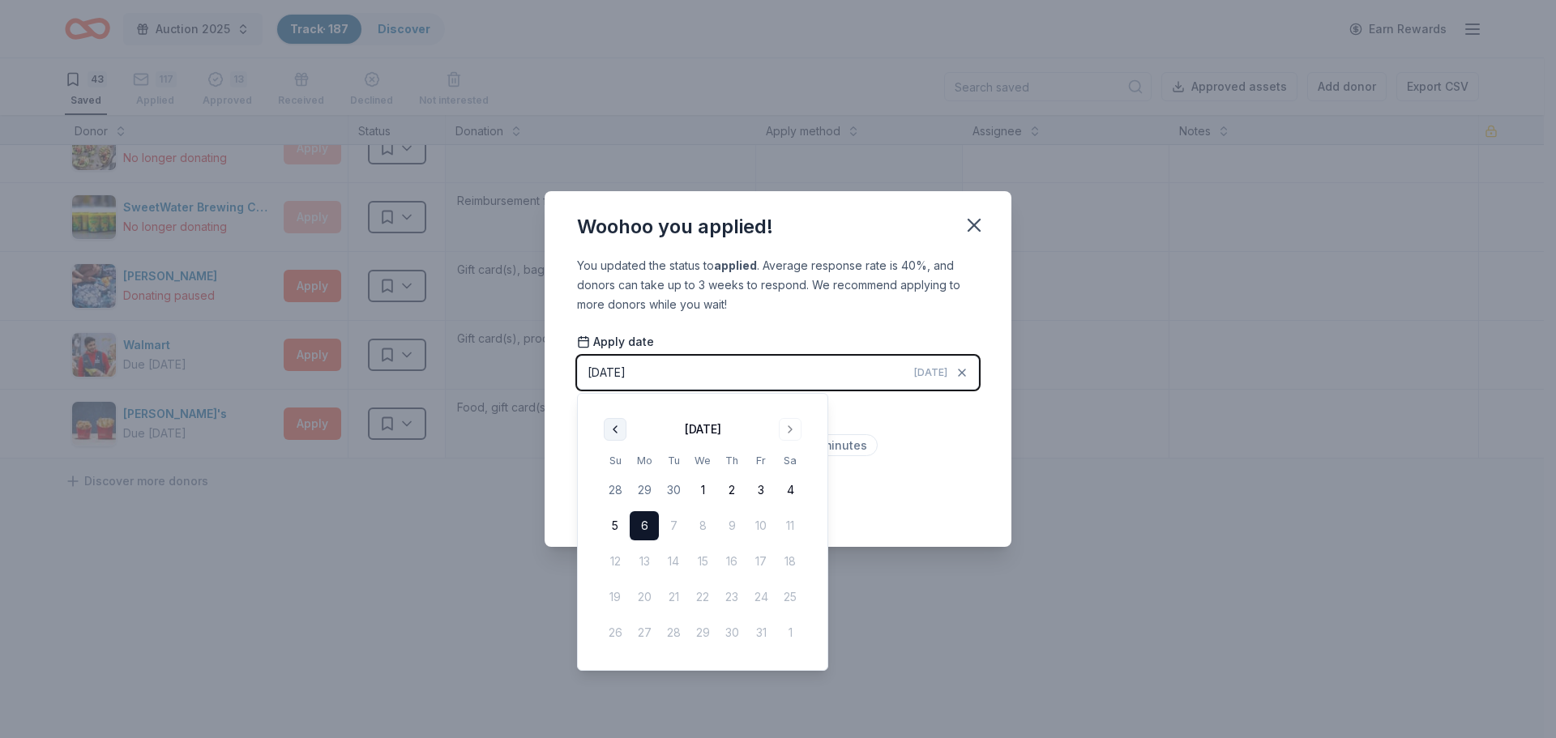
click at [616, 431] on button "Go to previous month" at bounding box center [615, 429] width 23 height 23
click at [703, 601] on button "24" at bounding box center [702, 597] width 29 height 29
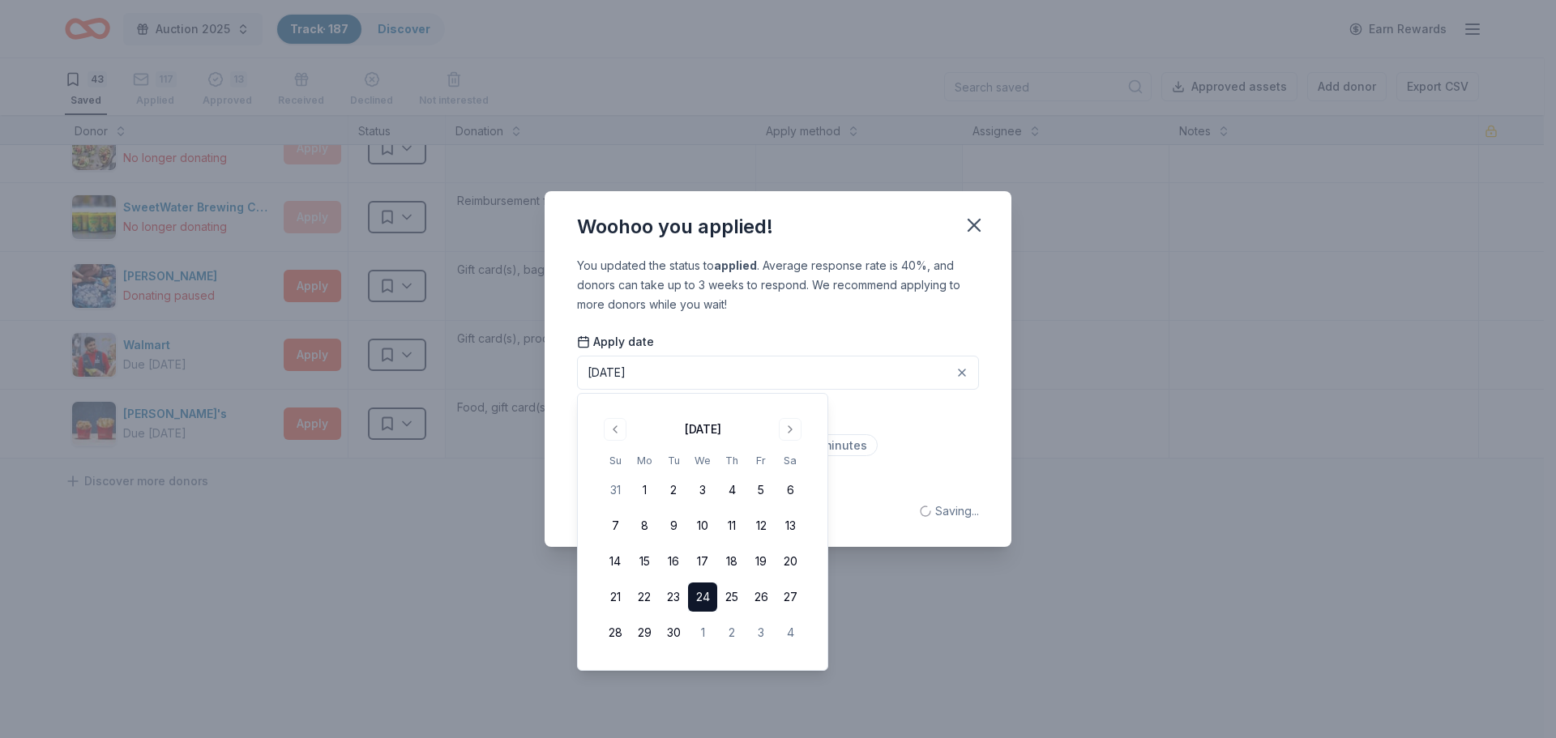
click at [911, 427] on div "Application length Less than 5 minutes Between 5 to 15 minutes More than 15 min…" at bounding box center [778, 446] width 402 height 86
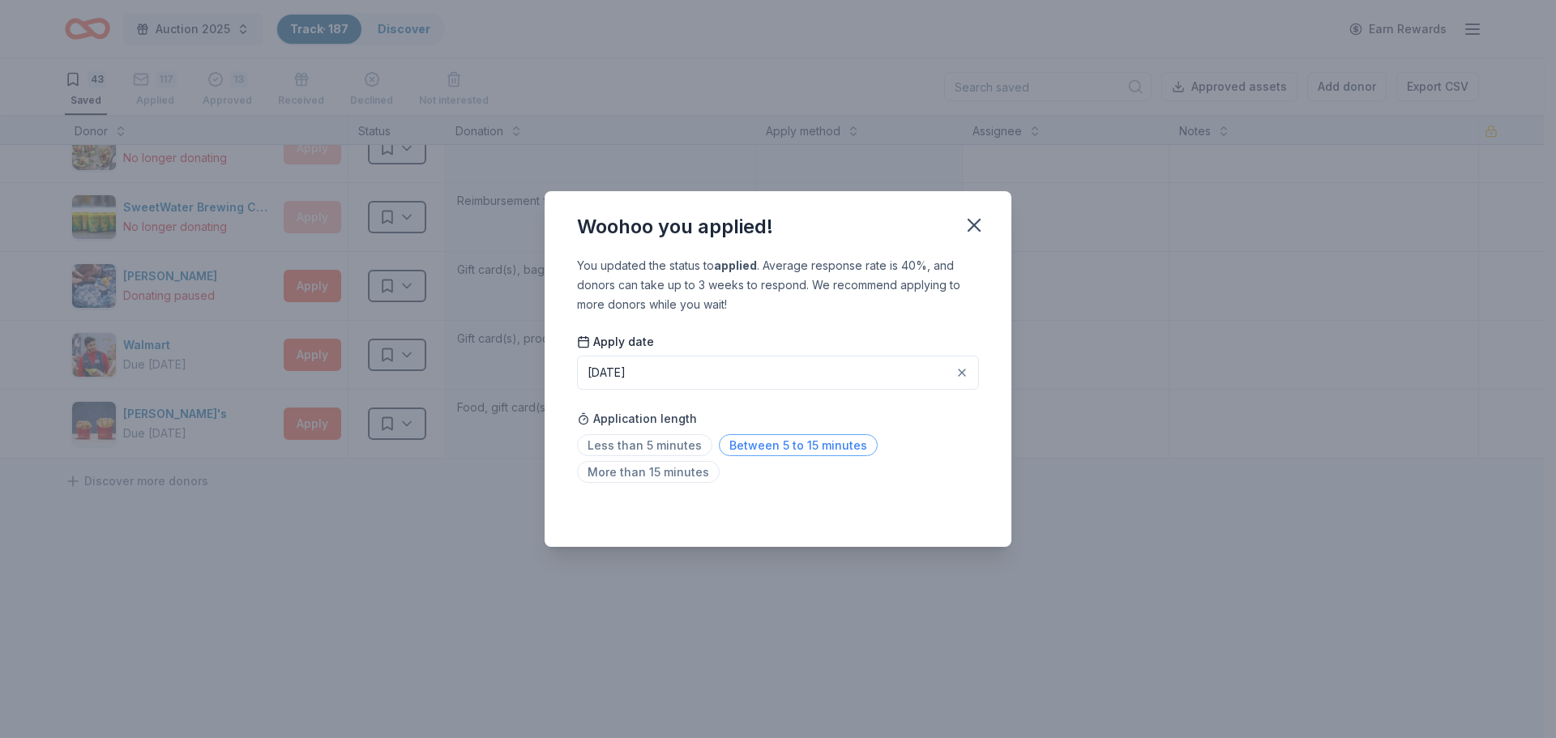
click at [814, 450] on span "Between 5 to 15 minutes" at bounding box center [798, 445] width 159 height 22
click at [796, 446] on span "Between 5 to 15 minutes" at bounding box center [798, 445] width 159 height 22
click at [975, 227] on icon "button" at bounding box center [973, 225] width 11 height 11
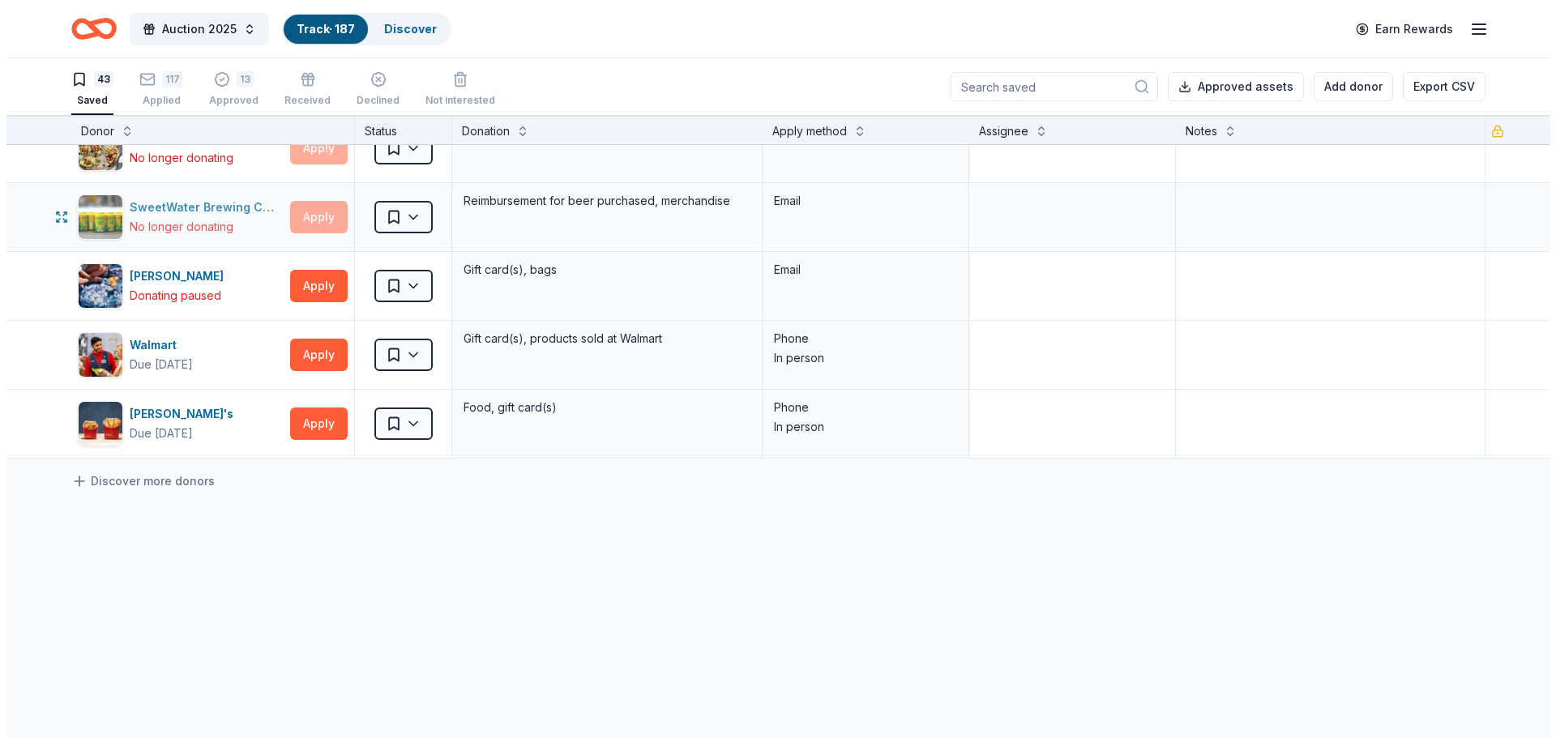
scroll to position [2692, 0]
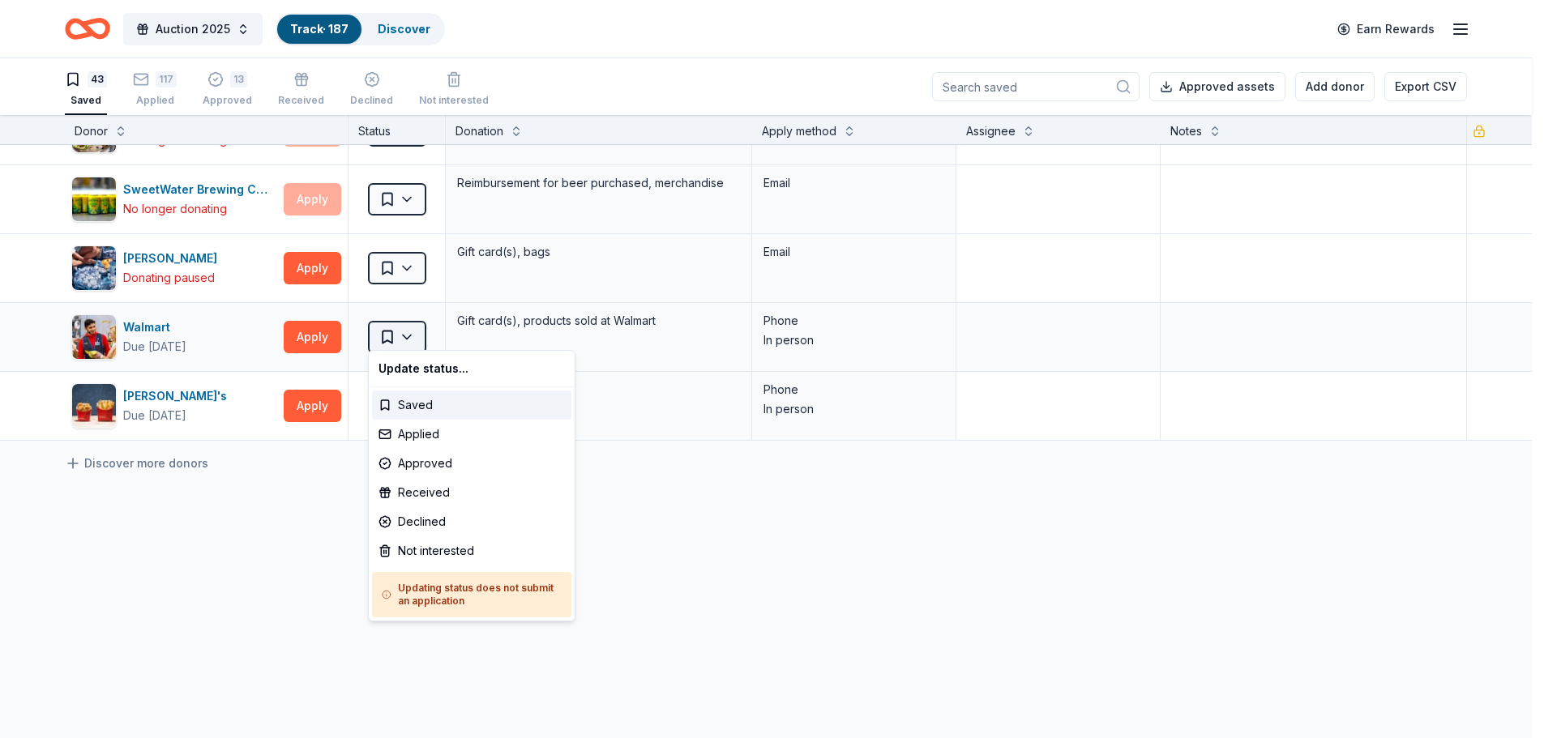
click at [408, 331] on html "Auction 2025 Track · 187 Discover Earn Rewards 43 Saved 117 Applied 13 Approved…" at bounding box center [772, 369] width 1544 height 738
click at [411, 438] on div "Applied" at bounding box center [471, 434] width 199 height 29
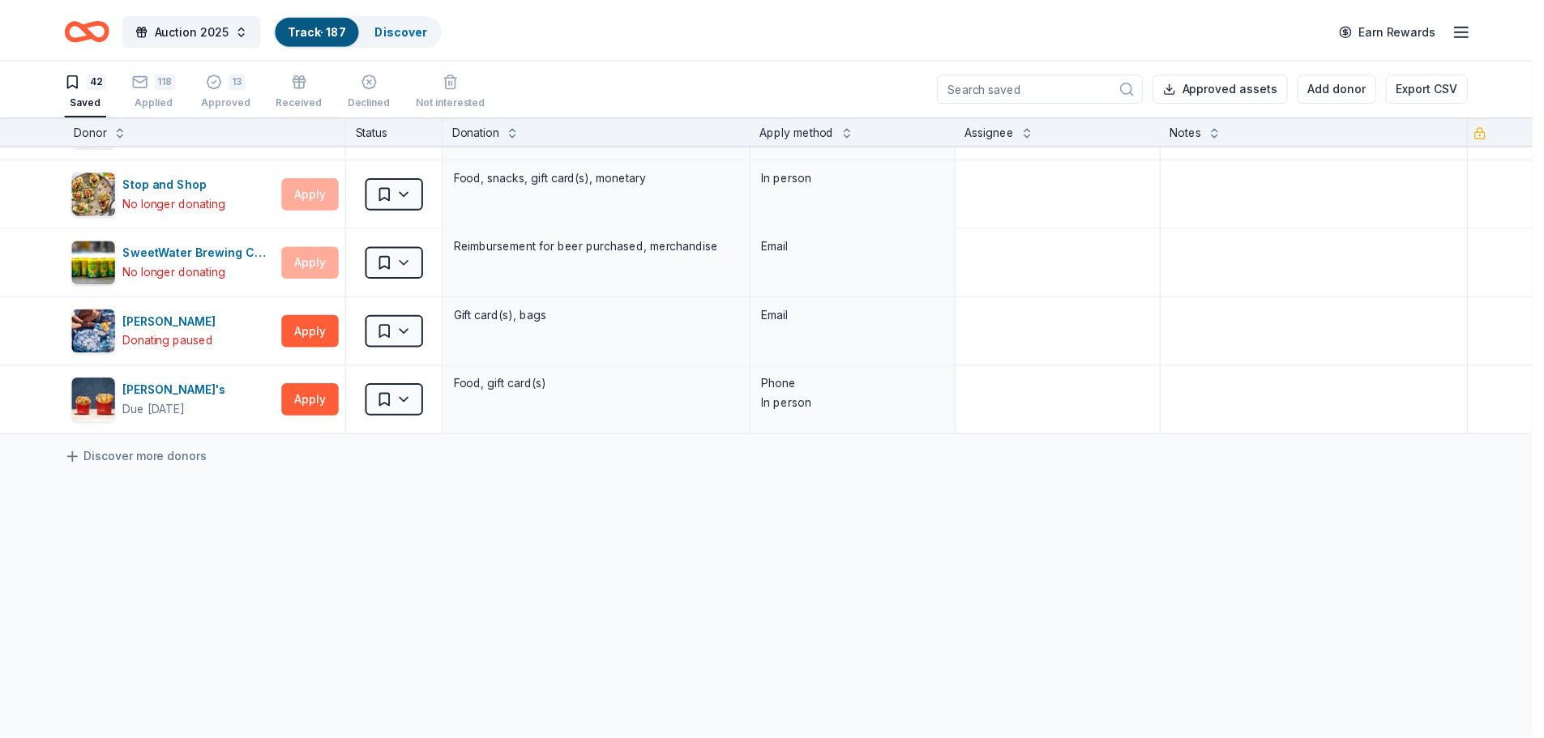
scroll to position [2623, 0]
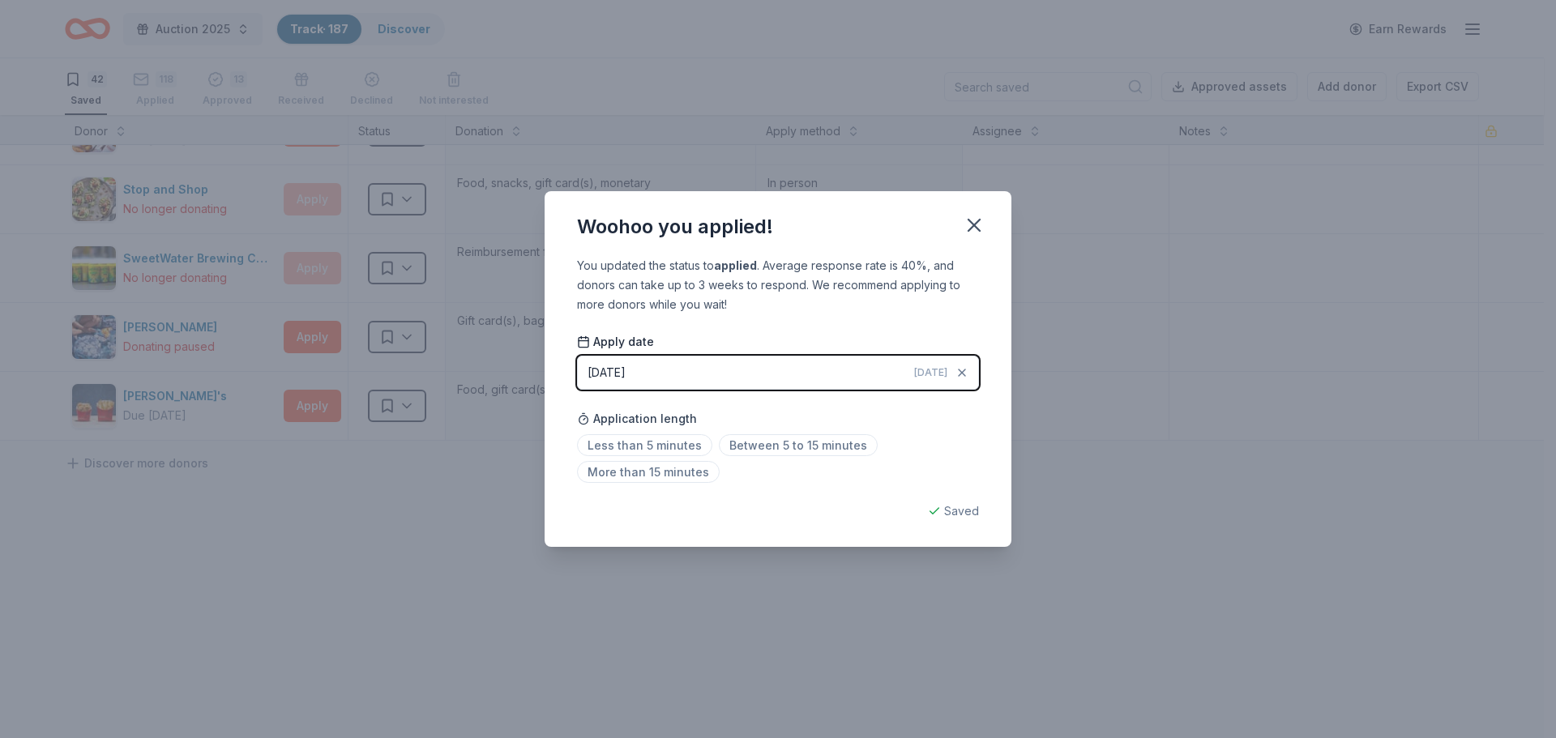
click at [664, 374] on button "[DATE] [DATE]" at bounding box center [778, 373] width 402 height 34
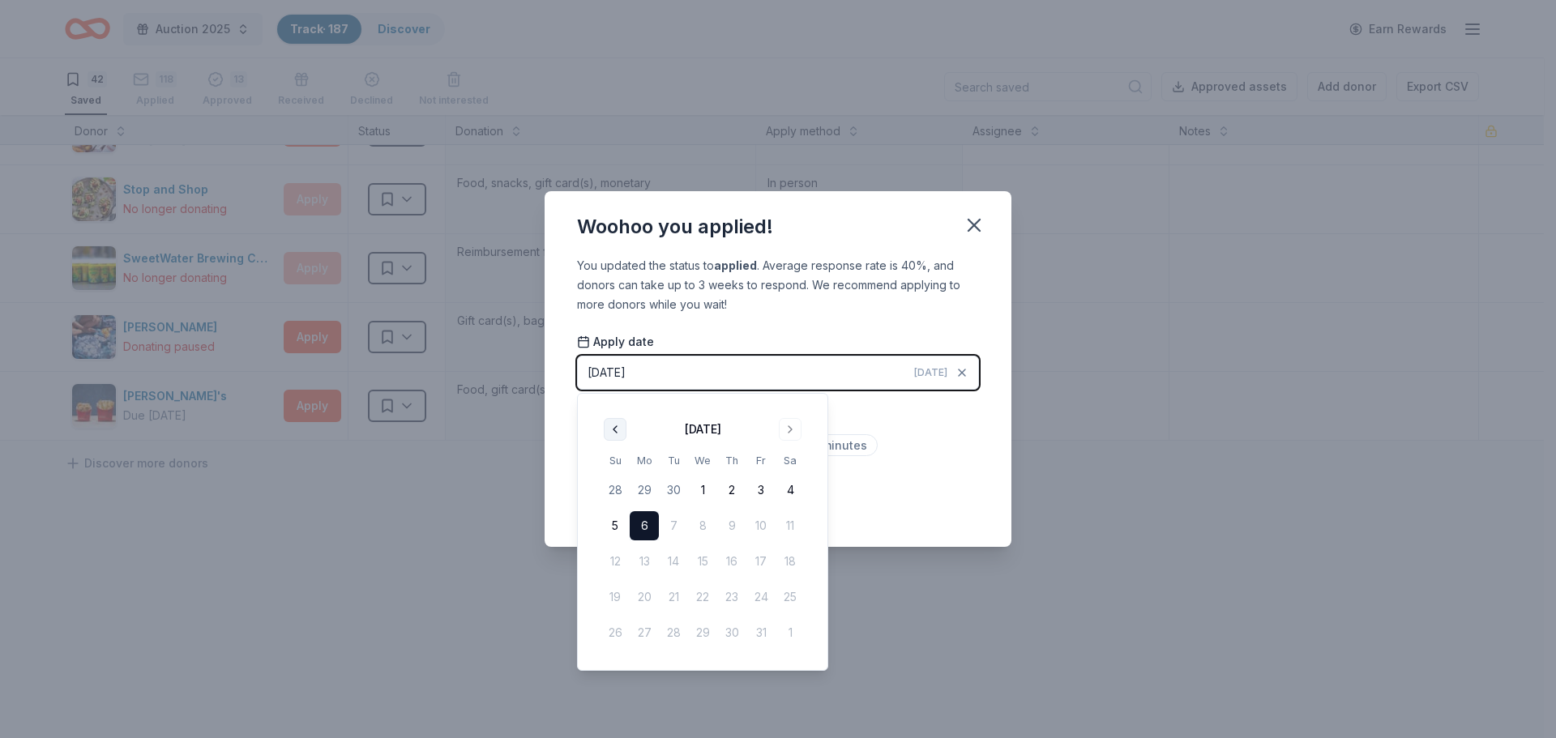
click at [613, 432] on button "Go to previous month" at bounding box center [615, 429] width 23 height 23
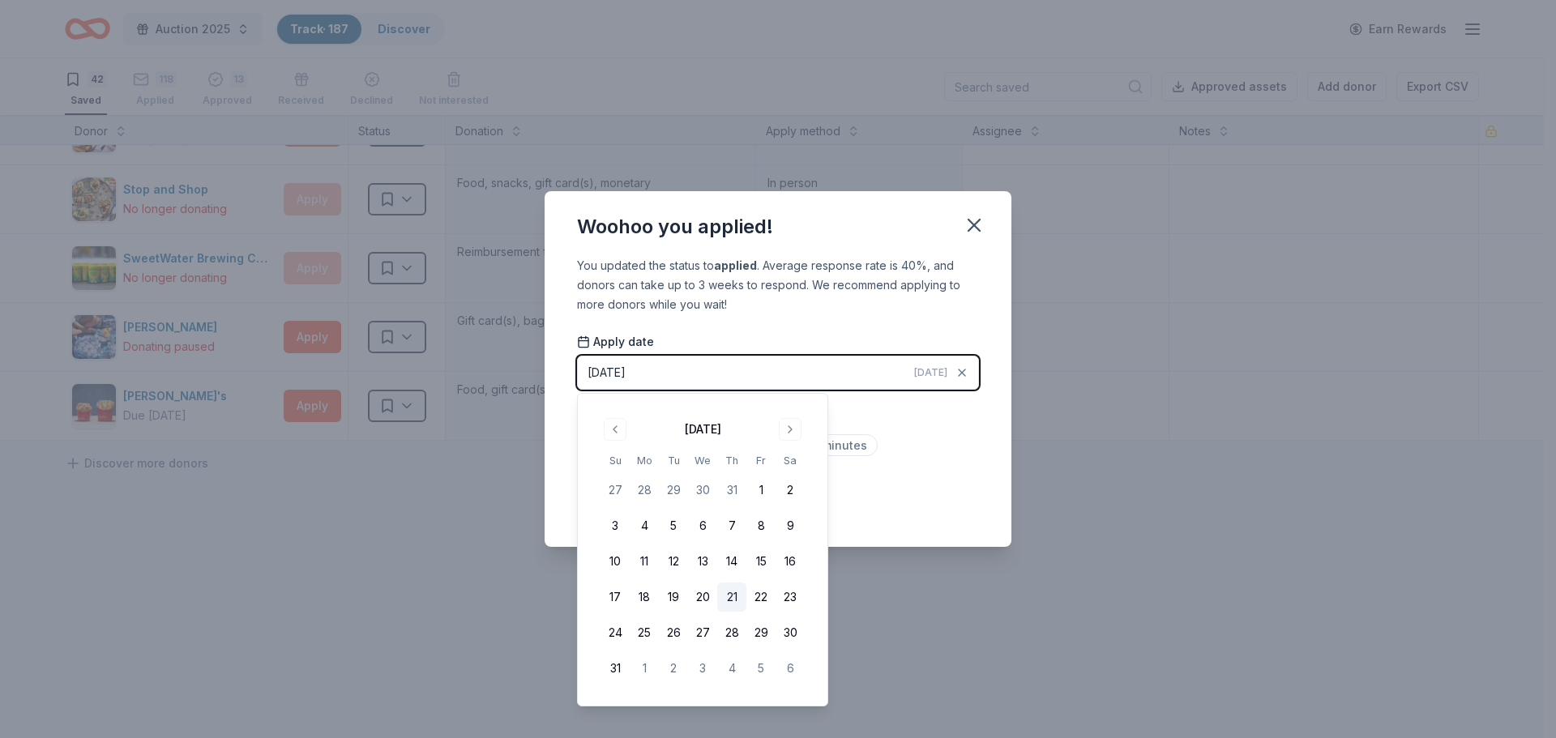
click at [725, 594] on button "21" at bounding box center [731, 597] width 29 height 29
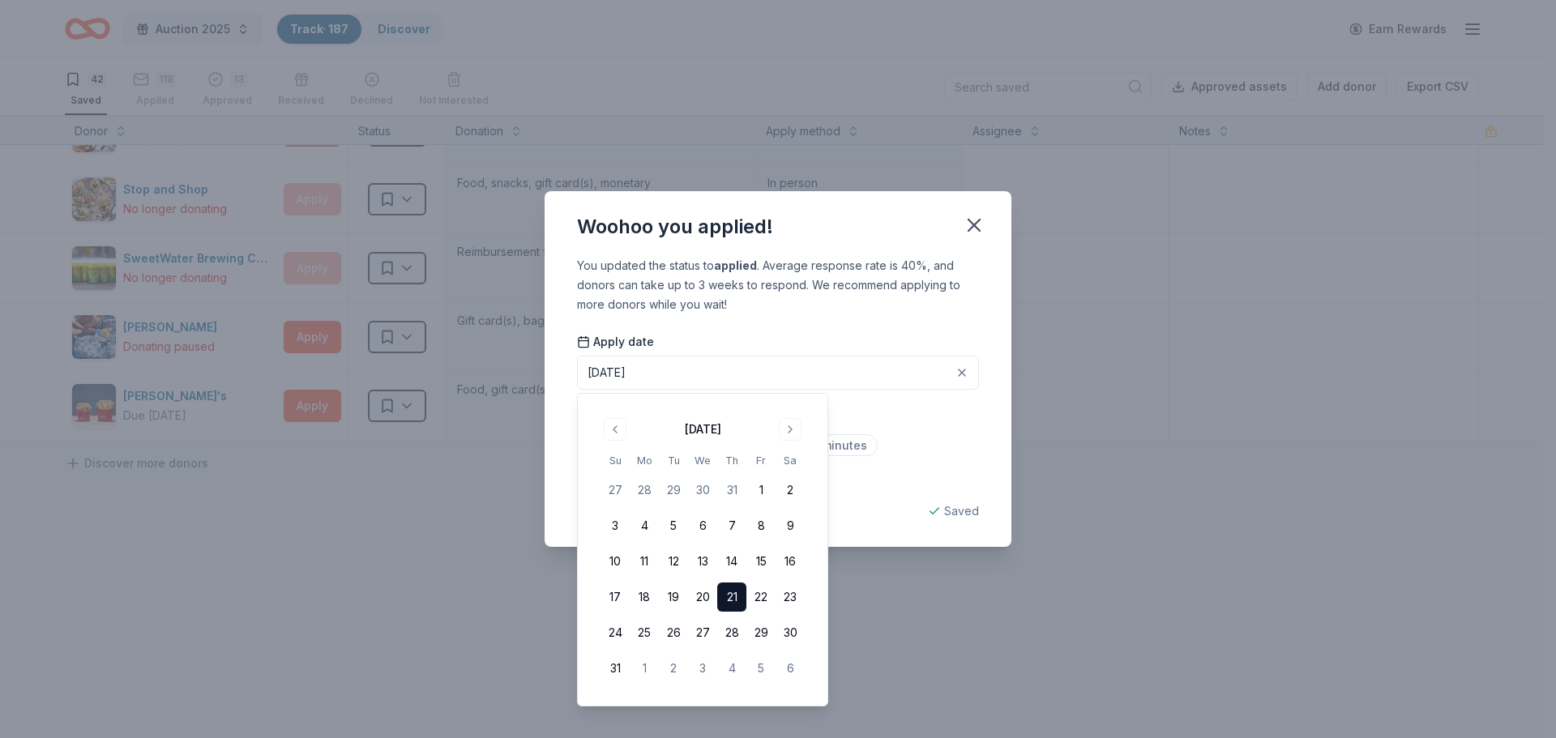
click at [862, 418] on div "Application length Less than 5 minutes Between 5 to 15 minutes More than 15 min…" at bounding box center [778, 446] width 402 height 86
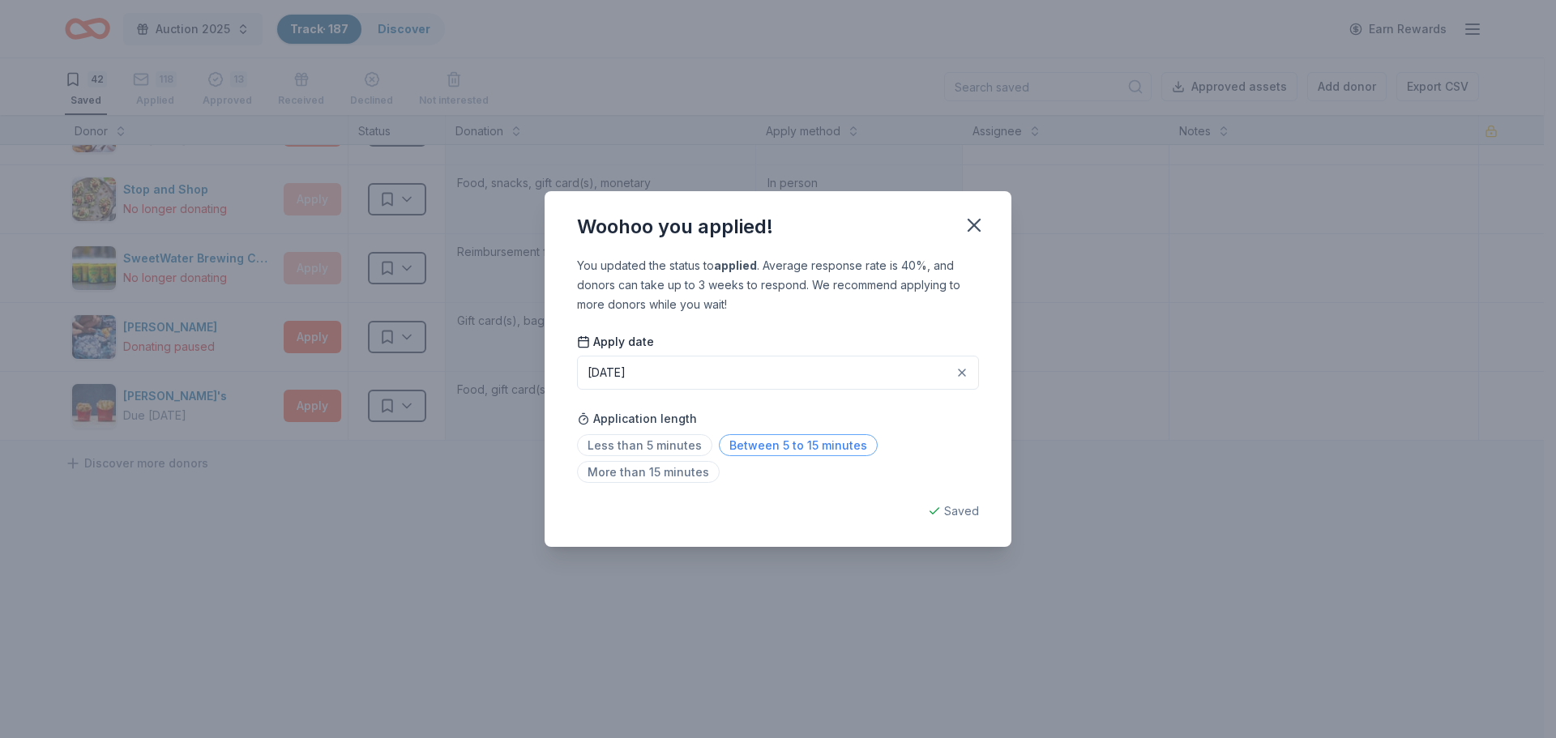
click at [829, 444] on span "Between 5 to 15 minutes" at bounding box center [798, 445] width 159 height 22
click at [993, 217] on div "Woohoo you applied!" at bounding box center [778, 223] width 467 height 65
click at [972, 224] on icon "button" at bounding box center [974, 225] width 23 height 23
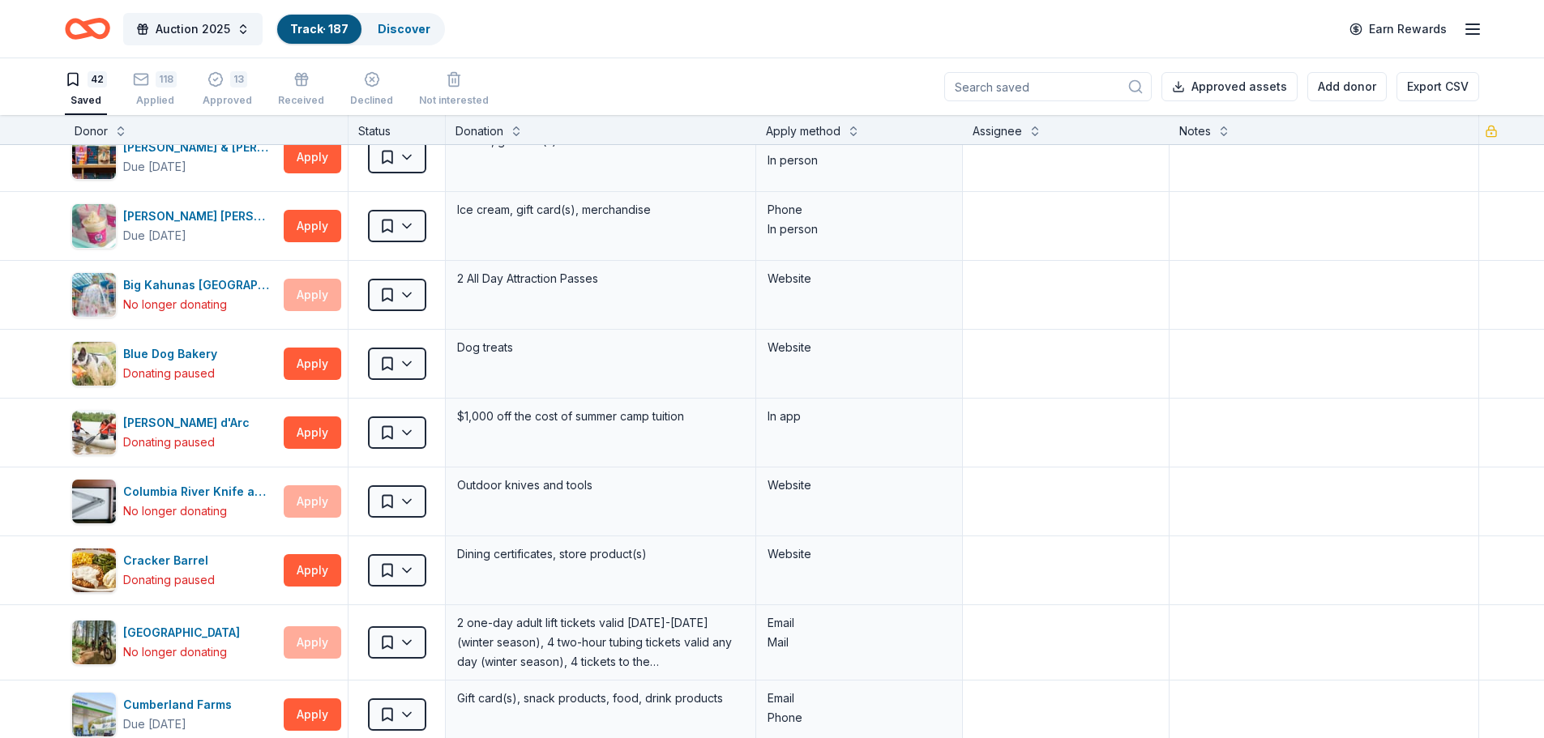
scroll to position [0, 0]
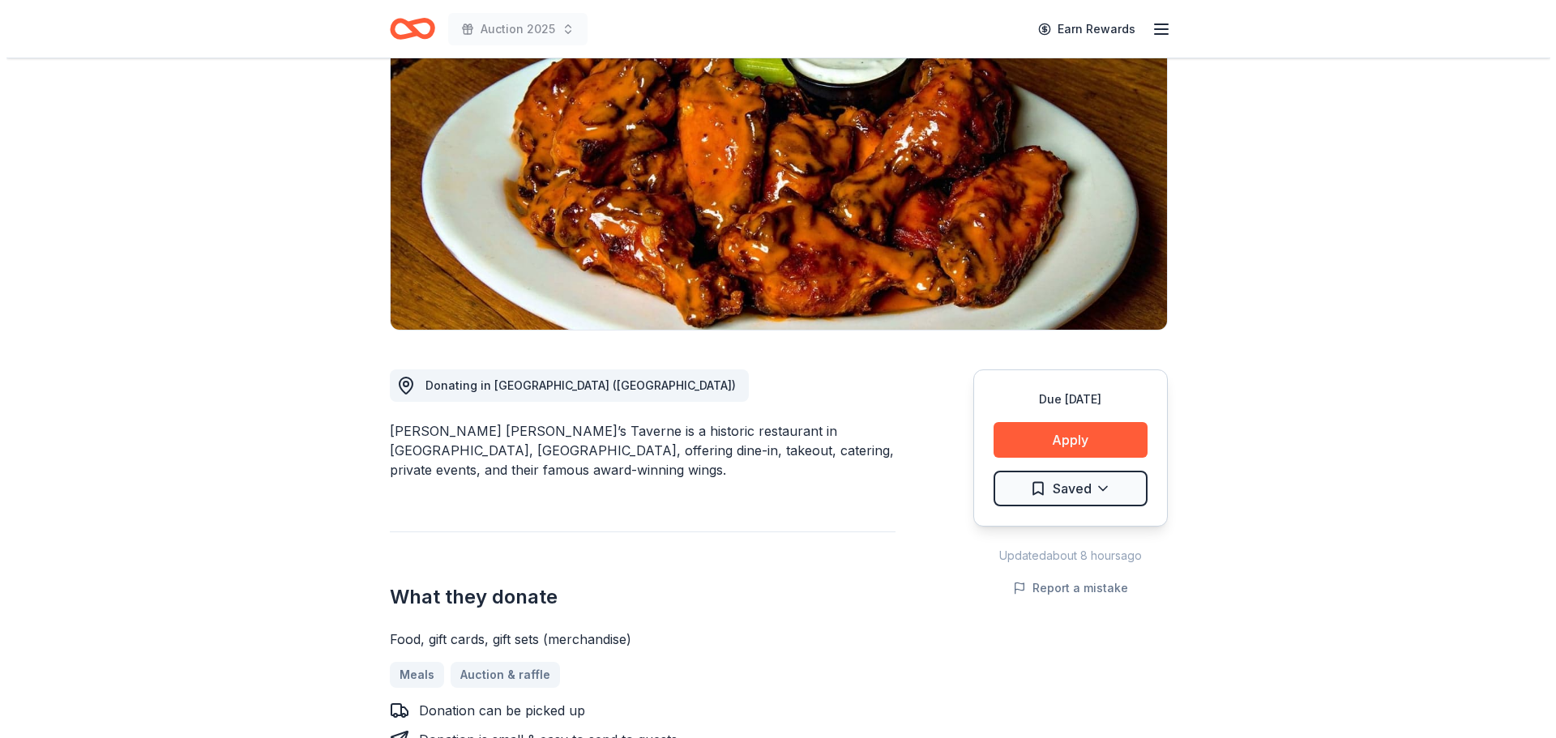
scroll to position [243, 0]
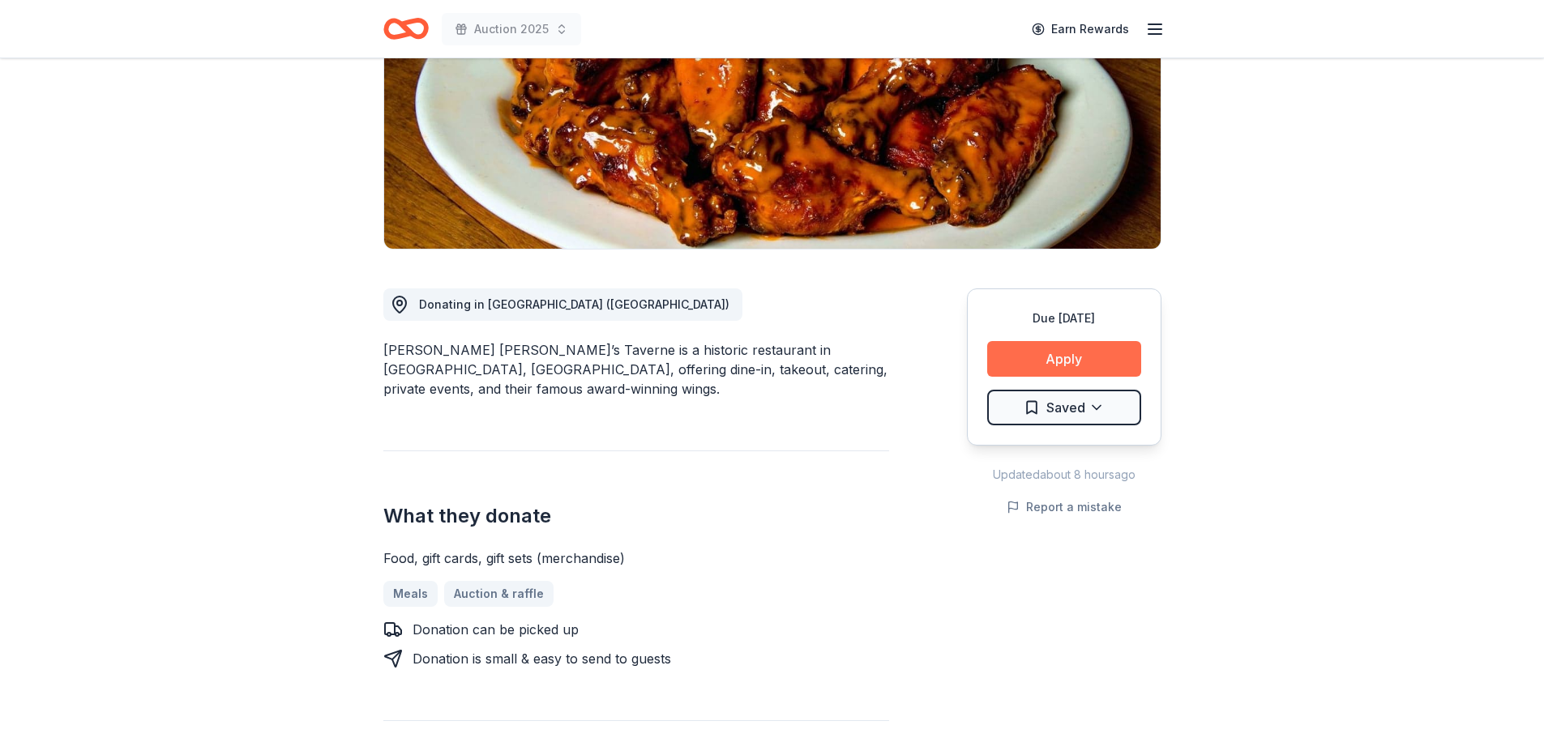
click at [1050, 361] on button "Apply" at bounding box center [1064, 359] width 154 height 36
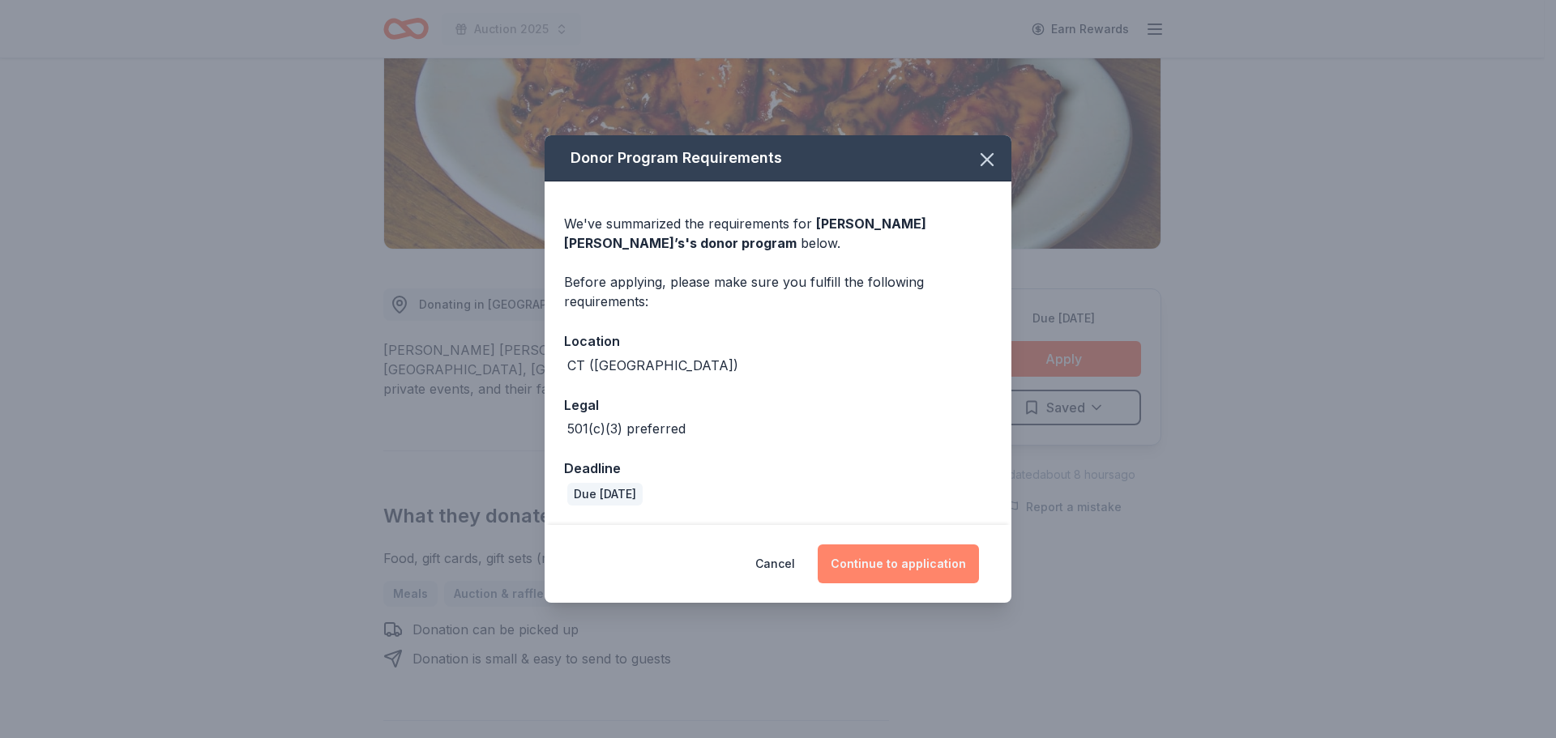
click at [893, 566] on button "Continue to application" at bounding box center [898, 564] width 161 height 39
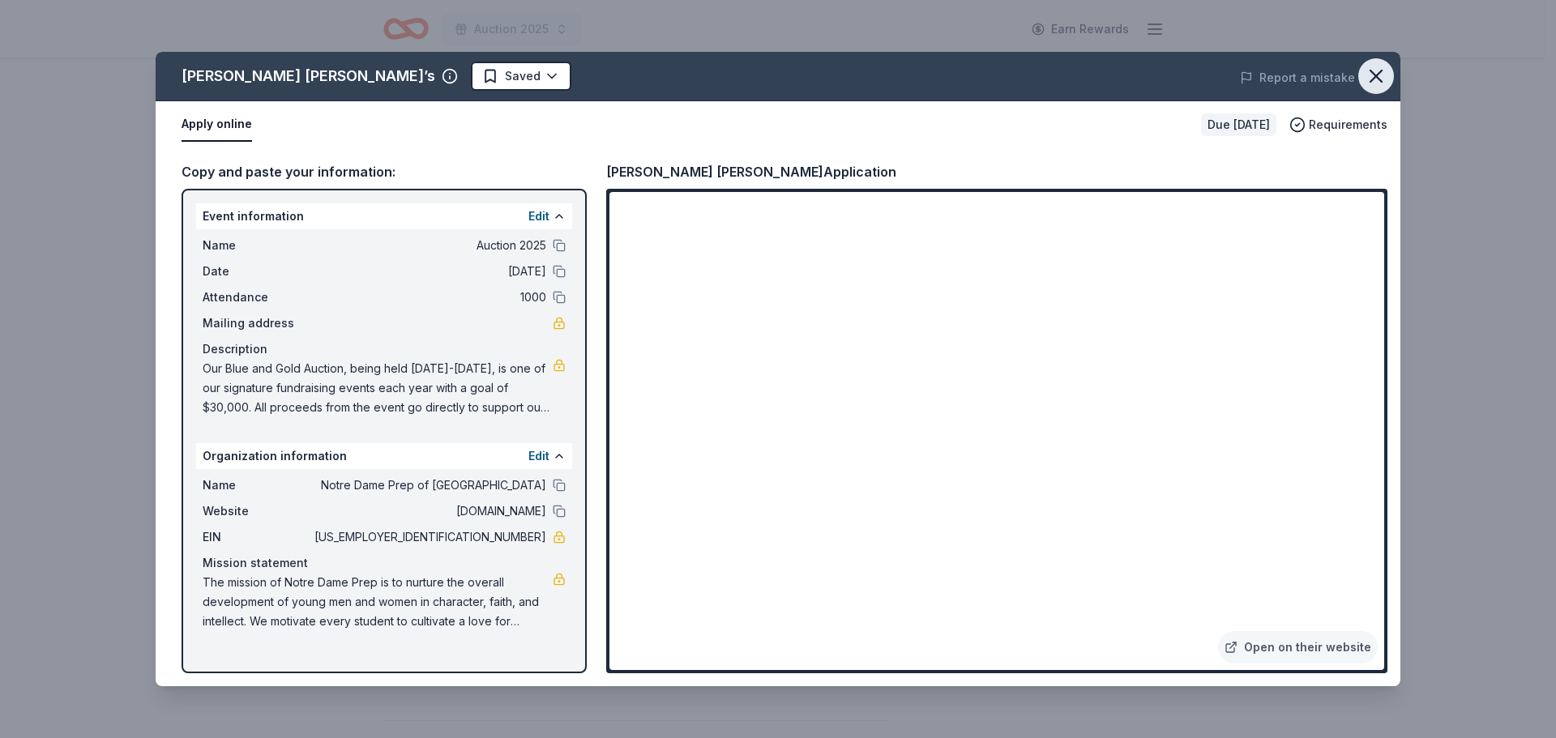
click at [1379, 75] on icon "button" at bounding box center [1376, 76] width 23 height 23
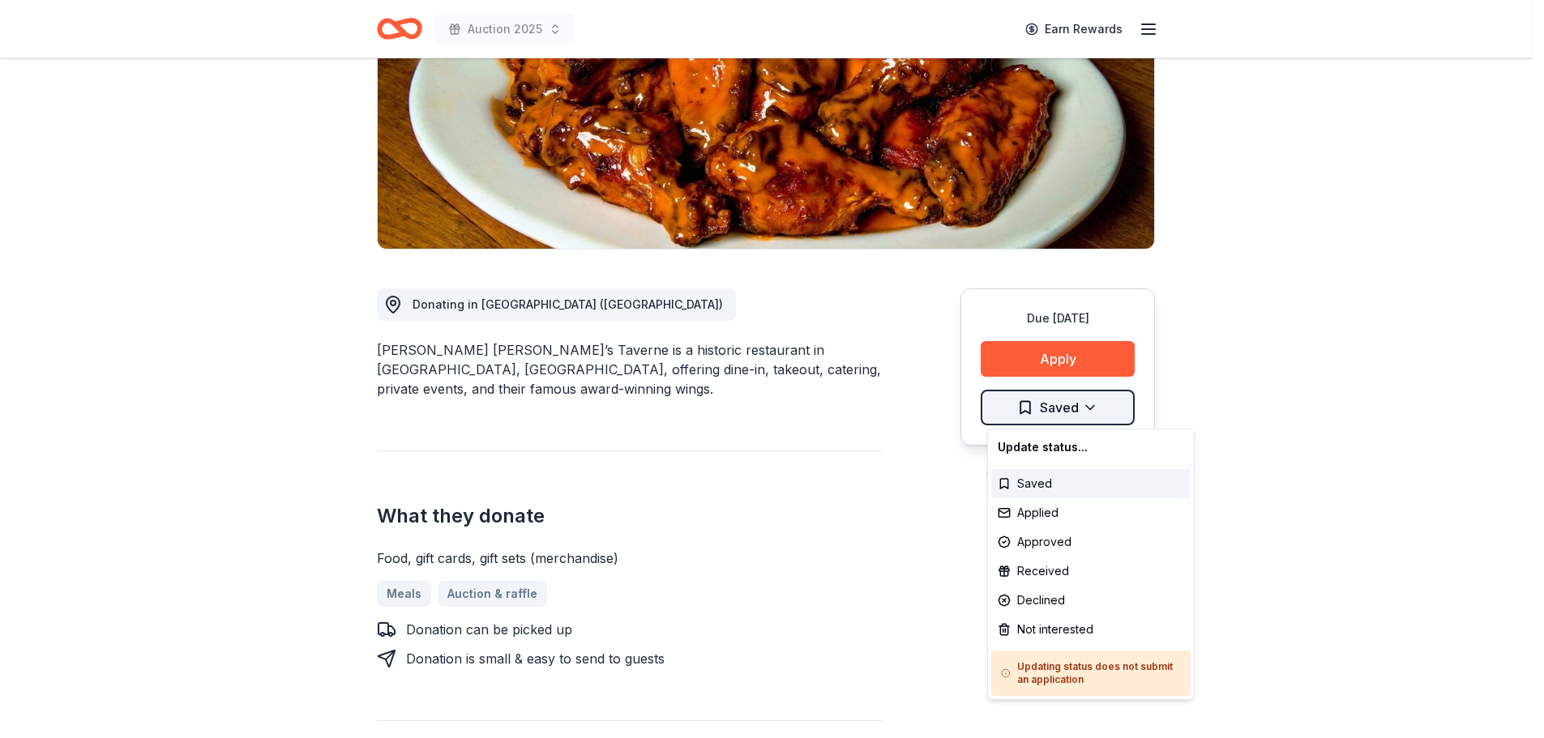
click at [1096, 400] on html "Auction 2025 Earn Rewards Due in 32 days Share J. Timothy’s New Share Donating …" at bounding box center [772, 126] width 1544 height 738
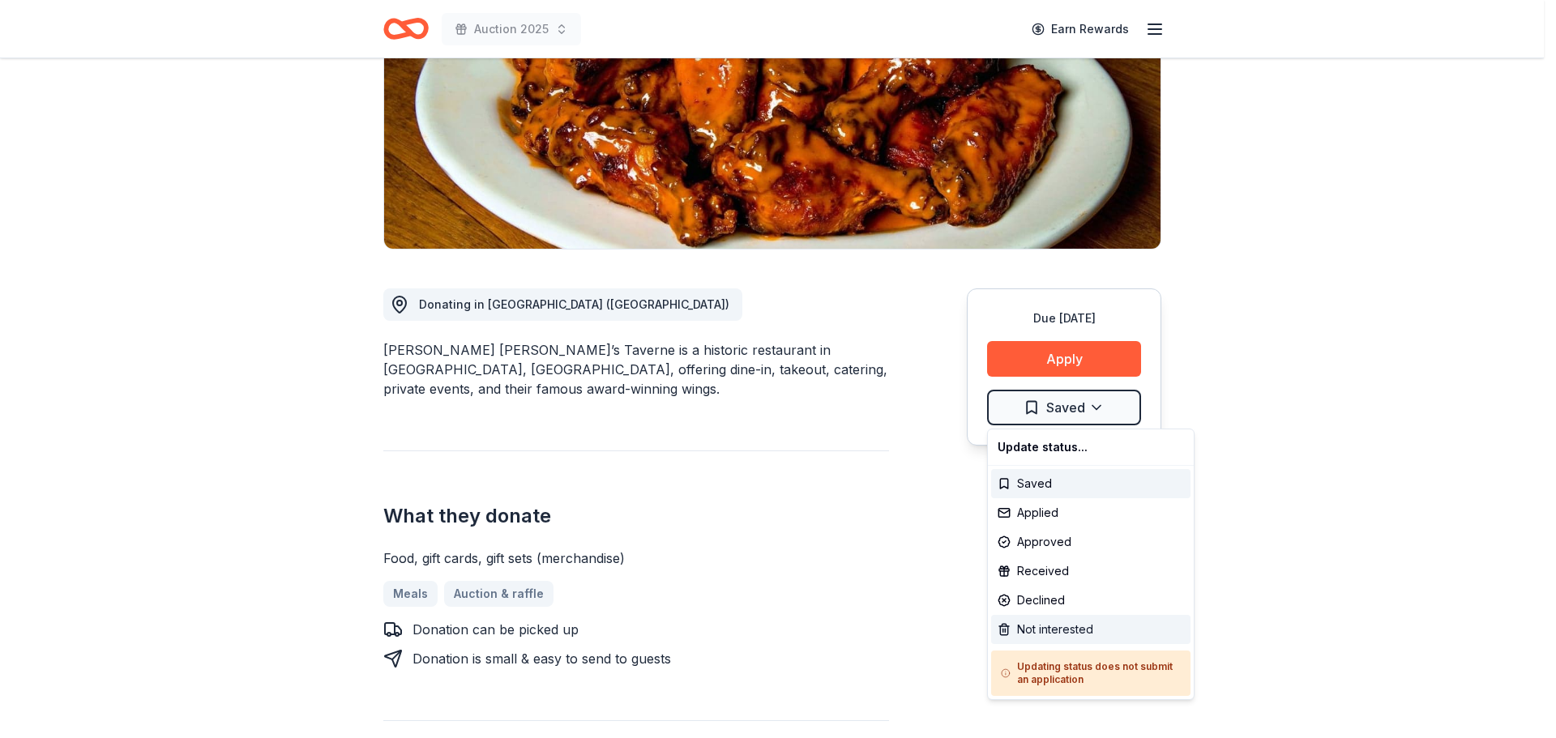
click at [1024, 620] on div "Not interested" at bounding box center [1090, 629] width 199 height 29
